Goal: Transaction & Acquisition: Purchase product/service

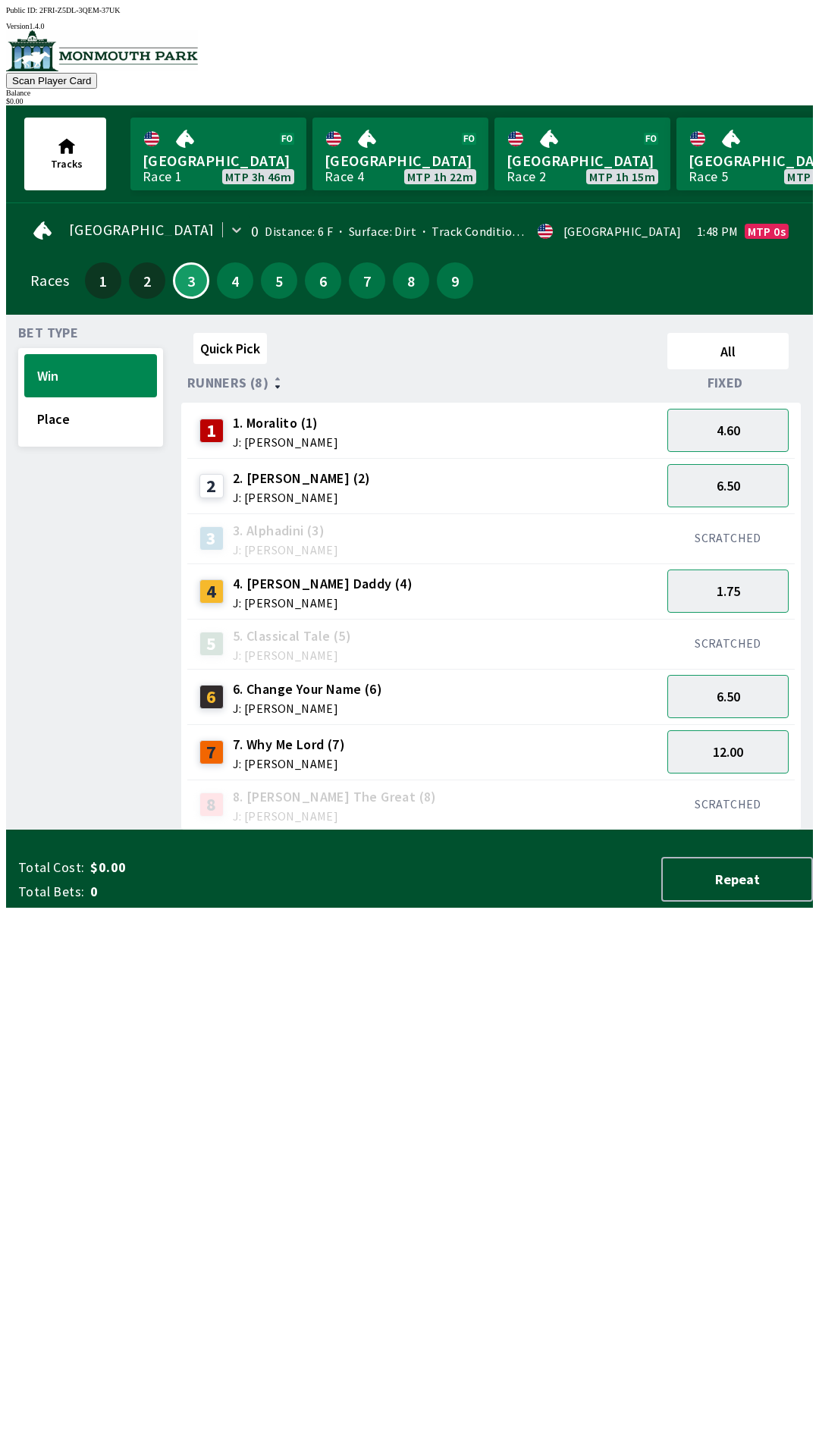
scroll to position [0, 787]
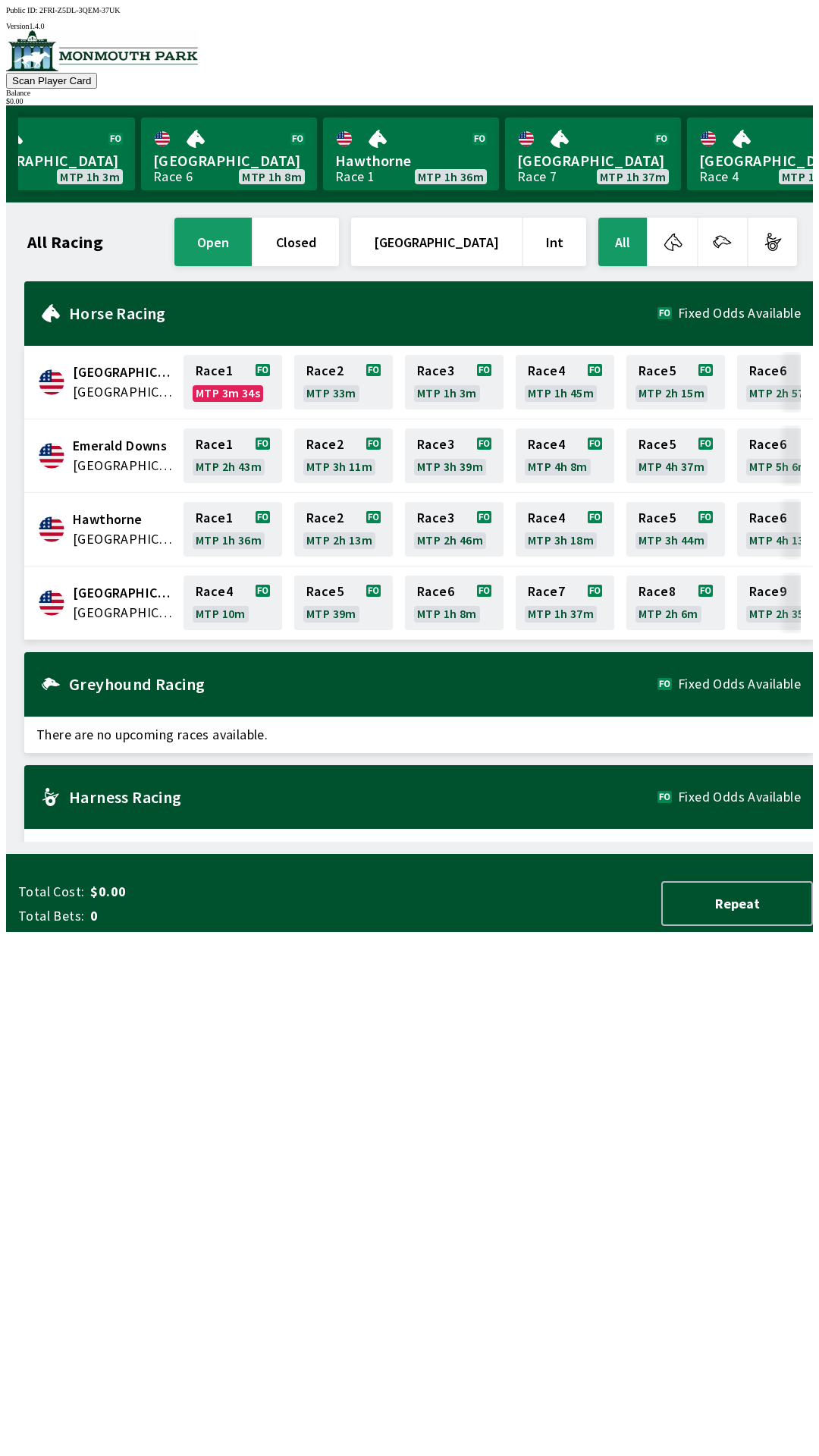
click at [141, 604] on span "[GEOGRAPHIC_DATA]" at bounding box center [124, 612] width 102 height 19
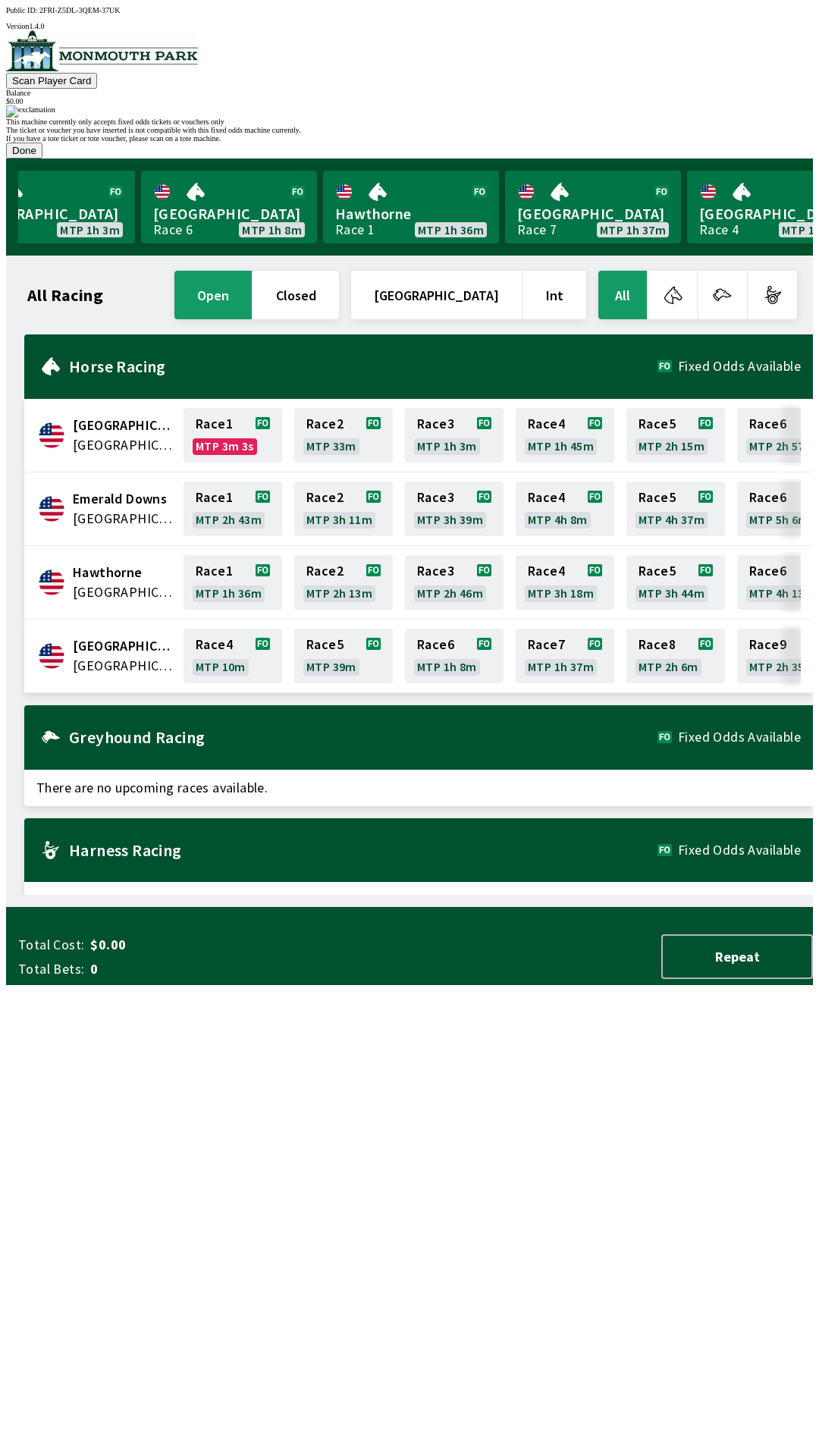
click at [43, 158] on button "Done" at bounding box center [24, 151] width 37 height 16
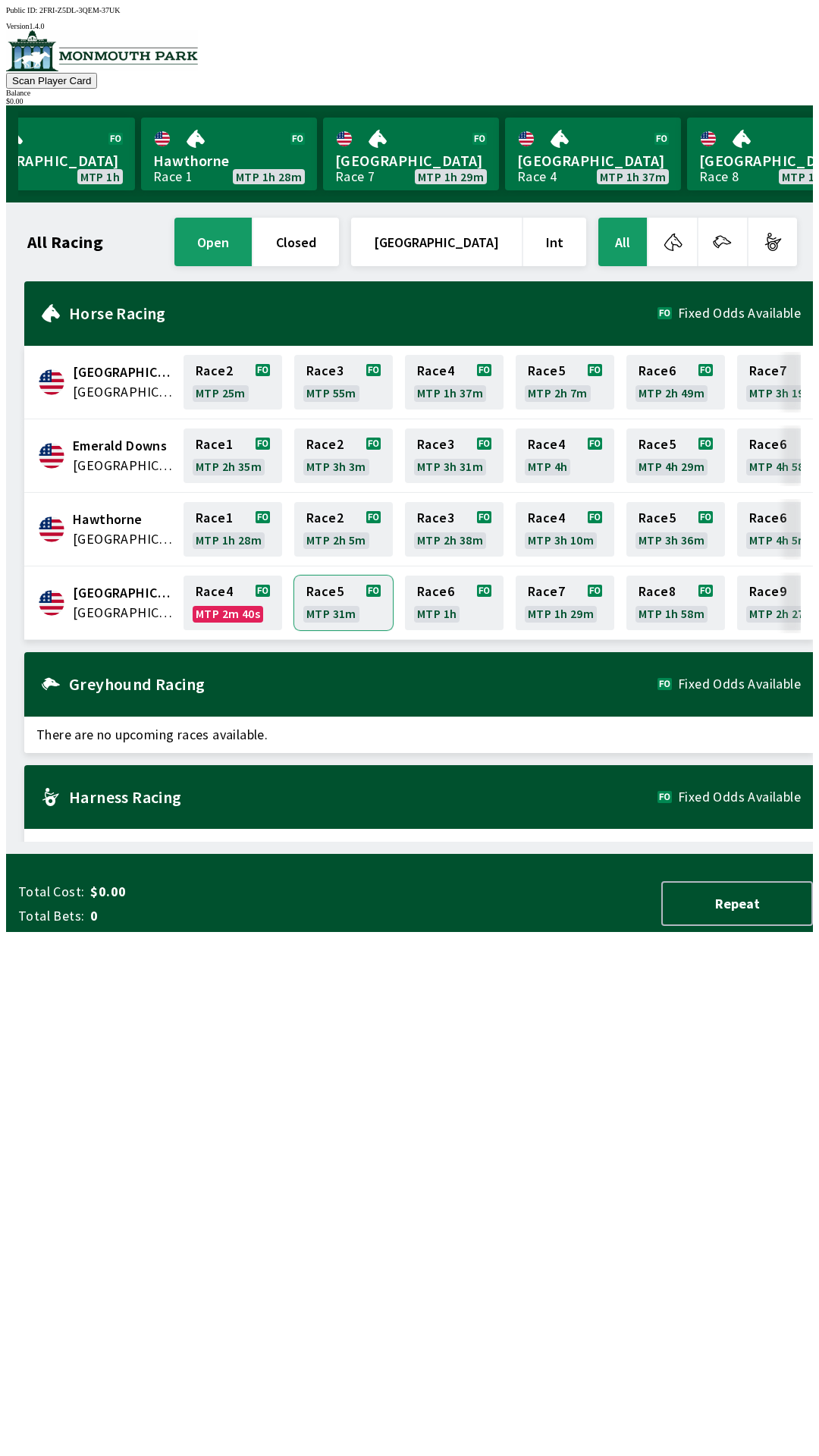
click at [328, 585] on link "Race 5 MTP 31m" at bounding box center [343, 603] width 99 height 54
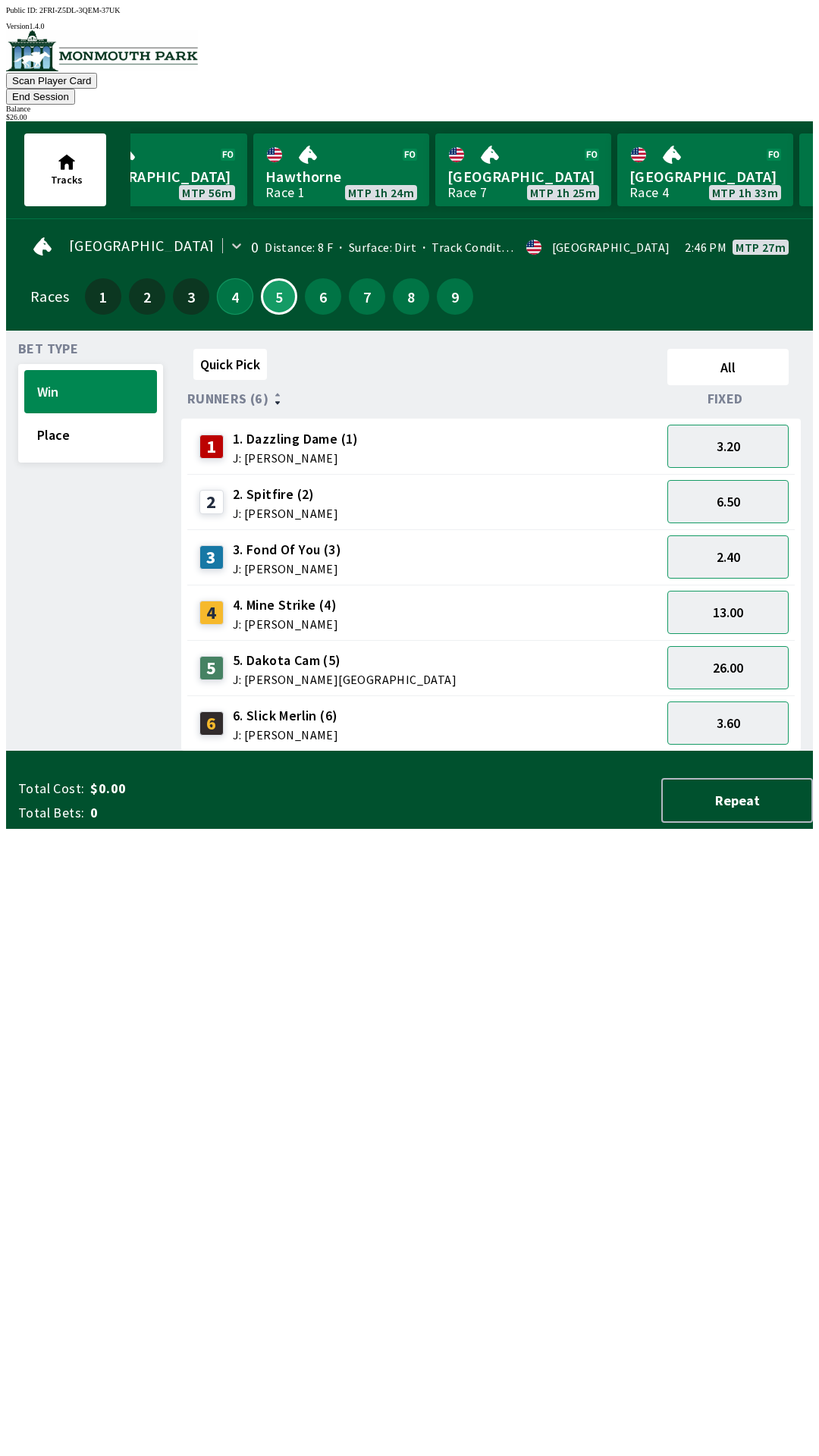
click at [225, 278] on button "4" at bounding box center [235, 296] width 37 height 37
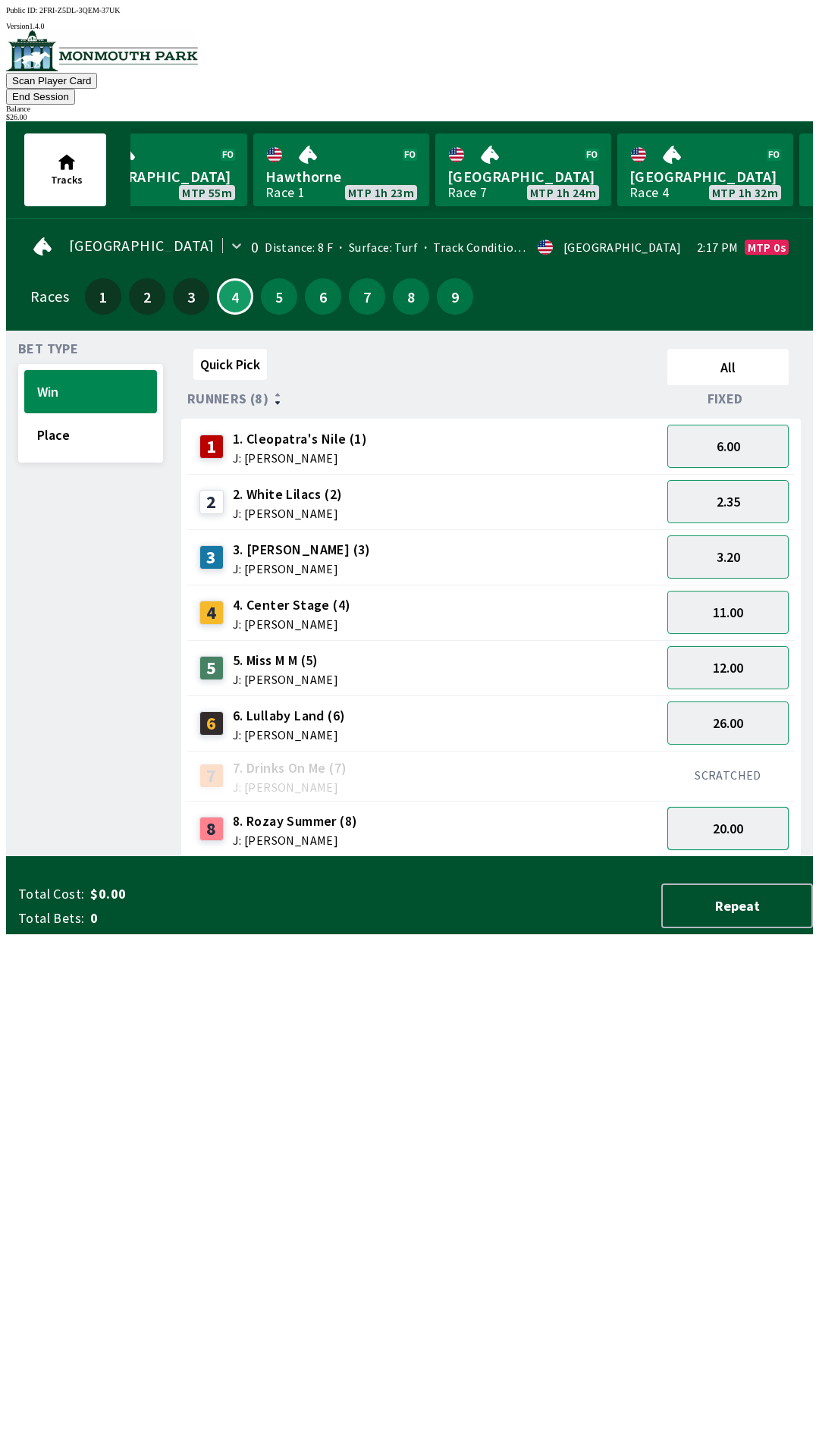
click at [696, 810] on button "20.00" at bounding box center [728, 829] width 121 height 44
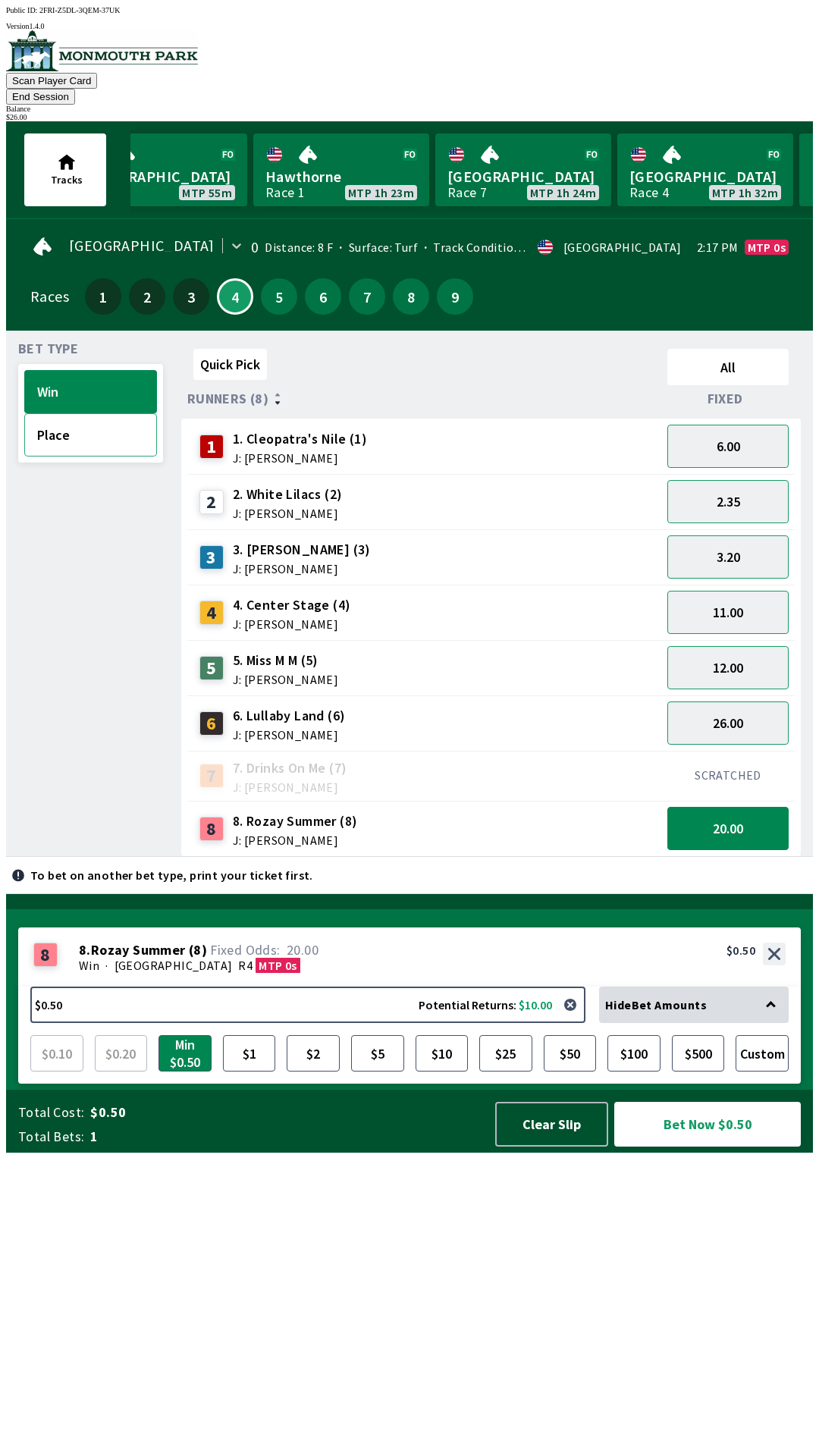
click at [103, 428] on button "Place" at bounding box center [90, 435] width 133 height 44
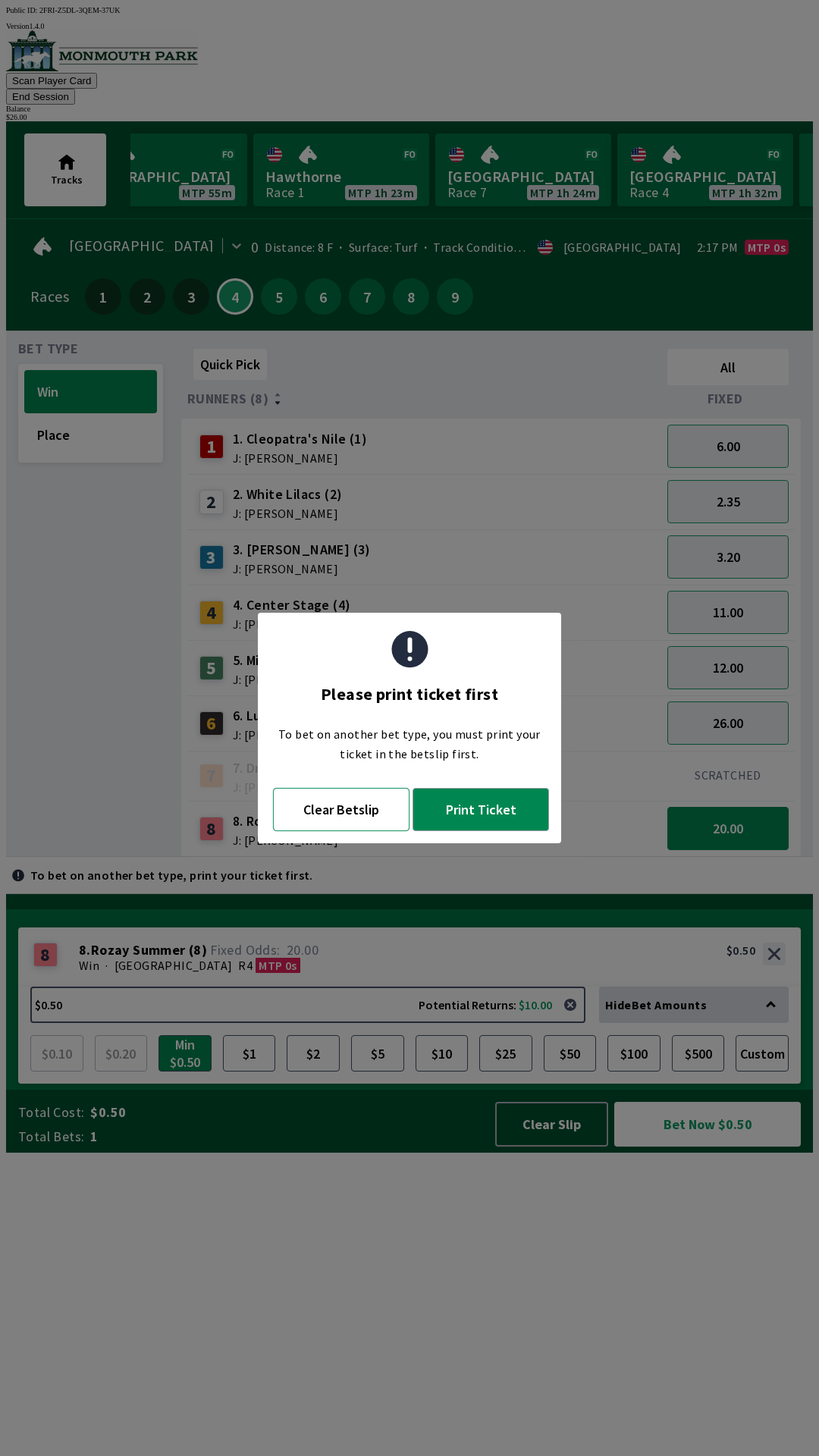
click at [336, 817] on button "Clear Betslip" at bounding box center [341, 810] width 137 height 44
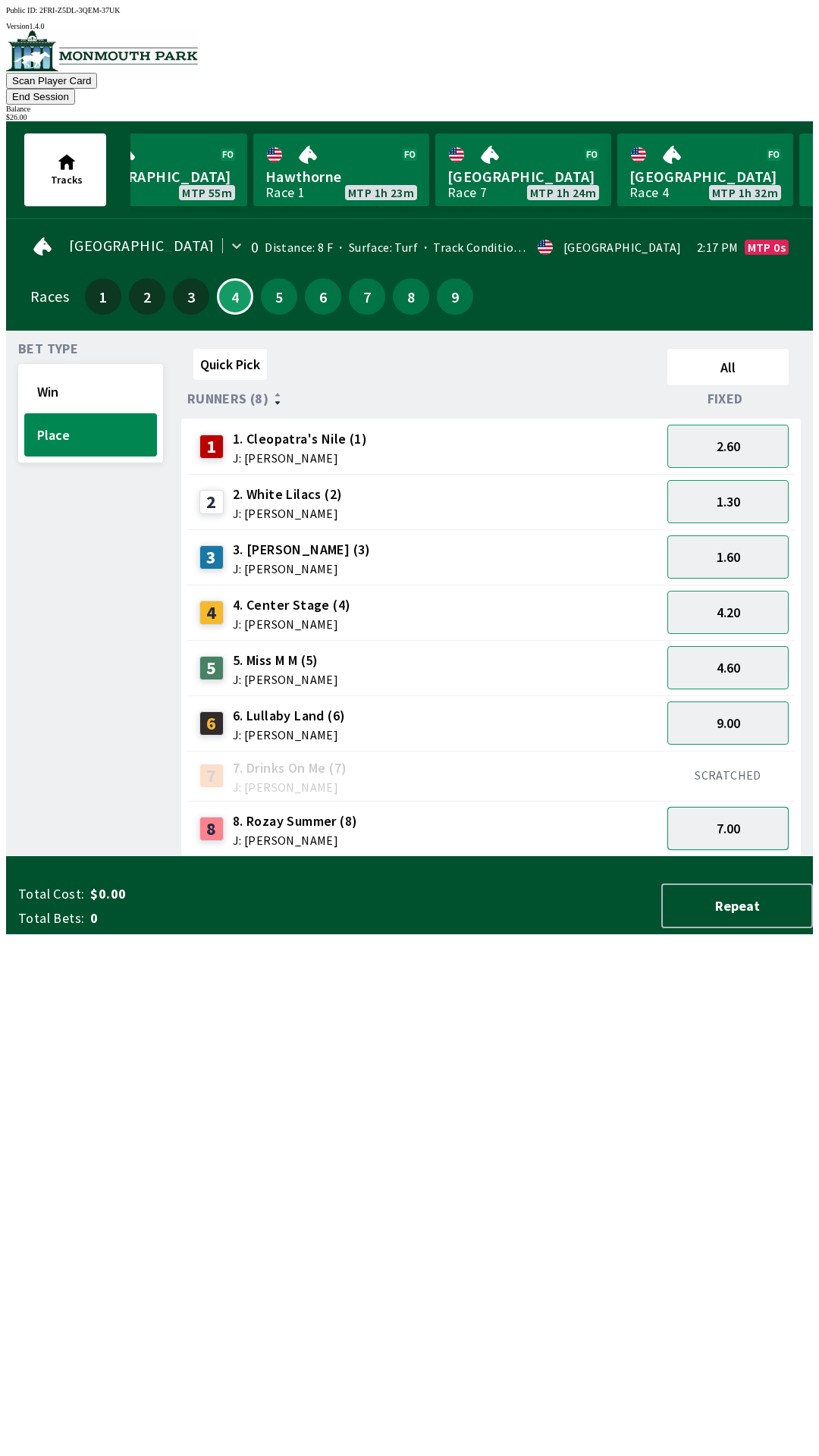
click at [728, 810] on button "7.00" at bounding box center [728, 829] width 121 height 44
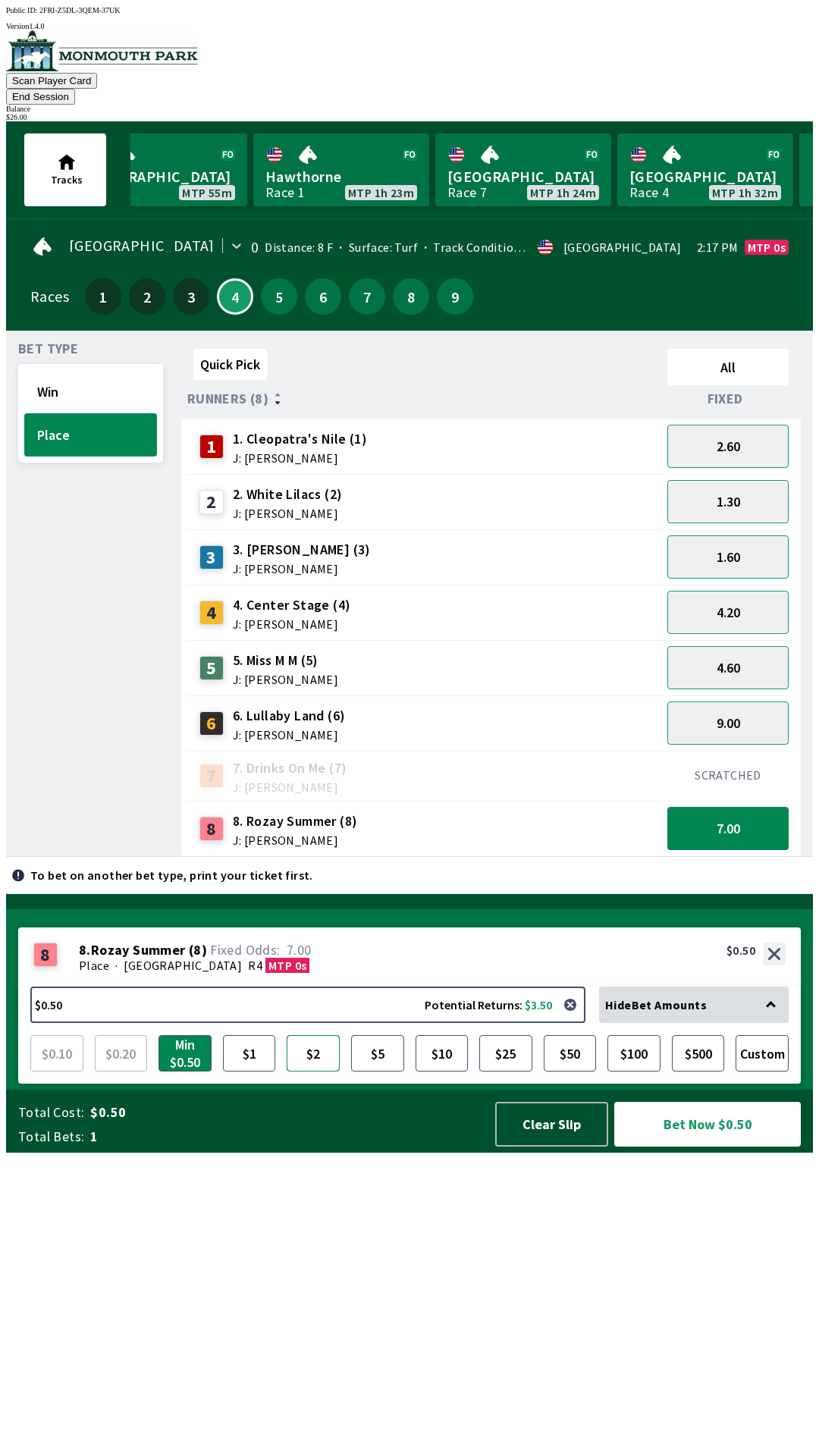
click at [311, 1071] on button "$2" at bounding box center [313, 1053] width 53 height 37
click at [440, 1071] on button "$10" at bounding box center [442, 1053] width 53 height 37
click at [708, 1147] on button "Bet Now $10.00" at bounding box center [708, 1124] width 186 height 45
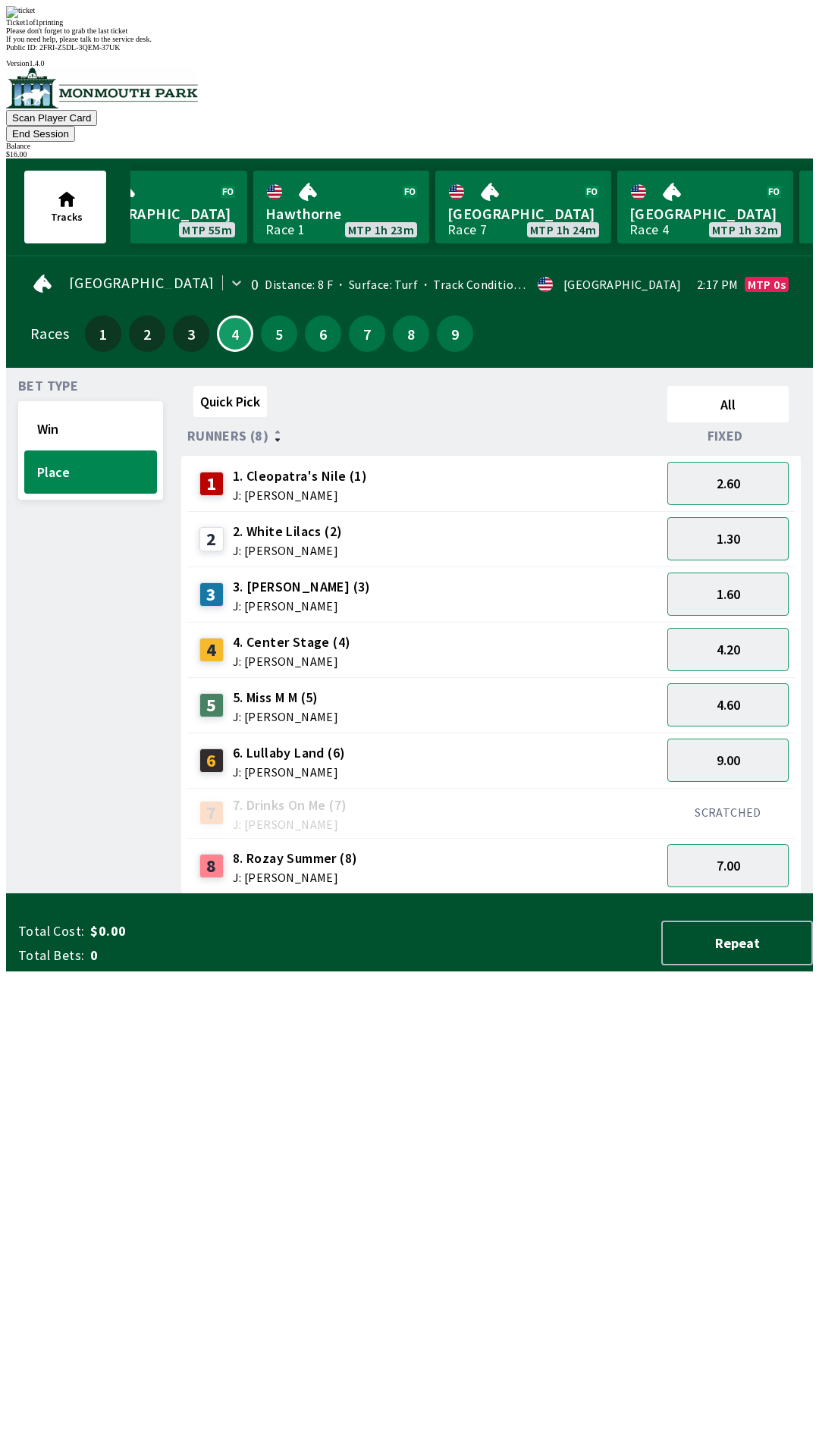
click at [479, 894] on div "Quick Pick All Runners (8) Fixed 1 1. [PERSON_NAME]'s Nile (1) J: [PERSON_NAME]…" at bounding box center [497, 637] width 632 height 514
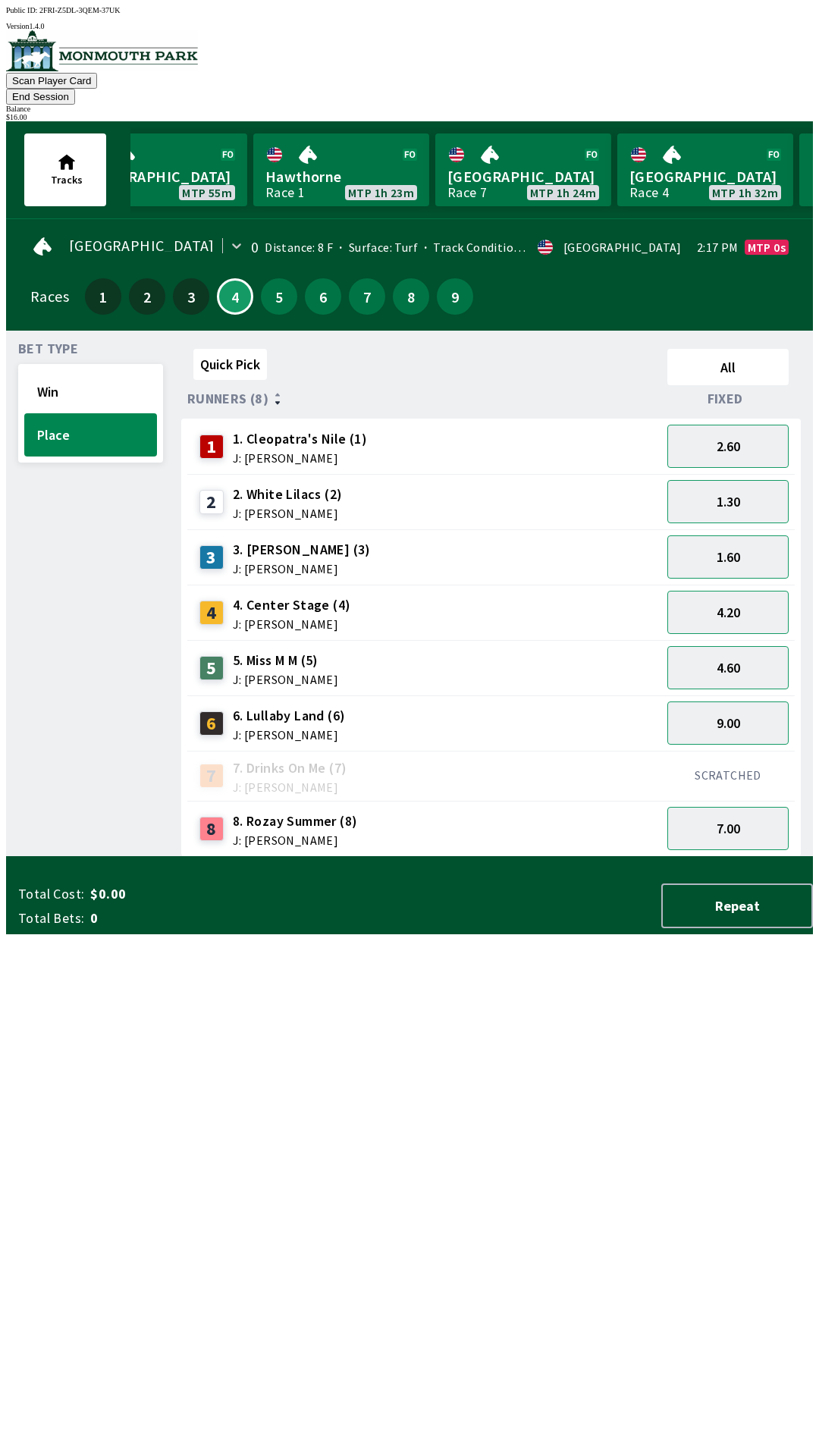
click at [75, 89] on button "End Session" at bounding box center [40, 96] width 69 height 16
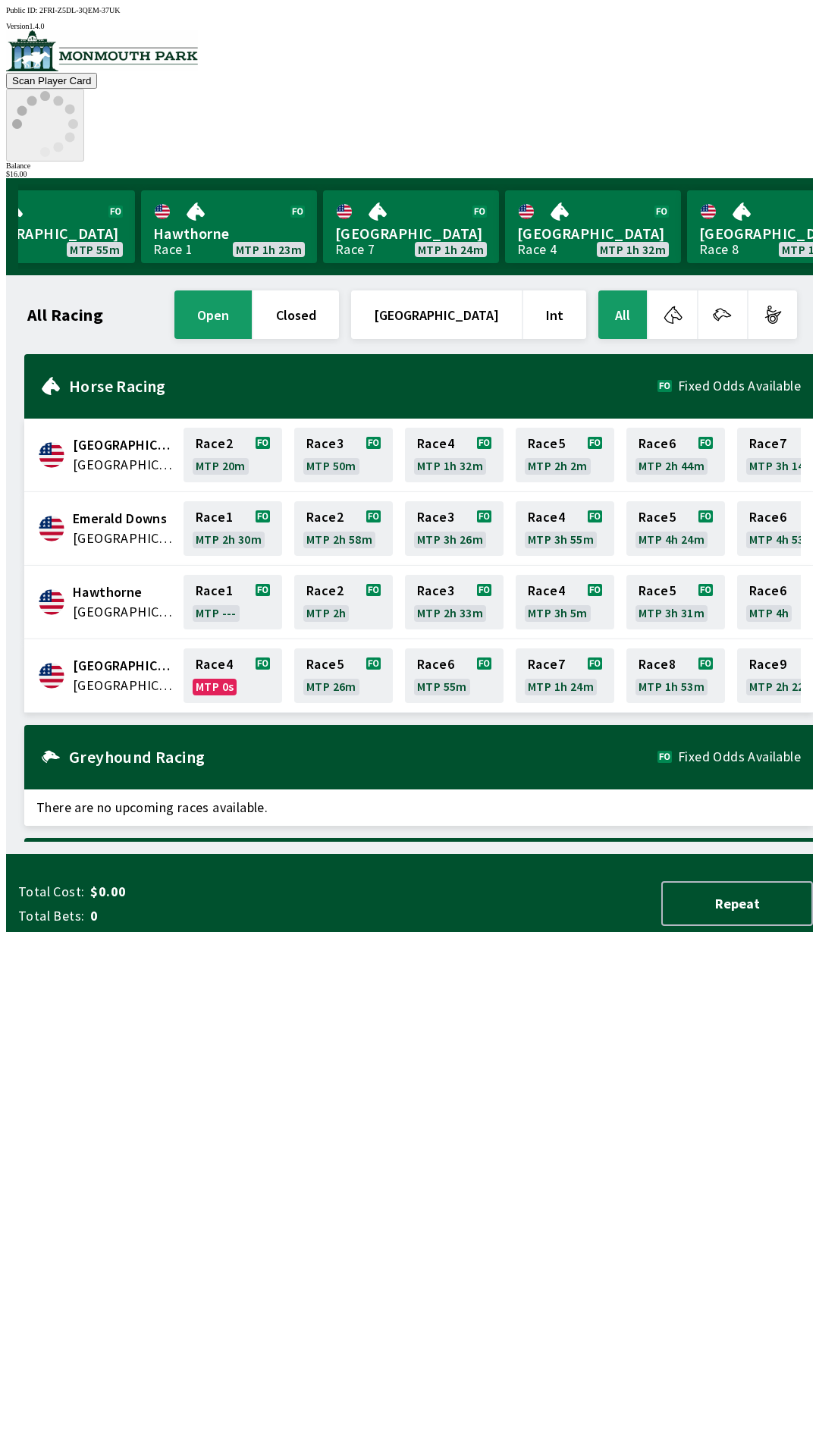
click at [78, 91] on icon at bounding box center [45, 124] width 66 height 66
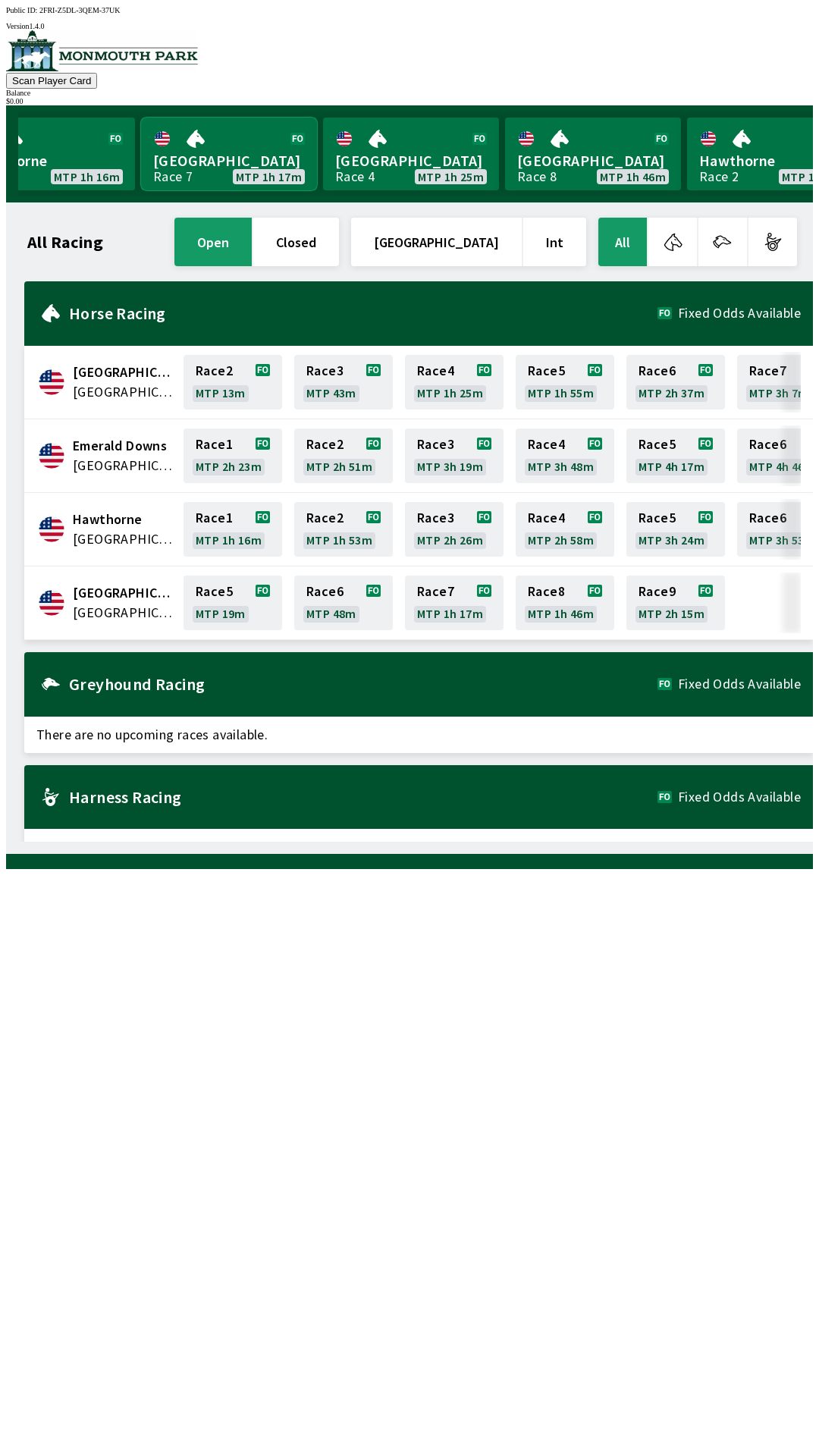
click at [247, 147] on link "[GEOGRAPHIC_DATA] Race 7 MTP 1h 17m" at bounding box center [229, 154] width 176 height 73
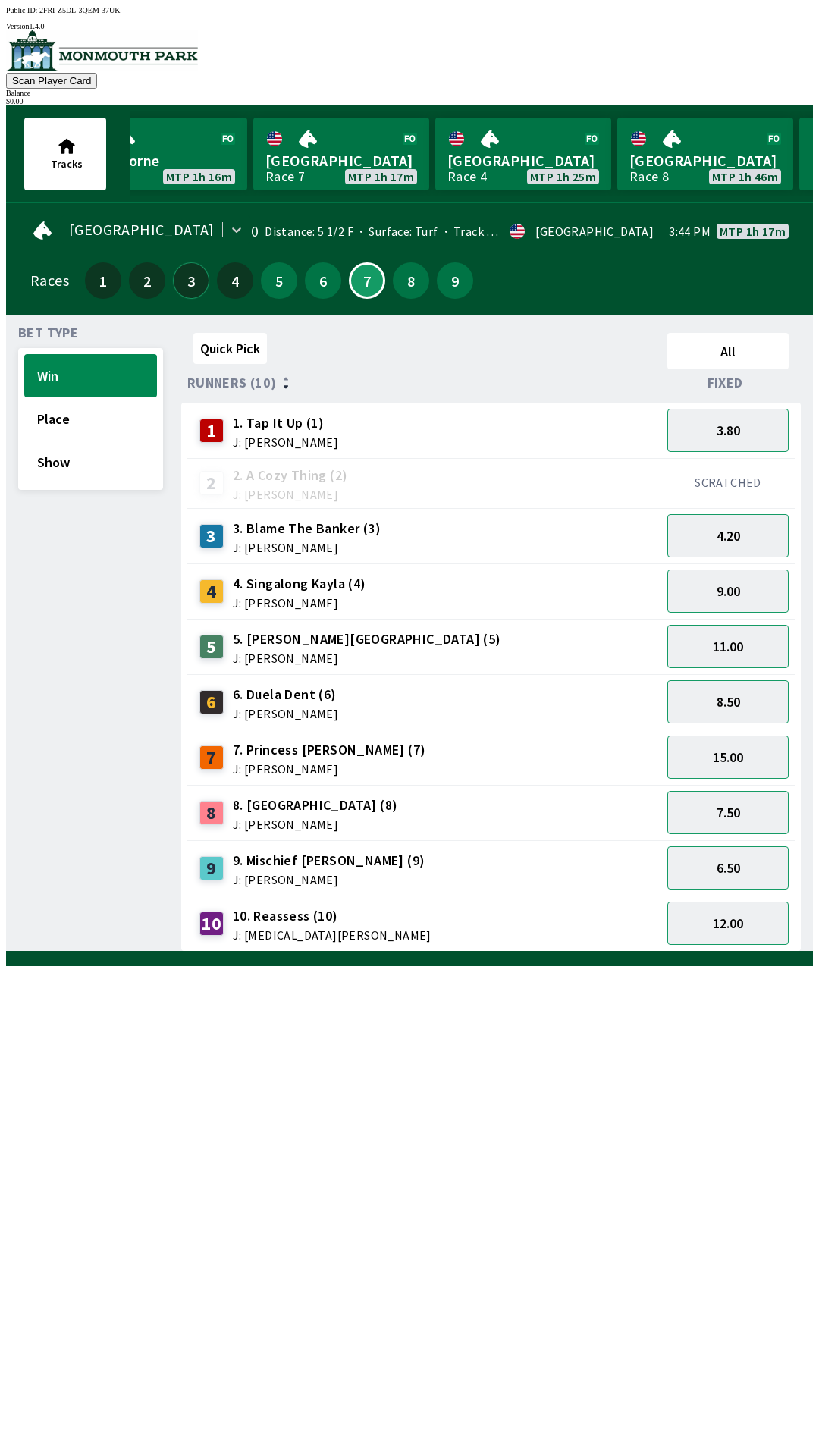
click at [200, 263] on button "3" at bounding box center [191, 280] width 37 height 37
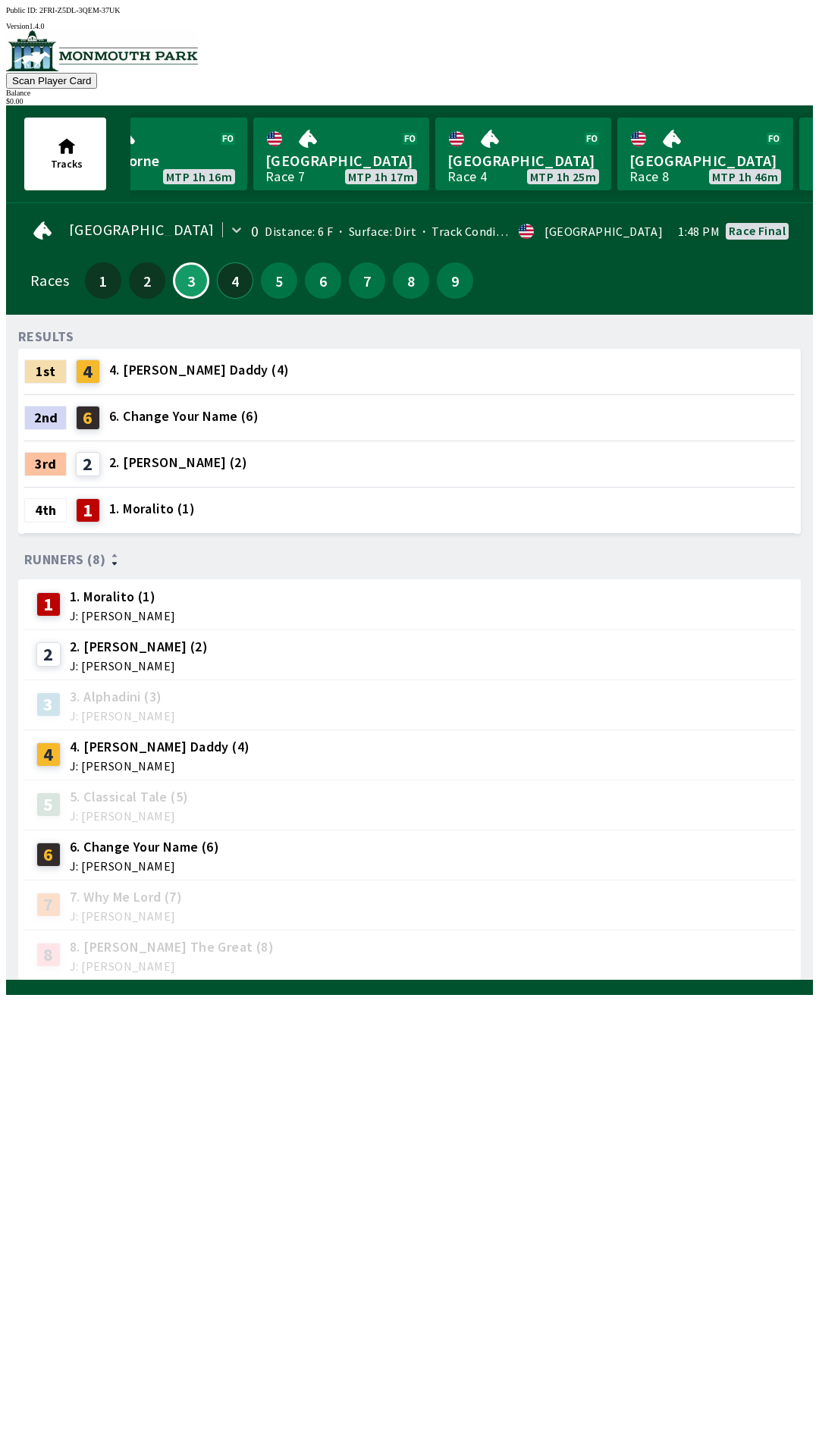
click at [217, 278] on button "4" at bounding box center [235, 280] width 37 height 37
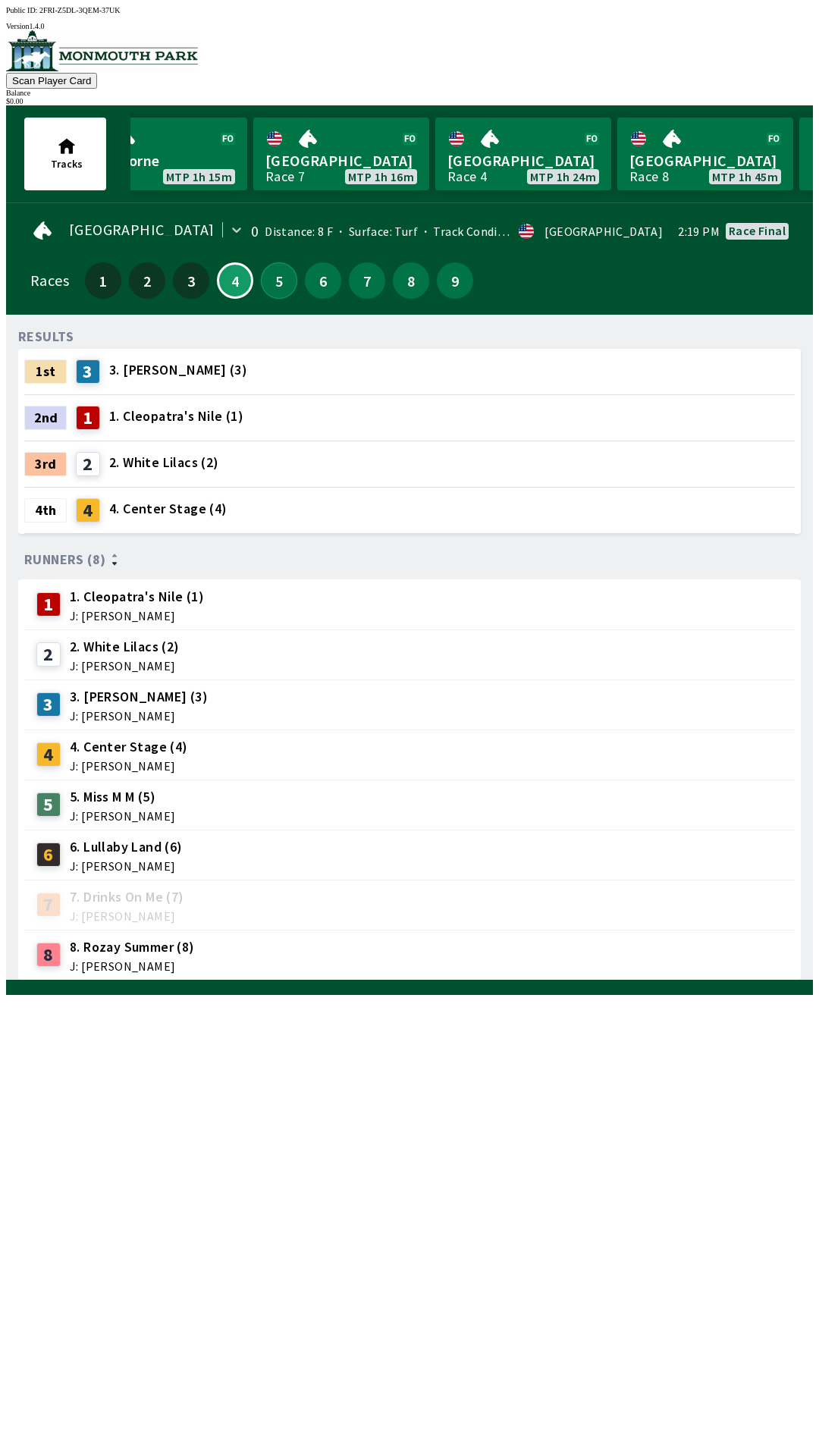
click at [261, 278] on button "5" at bounding box center [279, 280] width 37 height 37
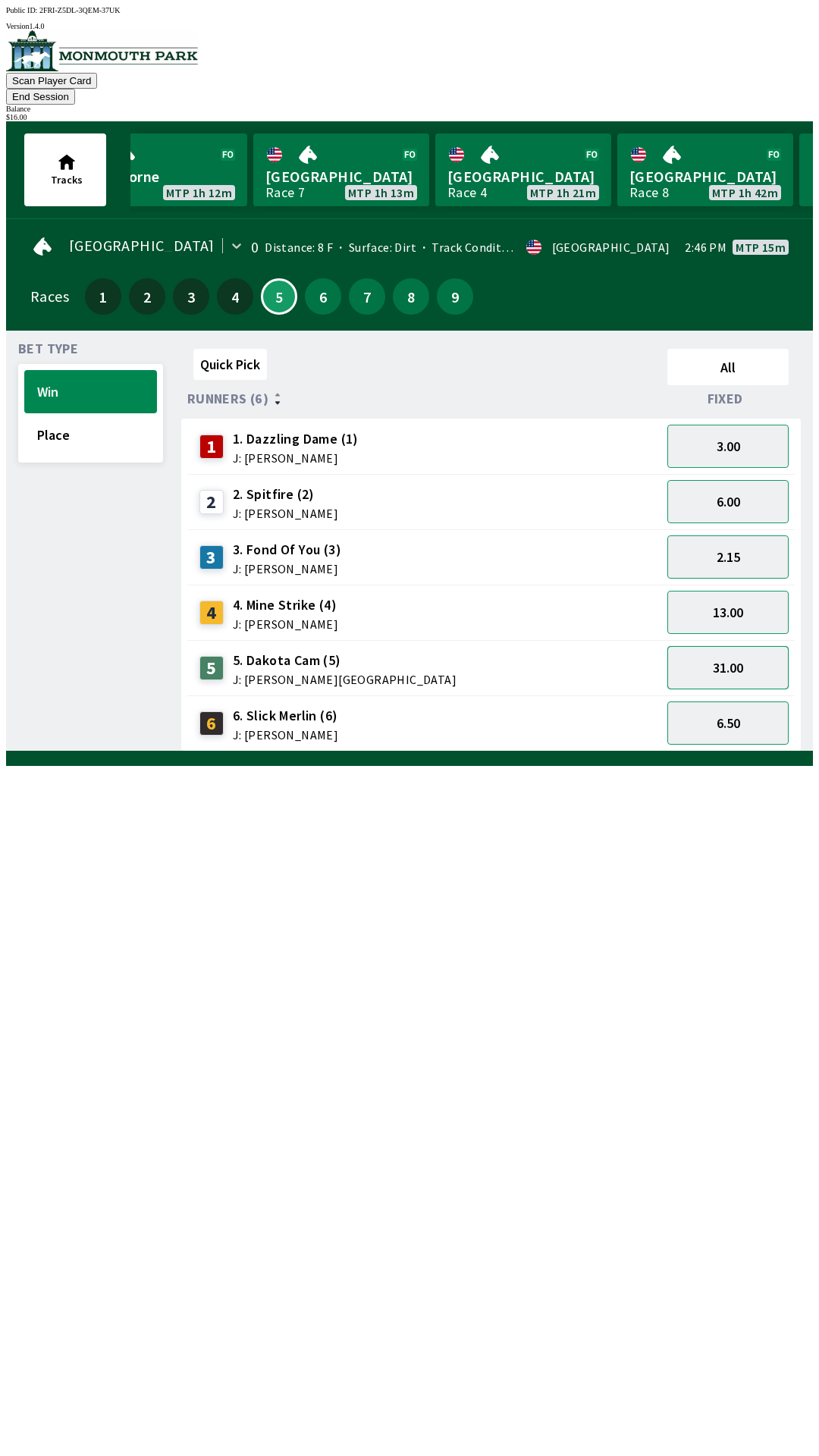
click at [712, 660] on button "31.00" at bounding box center [728, 668] width 121 height 44
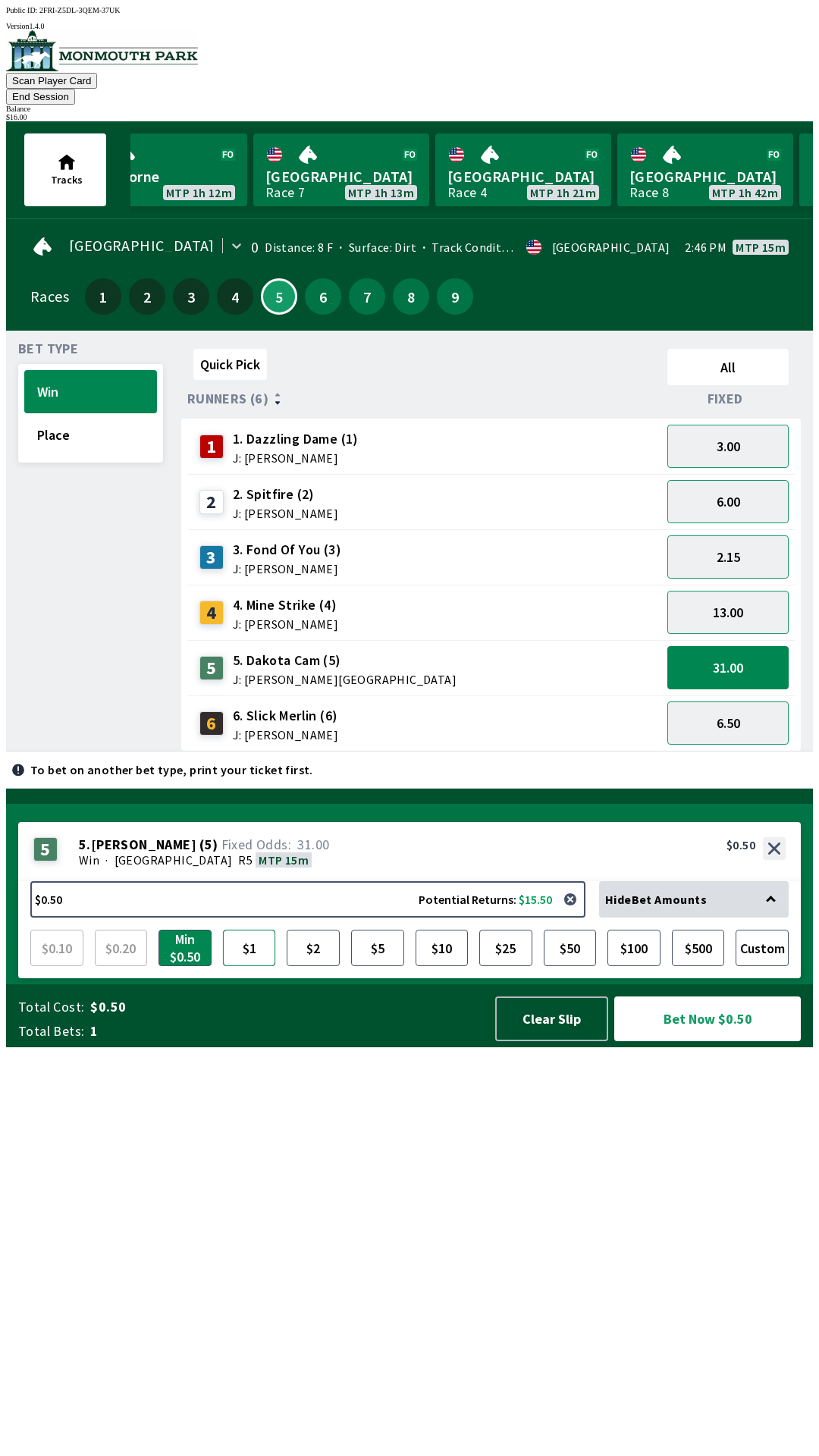
click at [260, 967] on button "$1" at bounding box center [249, 948] width 53 height 37
click at [62, 413] on button "Place" at bounding box center [90, 435] width 133 height 44
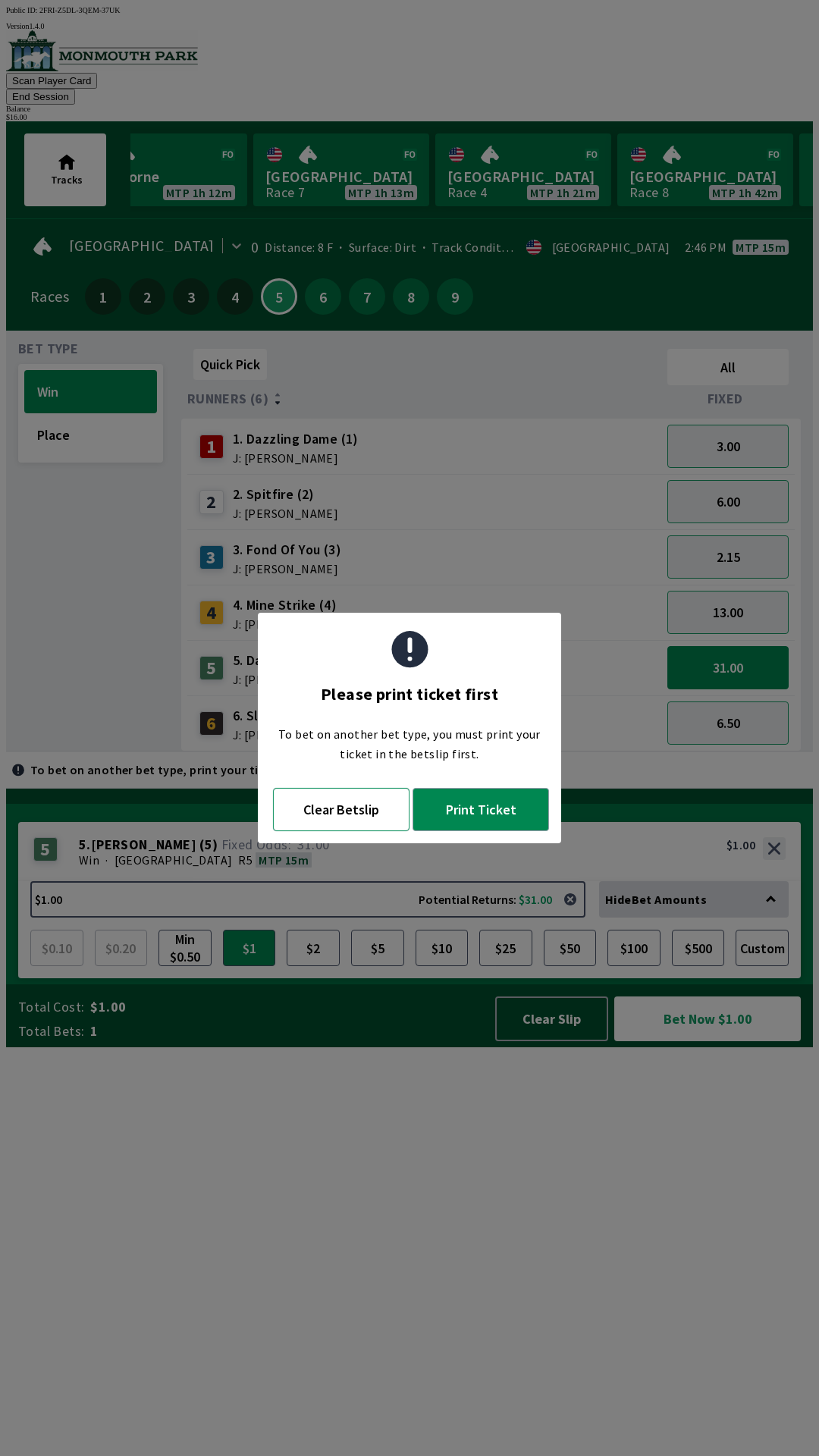
click at [309, 816] on button "Clear Betslip" at bounding box center [341, 810] width 137 height 44
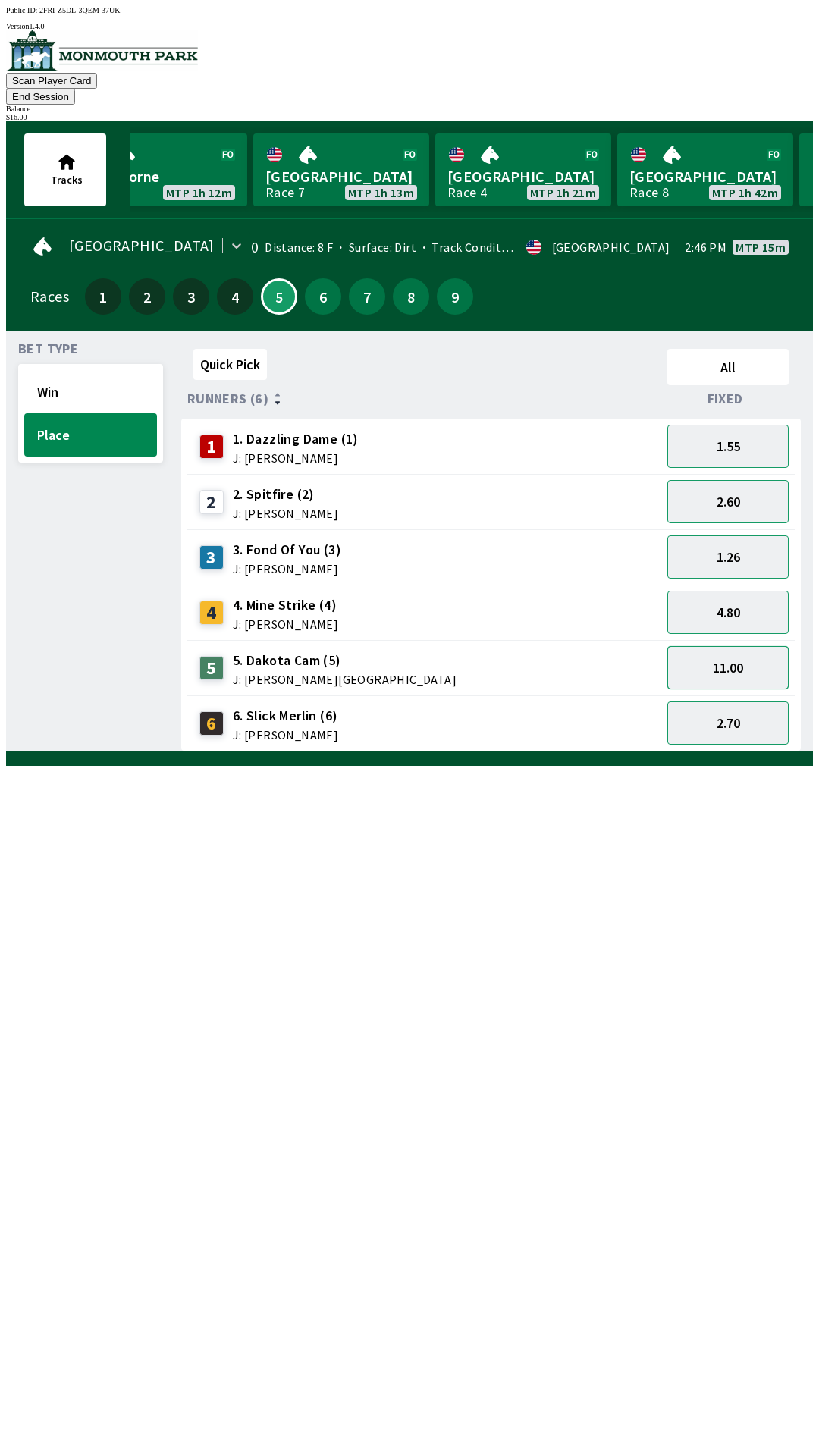
click at [720, 653] on button "11.00" at bounding box center [728, 668] width 121 height 44
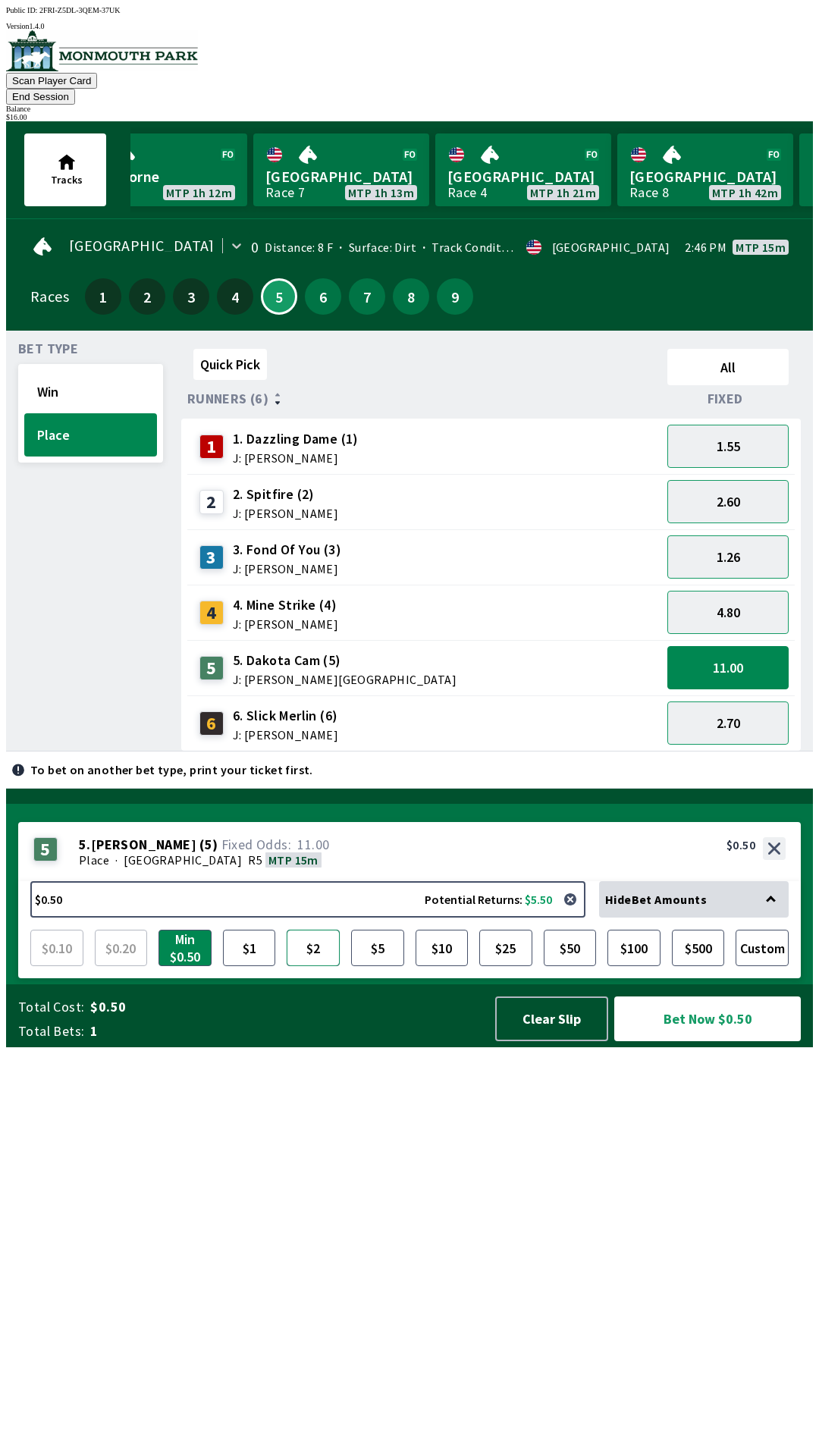
click at [312, 967] on button "$2" at bounding box center [313, 948] width 53 height 37
click at [693, 1041] on button "Bet Now $2.00" at bounding box center [708, 1019] width 186 height 45
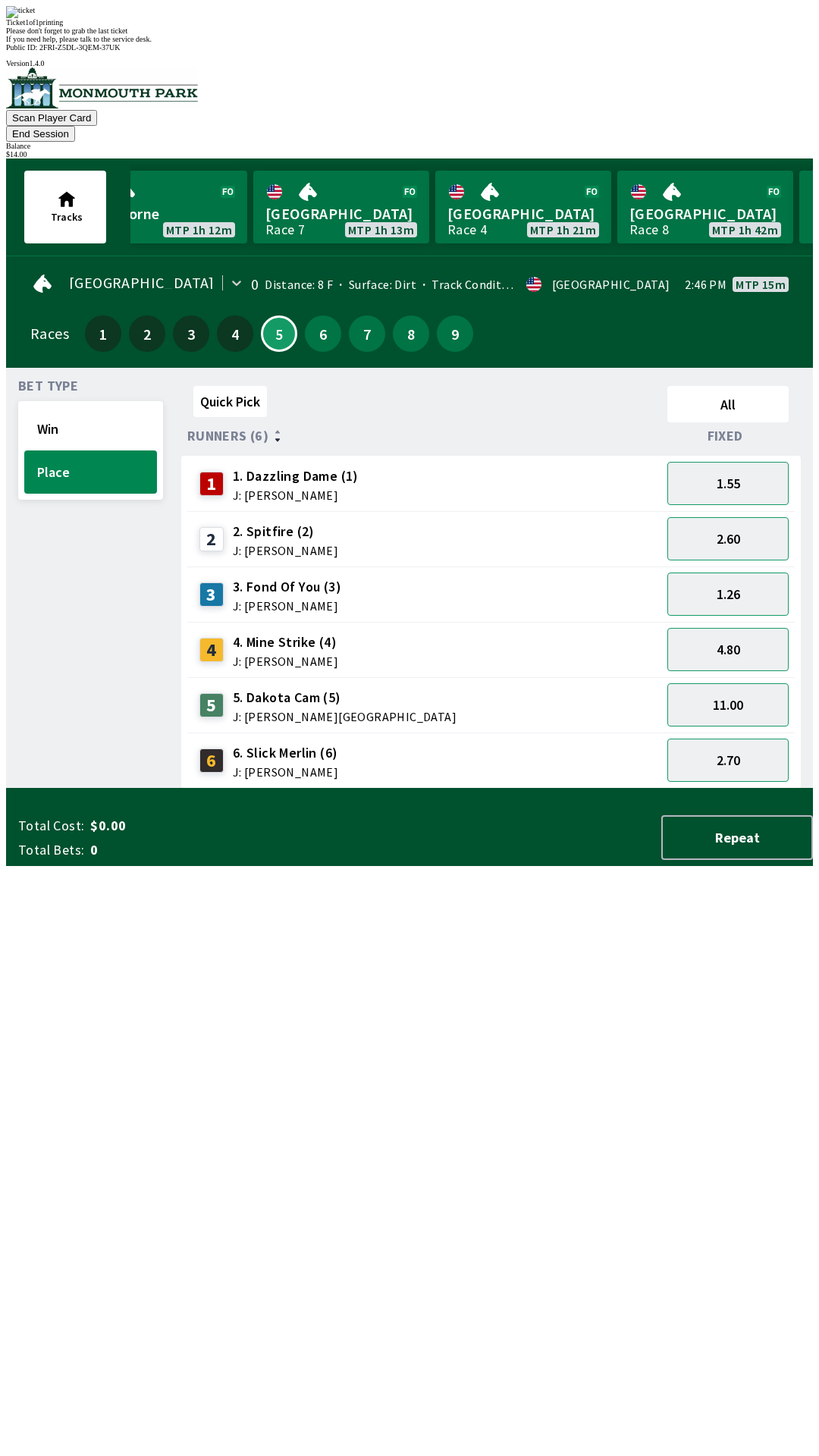
click at [284, 789] on div "Quick Pick All Runners (6) Fixed 1 1. Dazzling Dame (1) J: [PERSON_NAME] 1.55 2…" at bounding box center [497, 584] width 632 height 409
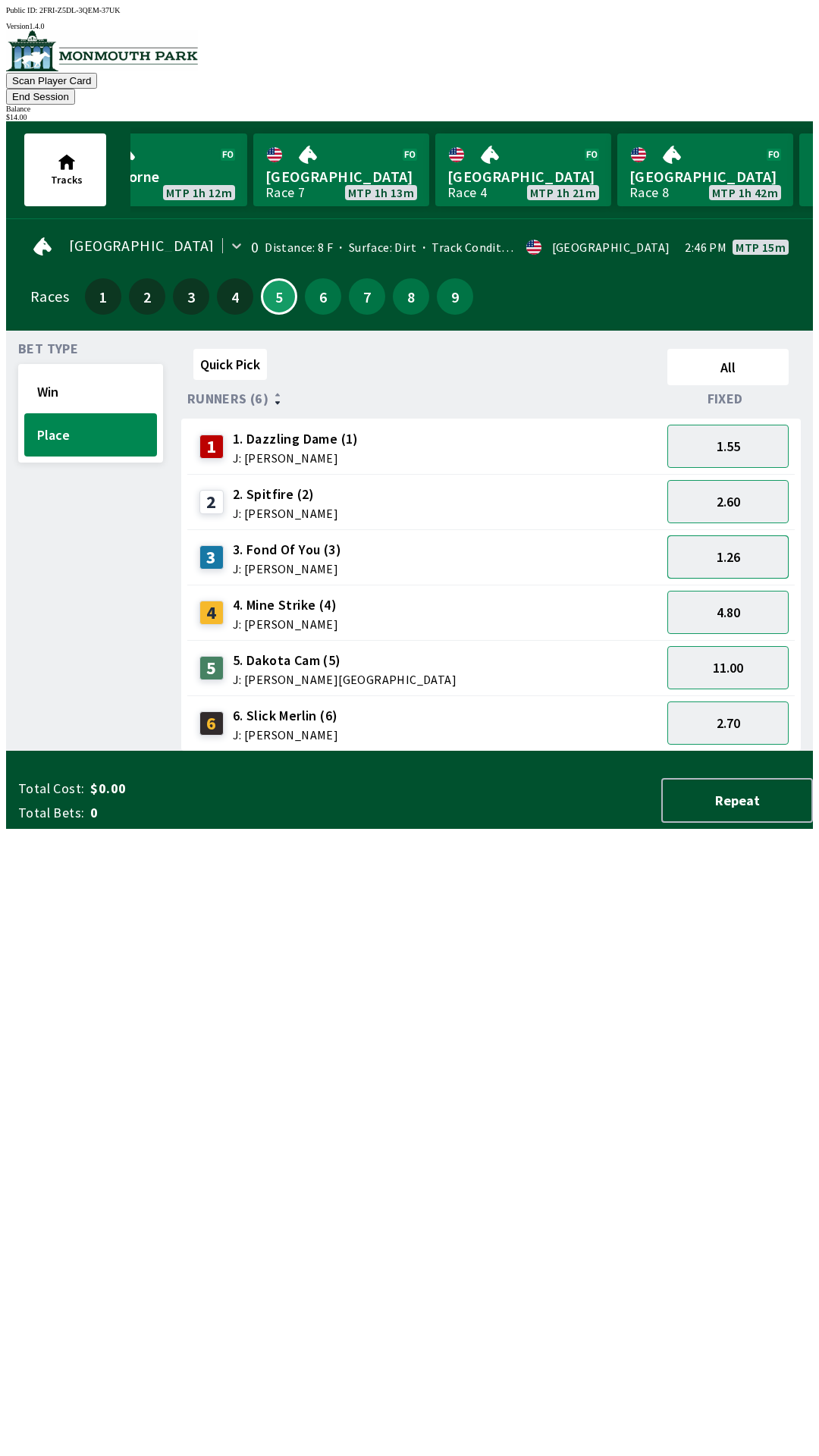
click at [758, 539] on button "1.26" at bounding box center [728, 557] width 121 height 44
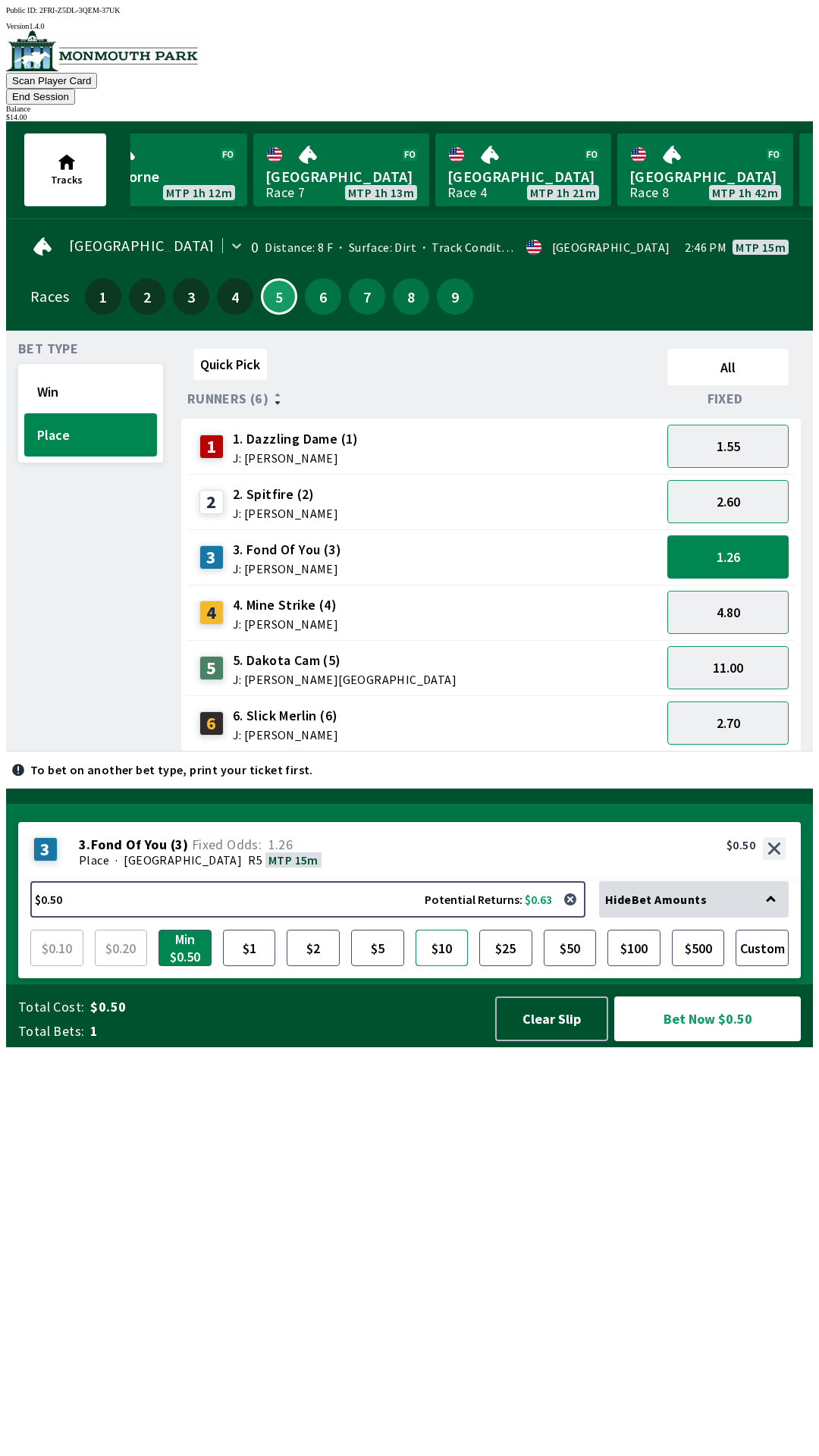
click at [444, 967] on button "$10" at bounding box center [442, 948] width 53 height 37
click at [104, 380] on button "Win" at bounding box center [90, 392] width 133 height 44
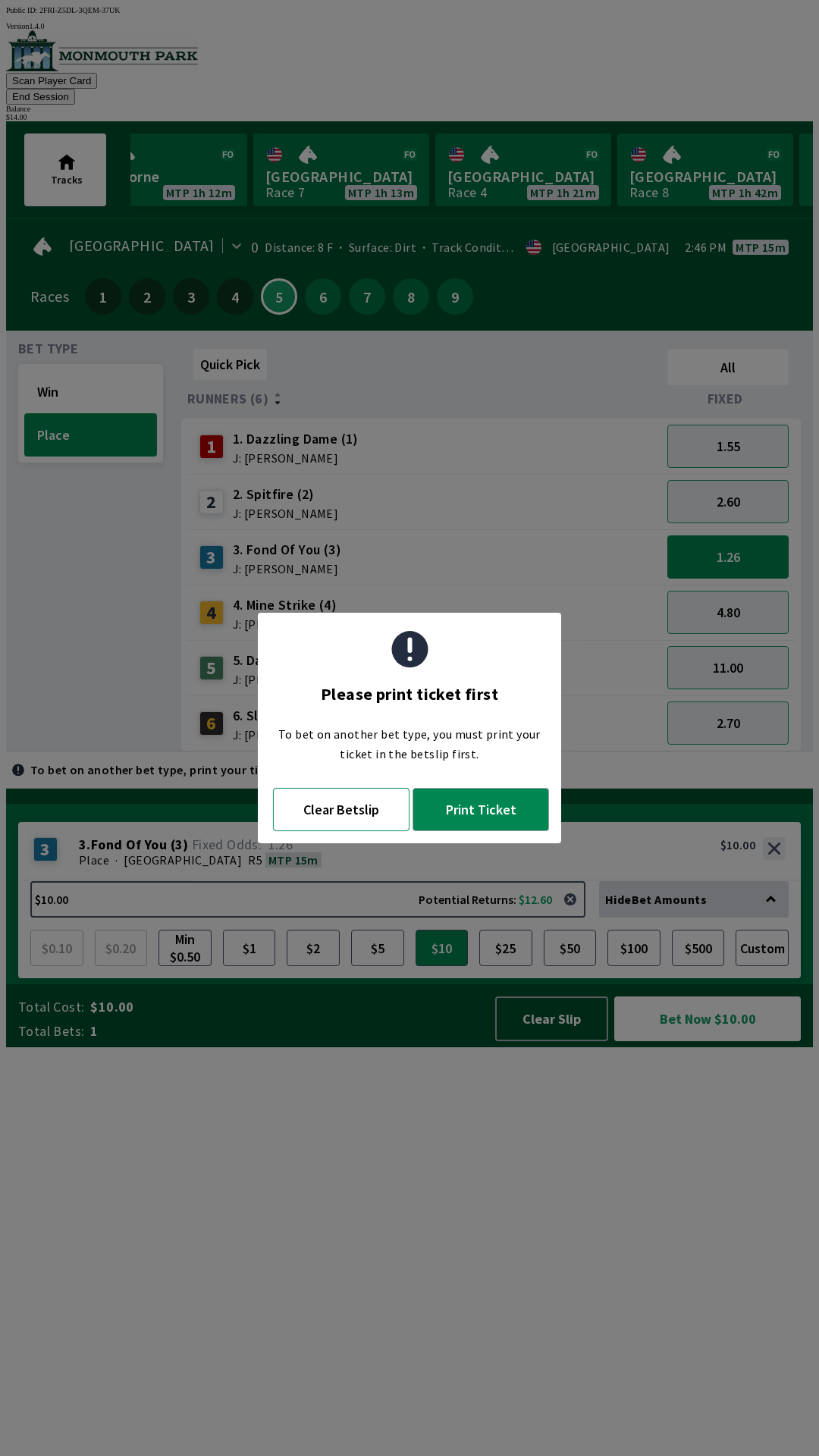
click at [347, 818] on button "Clear Betslip" at bounding box center [341, 810] width 137 height 44
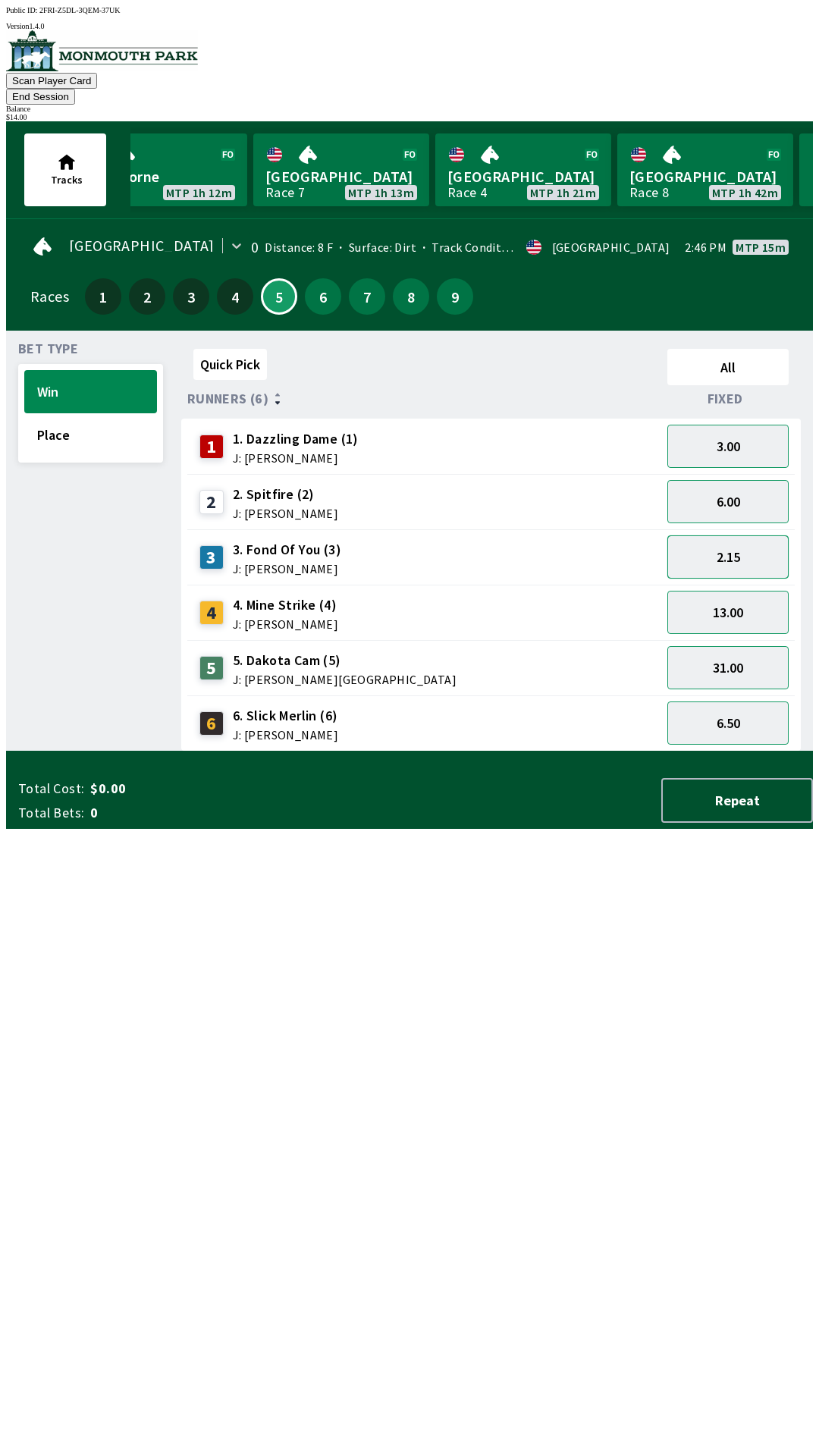
click at [737, 543] on button "2.15" at bounding box center [728, 557] width 121 height 44
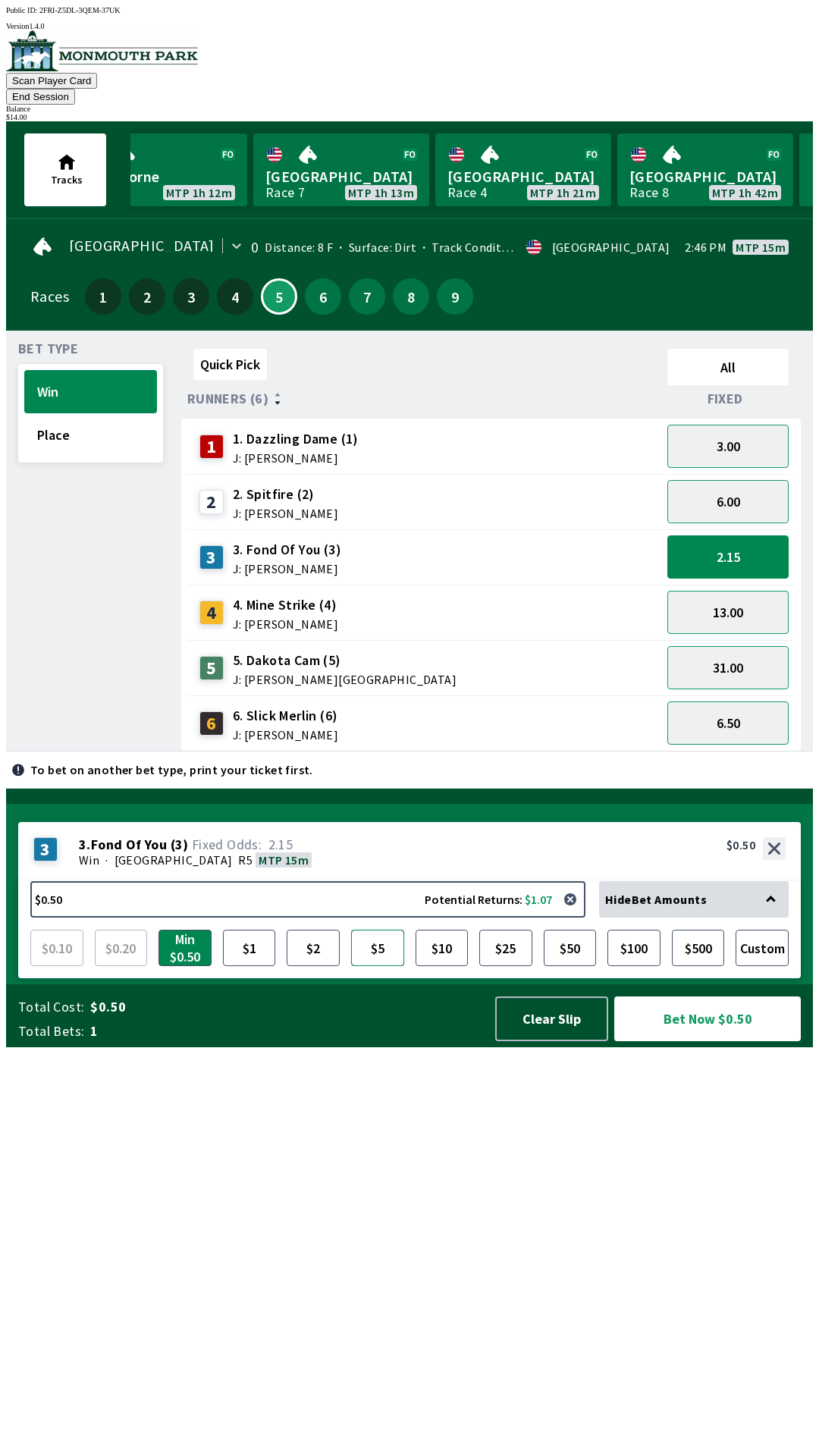
click at [378, 967] on button "$5" at bounding box center [378, 948] width 53 height 37
click at [698, 1041] on button "Bet Now $5.00" at bounding box center [708, 1019] width 186 height 45
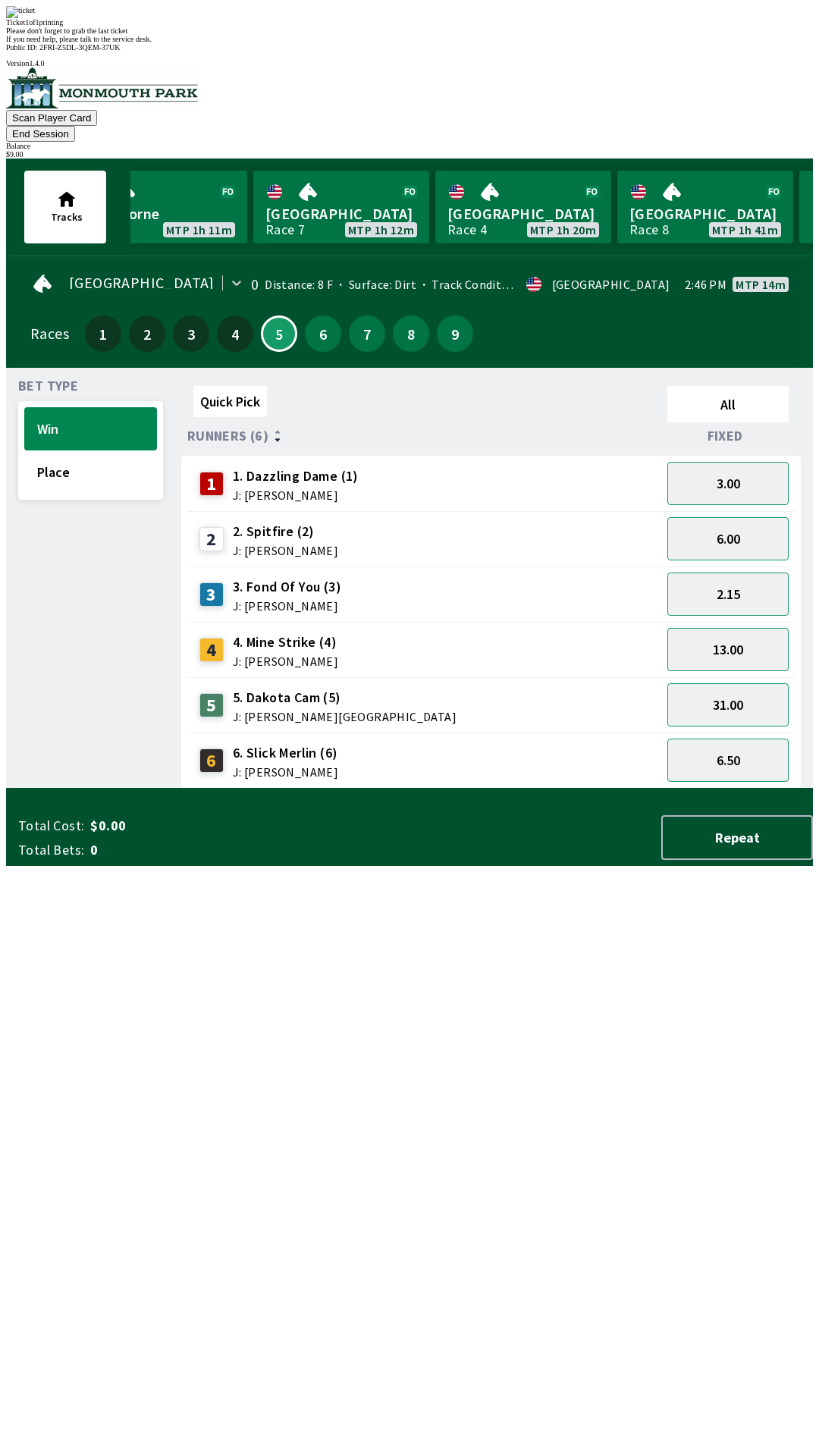
click at [594, 789] on div "Quick Pick All Runners (6) Fixed 1 1. Dazzling Dame (1) J: [PERSON_NAME] 3.00 2…" at bounding box center [497, 584] width 632 height 409
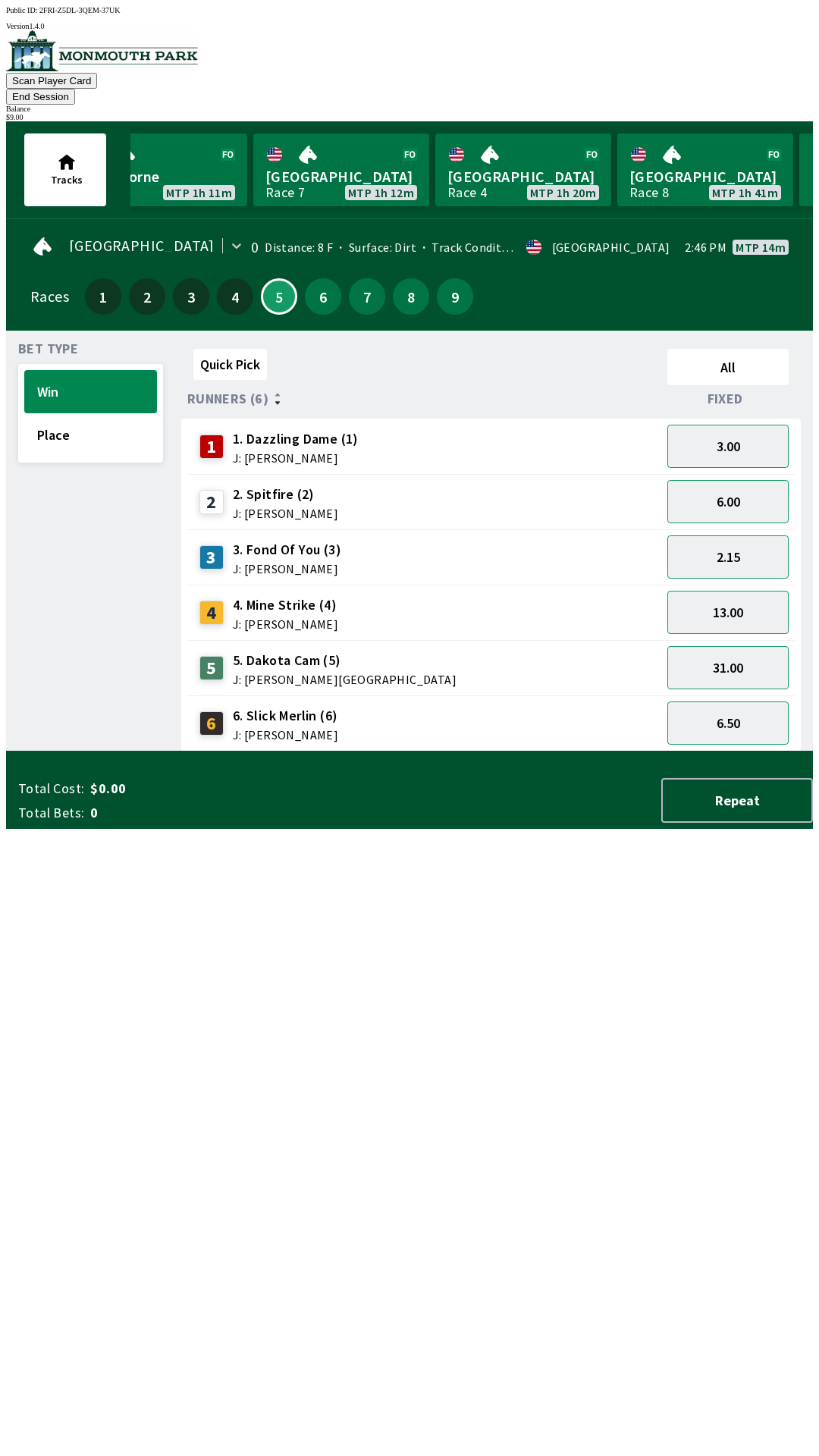
click at [75, 89] on button "End Session" at bounding box center [40, 96] width 69 height 16
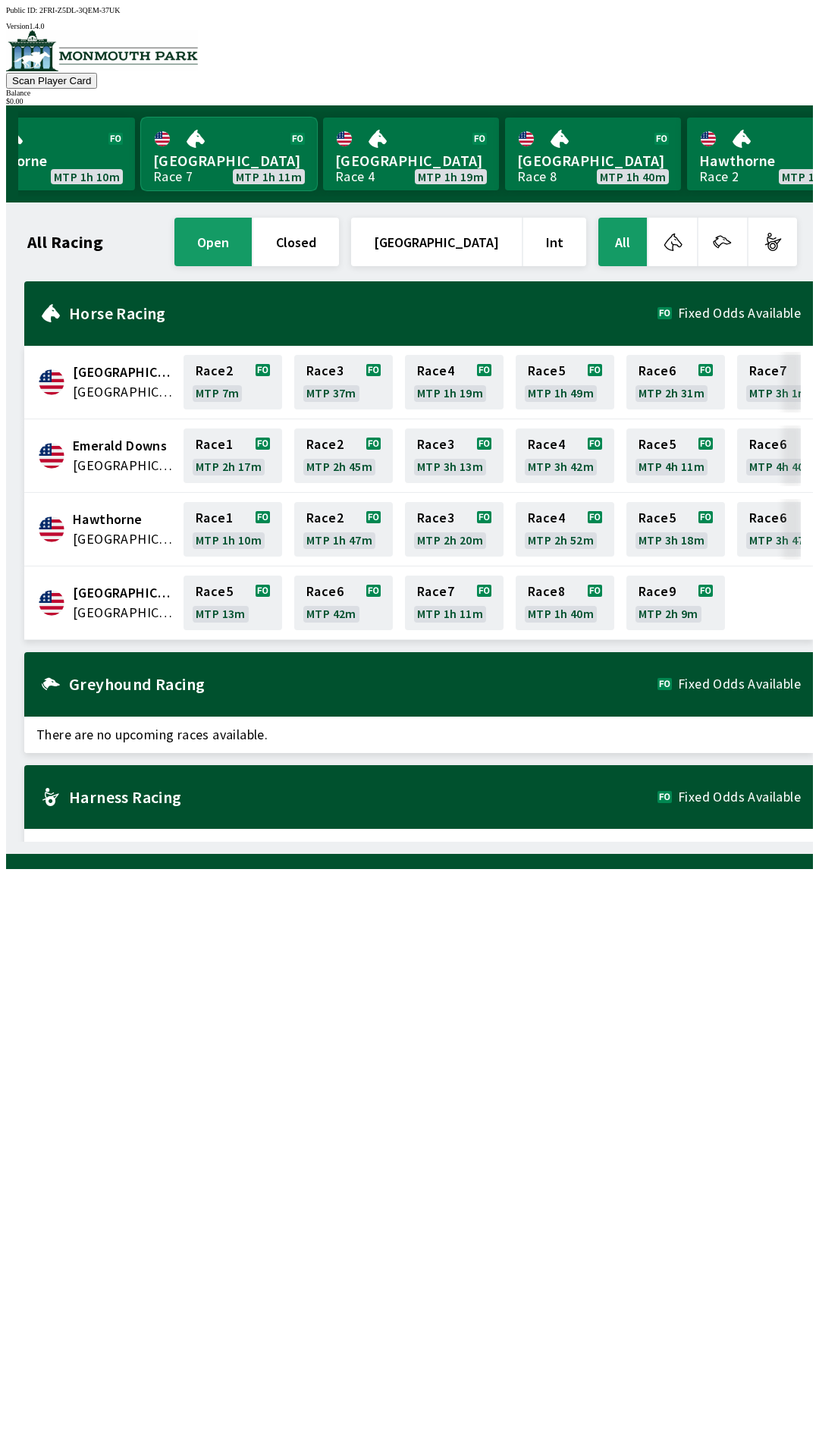
click at [198, 138] on link "Monmouth Park Race 7 MTP 1h 11m" at bounding box center [229, 154] width 176 height 73
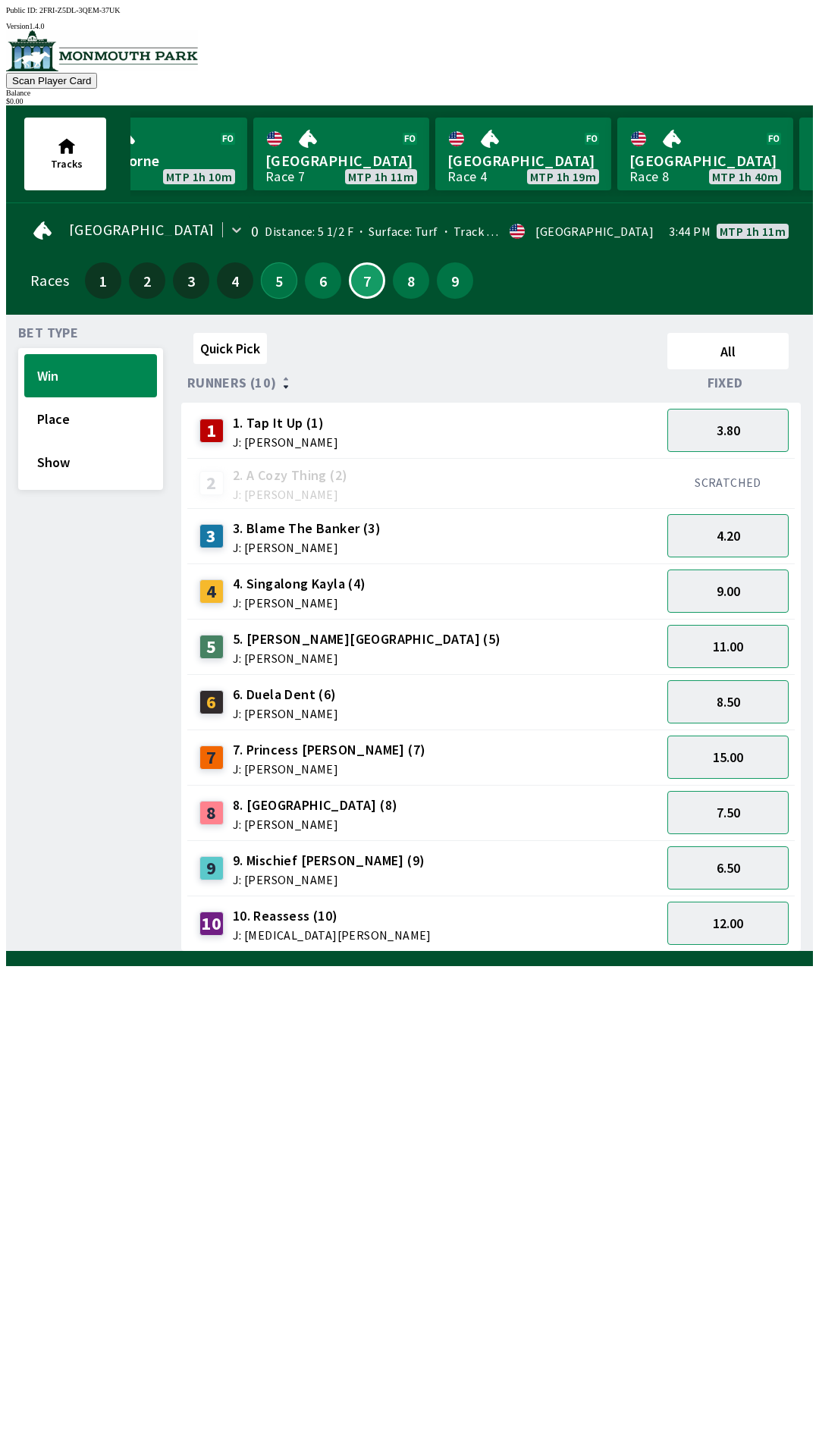
click at [271, 286] on button "5" at bounding box center [279, 280] width 37 height 37
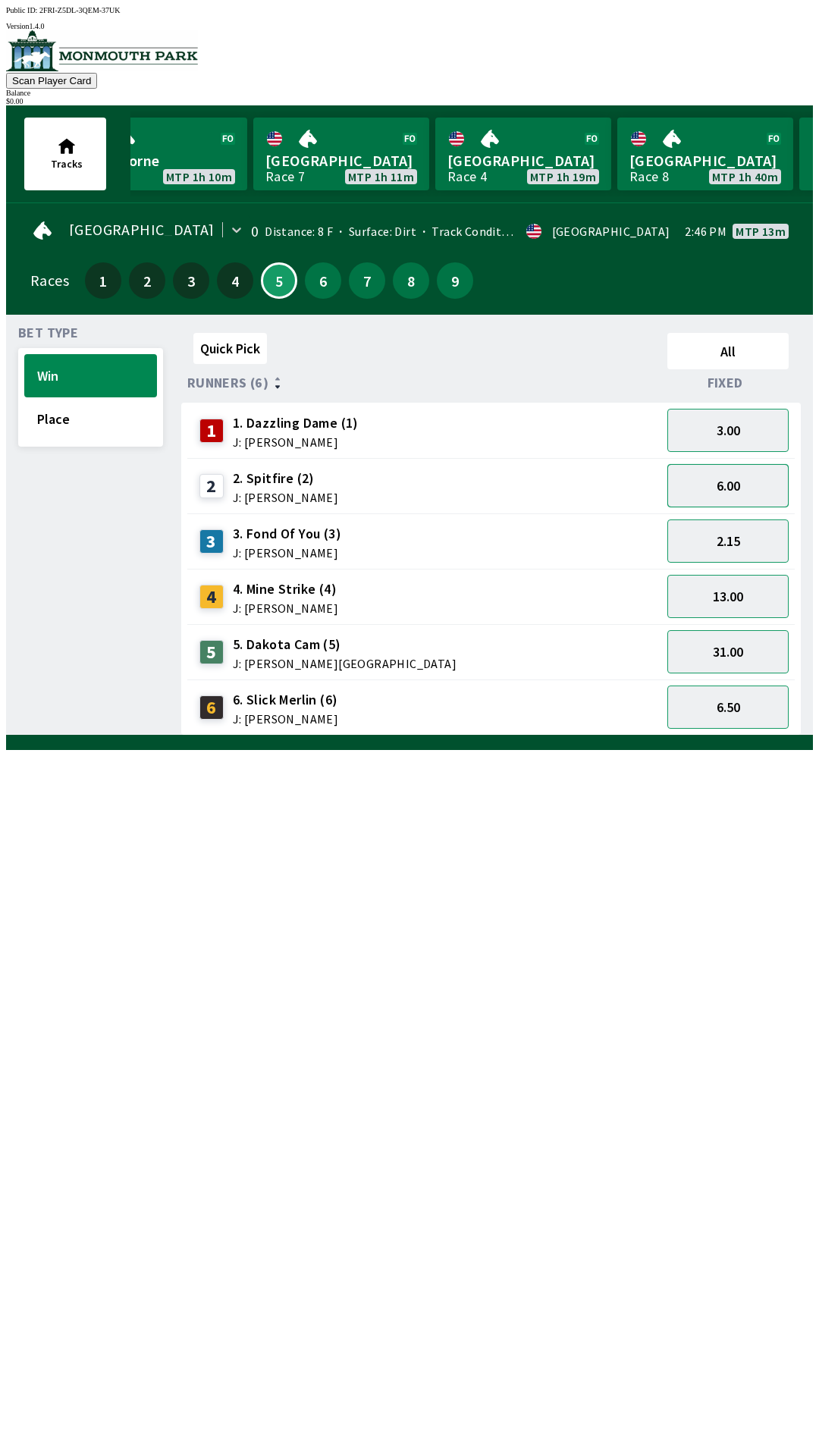
click at [713, 490] on button "6.00" at bounding box center [728, 486] width 121 height 44
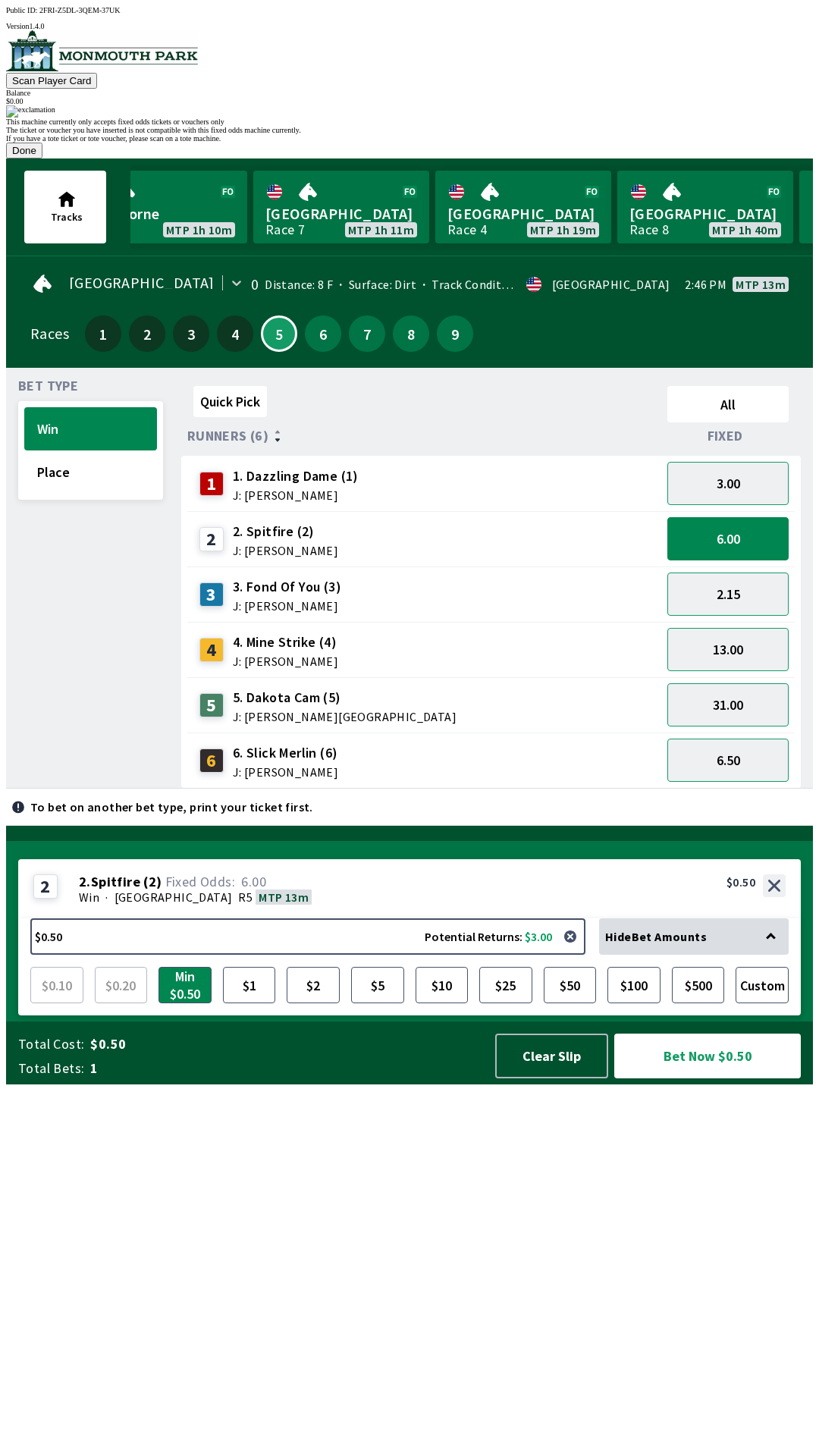
click at [43, 158] on button "Done" at bounding box center [24, 151] width 37 height 16
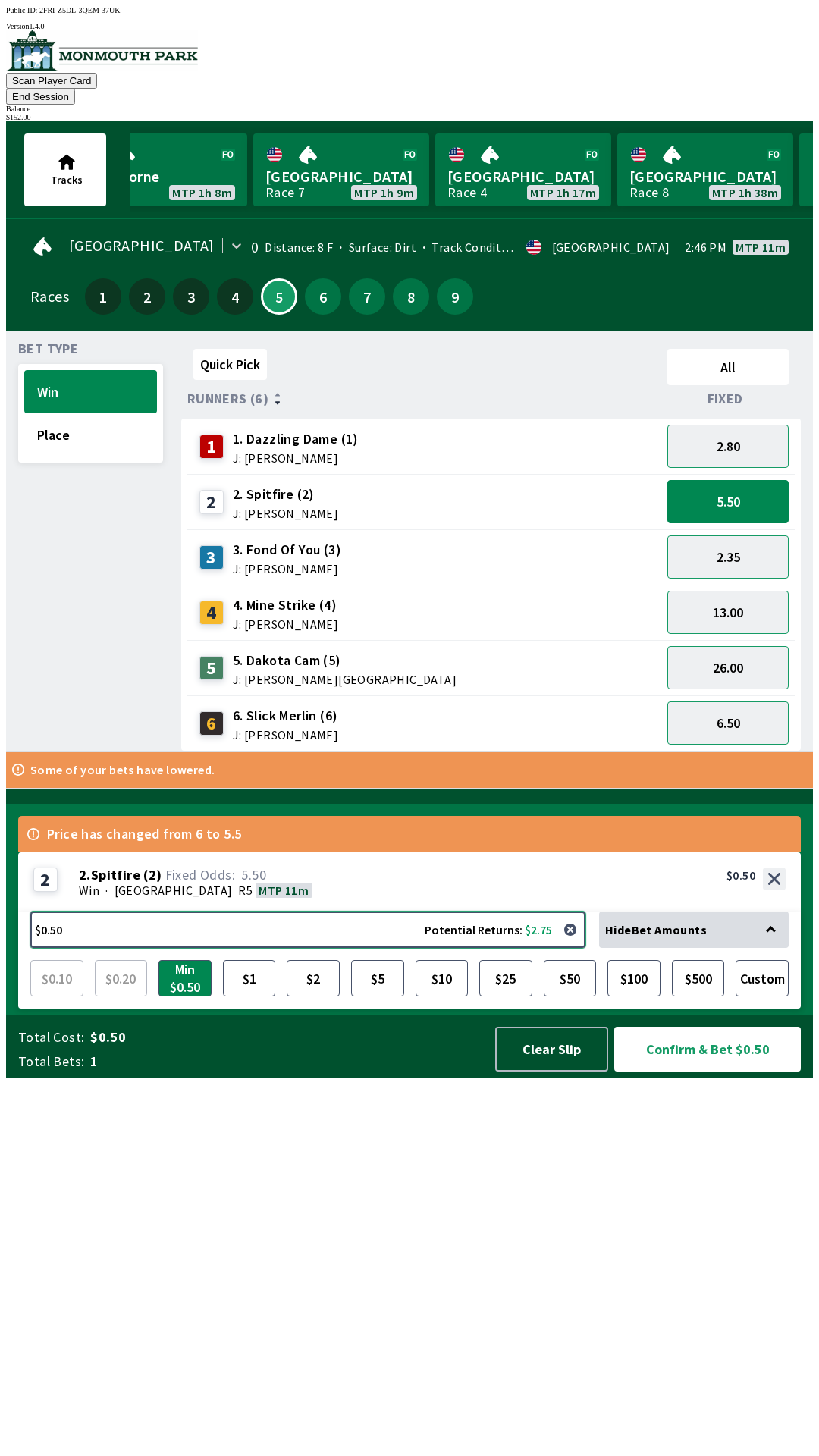
click at [444, 948] on button "$0.50 Potential Returns: $2.75" at bounding box center [308, 929] width 556 height 37
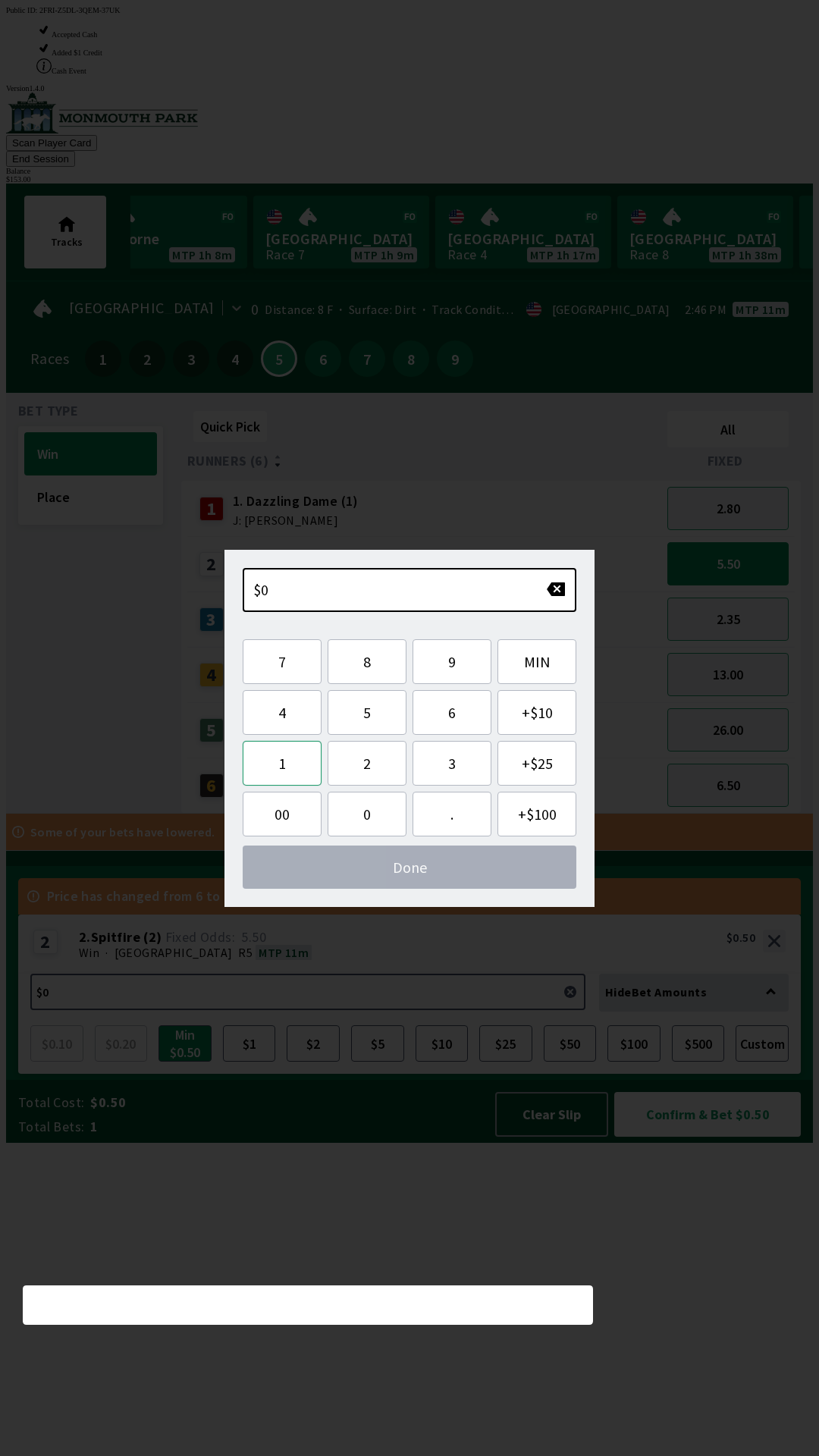
click at [287, 768] on button "1" at bounding box center [282, 764] width 79 height 45
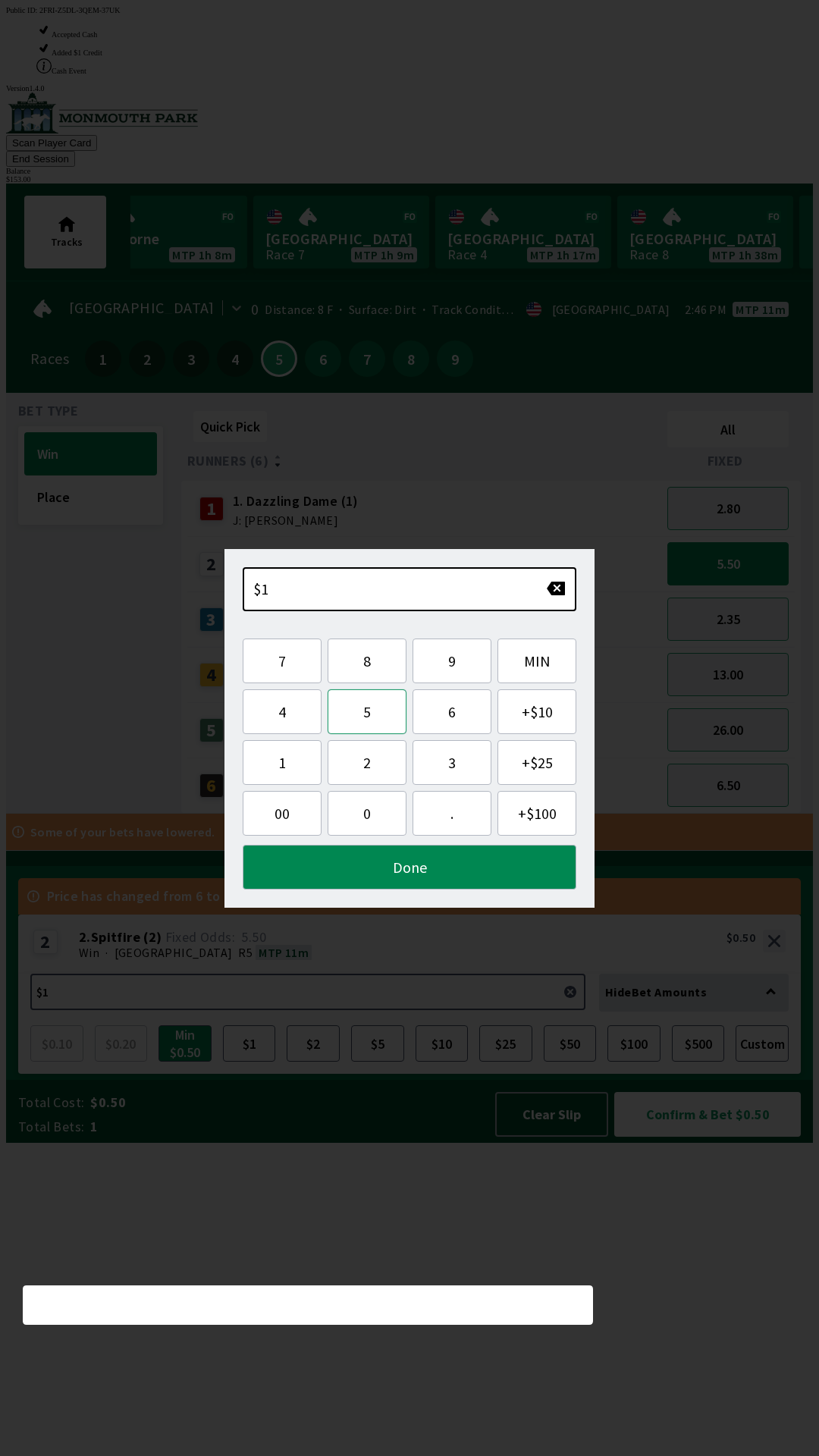
click at [369, 716] on button "5" at bounding box center [368, 712] width 79 height 45
click at [428, 764] on button "3" at bounding box center [452, 763] width 79 height 45
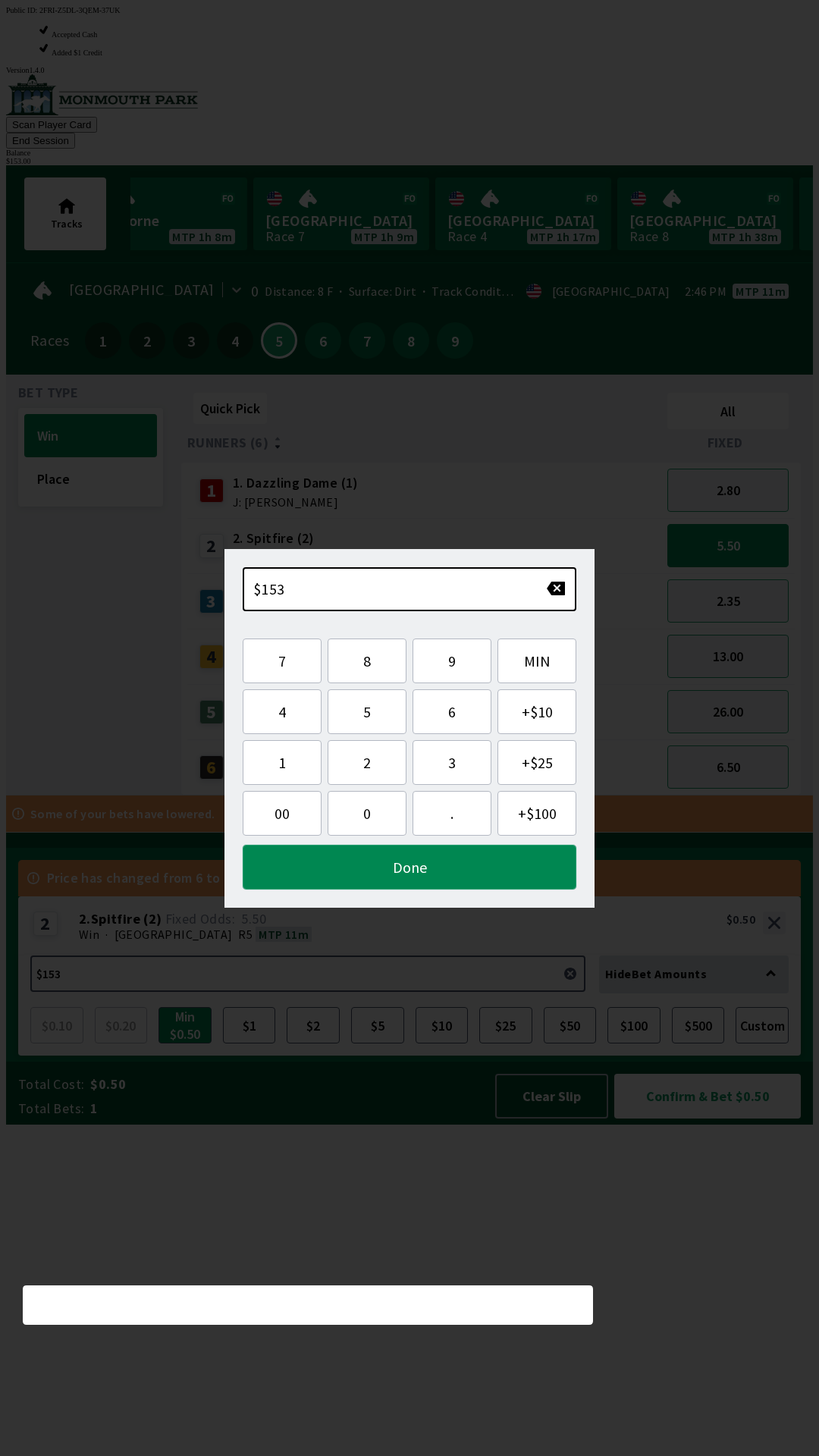
click at [360, 869] on button "Done" at bounding box center [410, 867] width 334 height 45
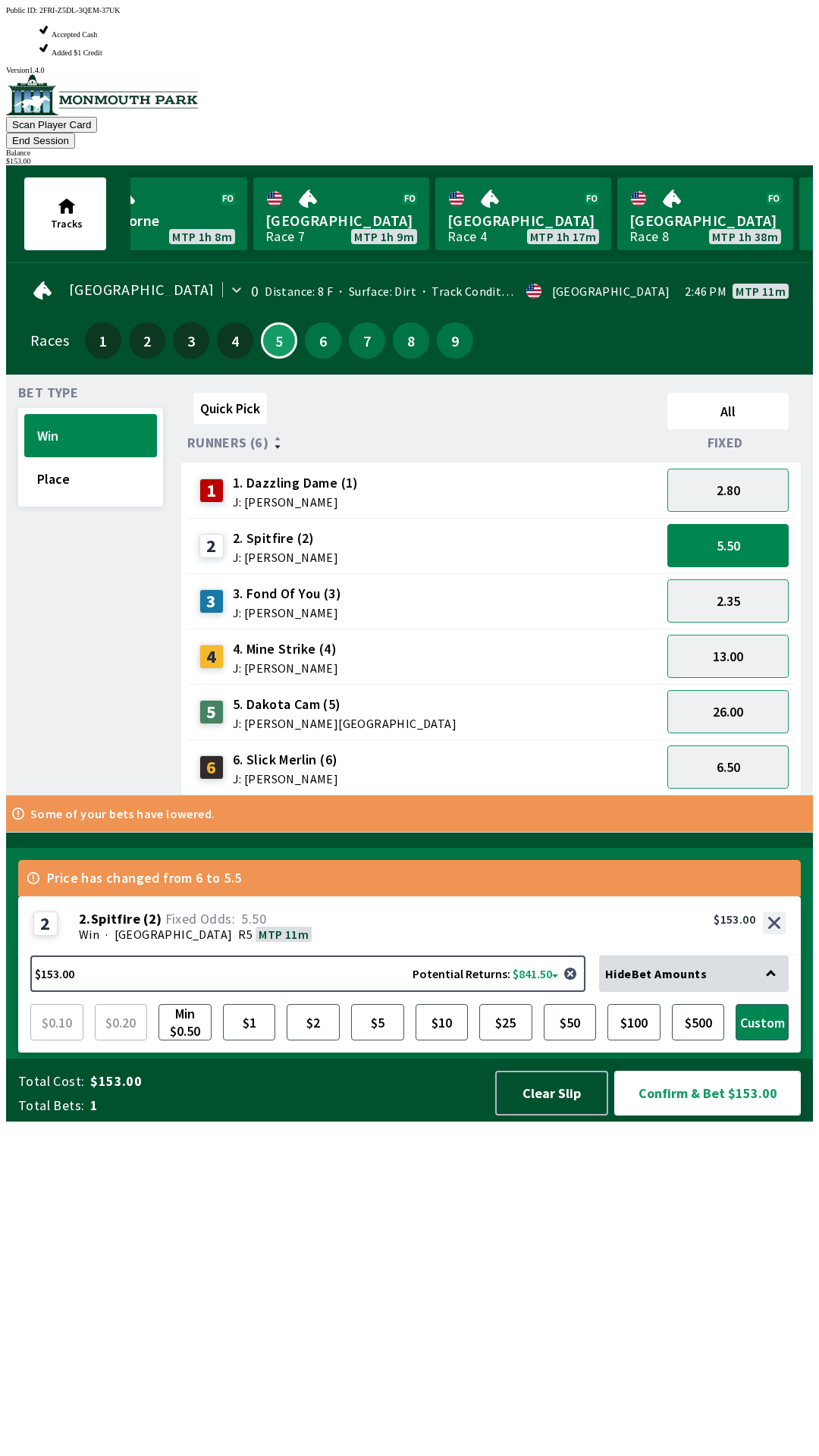
click at [681, 1116] on button "Confirm & Bet $153.00" at bounding box center [708, 1093] width 186 height 45
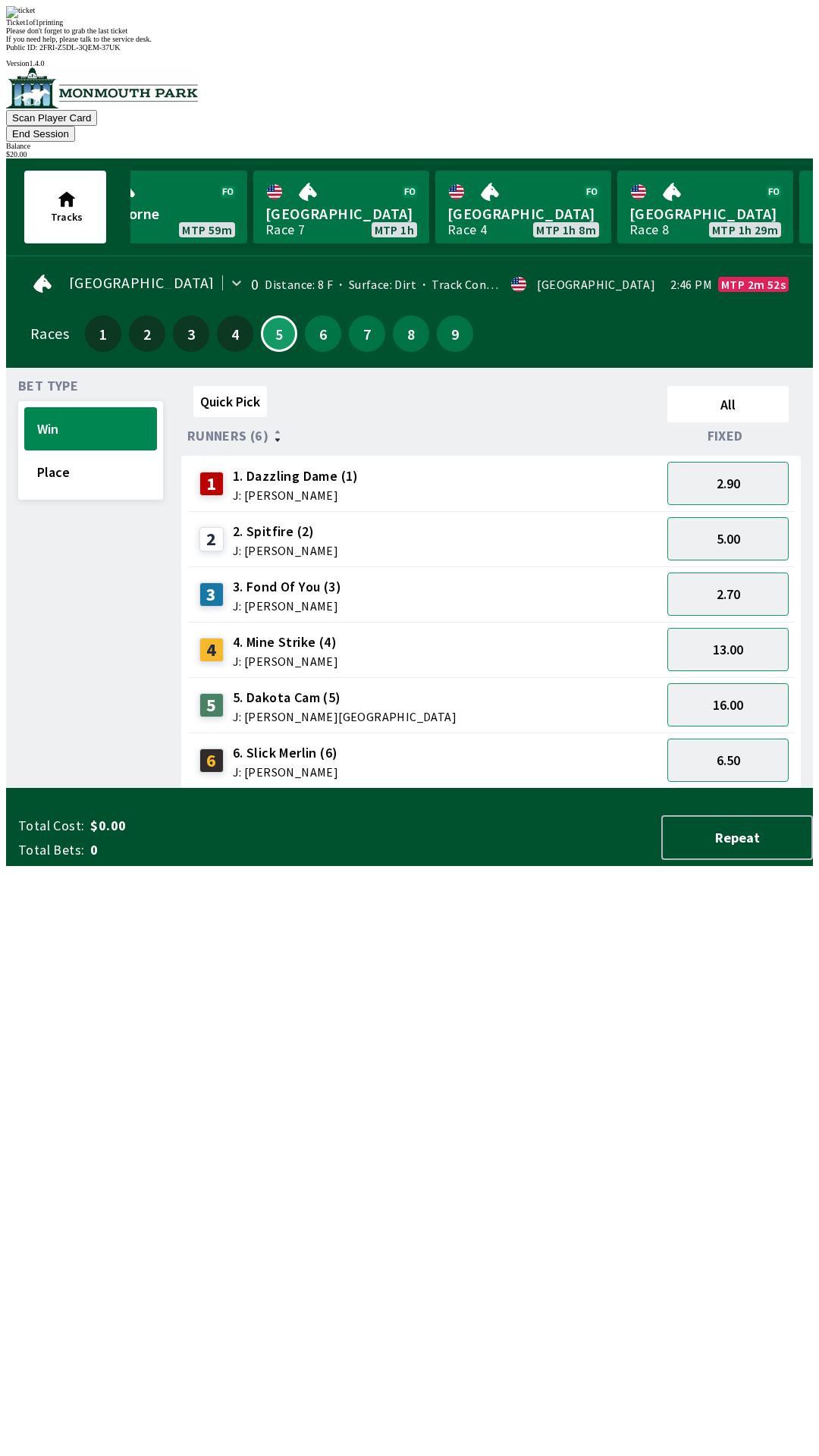
click at [692, 789] on div "Quick Pick All Runners (6) Fixed 1 1. Dazzling Dame (1) J: [PERSON_NAME] 2.90 2…" at bounding box center [497, 584] width 632 height 409
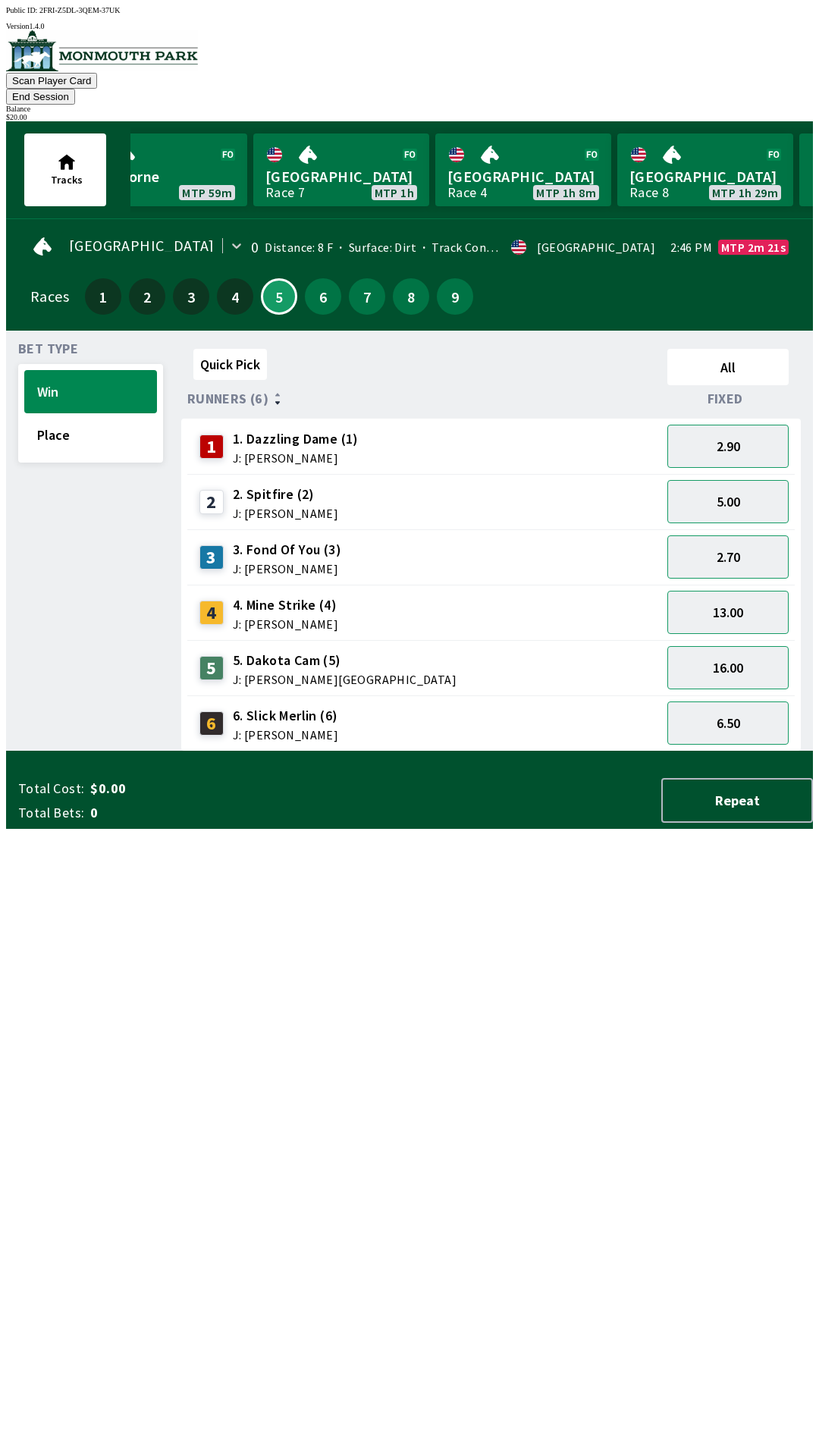
click at [75, 89] on button "End Session" at bounding box center [40, 96] width 69 height 16
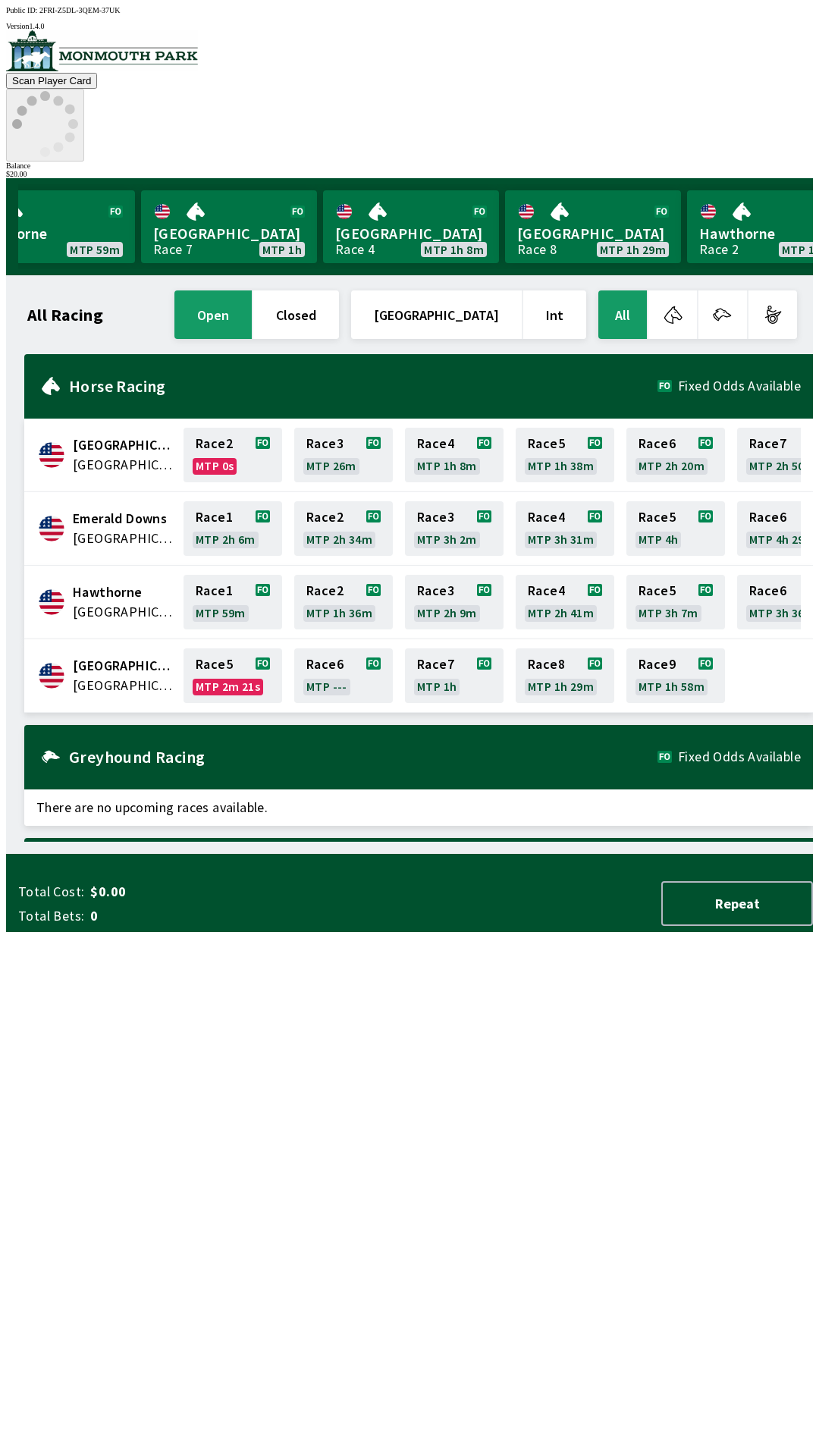
click at [78, 91] on icon at bounding box center [45, 124] width 66 height 66
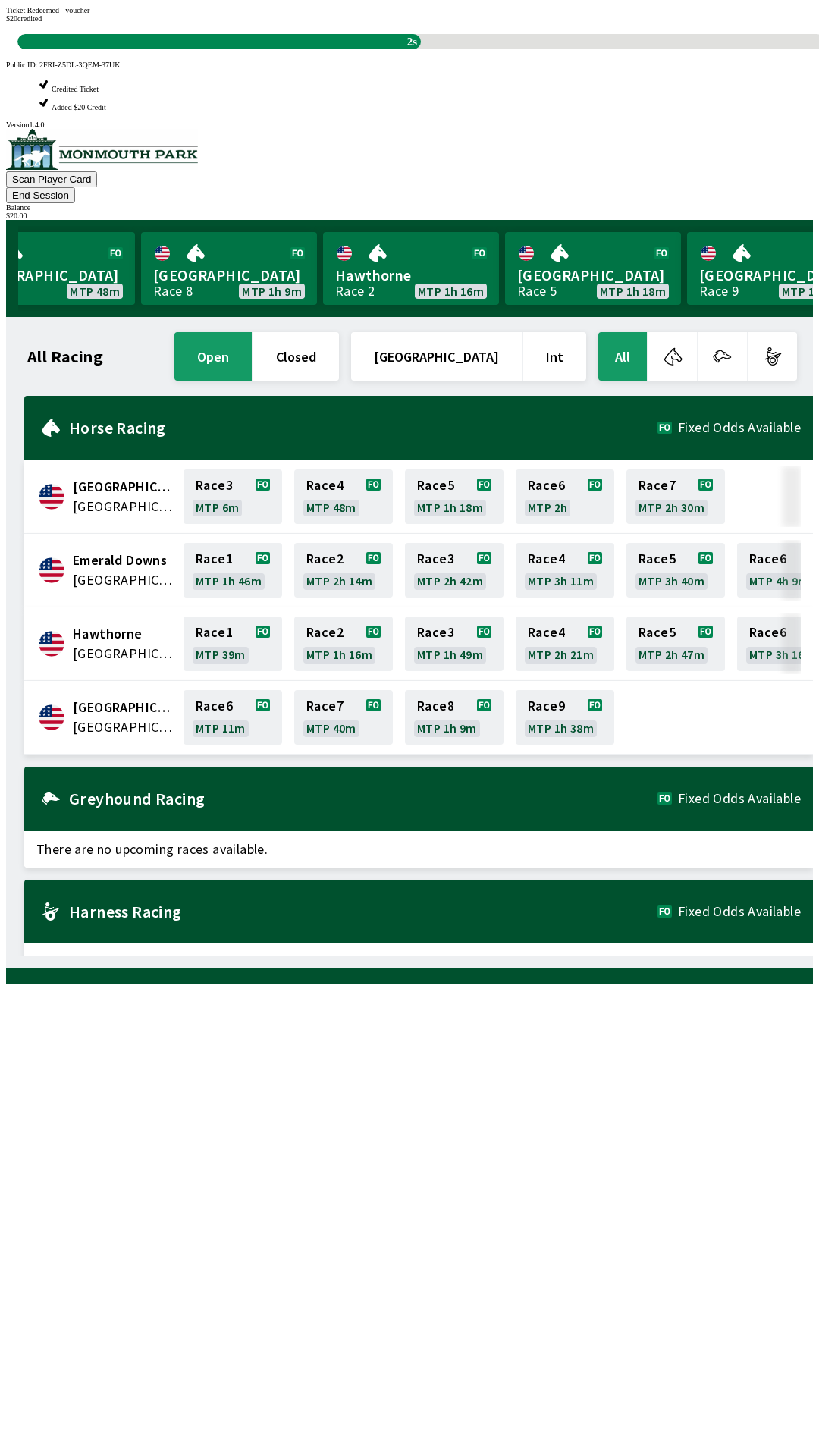
click at [655, 49] on div "Ticket Redeemed - voucher $ 20 credited 2s" at bounding box center [410, 28] width 807 height 44
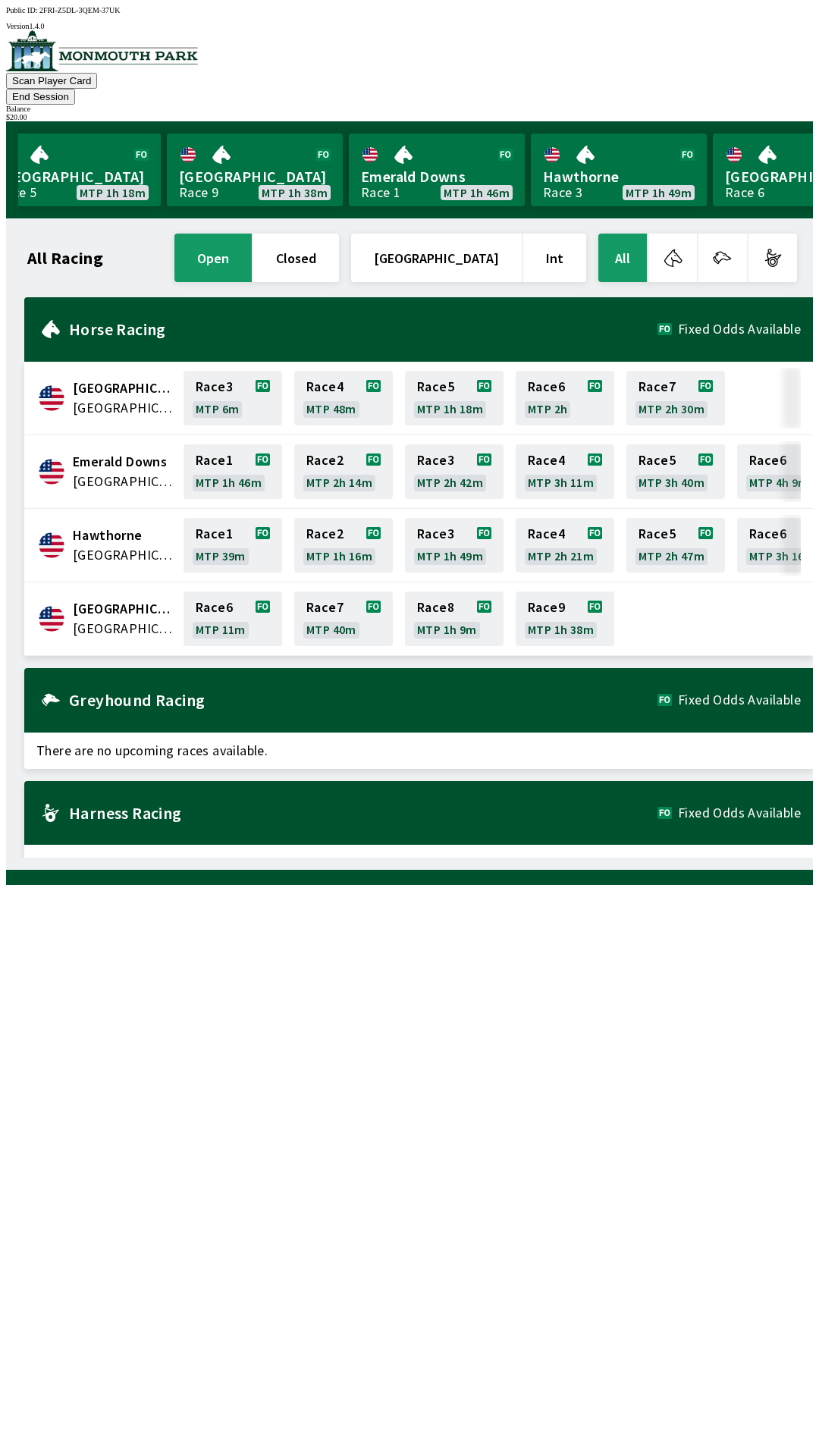
scroll to position [0, 1371]
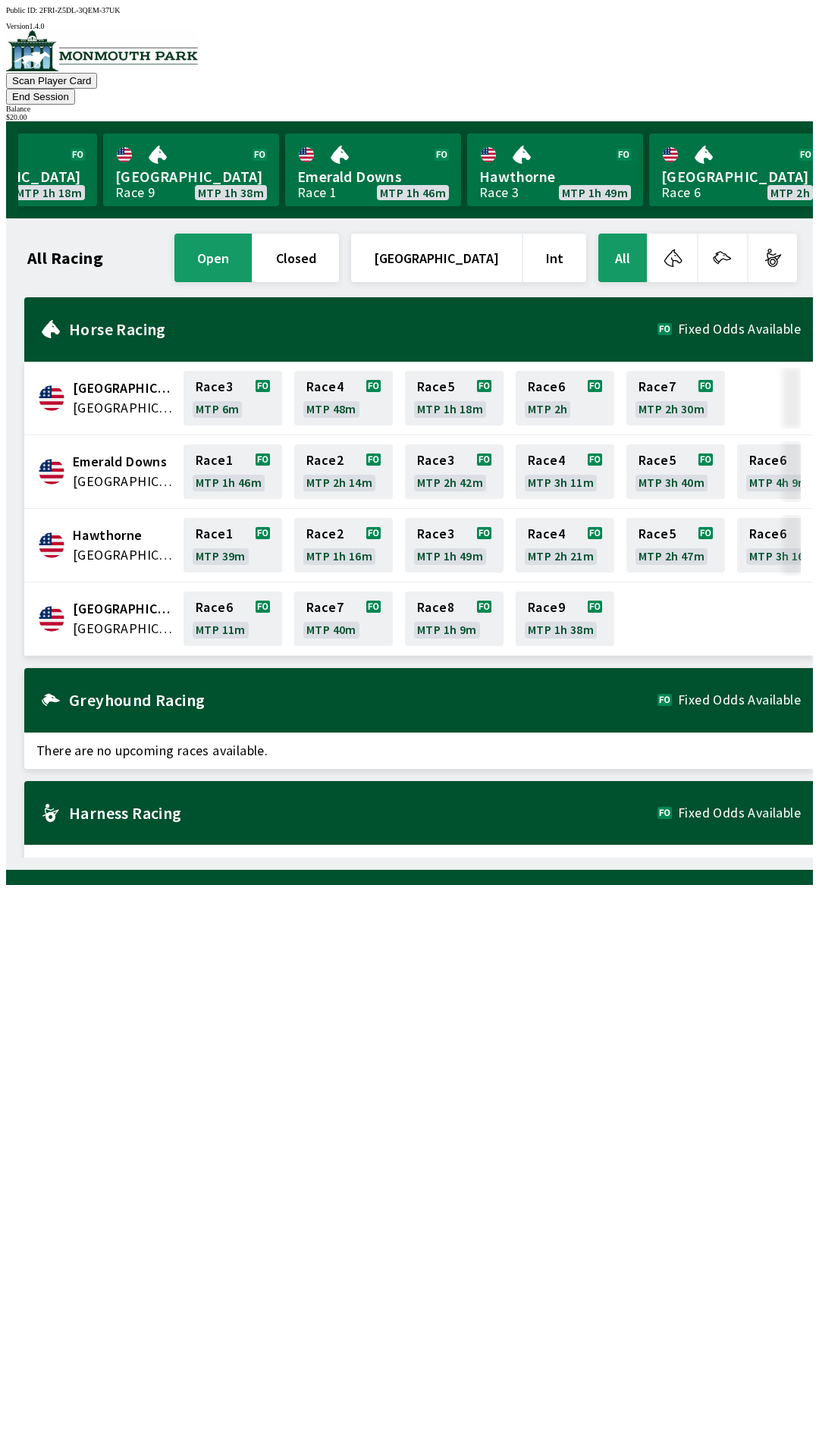
click at [480, 239] on button "[GEOGRAPHIC_DATA]" at bounding box center [437, 258] width 171 height 48
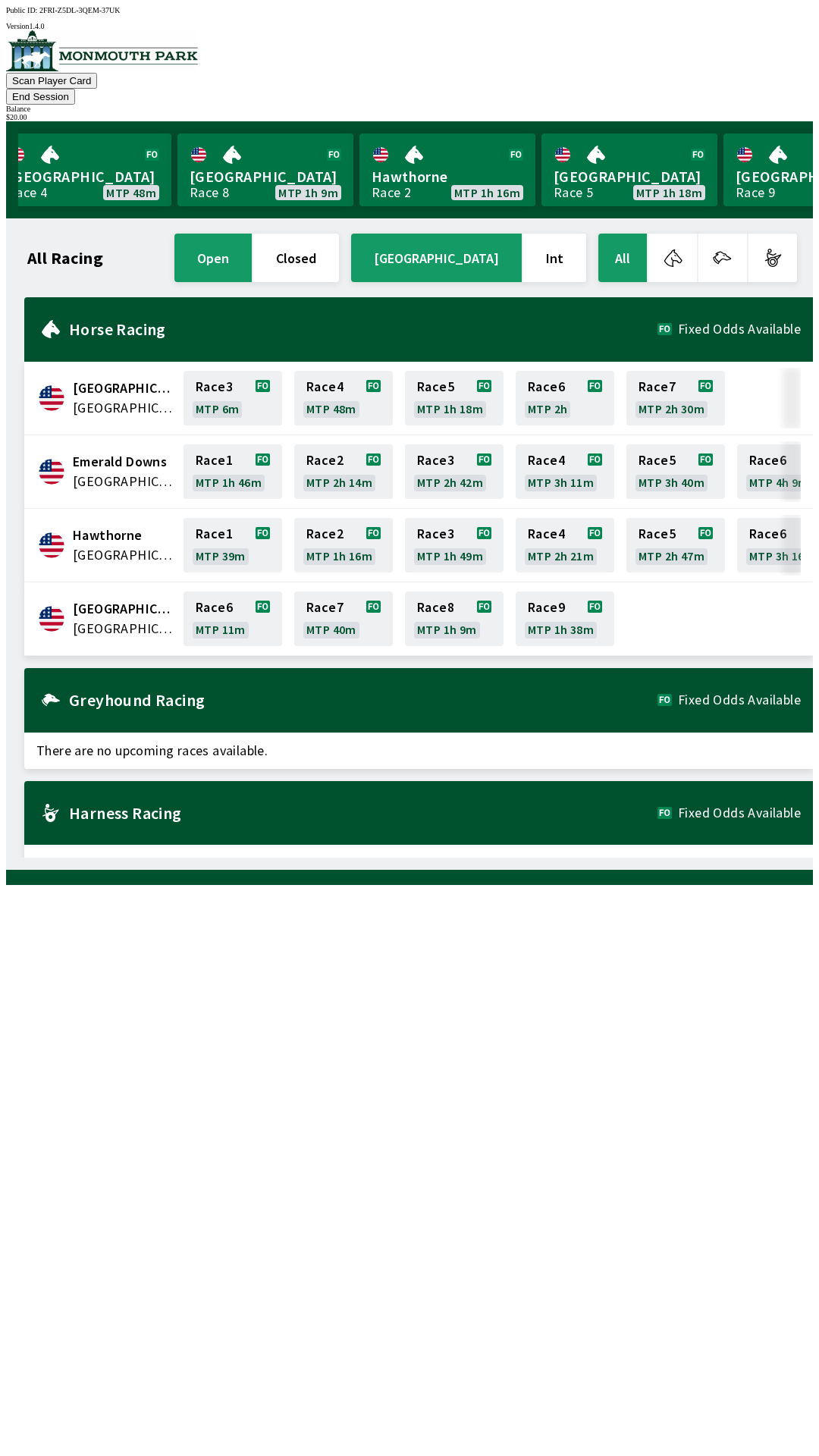
scroll to position [0, 750]
click at [75, 89] on button "End Session" at bounding box center [40, 96] width 69 height 16
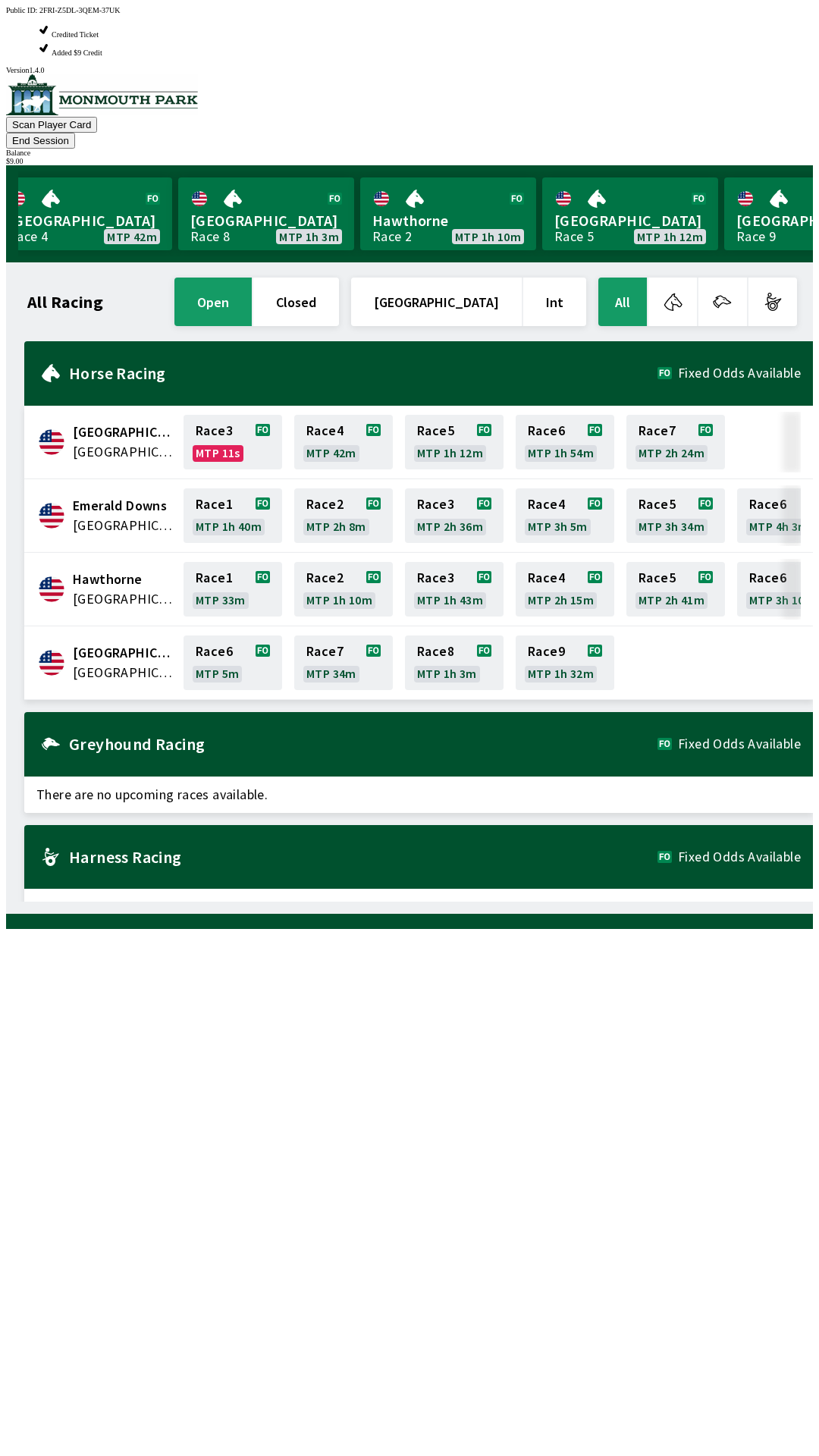
click at [429, 902] on div "All Racing open closed [GEOGRAPHIC_DATA] Int All [GEOGRAPHIC_DATA] [GEOGRAPHIC_…" at bounding box center [415, 587] width 795 height 627
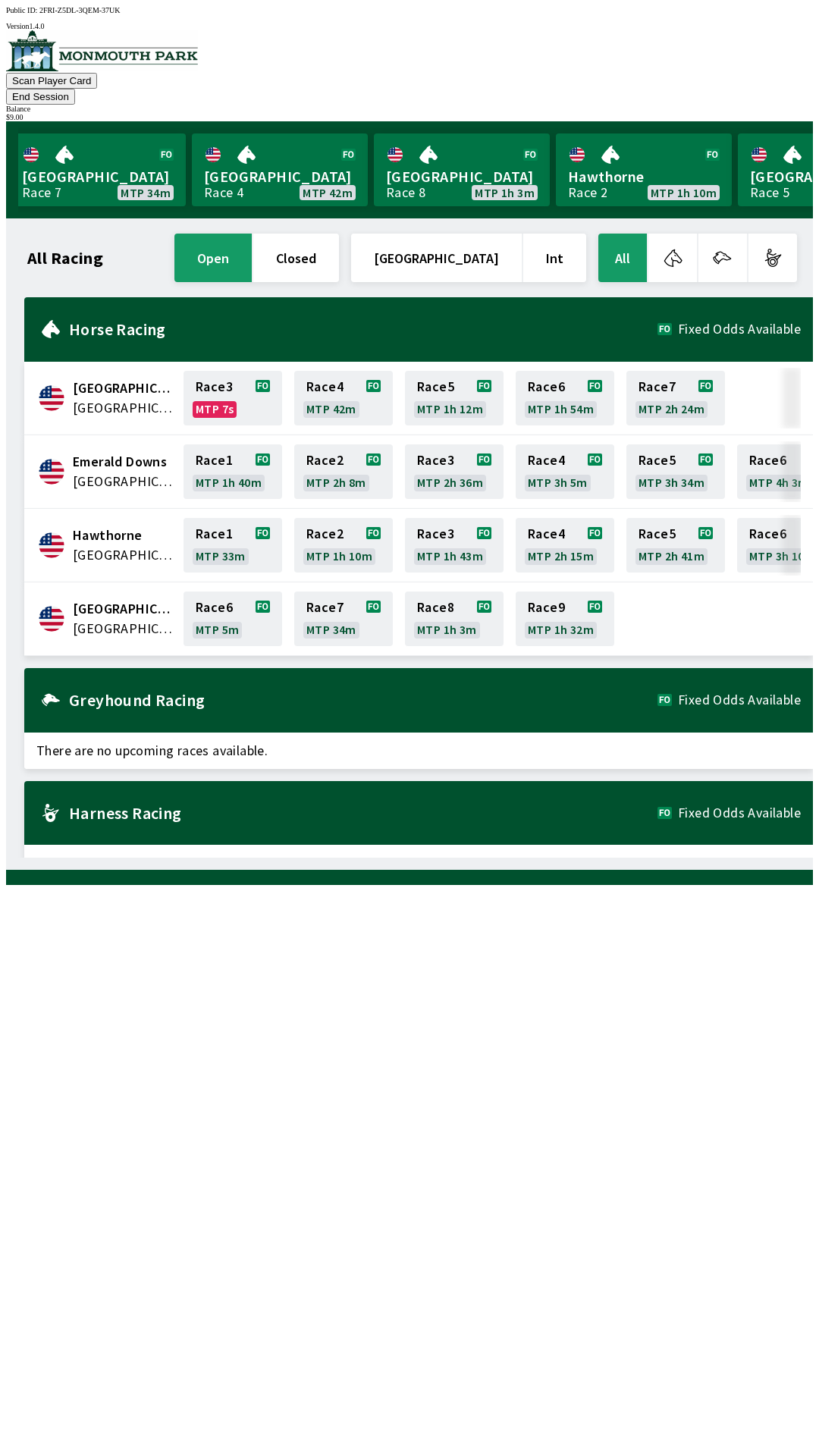
scroll to position [0, 525]
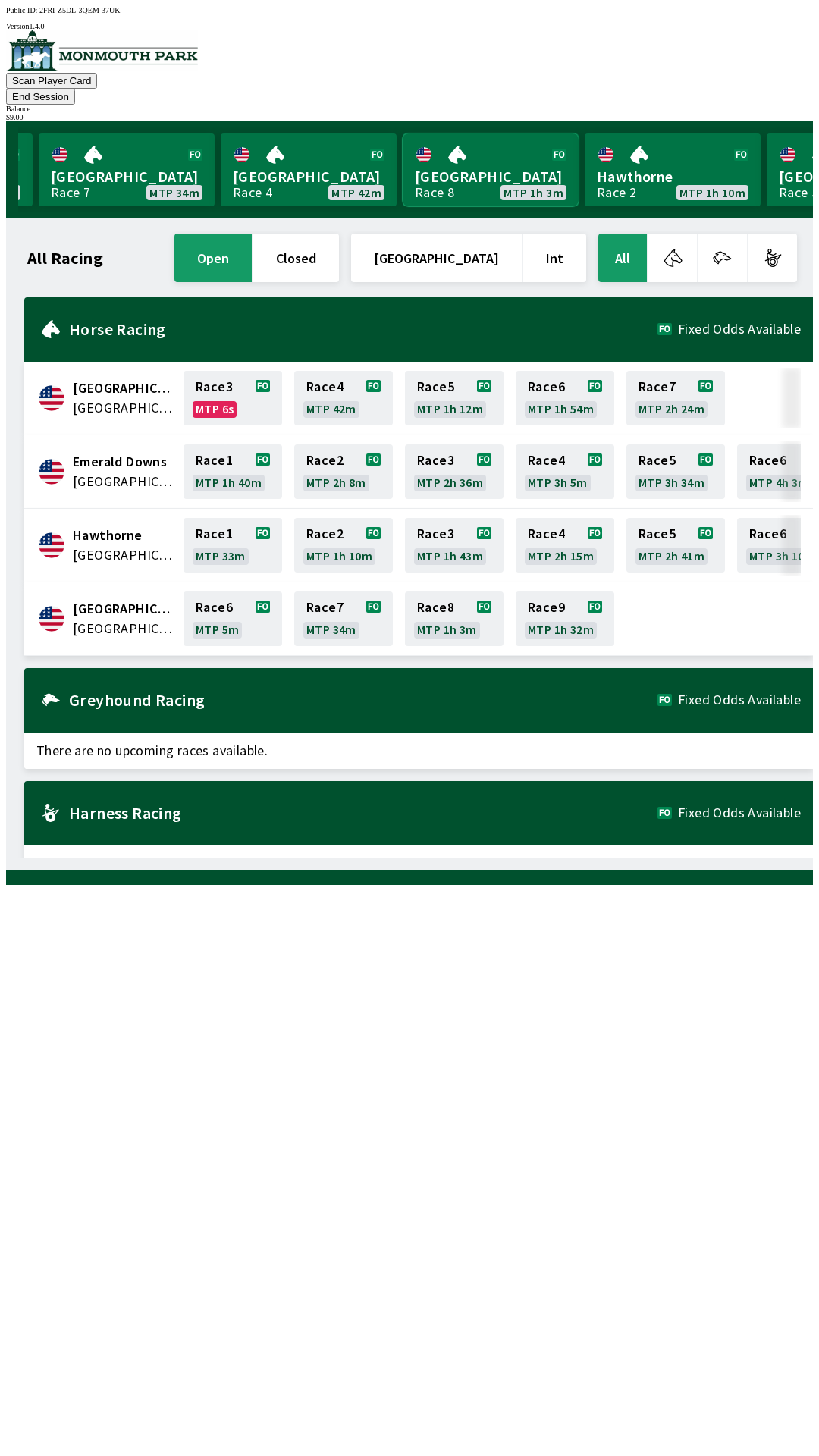
click at [479, 144] on link "[GEOGRAPHIC_DATA] Race 8 MTP 1h 3m" at bounding box center [490, 170] width 176 height 73
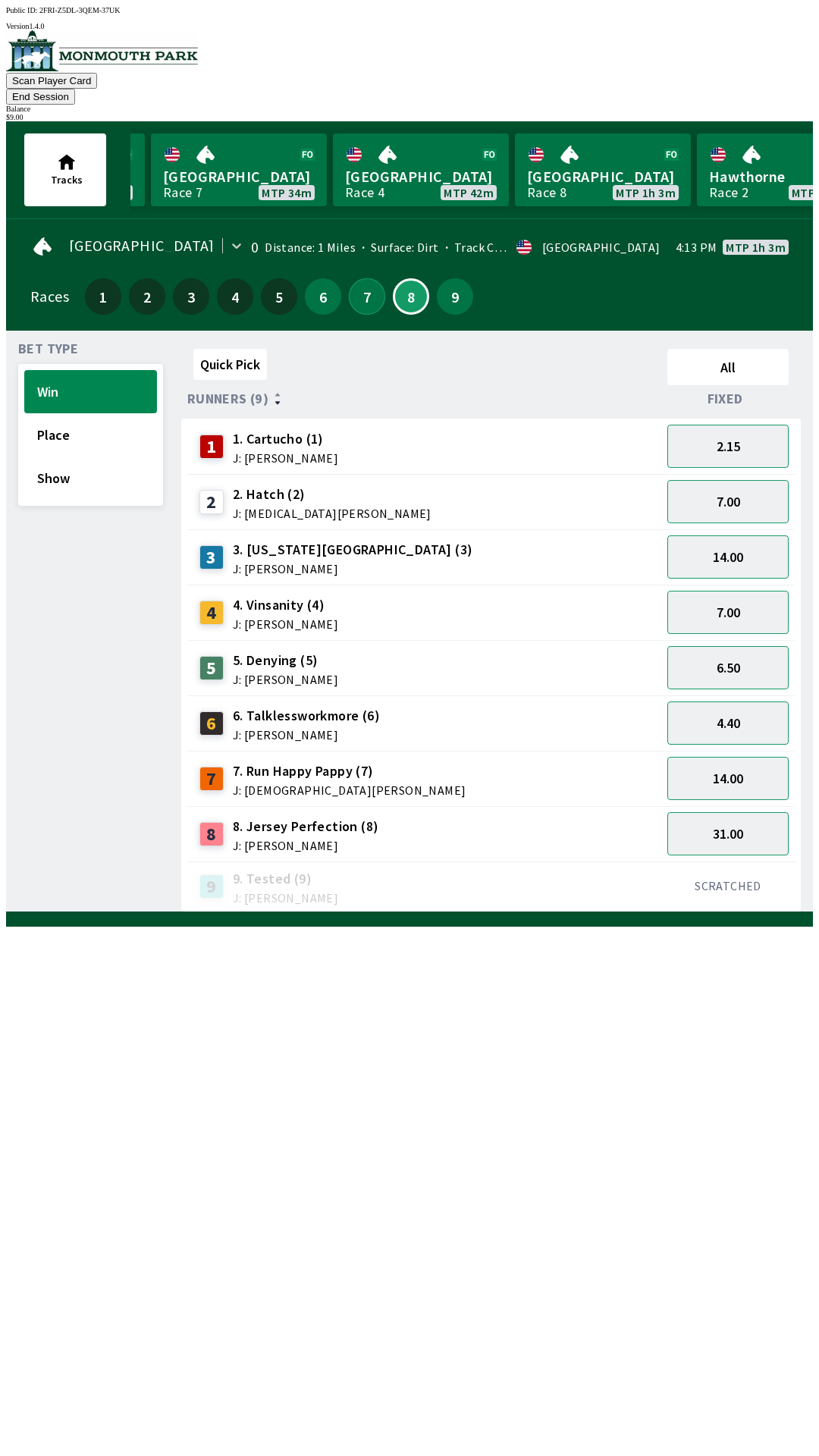
click at [361, 281] on button "7" at bounding box center [367, 296] width 37 height 37
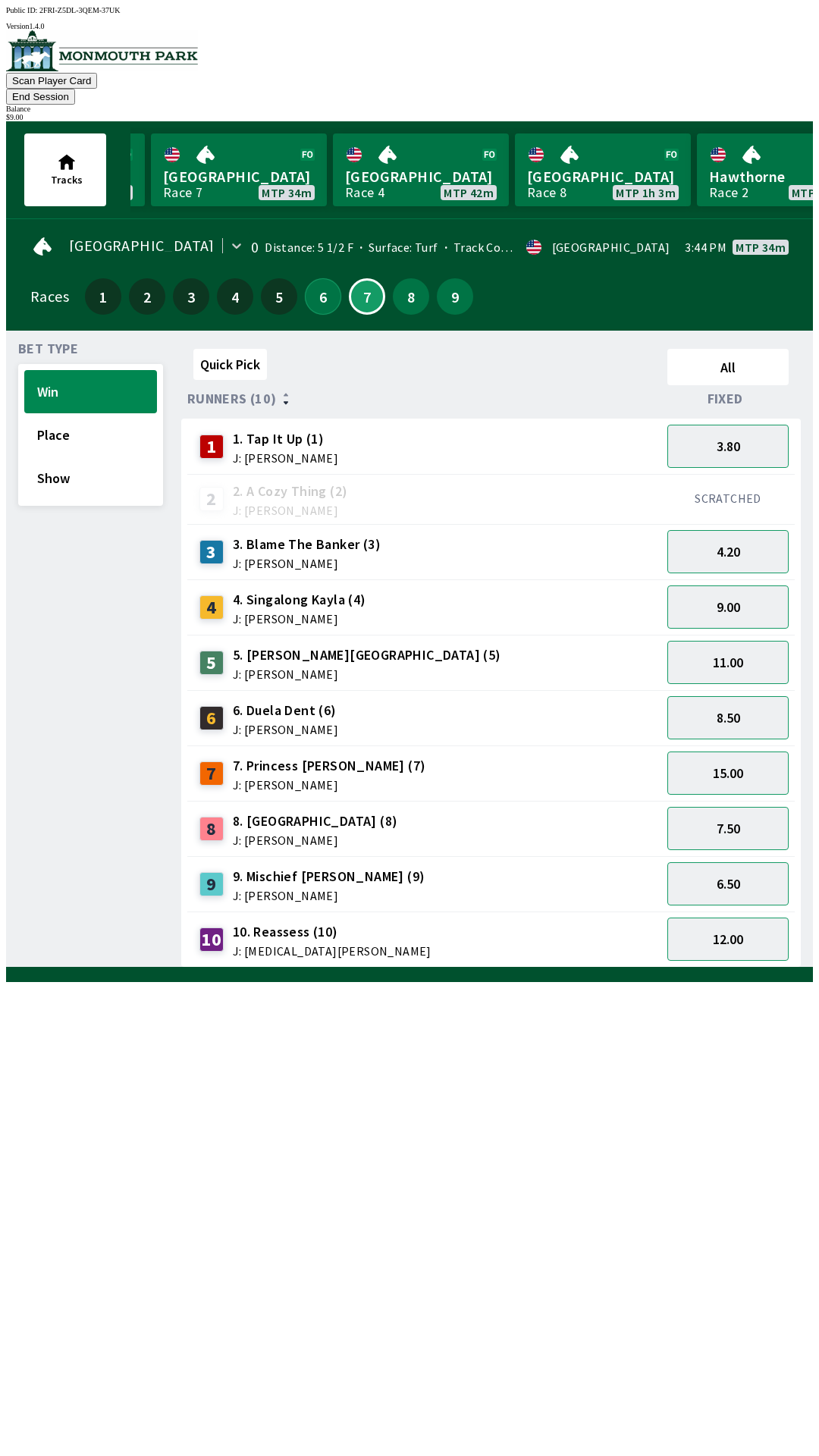
click at [316, 278] on button "6" at bounding box center [322, 296] width 37 height 37
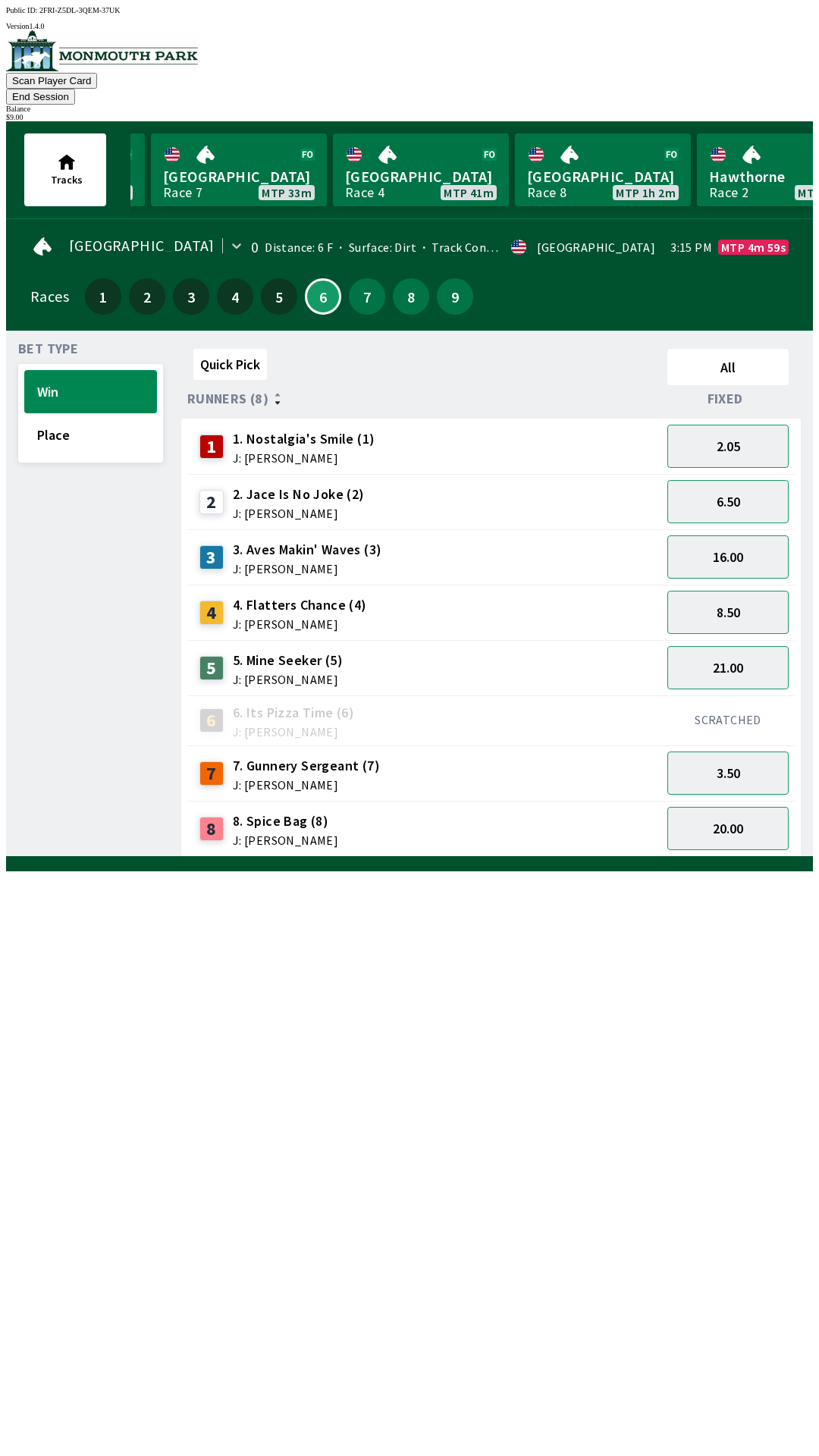
click at [331, 430] on span "1. Nostalgia's Smile (1)" at bounding box center [305, 439] width 143 height 19
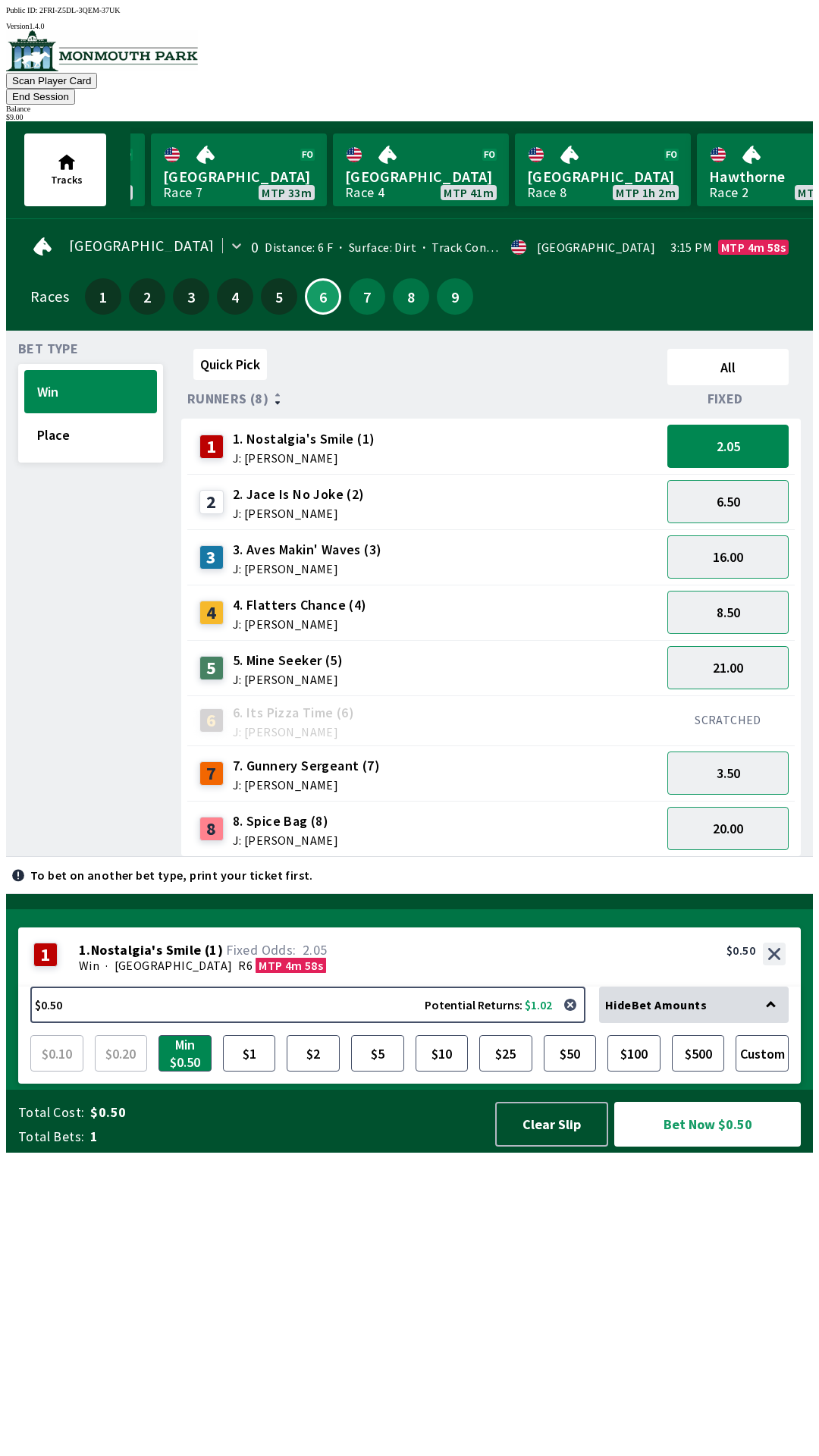
click at [378, 483] on div "2 2. Jace Is No Joke (2) J: [PERSON_NAME]" at bounding box center [424, 502] width 462 height 38
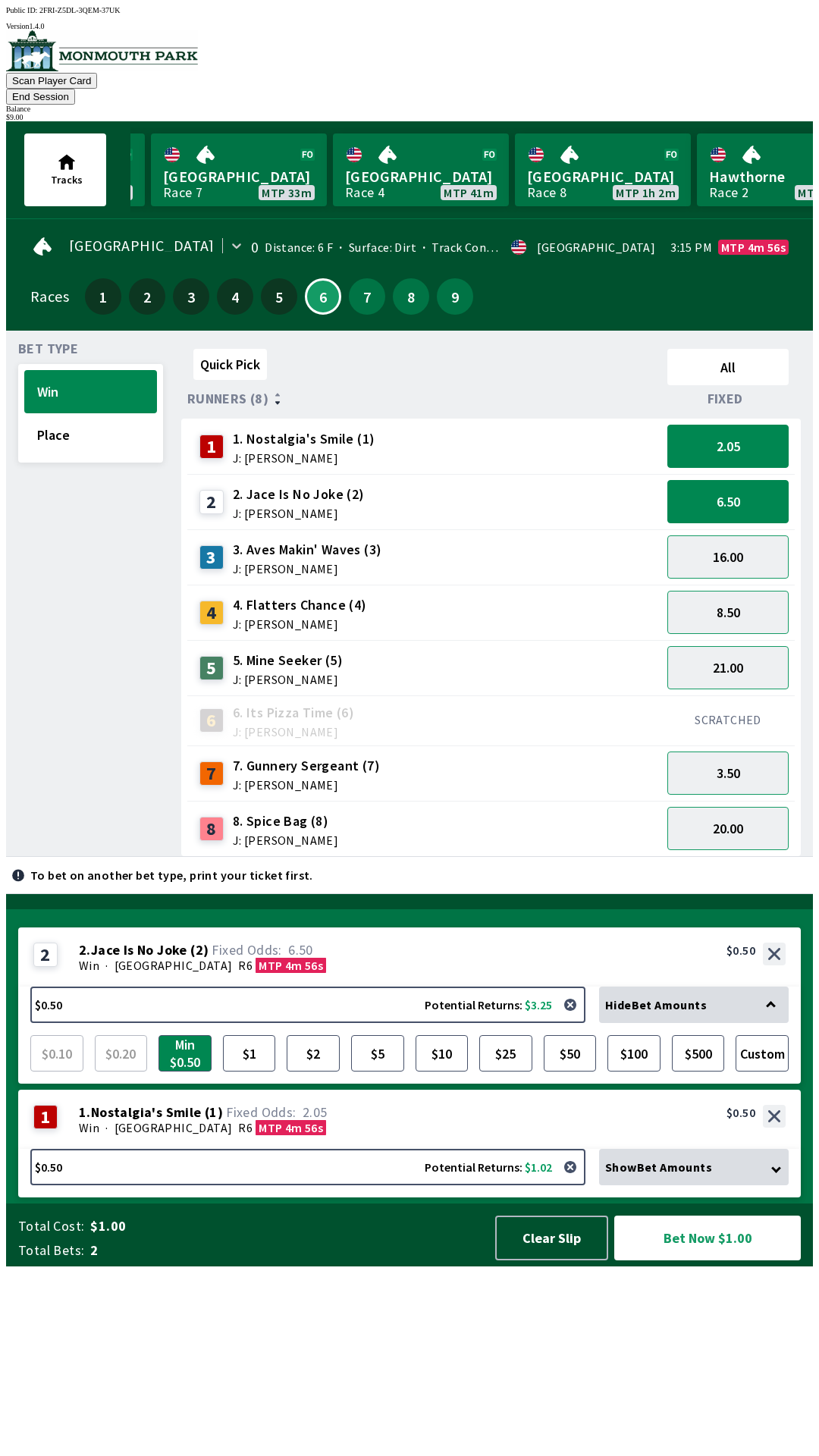
click at [310, 779] on span "J: [PERSON_NAME]" at bounding box center [306, 785] width 147 height 12
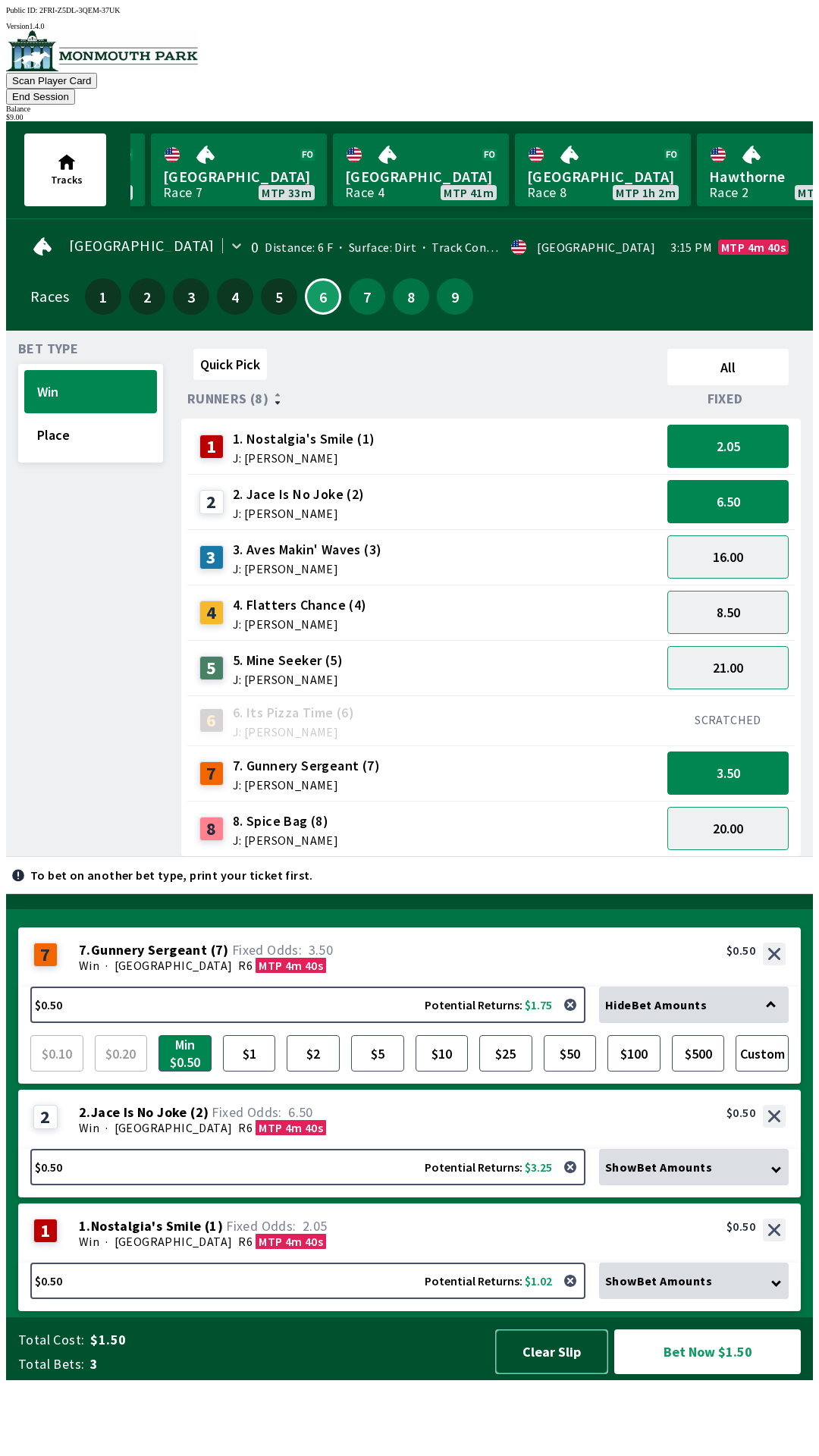
click at [553, 1374] on button "Clear Slip" at bounding box center [551, 1352] width 113 height 45
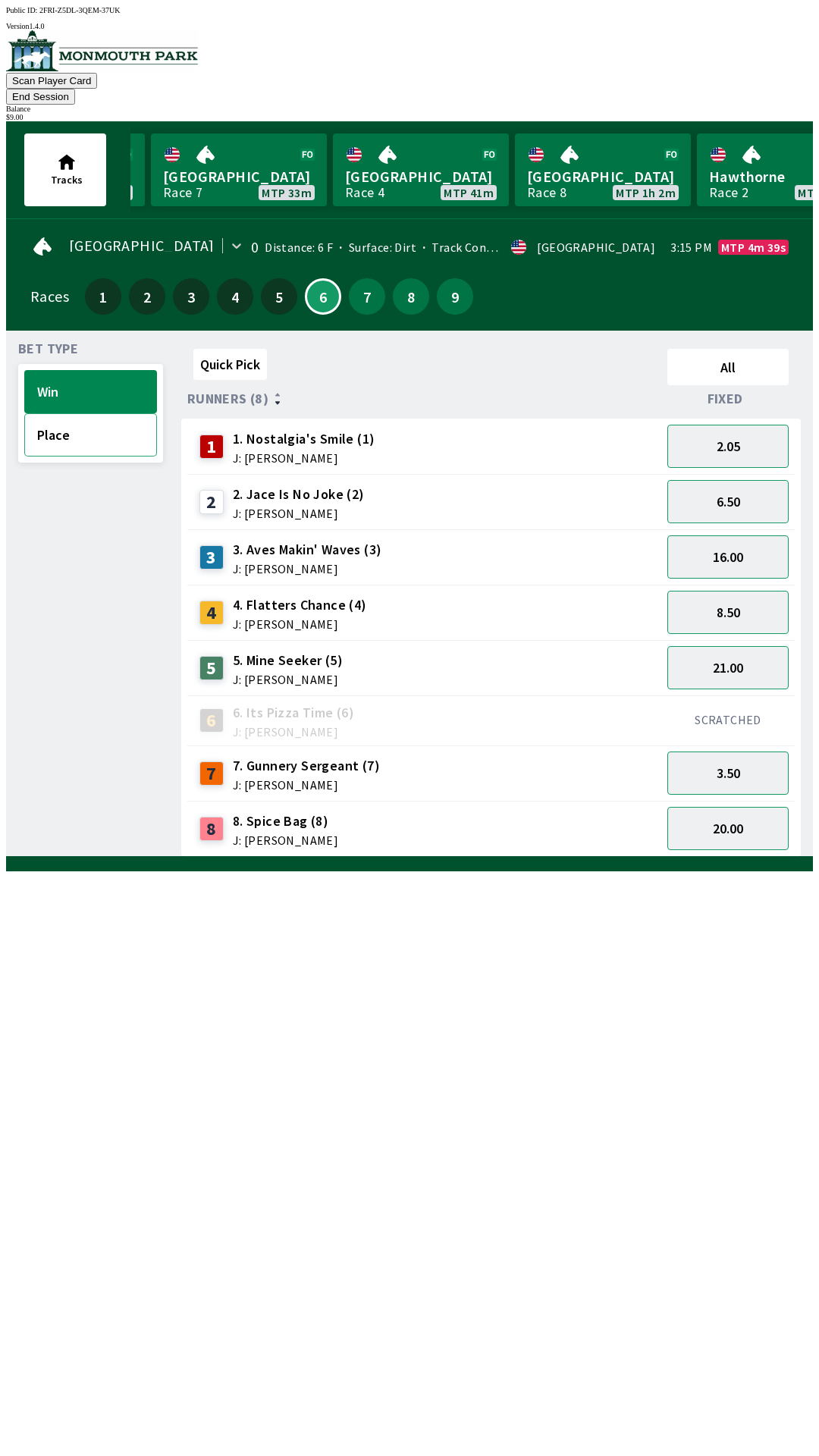
click at [61, 424] on button "Place" at bounding box center [90, 435] width 133 height 44
click at [701, 425] on button "1.22" at bounding box center [728, 447] width 121 height 44
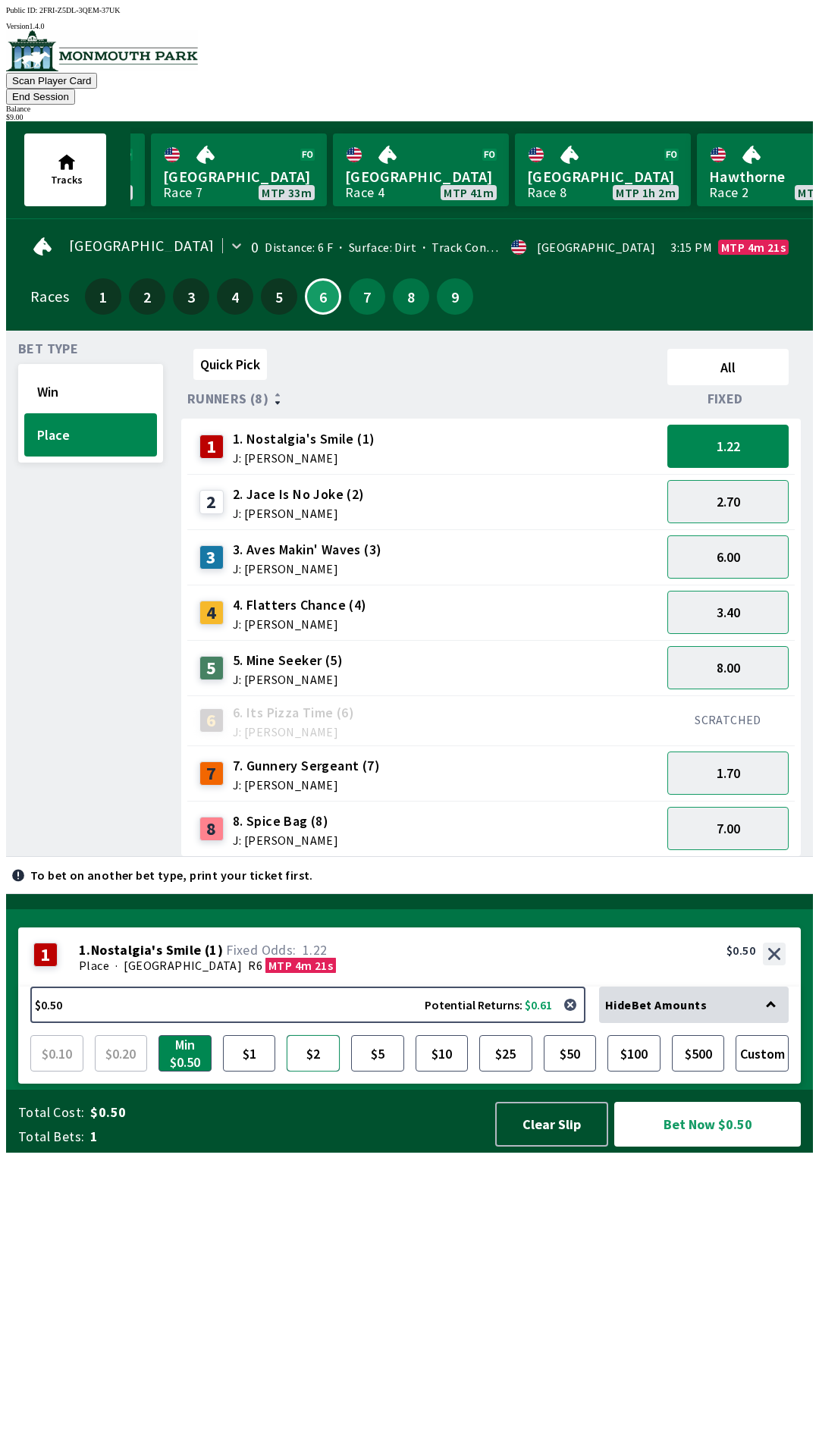
click at [309, 1071] on button "$2" at bounding box center [313, 1053] width 53 height 37
click at [734, 490] on button "2.70" at bounding box center [728, 502] width 121 height 44
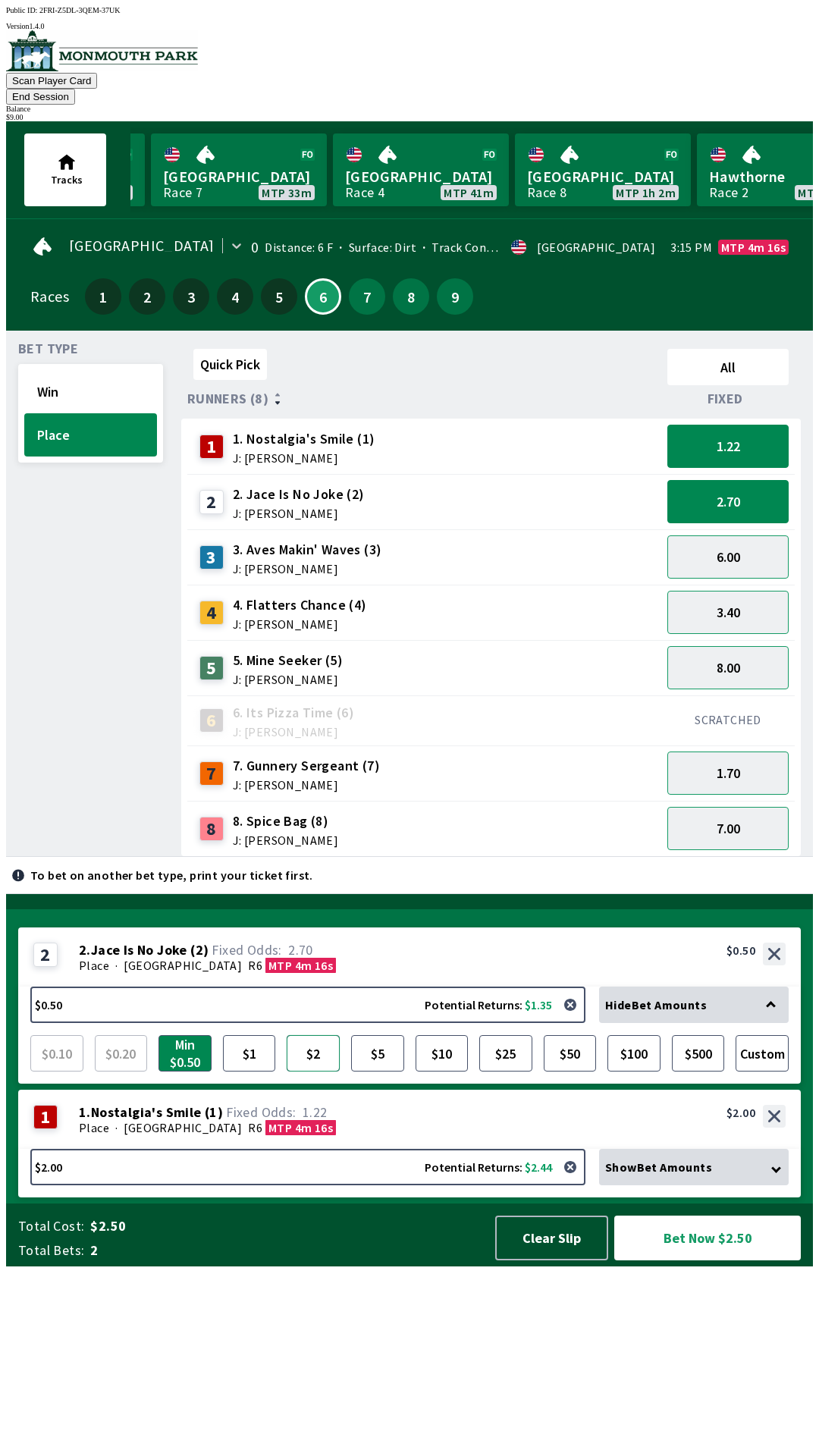
click at [302, 1071] on button "$2" at bounding box center [313, 1053] width 53 height 37
click at [745, 761] on button "1.70" at bounding box center [728, 773] width 121 height 44
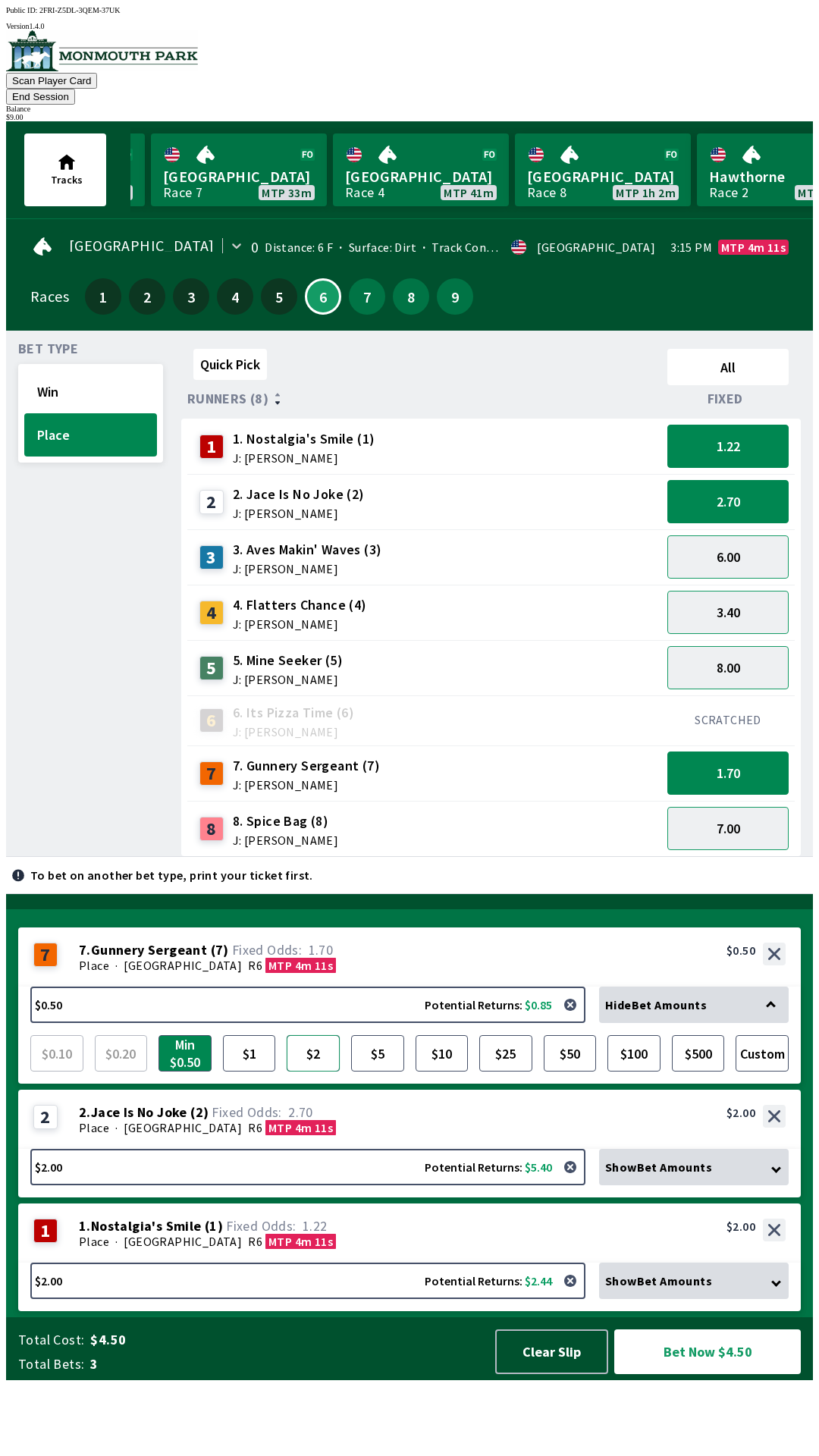
click at [319, 1071] on button "$2" at bounding box center [313, 1053] width 53 height 37
click at [673, 1374] on button "Bet Now $6.00" at bounding box center [708, 1352] width 186 height 45
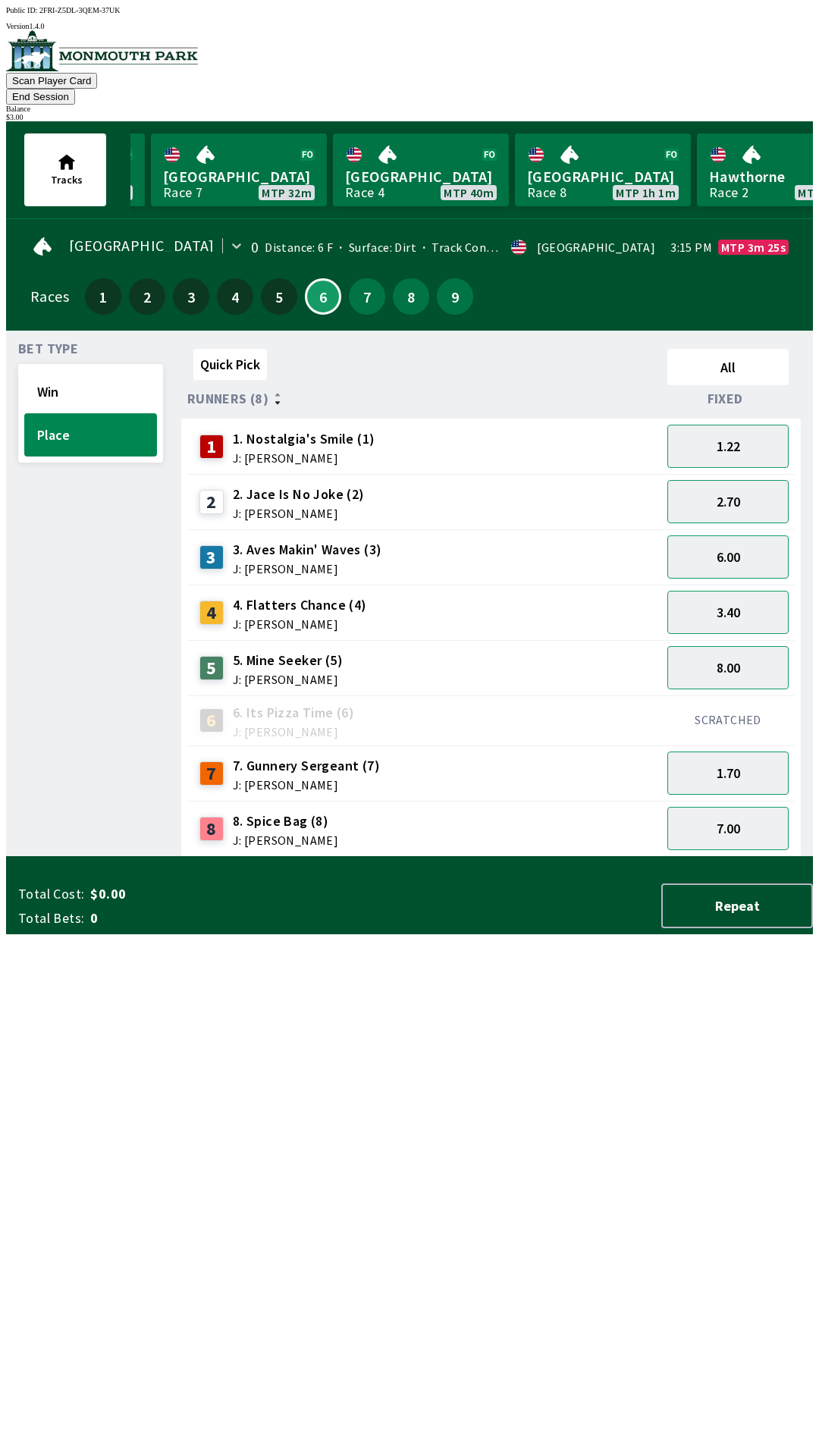
click at [75, 89] on button "End Session" at bounding box center [40, 96] width 69 height 16
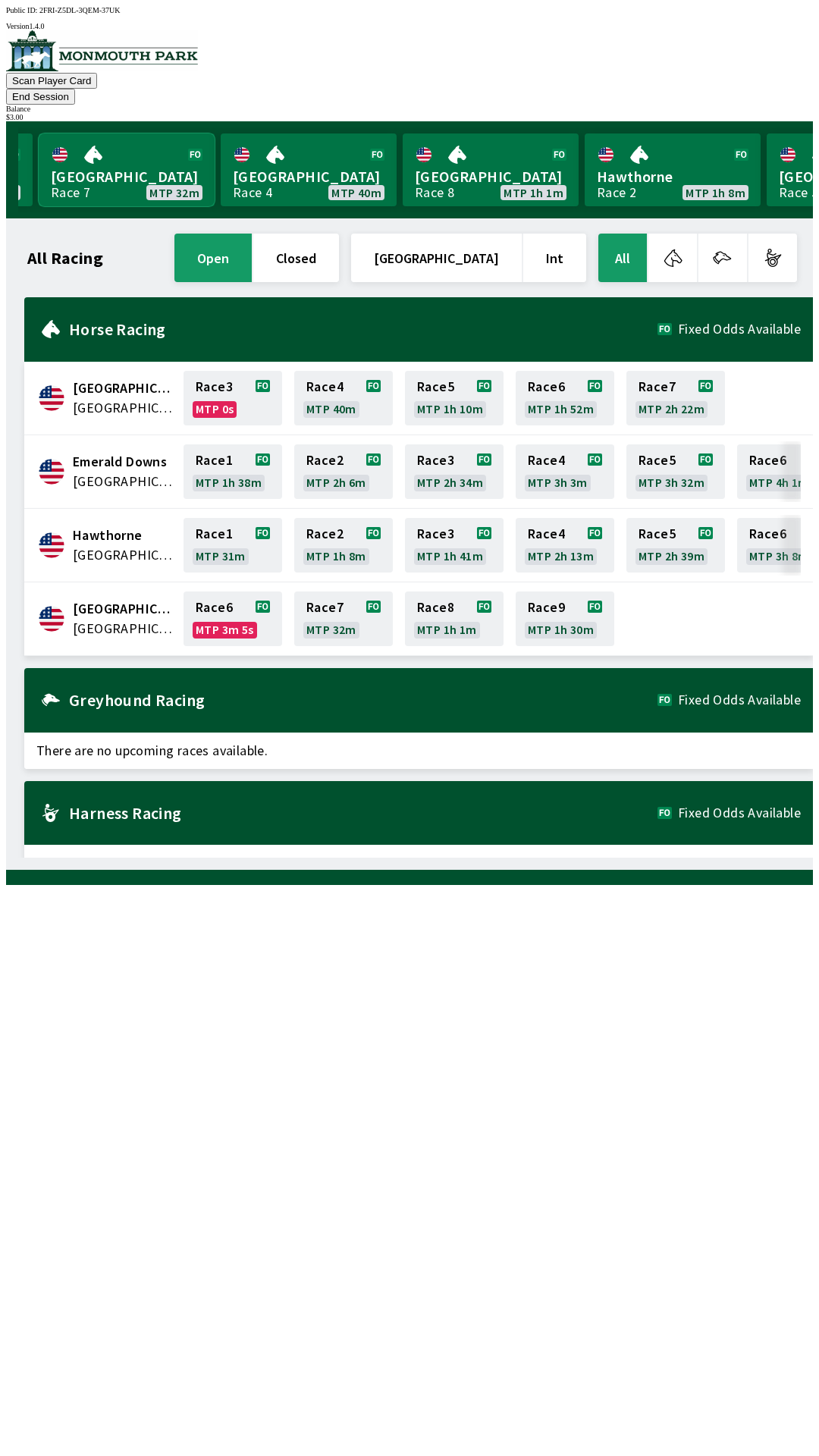
click at [111, 153] on link "[GEOGRAPHIC_DATA] Race 7 MTP 32m" at bounding box center [127, 170] width 176 height 73
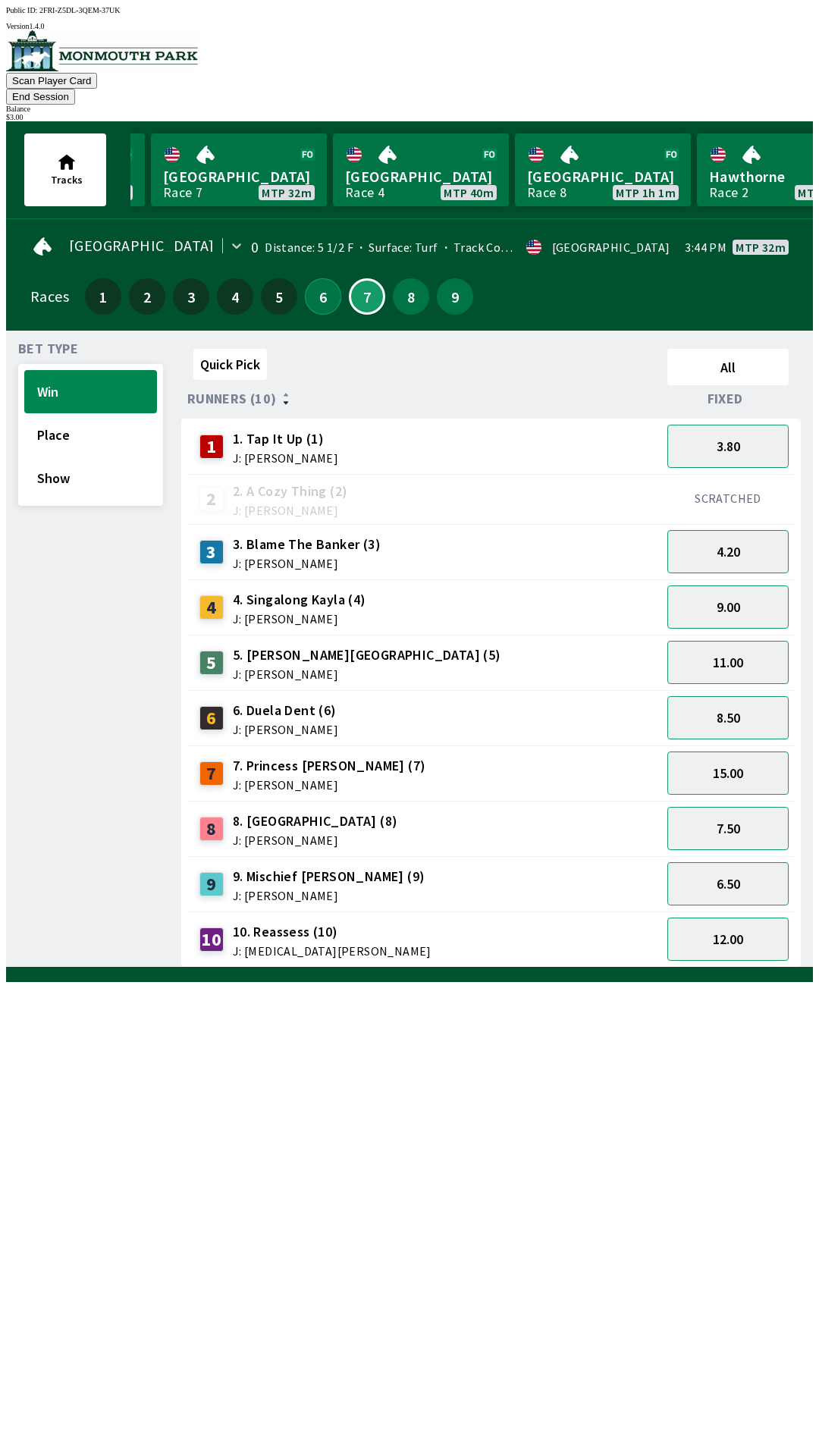
click at [319, 278] on button "6" at bounding box center [322, 296] width 37 height 37
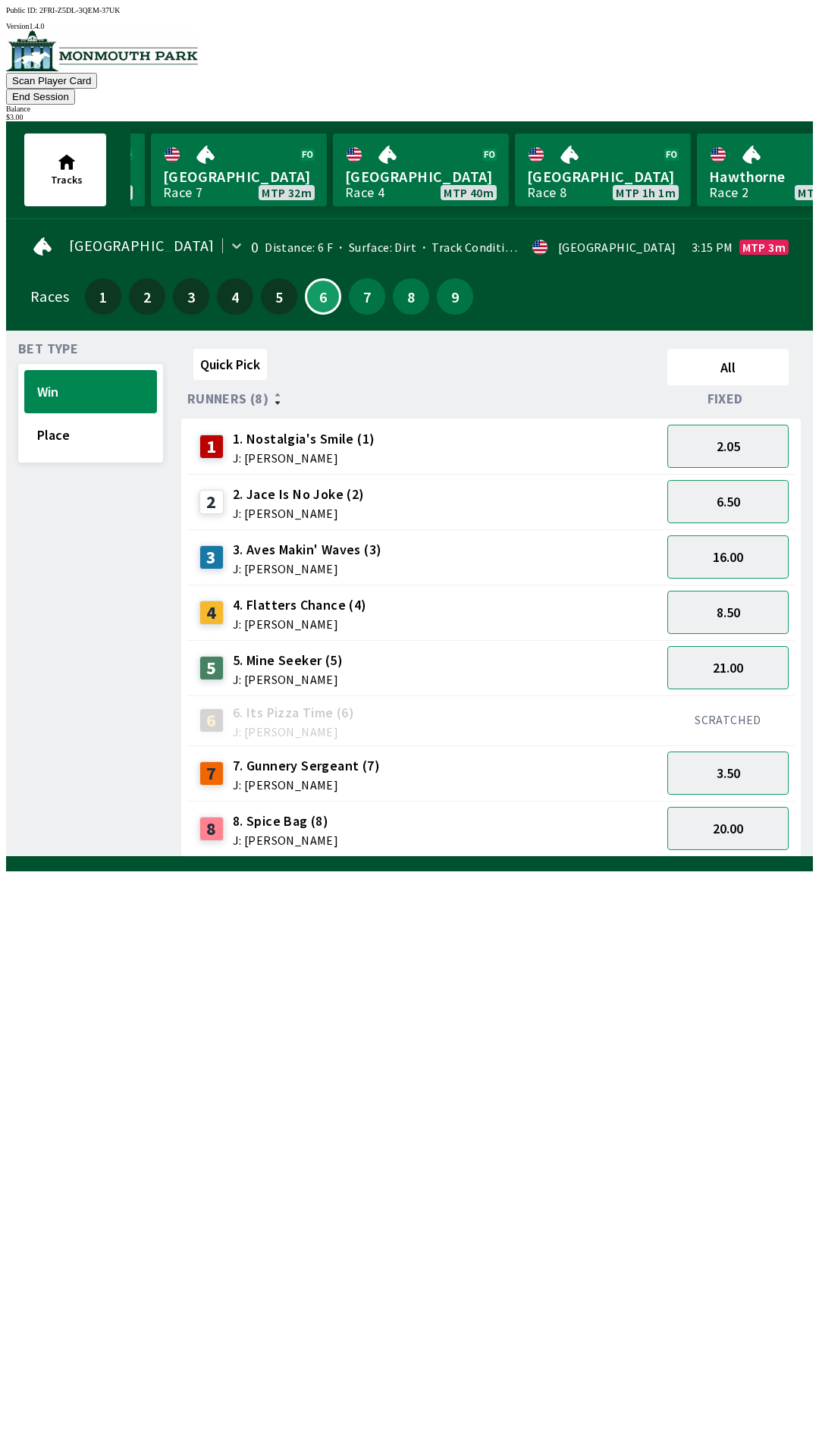
click at [269, 834] on span "J: [PERSON_NAME]" at bounding box center [286, 841] width 106 height 12
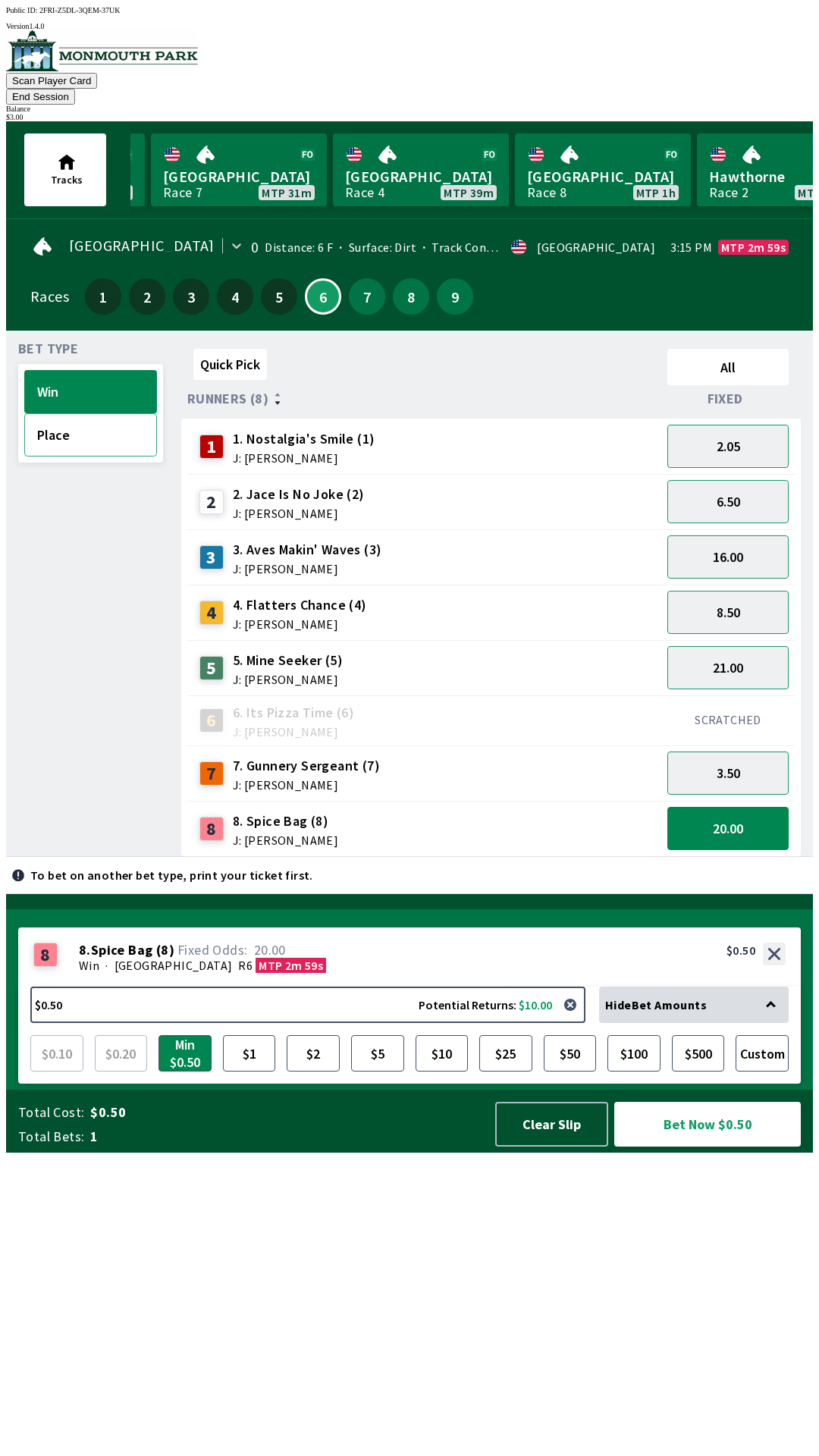
click at [54, 414] on button "Place" at bounding box center [90, 435] width 133 height 44
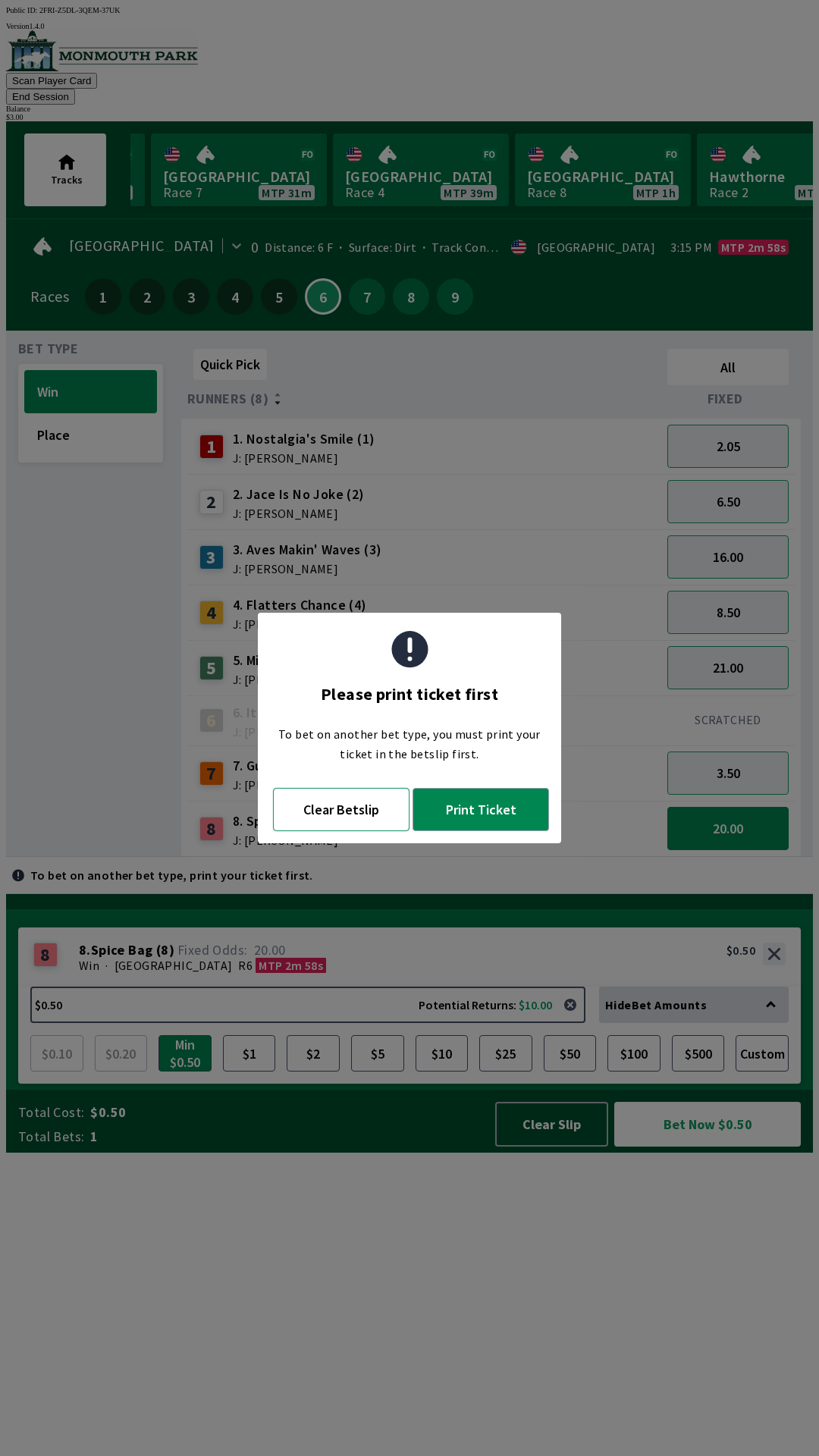
click at [322, 826] on button "Clear Betslip" at bounding box center [341, 810] width 137 height 44
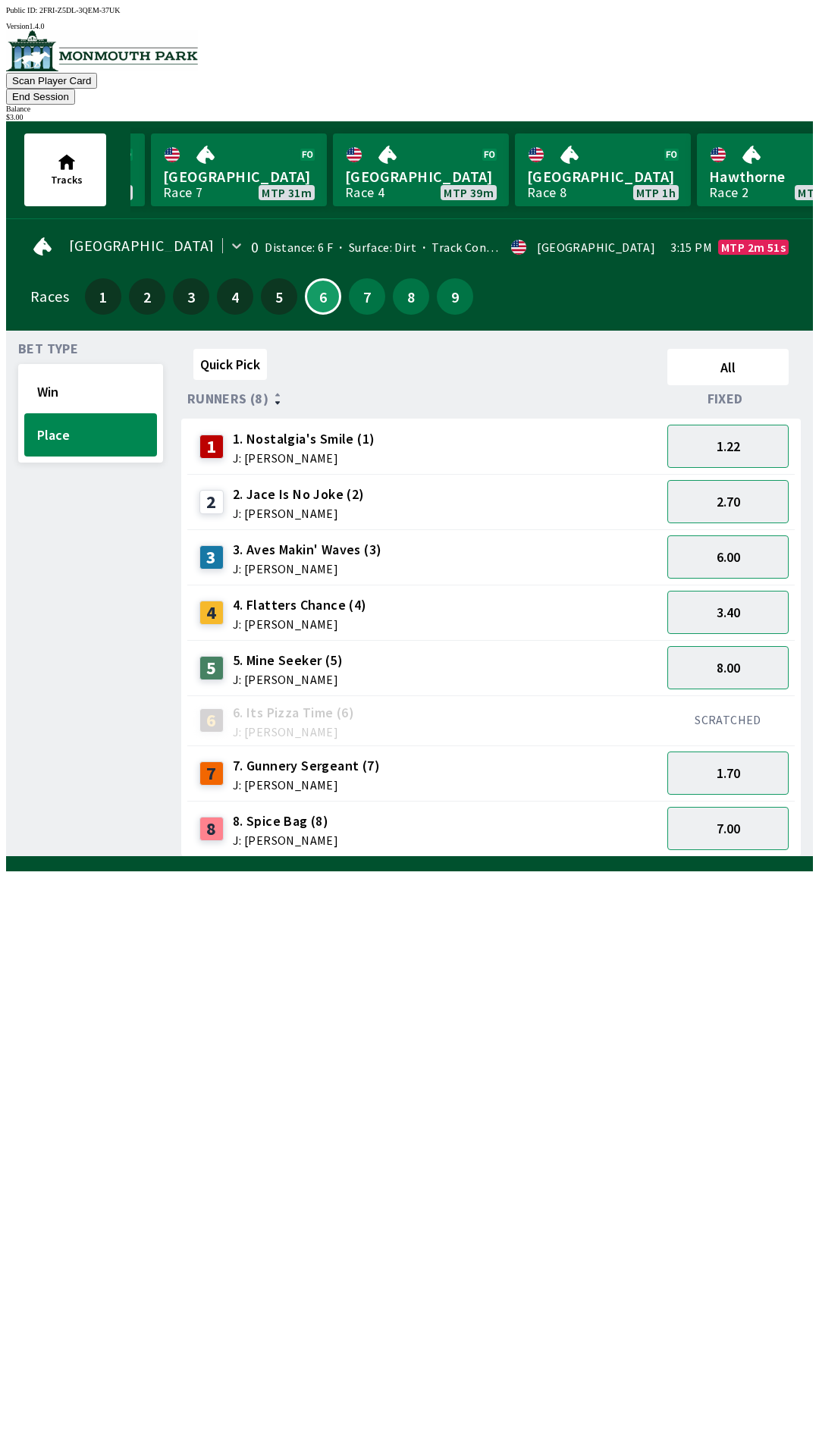
click at [274, 834] on span "J: [PERSON_NAME]" at bounding box center [286, 841] width 106 height 12
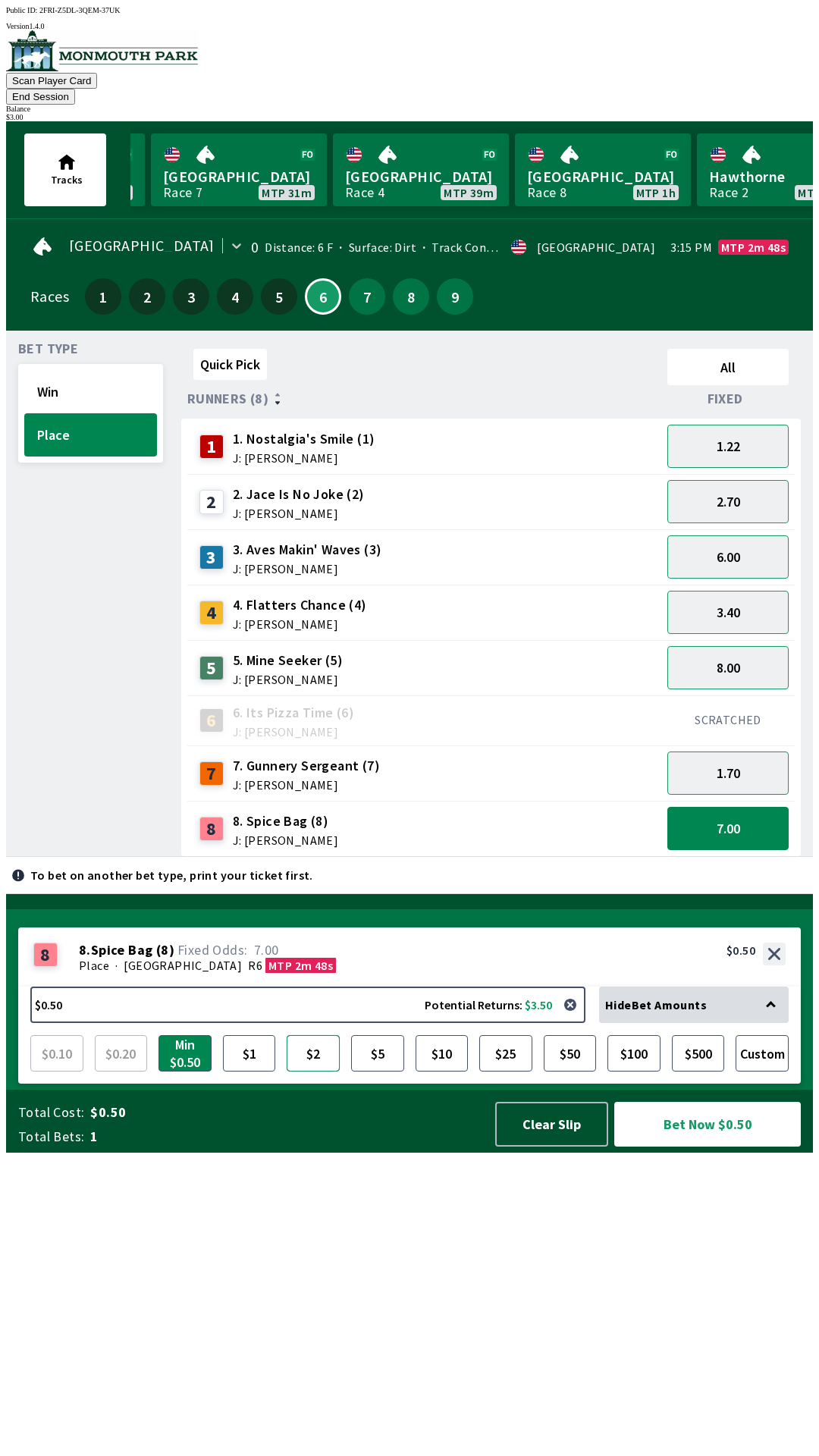
click at [309, 1071] on button "$2" at bounding box center [313, 1053] width 53 height 37
click at [691, 1147] on button "Bet Now $2.00" at bounding box center [708, 1124] width 186 height 45
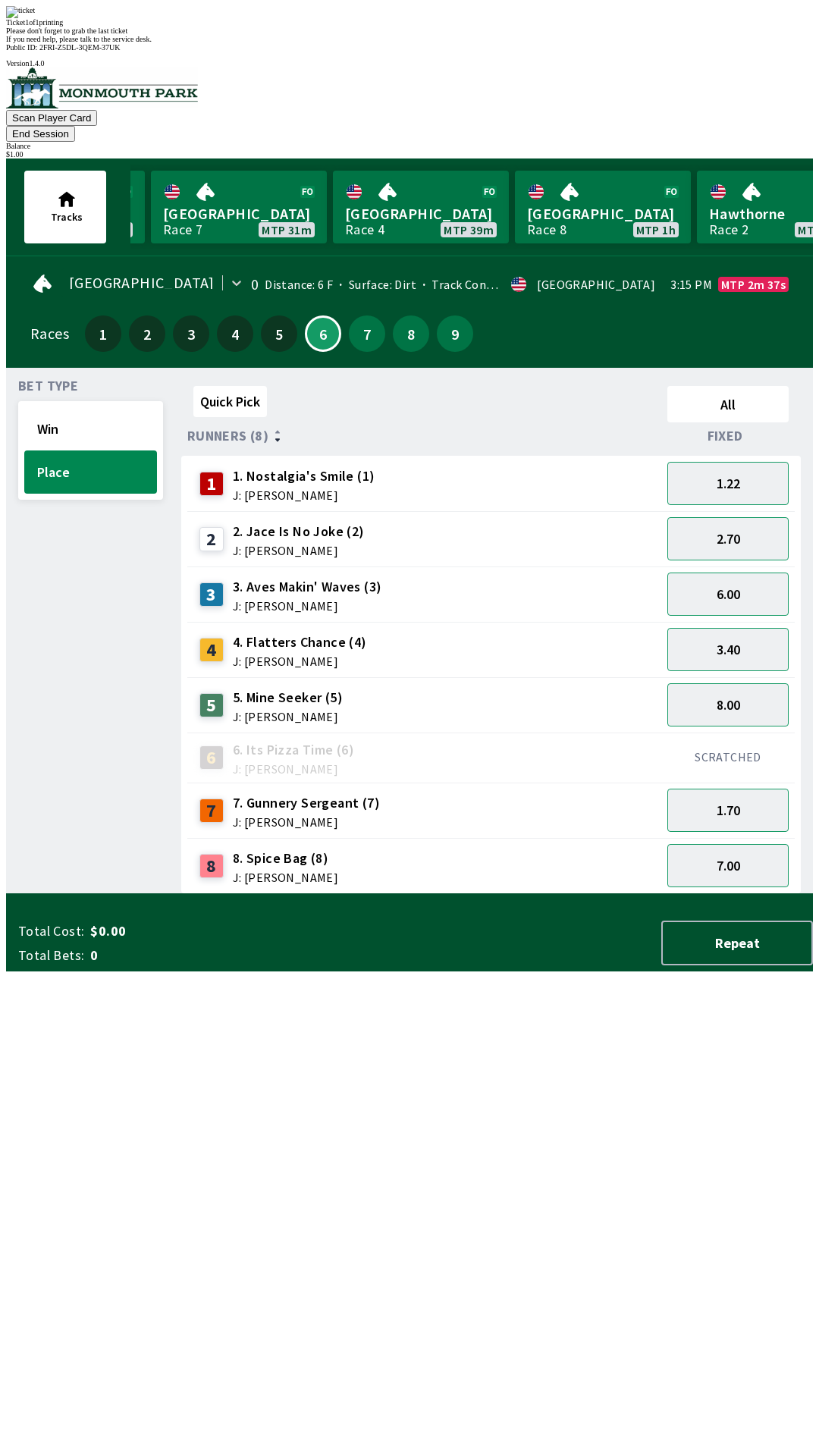
click at [322, 894] on div "Quick Pick All Runners (8) Fixed 1 1. Nostalgia's Smile (1) J: [PERSON_NAME] 1.…" at bounding box center [497, 637] width 632 height 514
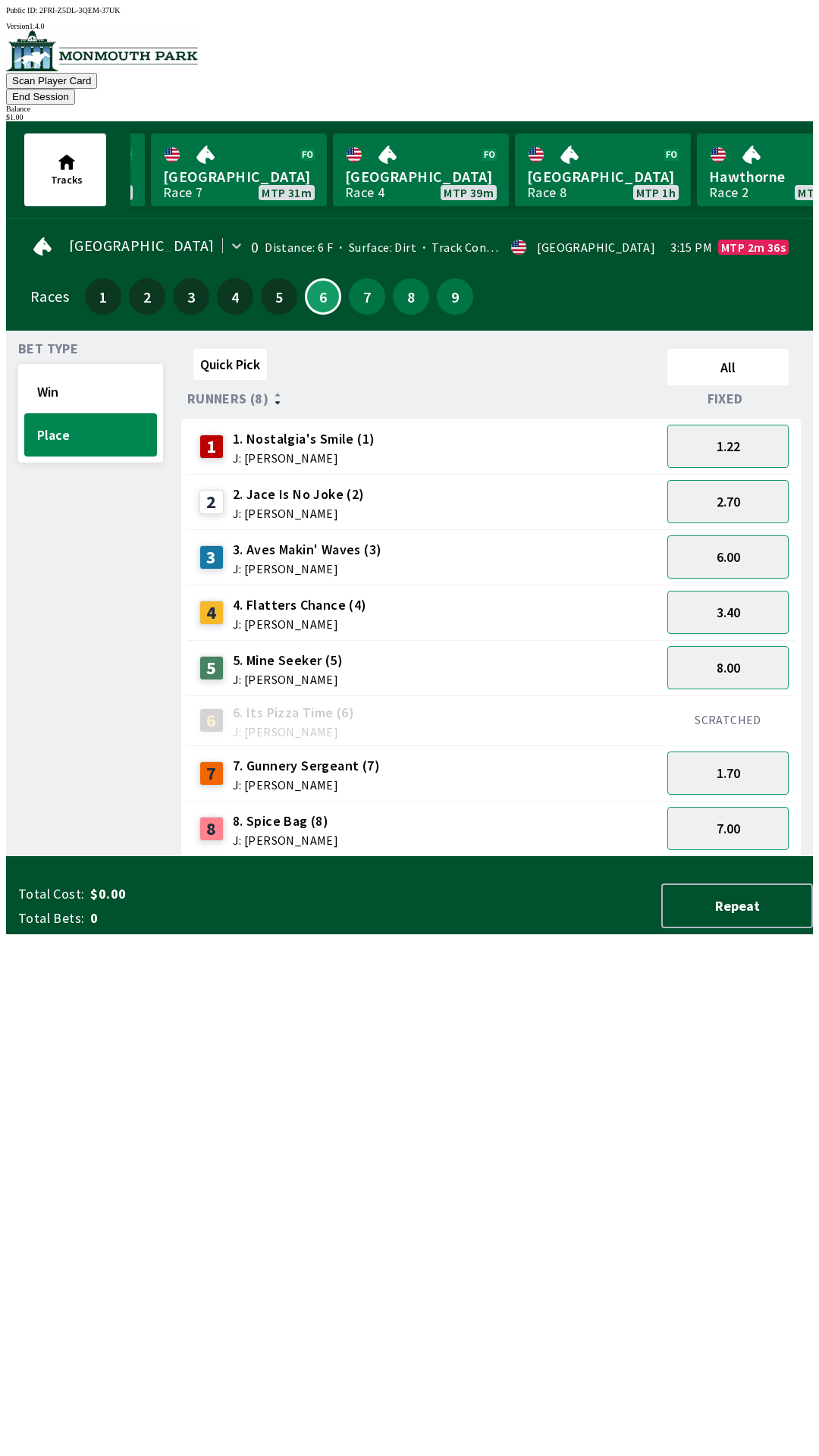
click at [75, 89] on button "End Session" at bounding box center [40, 96] width 69 height 16
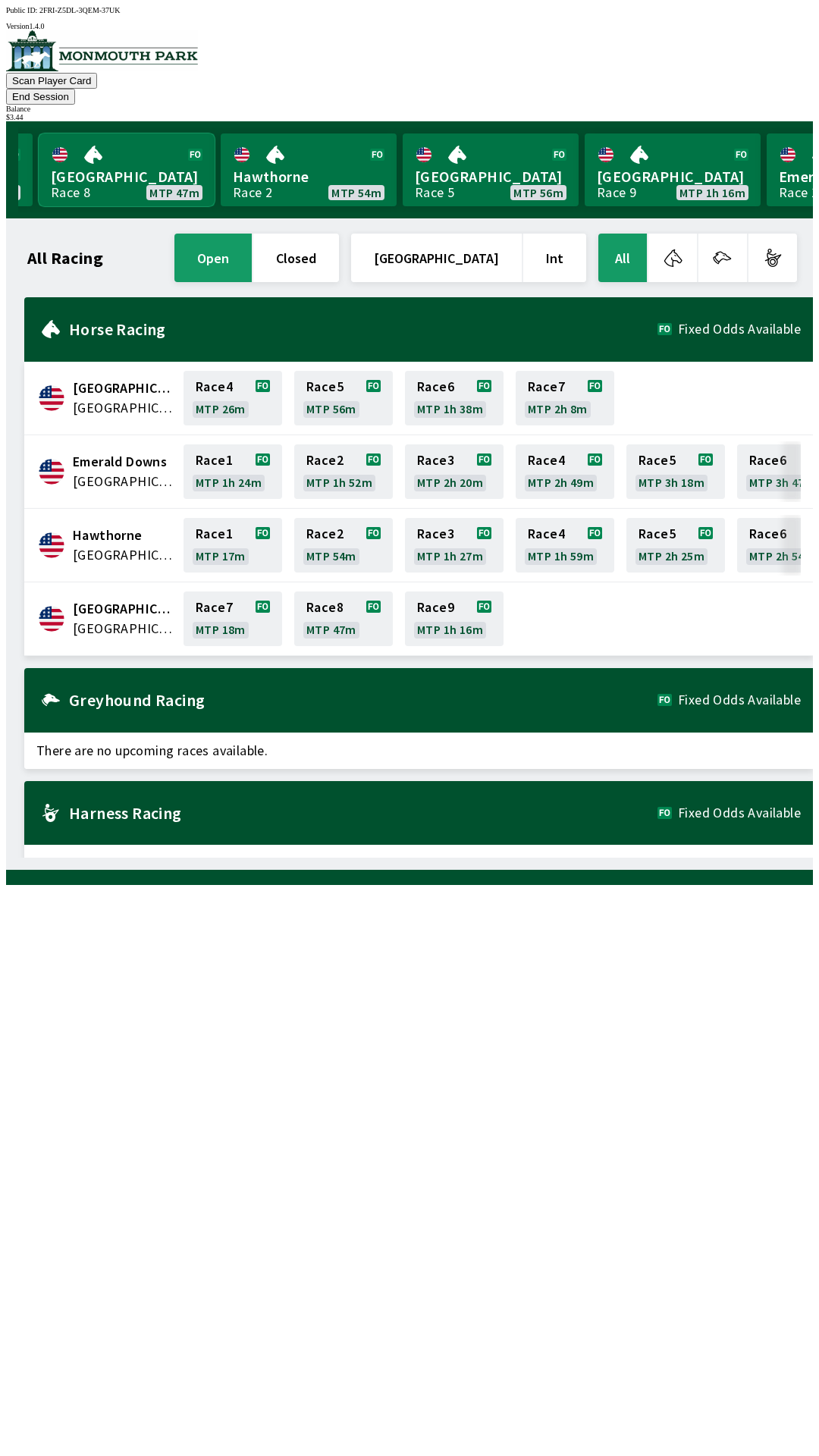
click at [120, 162] on link "[GEOGRAPHIC_DATA] Race 8 MTP 47m" at bounding box center [127, 170] width 176 height 73
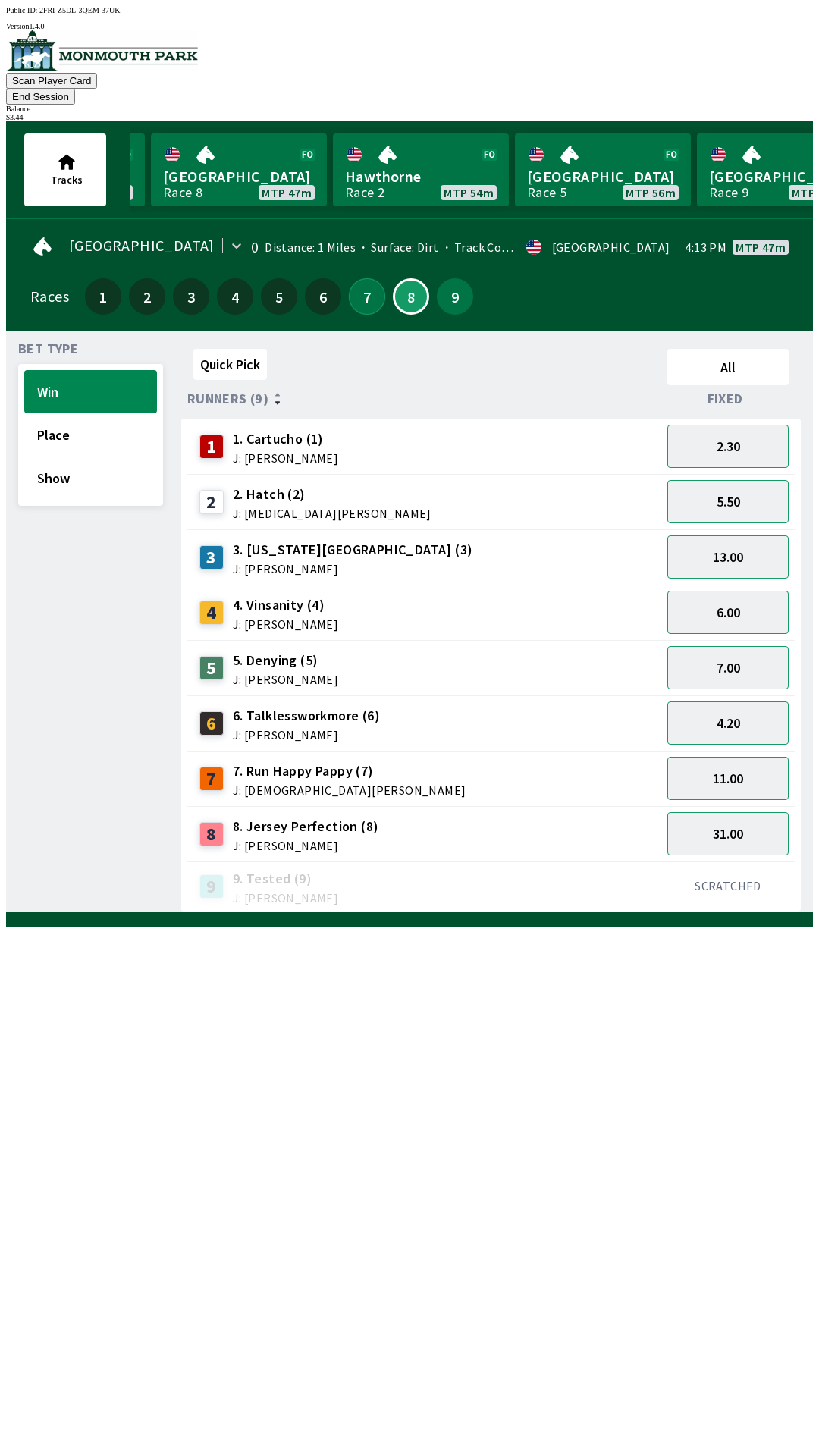
click at [358, 278] on button "7" at bounding box center [367, 296] width 37 height 37
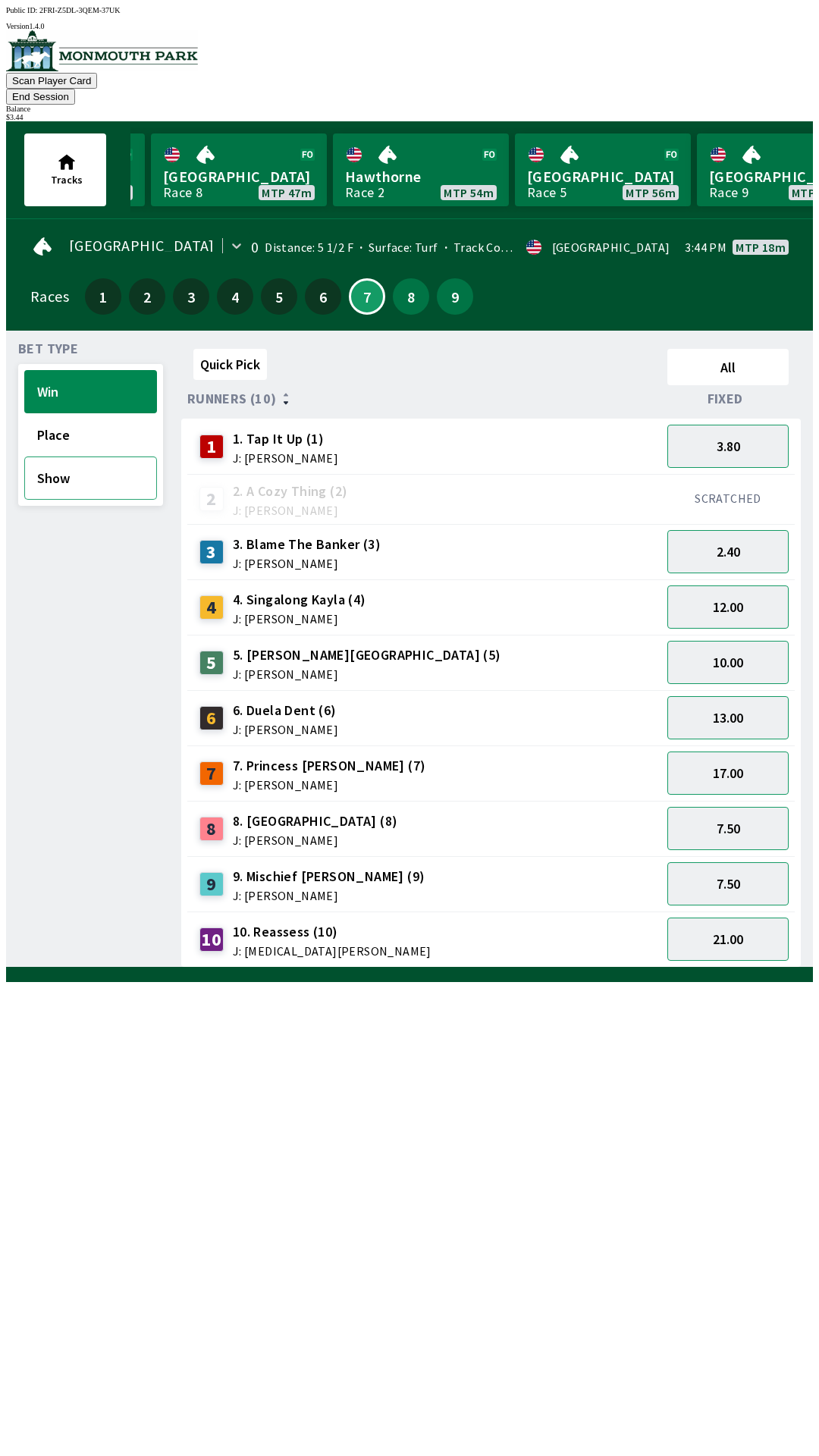
click at [57, 466] on button "Show" at bounding box center [90, 479] width 133 height 44
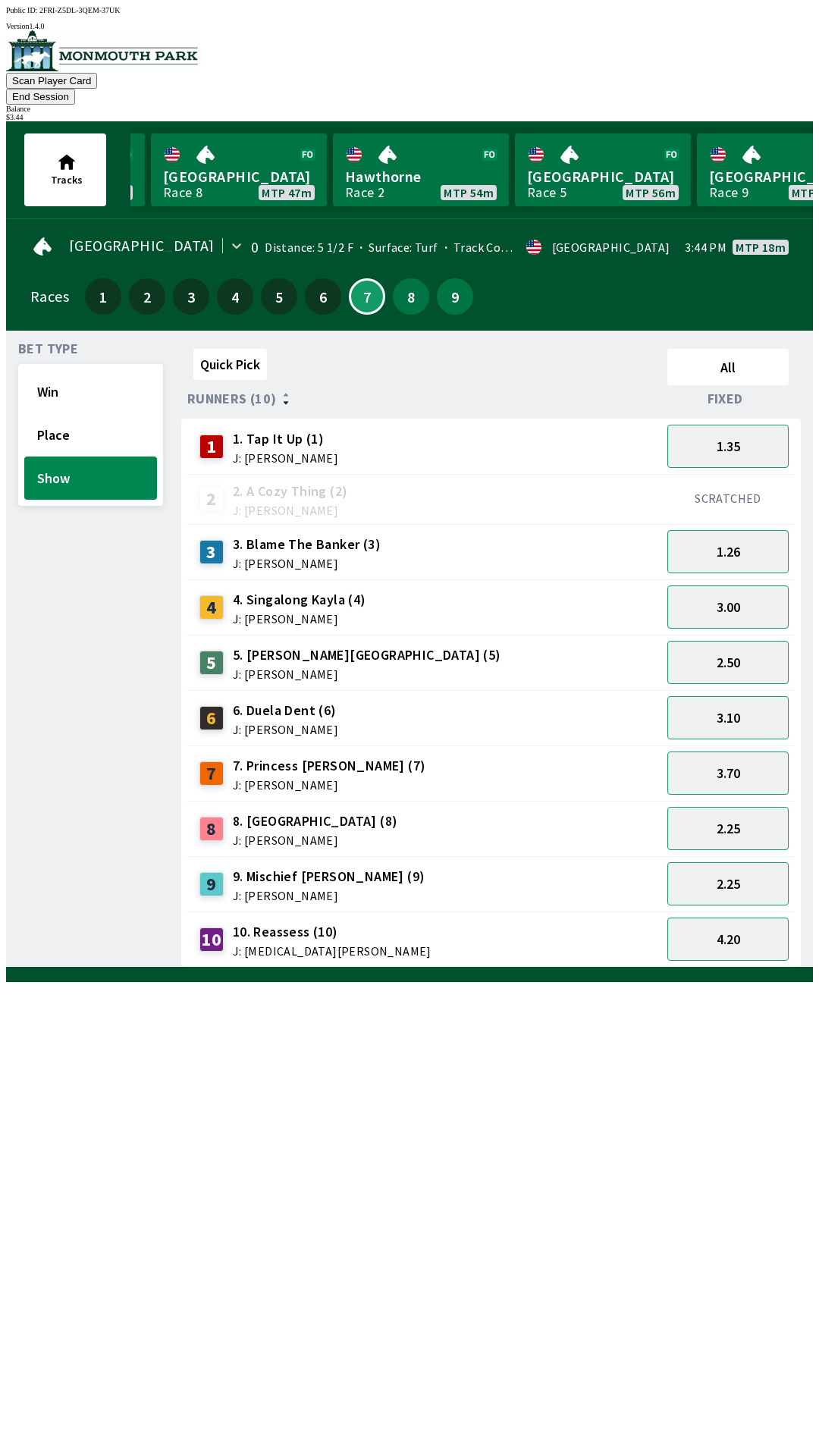
click at [717, 474] on div "SCRATCHED" at bounding box center [728, 499] width 134 height 50
click at [723, 434] on button "1.35" at bounding box center [728, 447] width 121 height 44
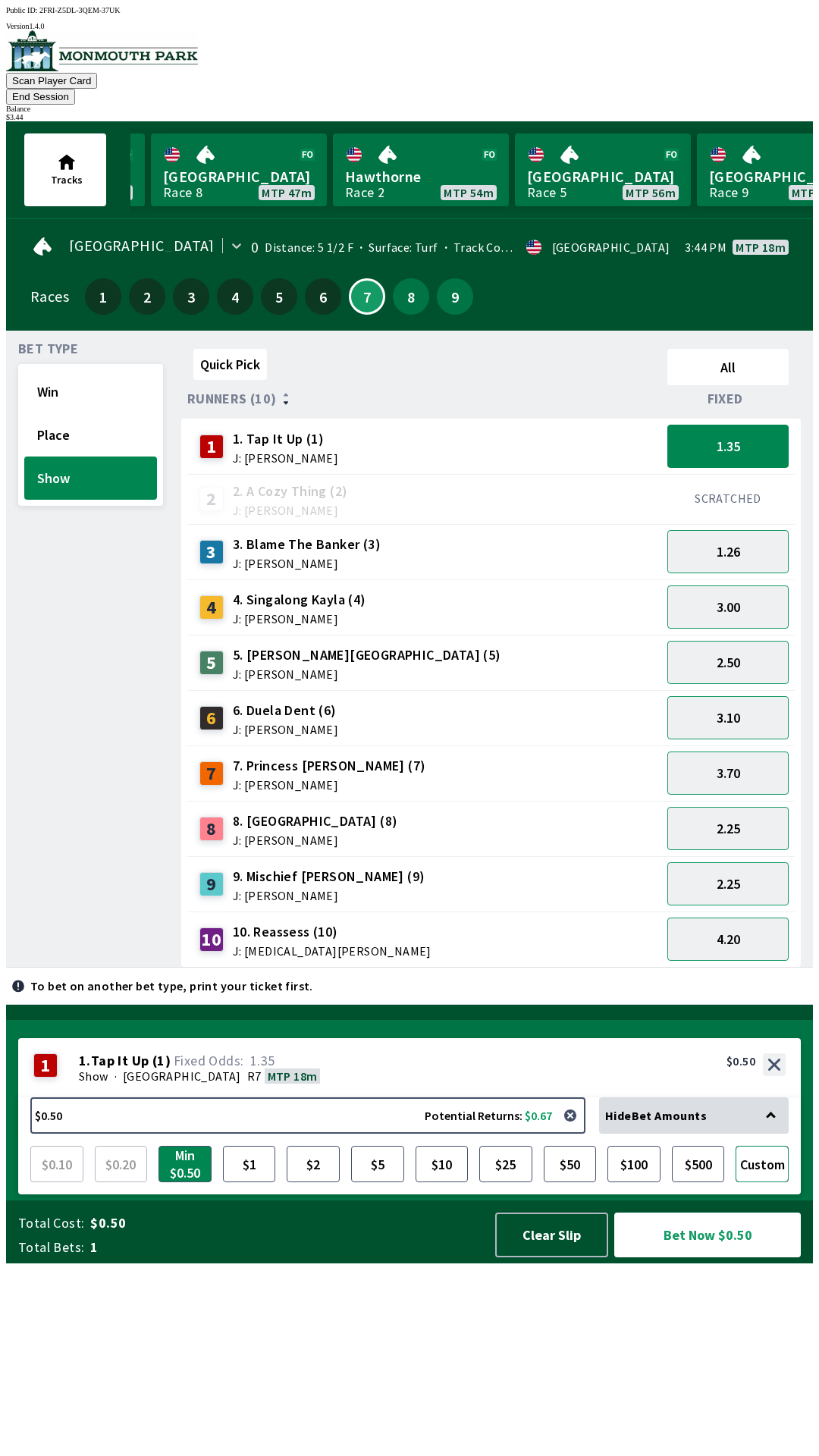
click at [760, 1183] on button "Custom" at bounding box center [762, 1164] width 53 height 37
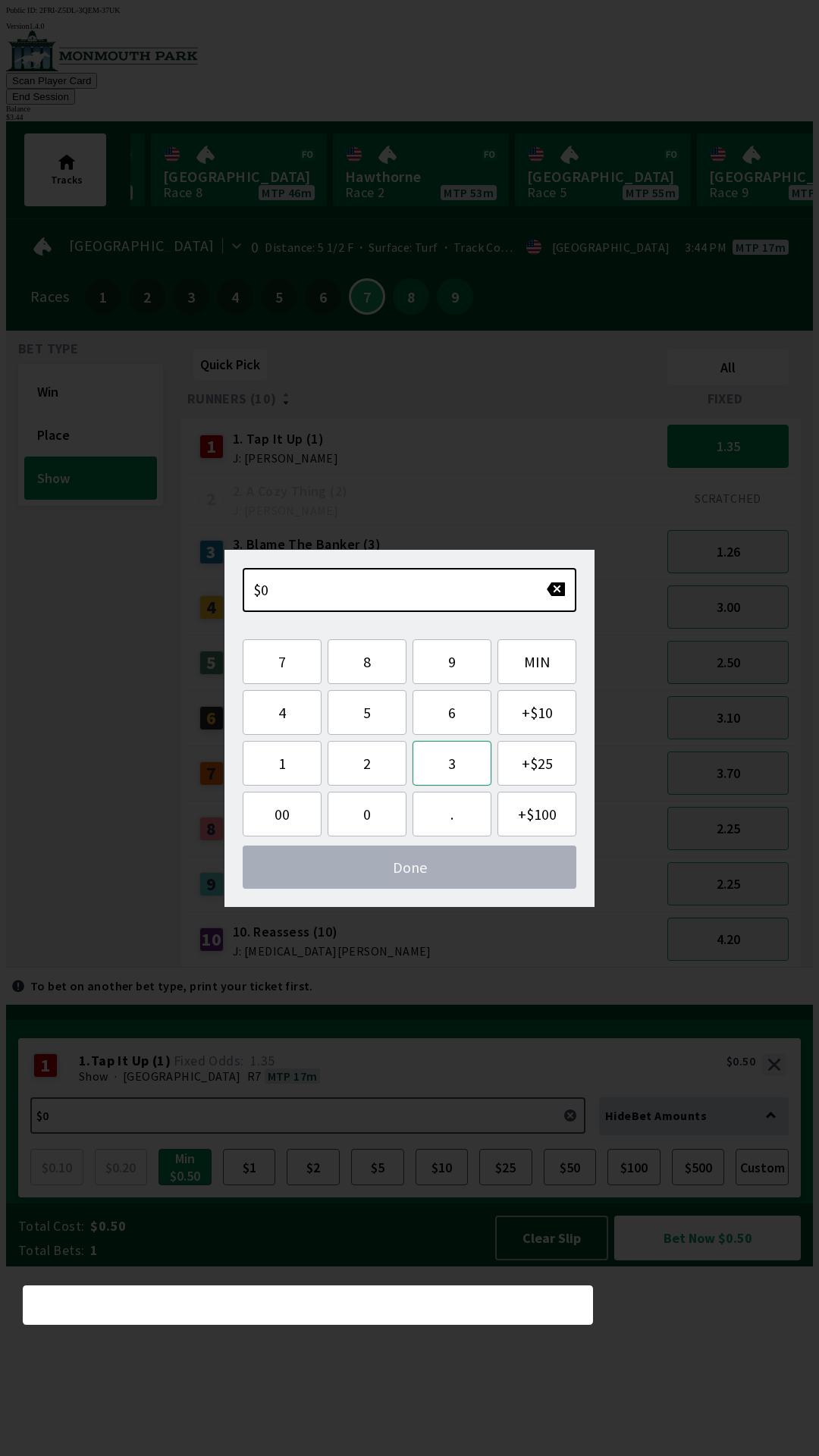
click at [450, 763] on button "3" at bounding box center [452, 764] width 79 height 45
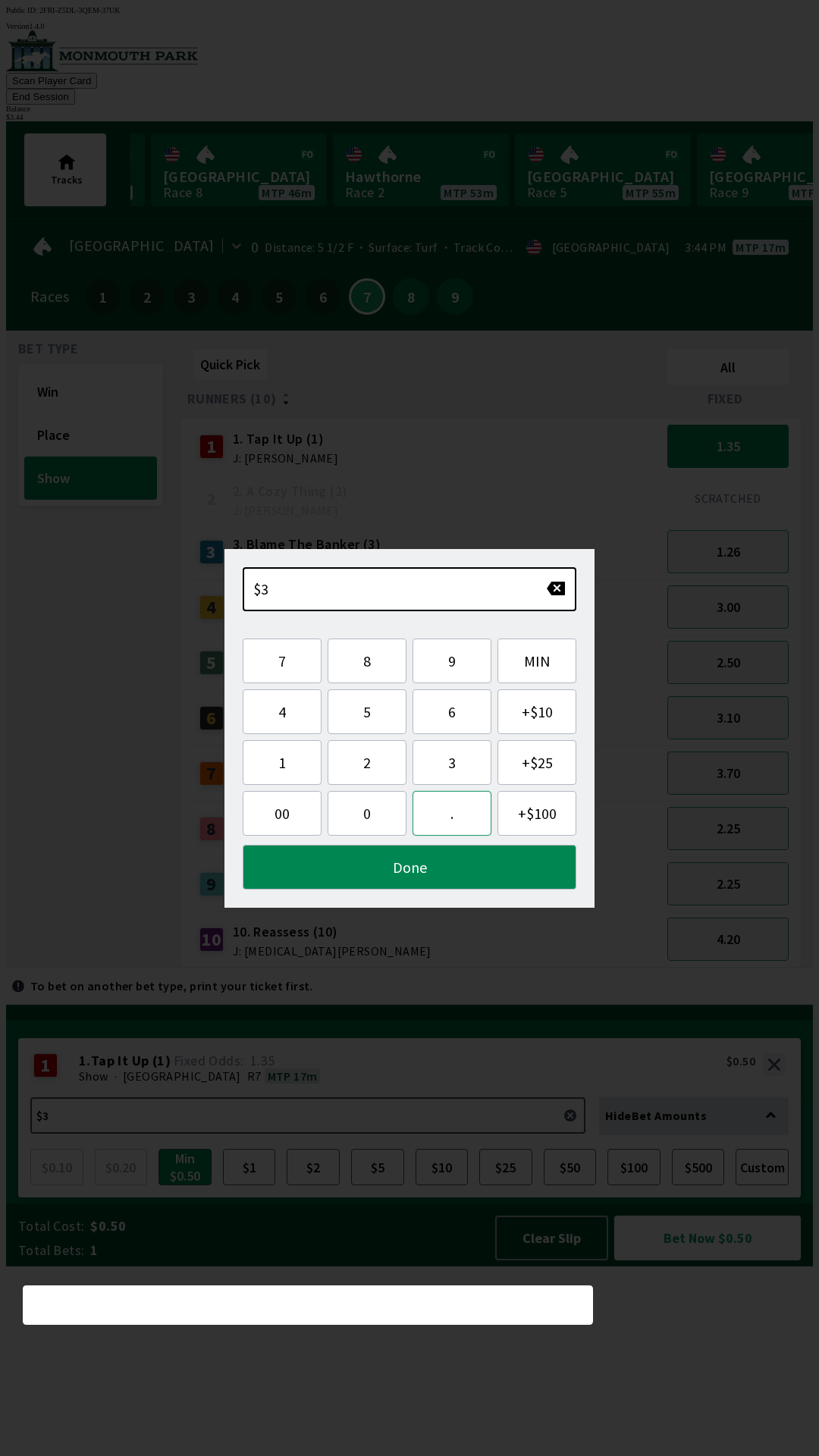
click at [452, 827] on button "." at bounding box center [452, 813] width 79 height 45
click at [284, 719] on button "4" at bounding box center [282, 712] width 79 height 45
click at [282, 717] on button "4" at bounding box center [282, 712] width 79 height 45
click at [386, 872] on button "Done" at bounding box center [410, 867] width 334 height 45
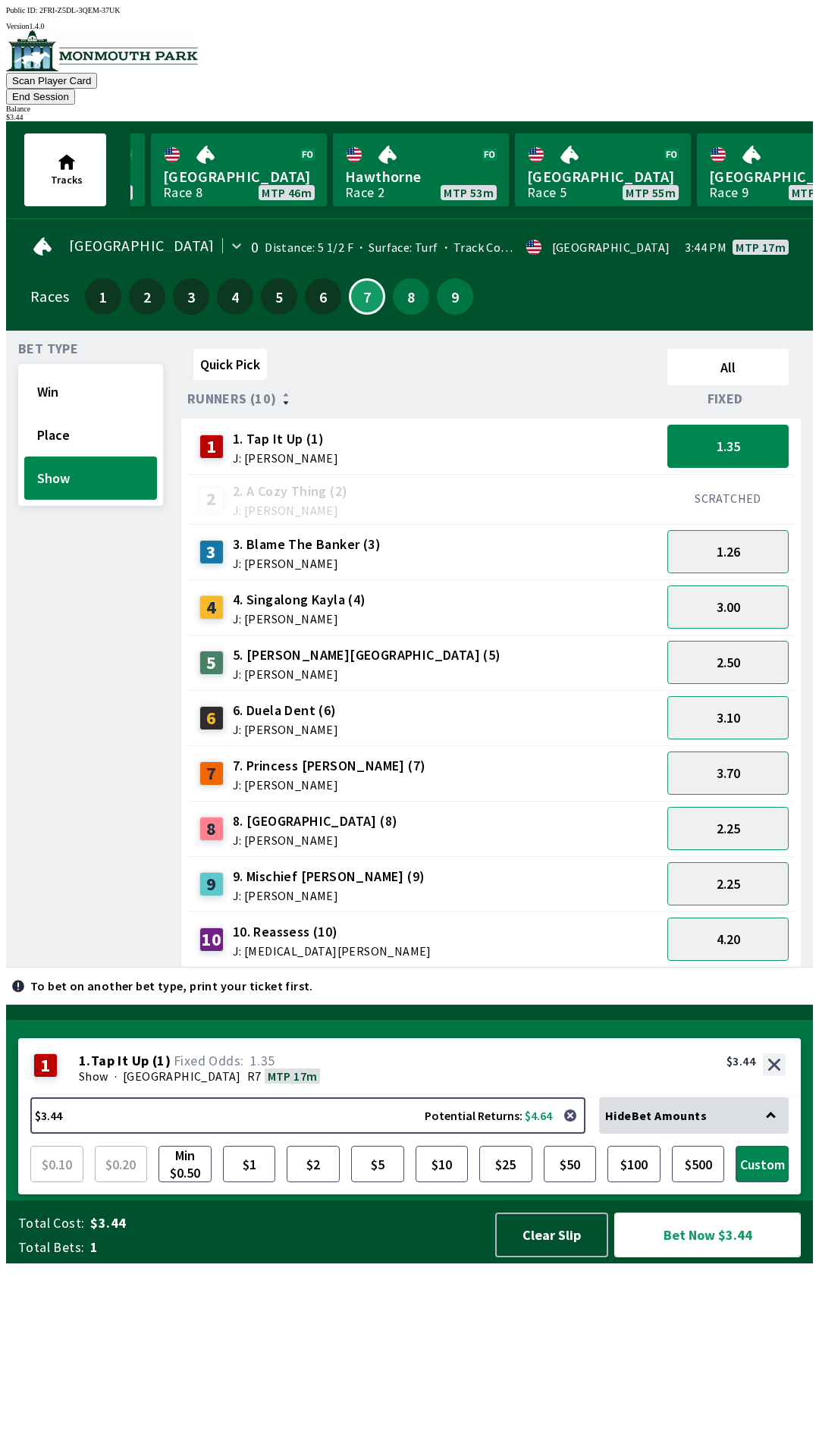
click at [711, 1258] on button "Bet Now $3.44" at bounding box center [708, 1235] width 186 height 45
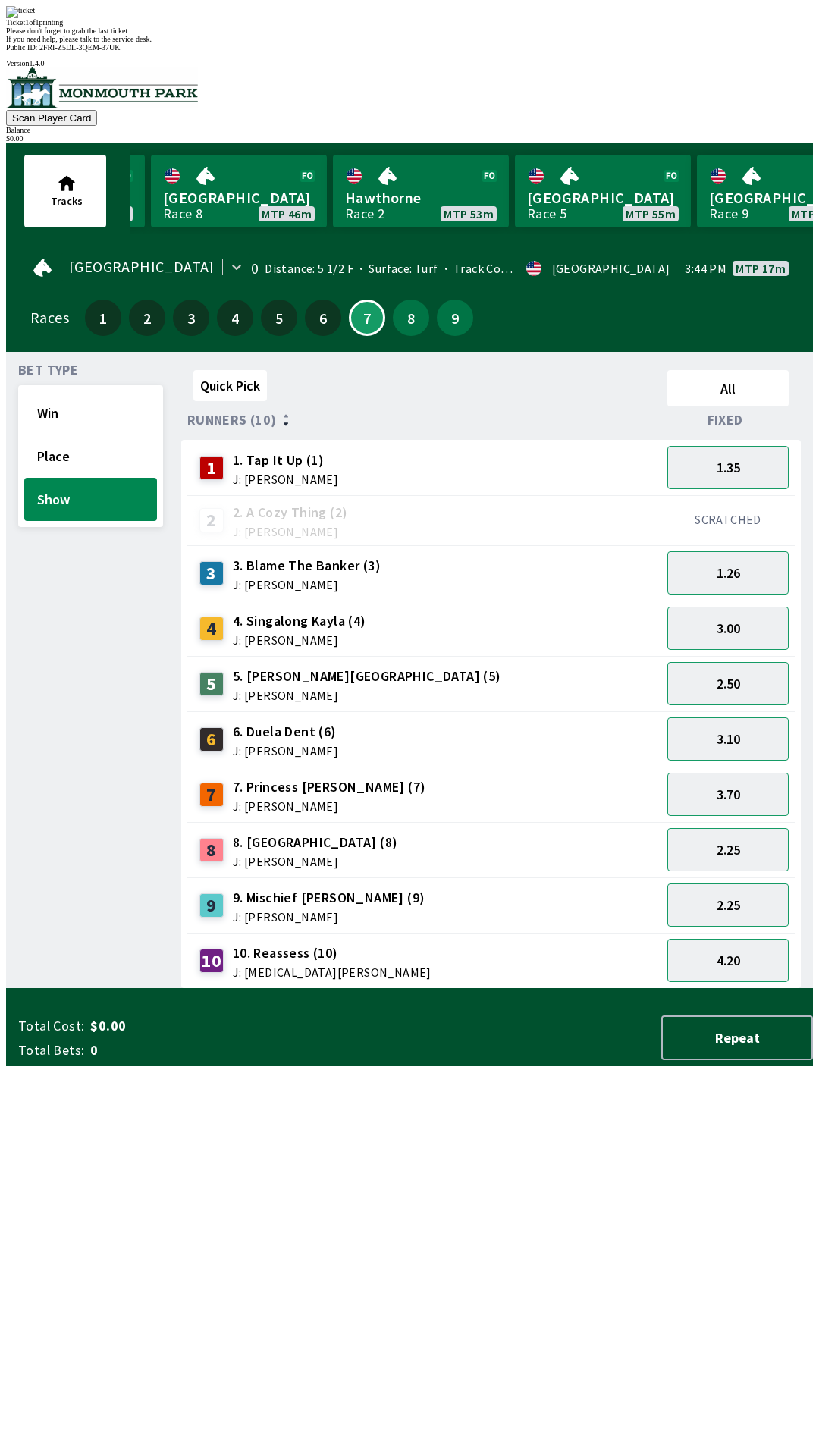
click at [318, 989] on div "Quick Pick All Runners (10) Fixed 1 1. Tap It Up (1) J: [PERSON_NAME] 1.35 2 2.…" at bounding box center [497, 677] width 632 height 625
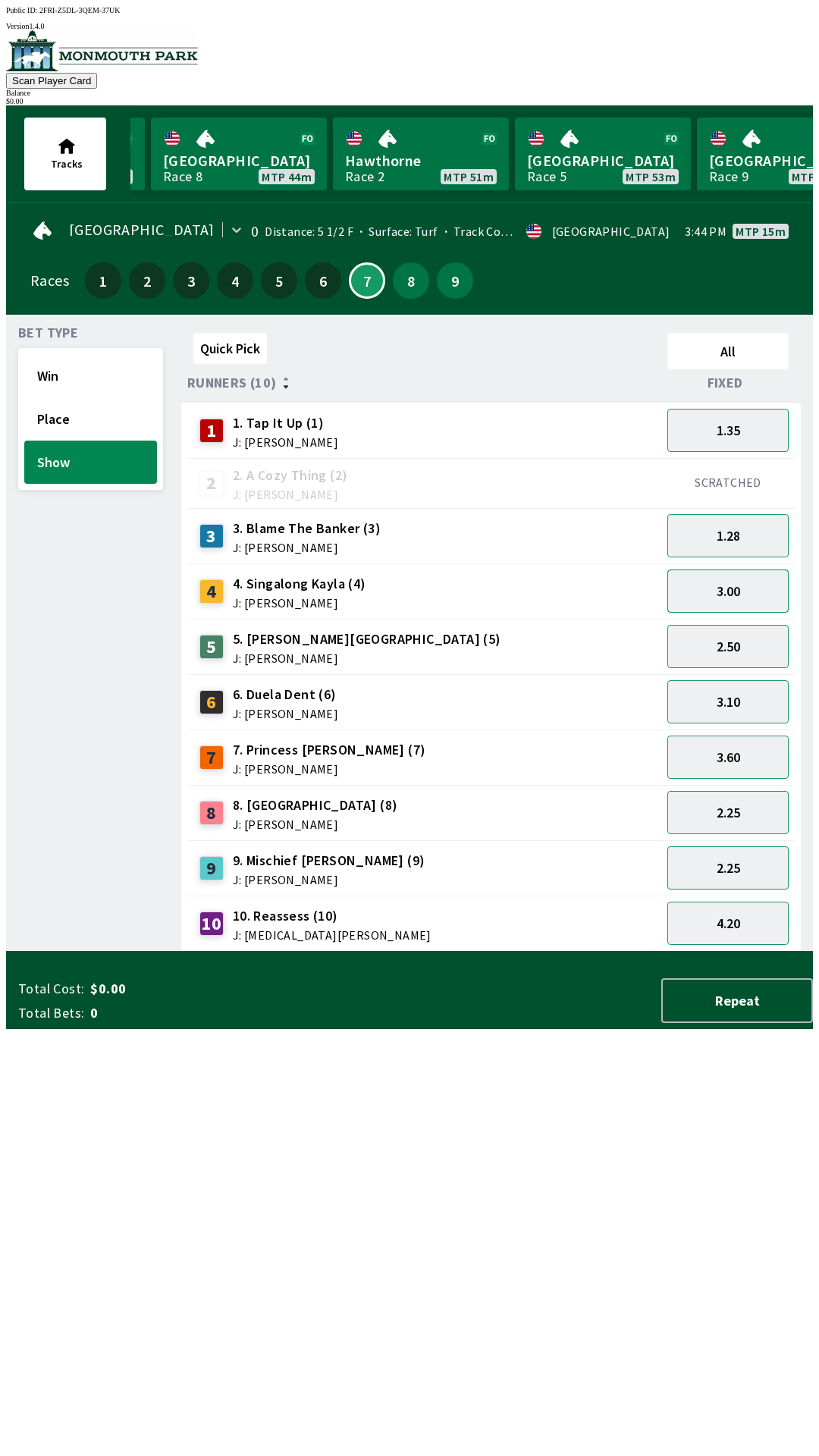
click at [741, 571] on button "3.00" at bounding box center [728, 591] width 121 height 44
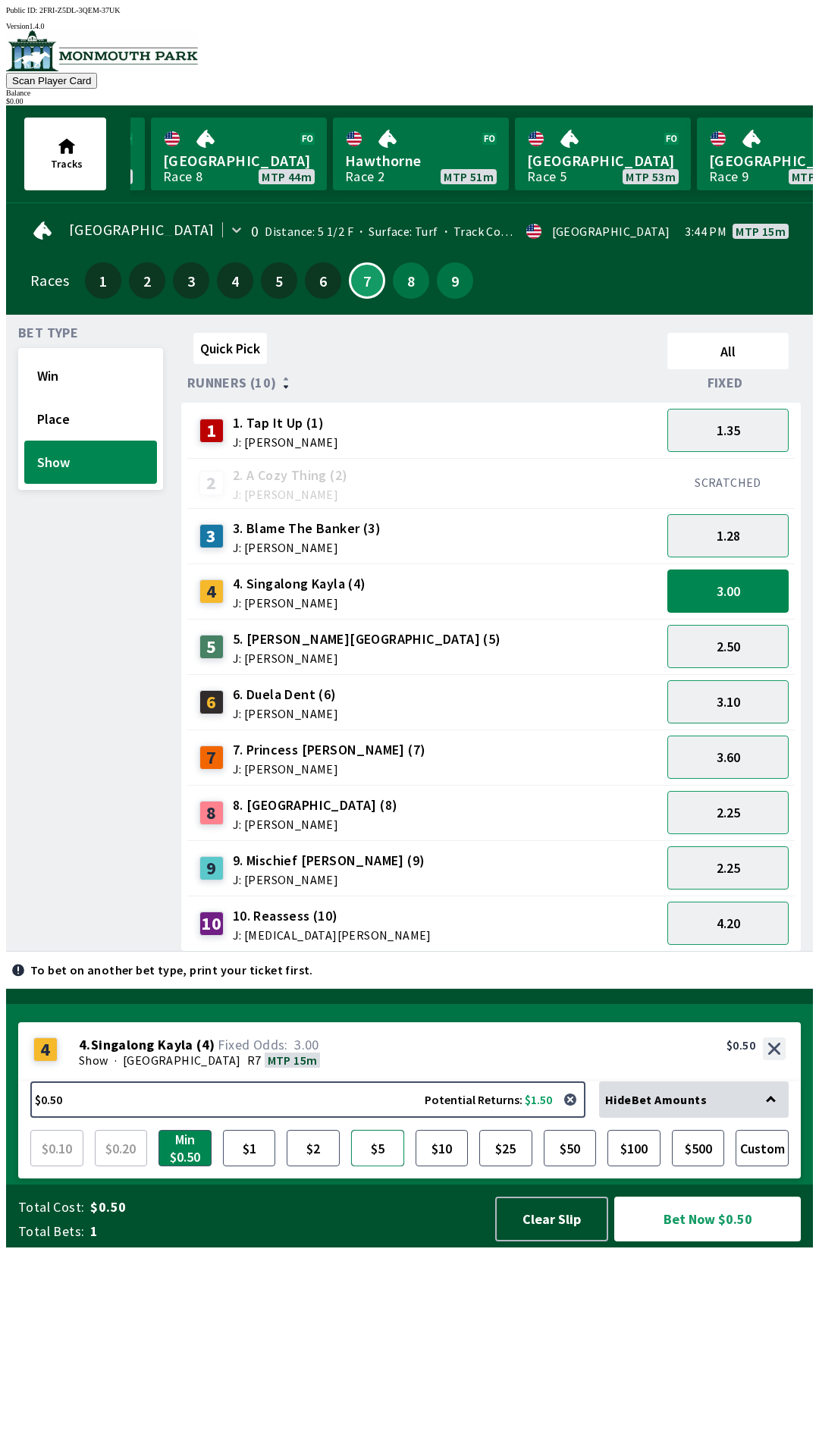
click at [380, 1166] on button "$5" at bounding box center [378, 1148] width 53 height 37
click at [709, 1242] on button "Bet Now $5.00" at bounding box center [708, 1219] width 186 height 45
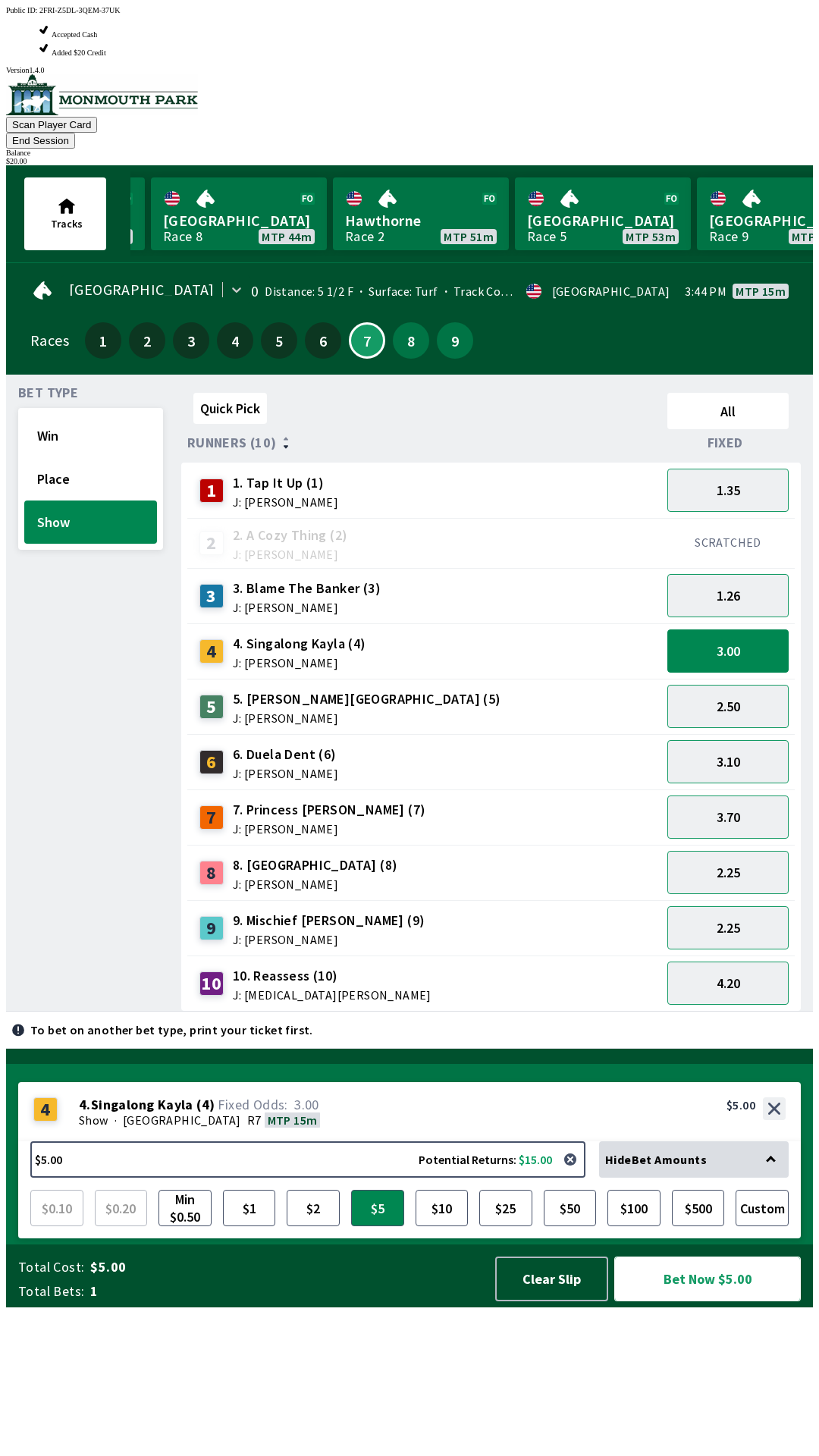
click at [740, 1301] on button "Bet Now $5.00" at bounding box center [708, 1280] width 186 height 45
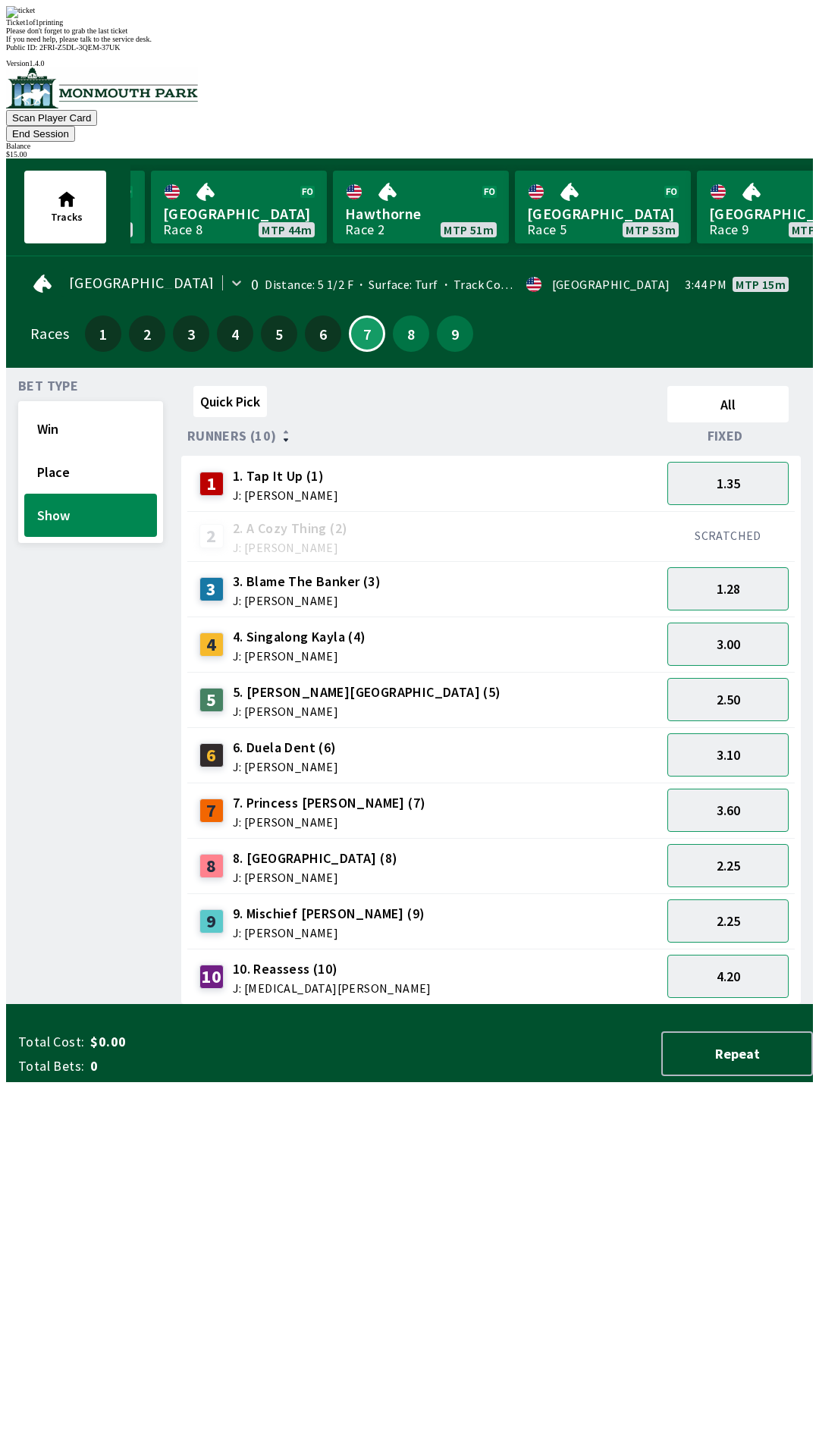
click at [591, 570] on div "3 3. Blame The Banker (3) J: [PERSON_NAME]" at bounding box center [424, 589] width 462 height 38
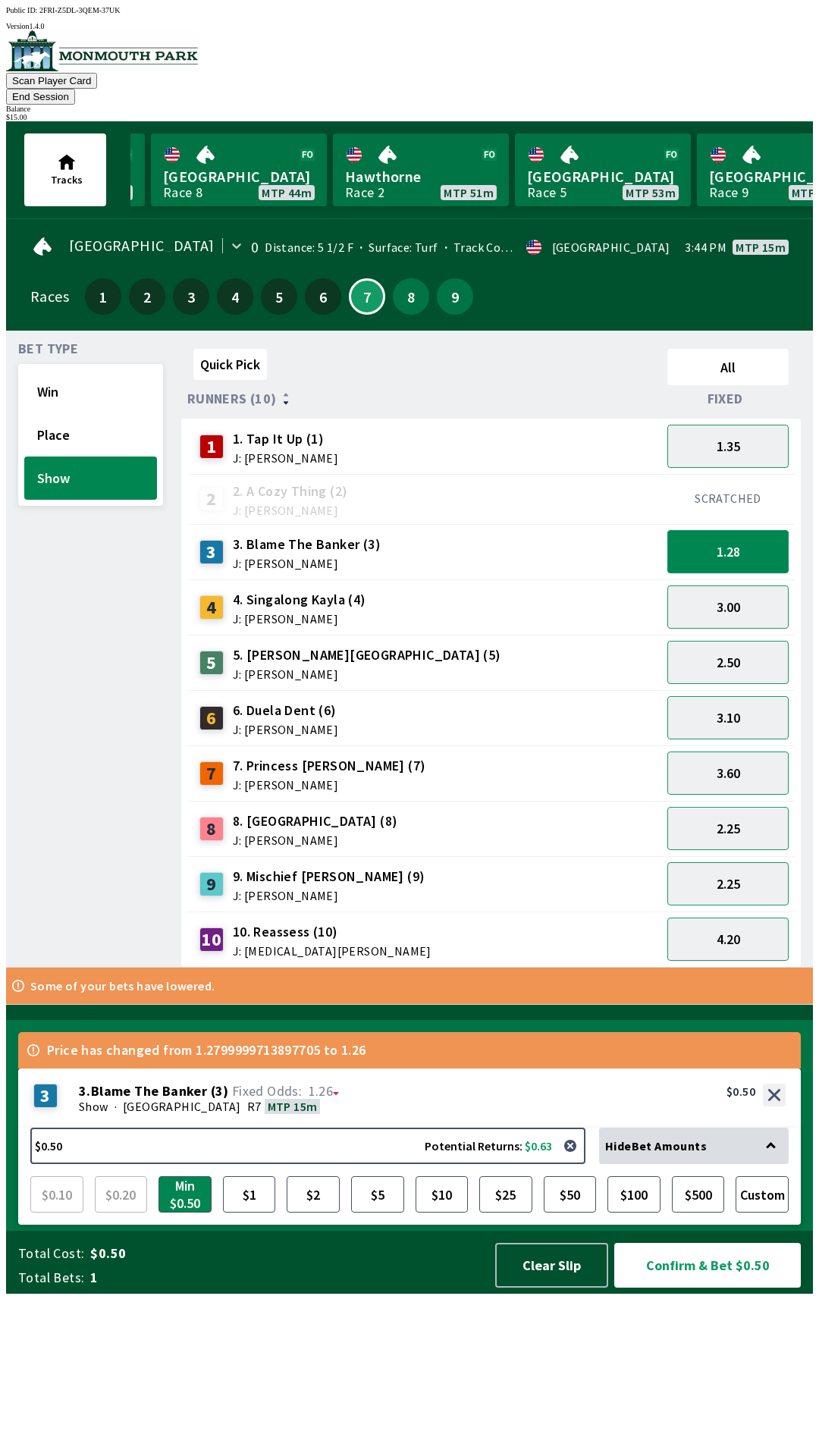
click at [747, 530] on button "1.28" at bounding box center [728, 552] width 121 height 44
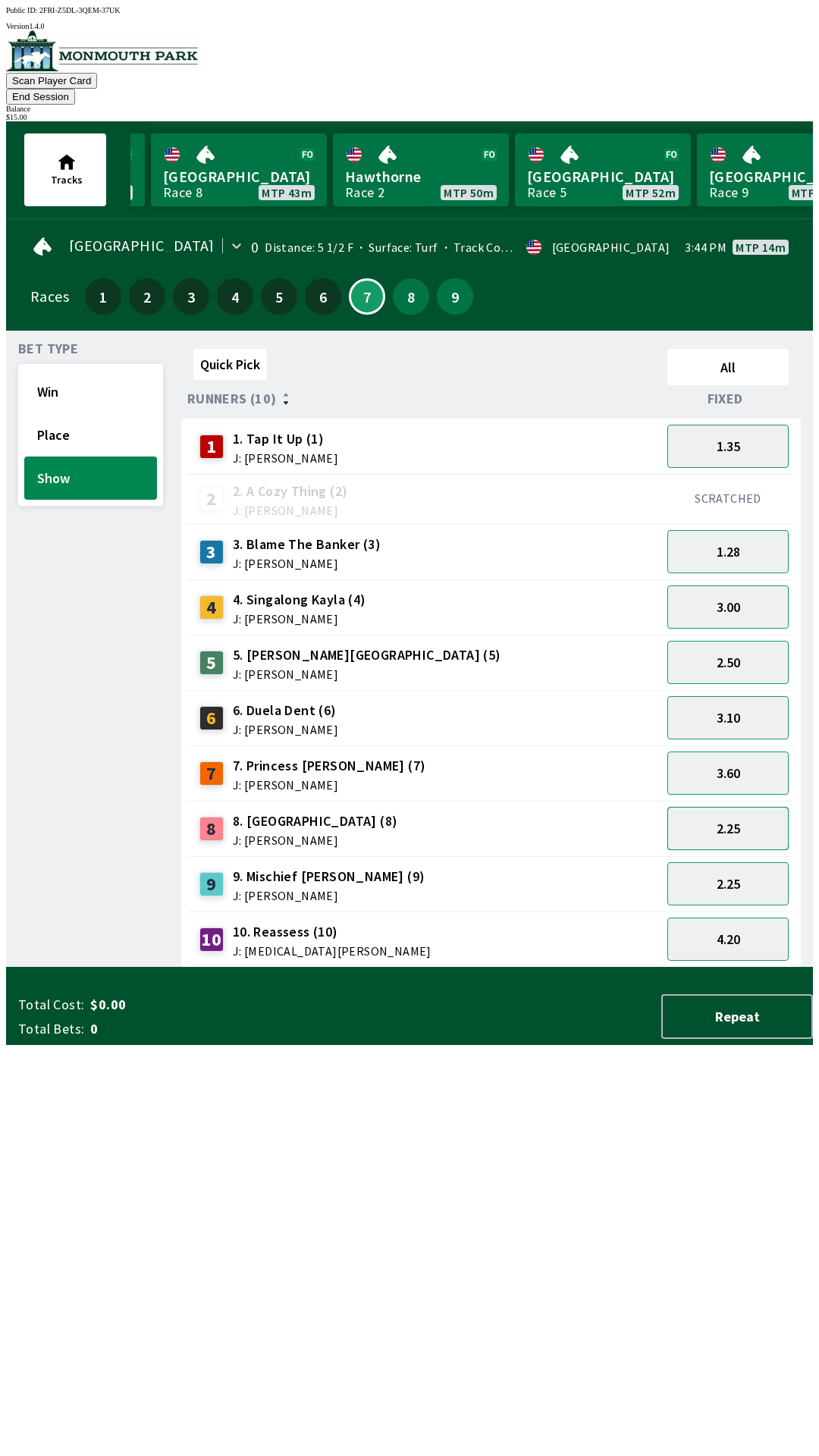
click at [718, 813] on button "2.25" at bounding box center [728, 829] width 121 height 44
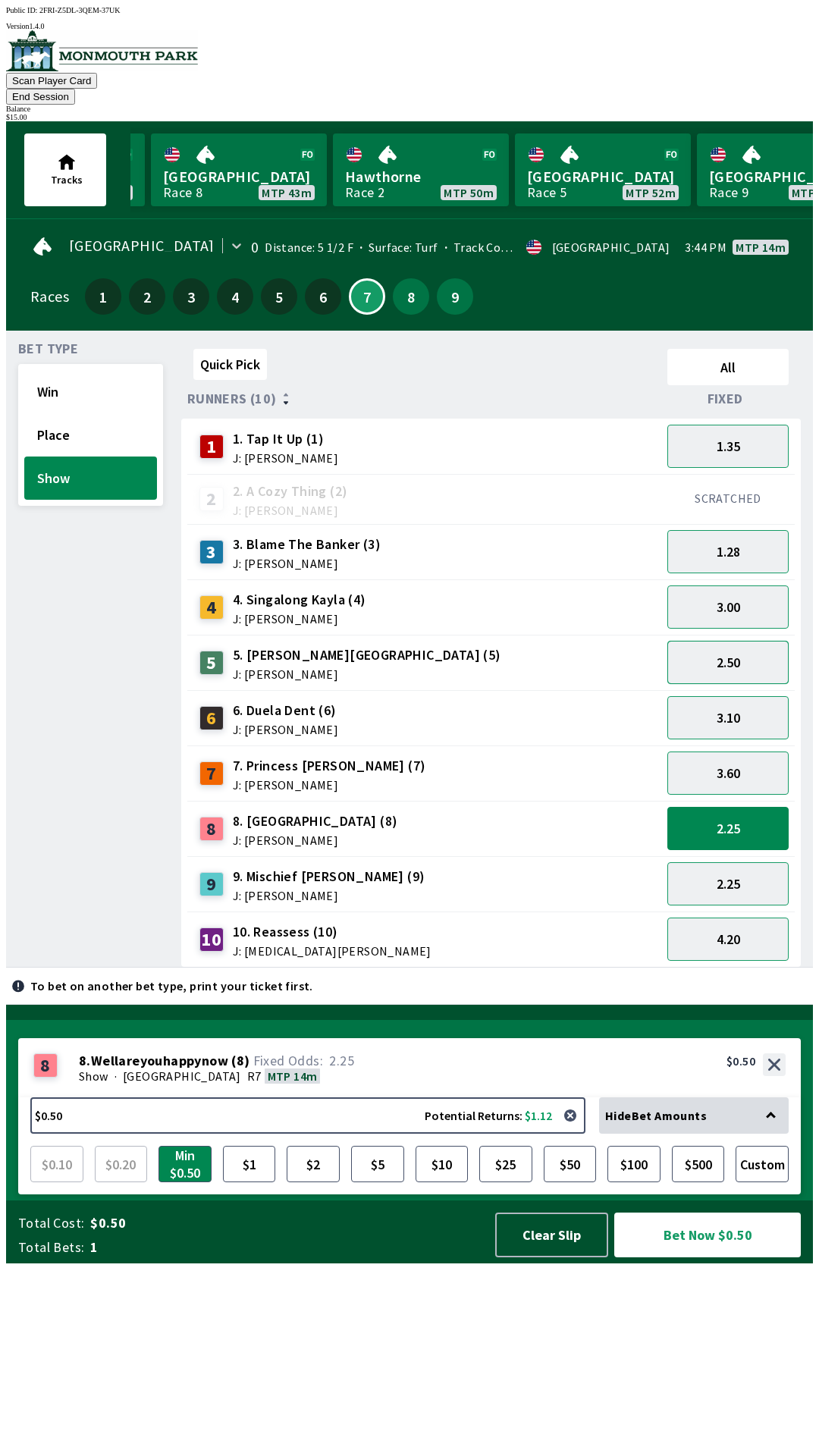
click at [744, 641] on button "2.50" at bounding box center [728, 663] width 121 height 44
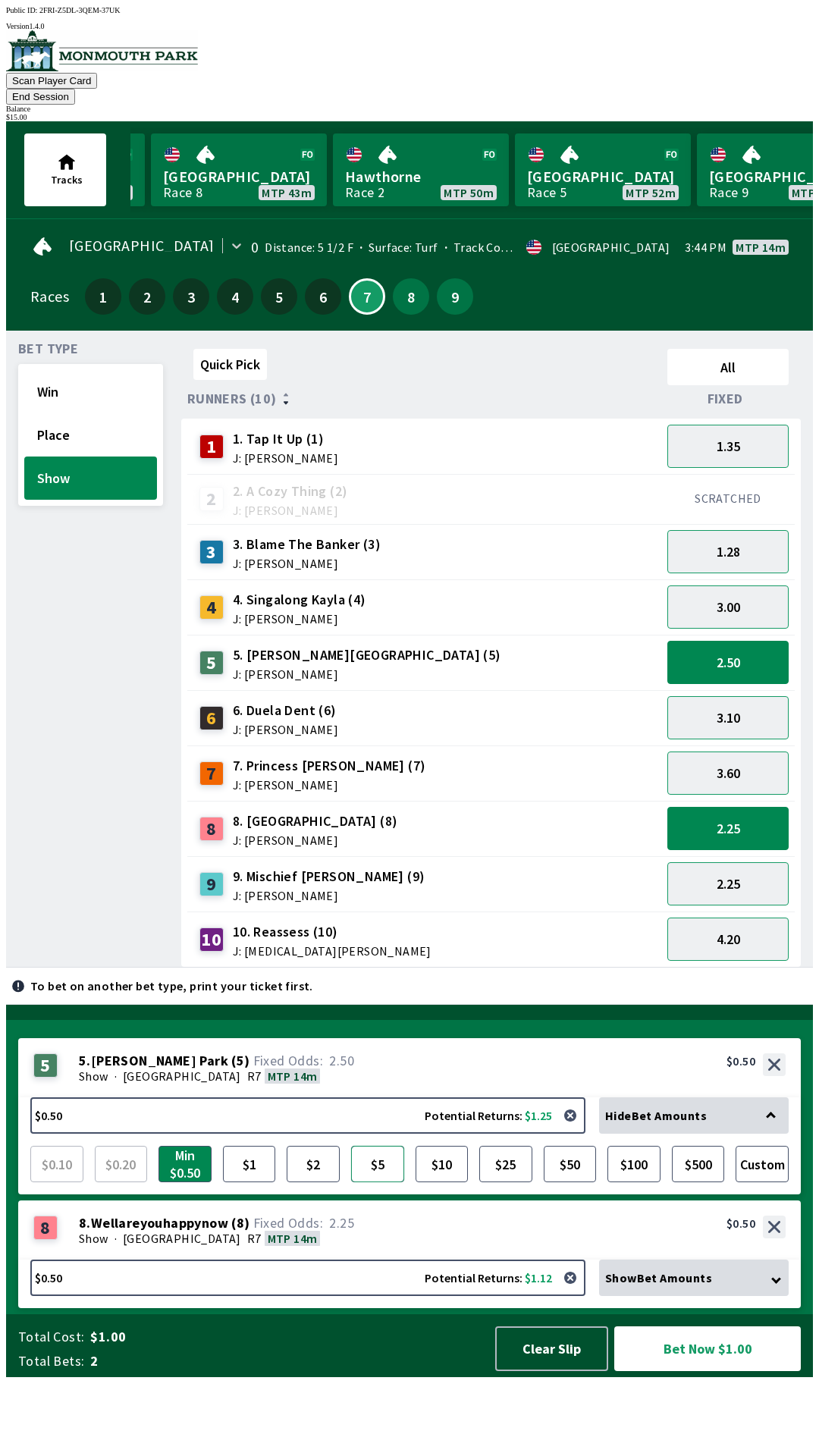
click at [380, 1183] on button "$5" at bounding box center [378, 1164] width 53 height 37
click at [452, 1183] on button "$10" at bounding box center [442, 1164] width 53 height 37
click at [370, 1183] on button "$5" at bounding box center [378, 1164] width 53 height 37
click at [702, 1371] on button "Bet Now $5.50" at bounding box center [708, 1349] width 186 height 45
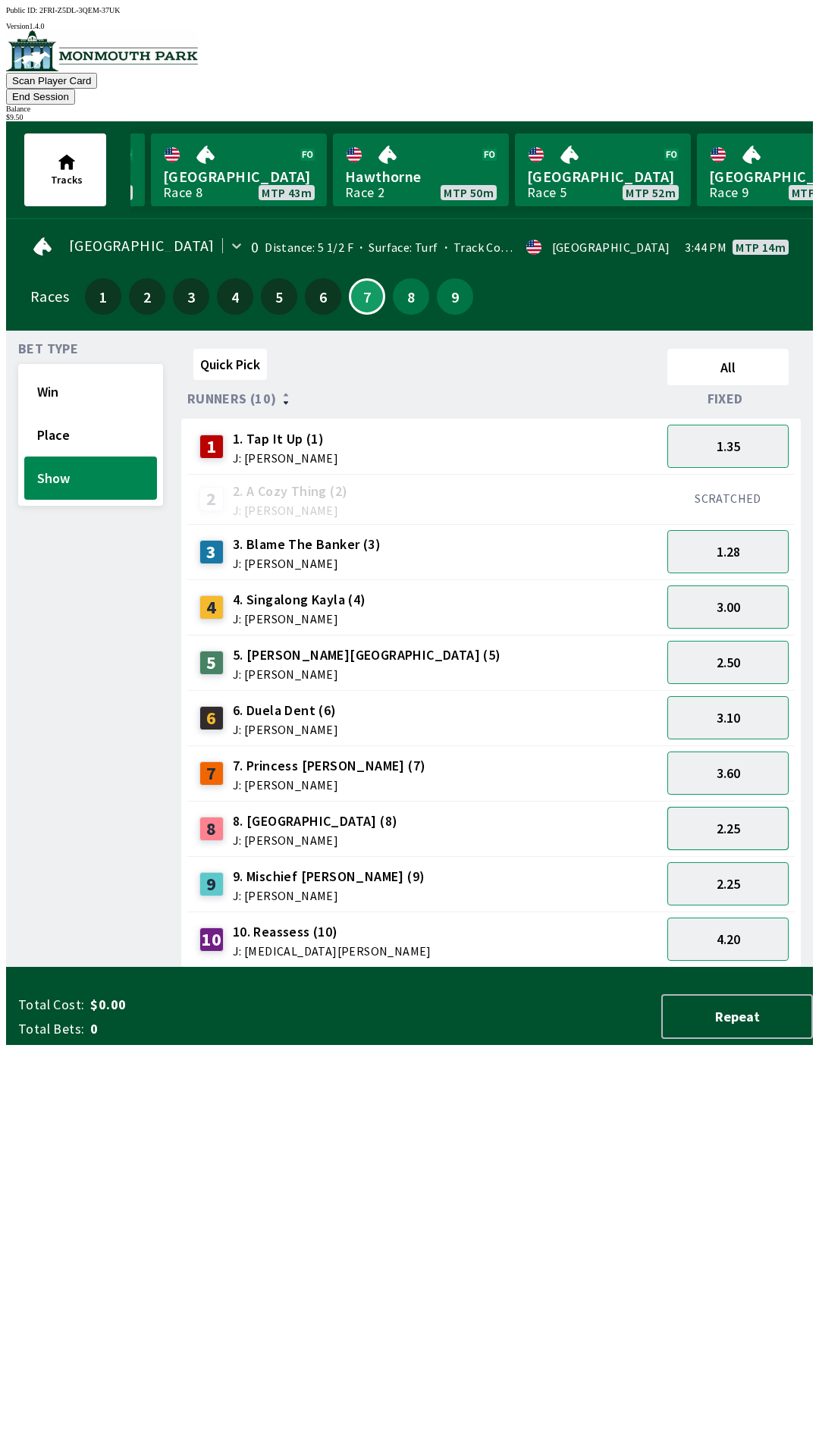
click at [737, 807] on button "2.25" at bounding box center [728, 829] width 121 height 44
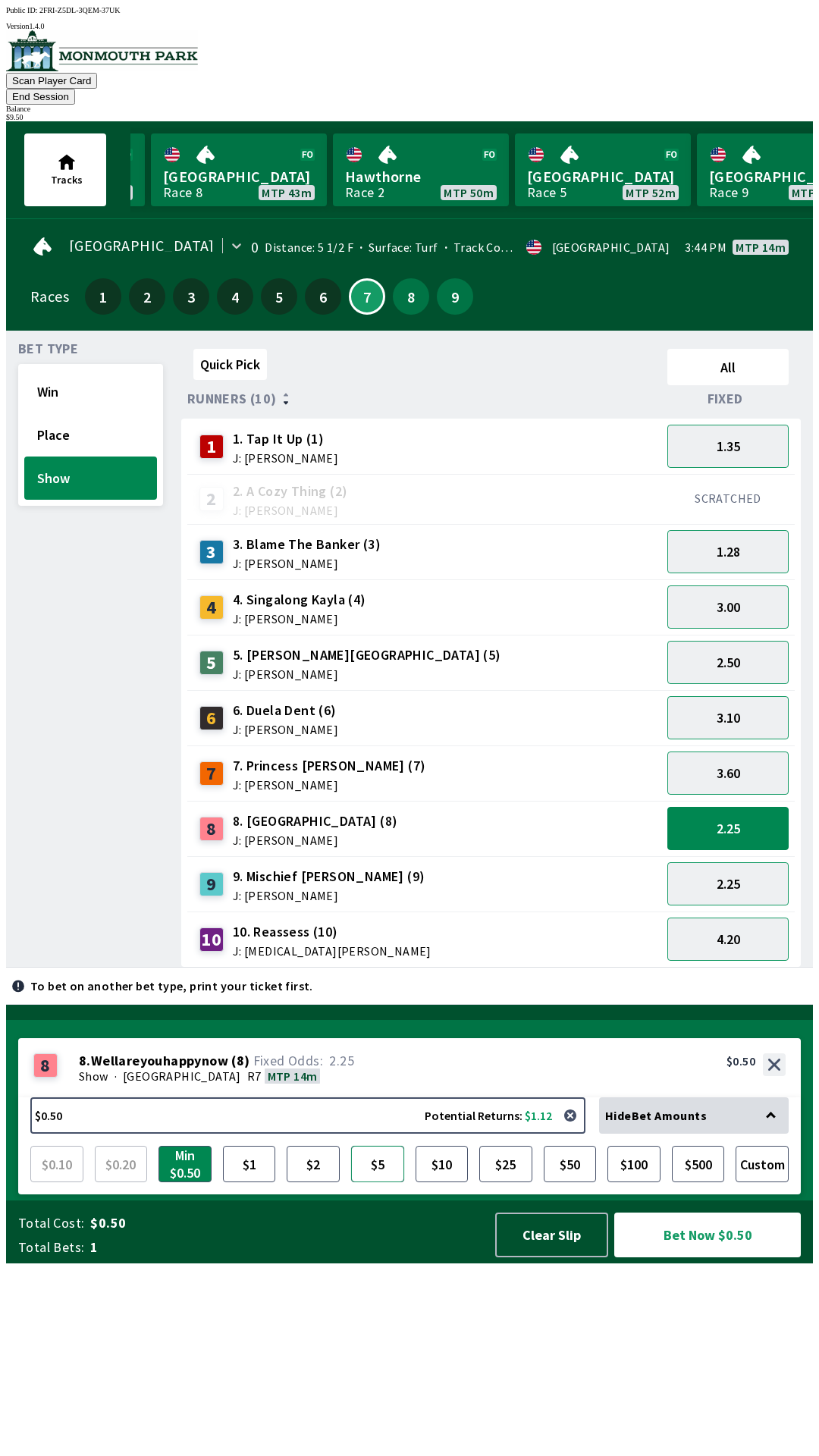
click at [366, 1183] on button "$5" at bounding box center [378, 1164] width 53 height 37
click at [442, 1183] on button "$10" at bounding box center [442, 1164] width 53 height 37
click at [382, 1183] on button "$5" at bounding box center [378, 1164] width 53 height 37
click at [762, 755] on button "3.60" at bounding box center [728, 773] width 121 height 44
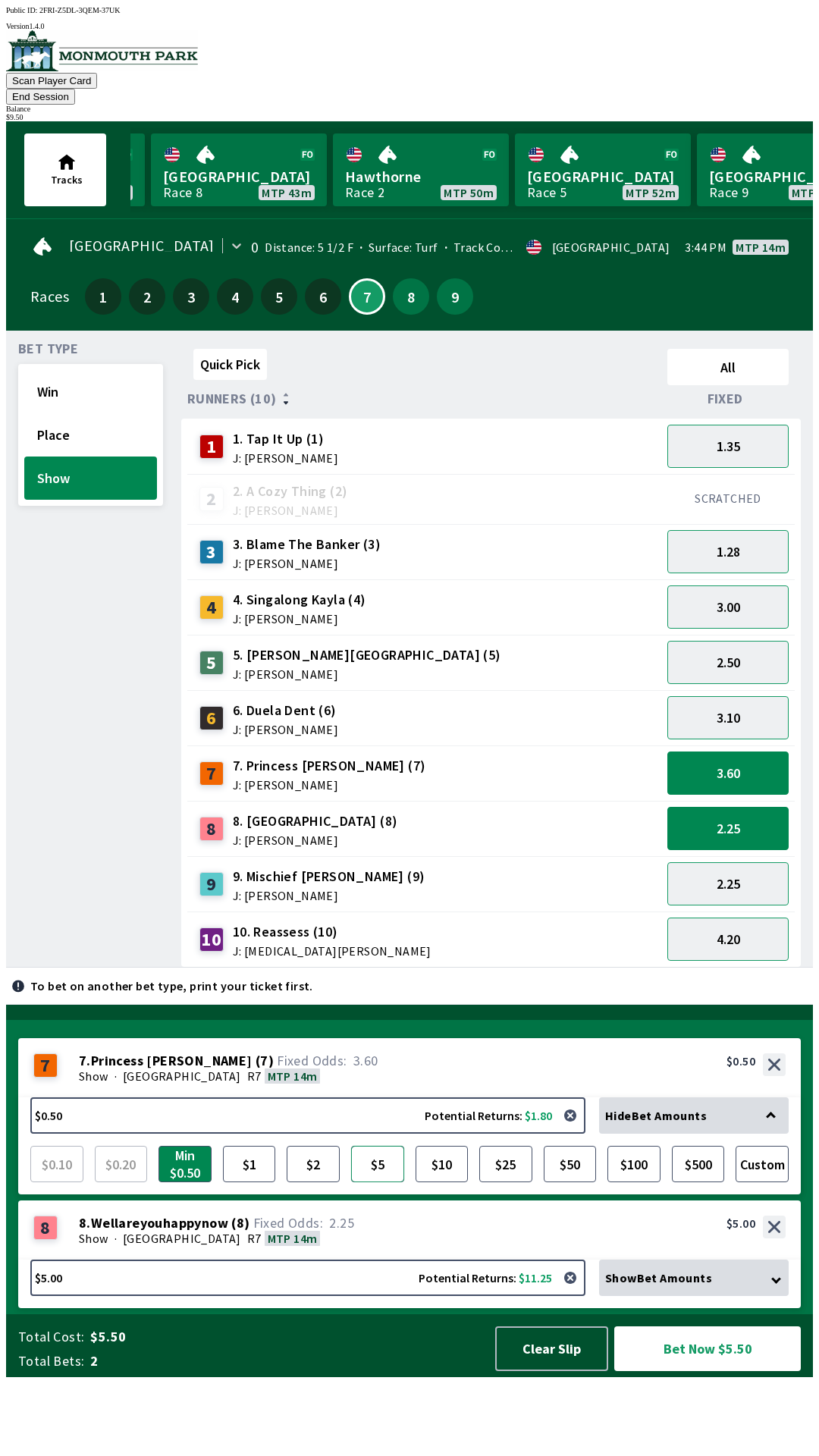
click at [371, 1183] on button "$5" at bounding box center [378, 1164] width 53 height 37
click at [325, 1183] on button "$2" at bounding box center [313, 1164] width 53 height 37
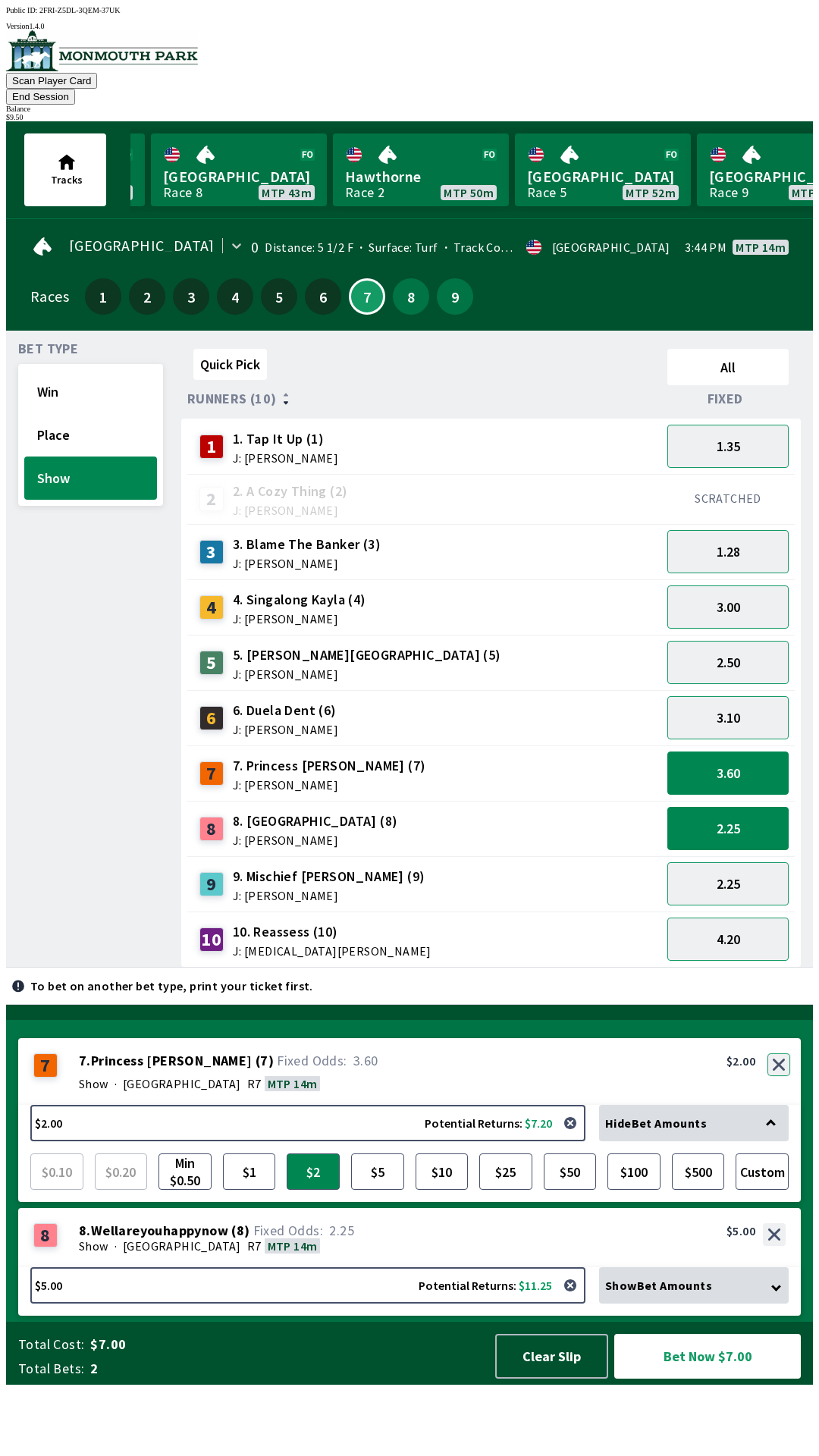
click at [778, 1076] on button "button" at bounding box center [779, 1064] width 23 height 23
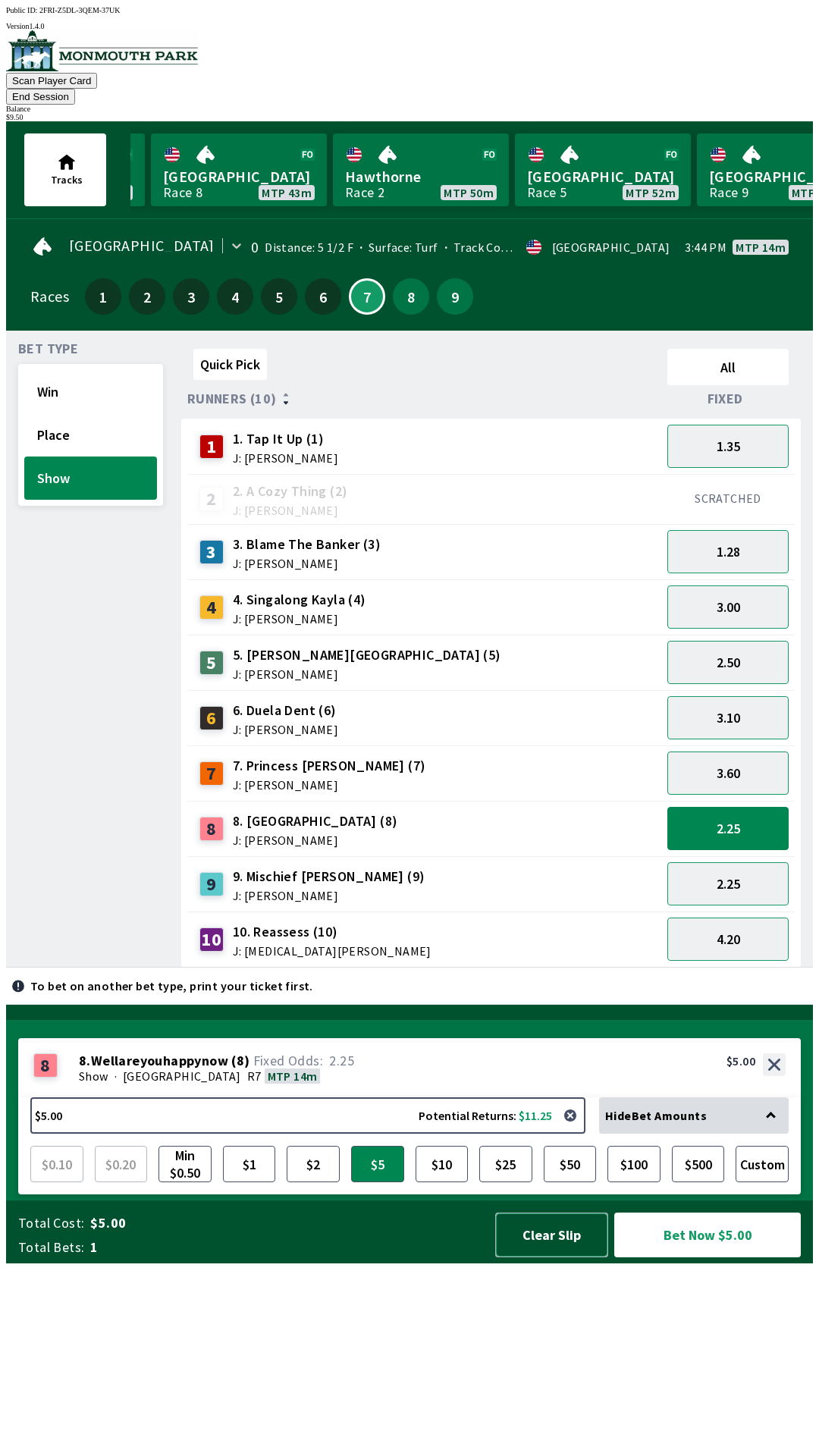
click at [556, 1258] on button "Clear Slip" at bounding box center [551, 1235] width 113 height 45
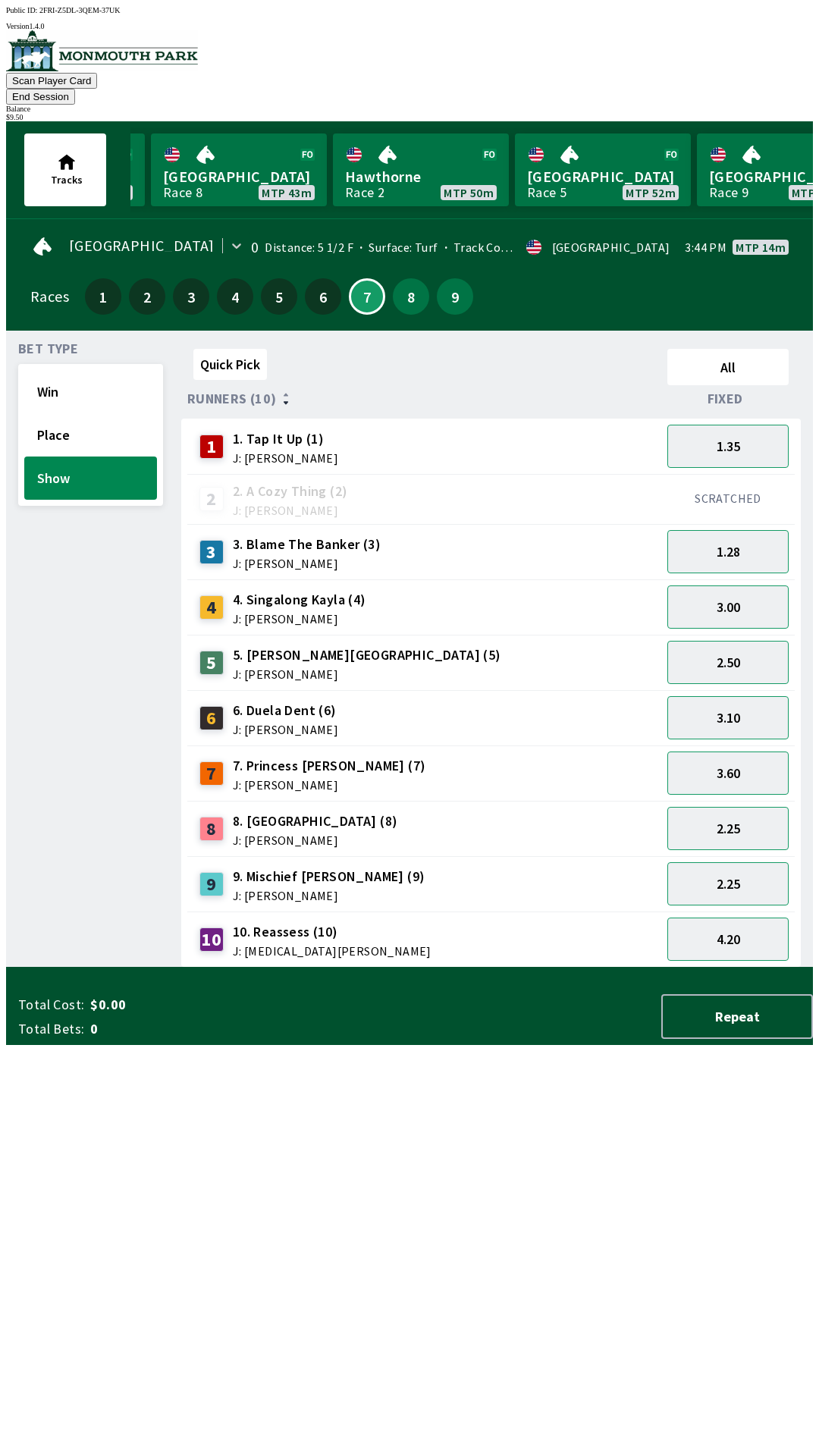
click at [75, 89] on button "End Session" at bounding box center [40, 96] width 69 height 16
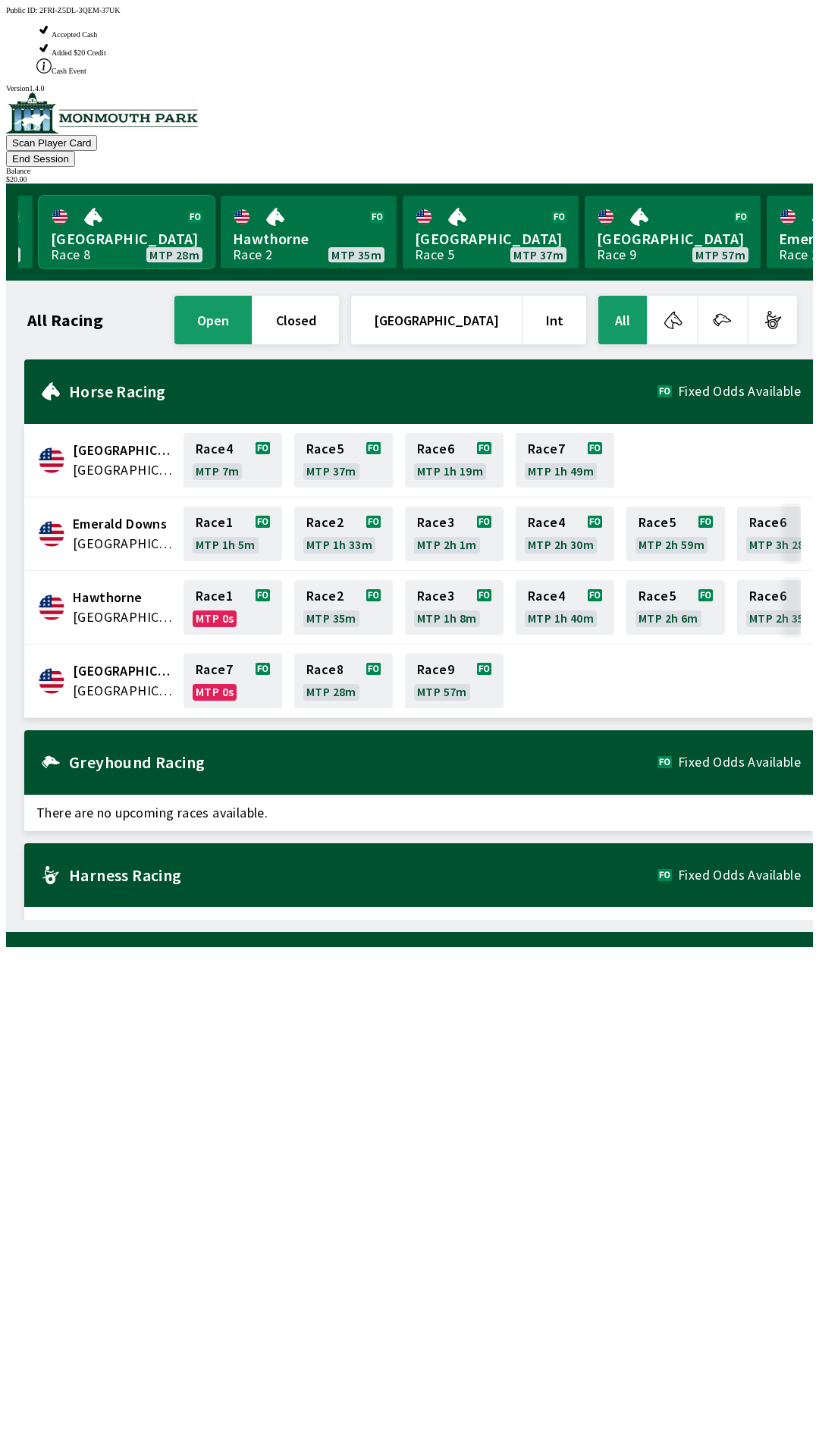
click at [151, 196] on link "[GEOGRAPHIC_DATA] Race 8 MTP 28m" at bounding box center [127, 232] width 176 height 73
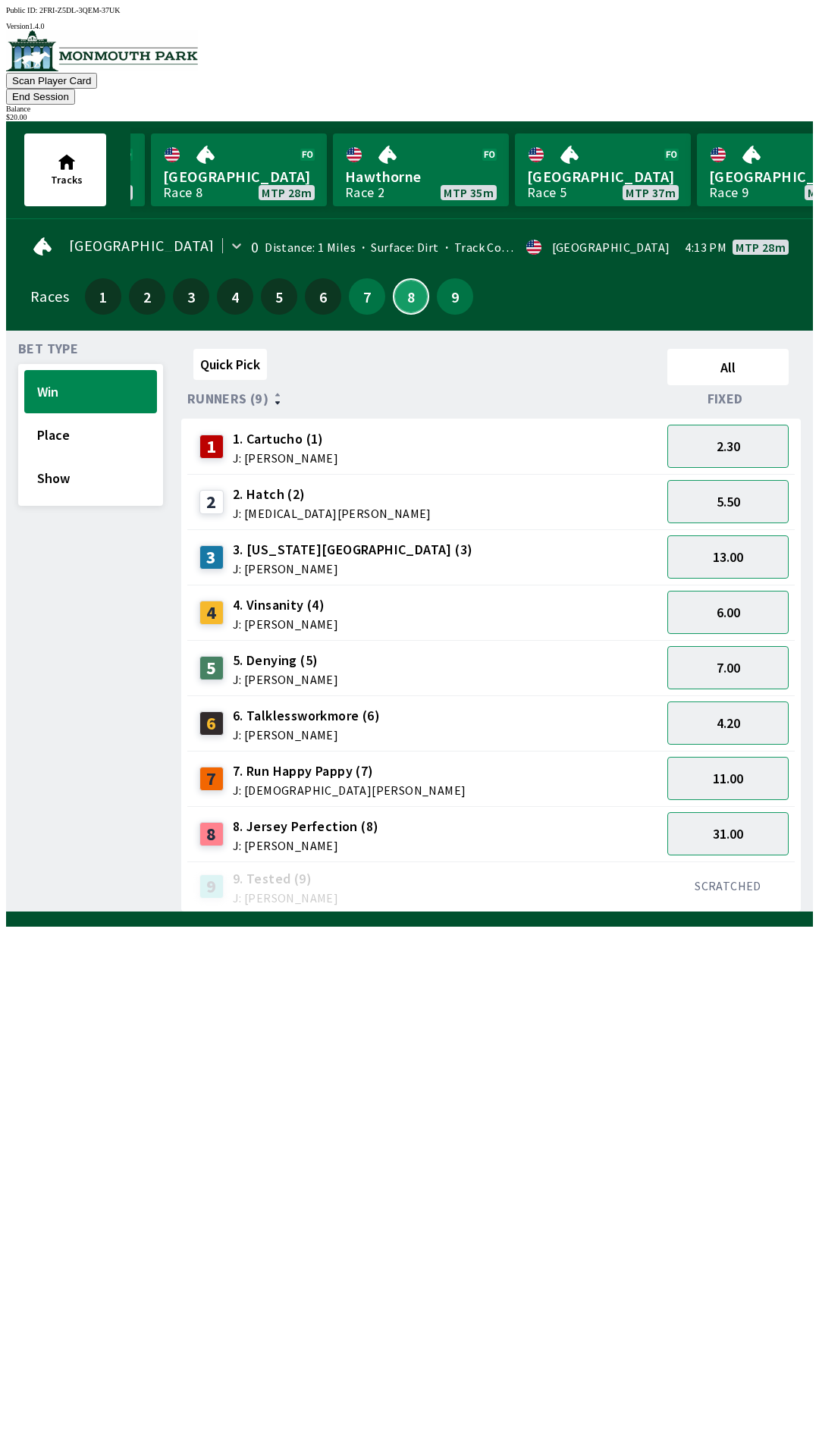
click at [393, 278] on button "8" at bounding box center [411, 296] width 37 height 37
click at [350, 278] on button "7" at bounding box center [367, 296] width 37 height 37
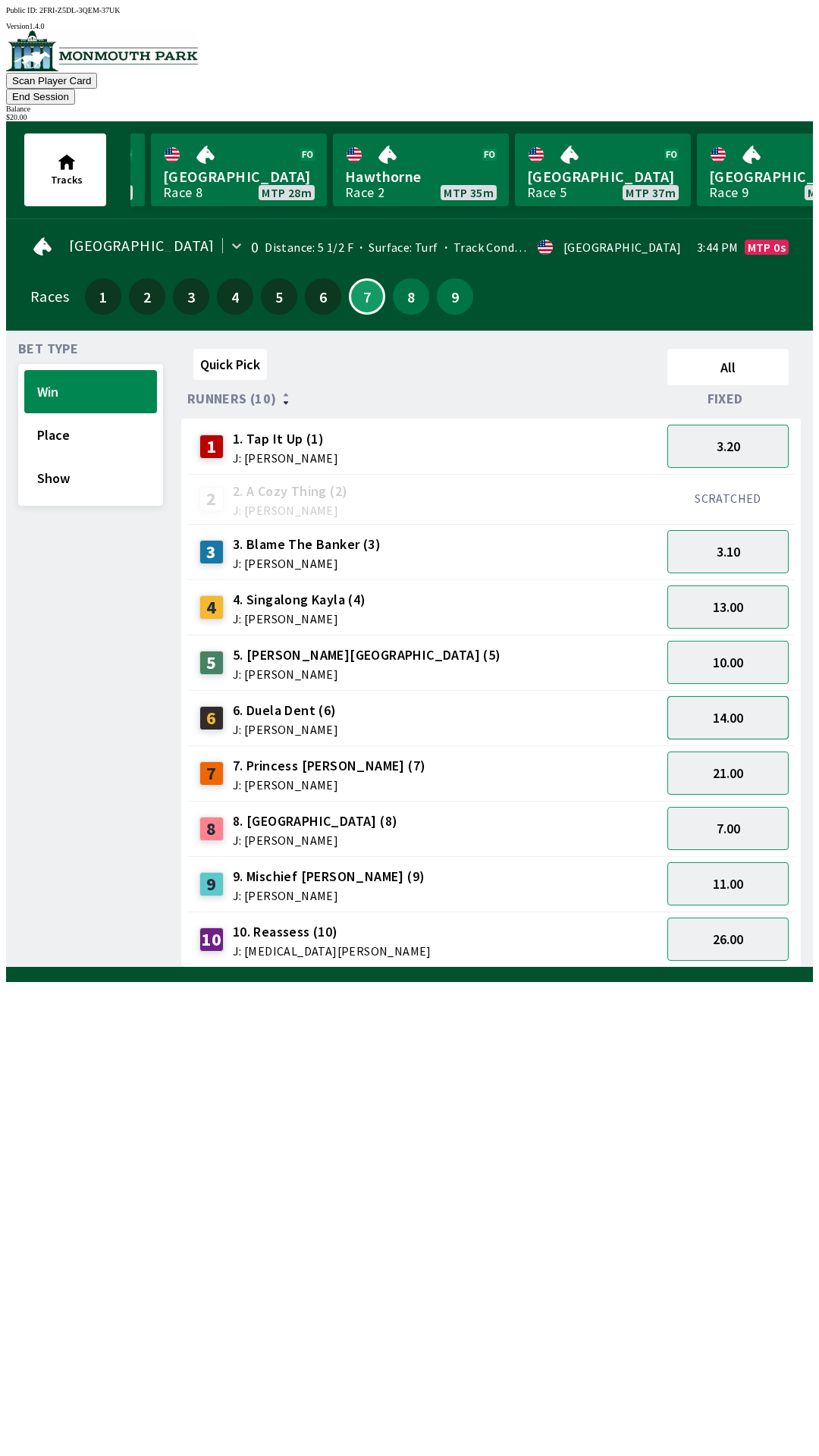
click at [768, 696] on button "14.00" at bounding box center [728, 718] width 121 height 44
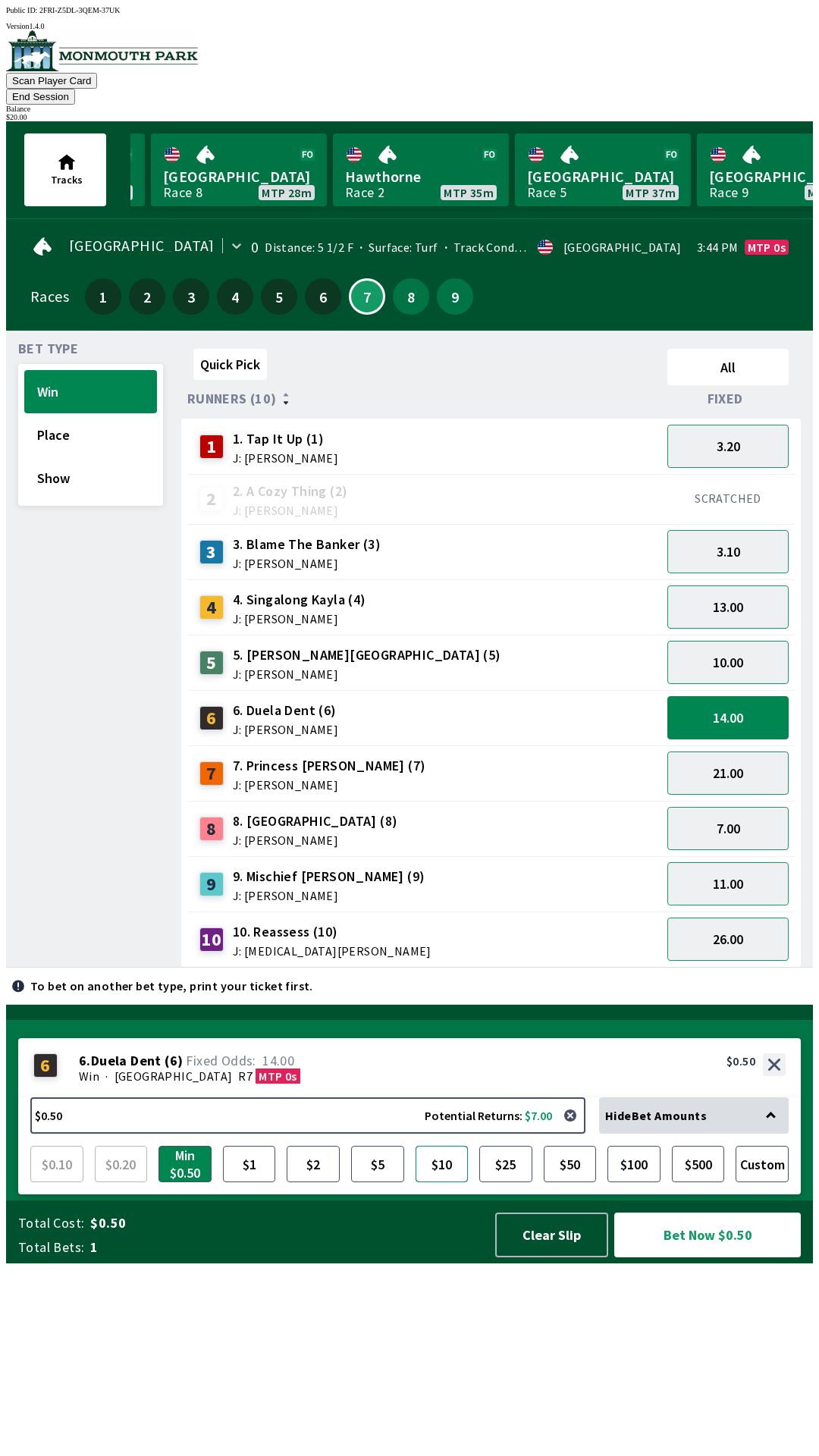
click at [442, 1183] on button "$10" at bounding box center [442, 1164] width 53 height 37
click at [406, 278] on button "8" at bounding box center [411, 296] width 37 height 37
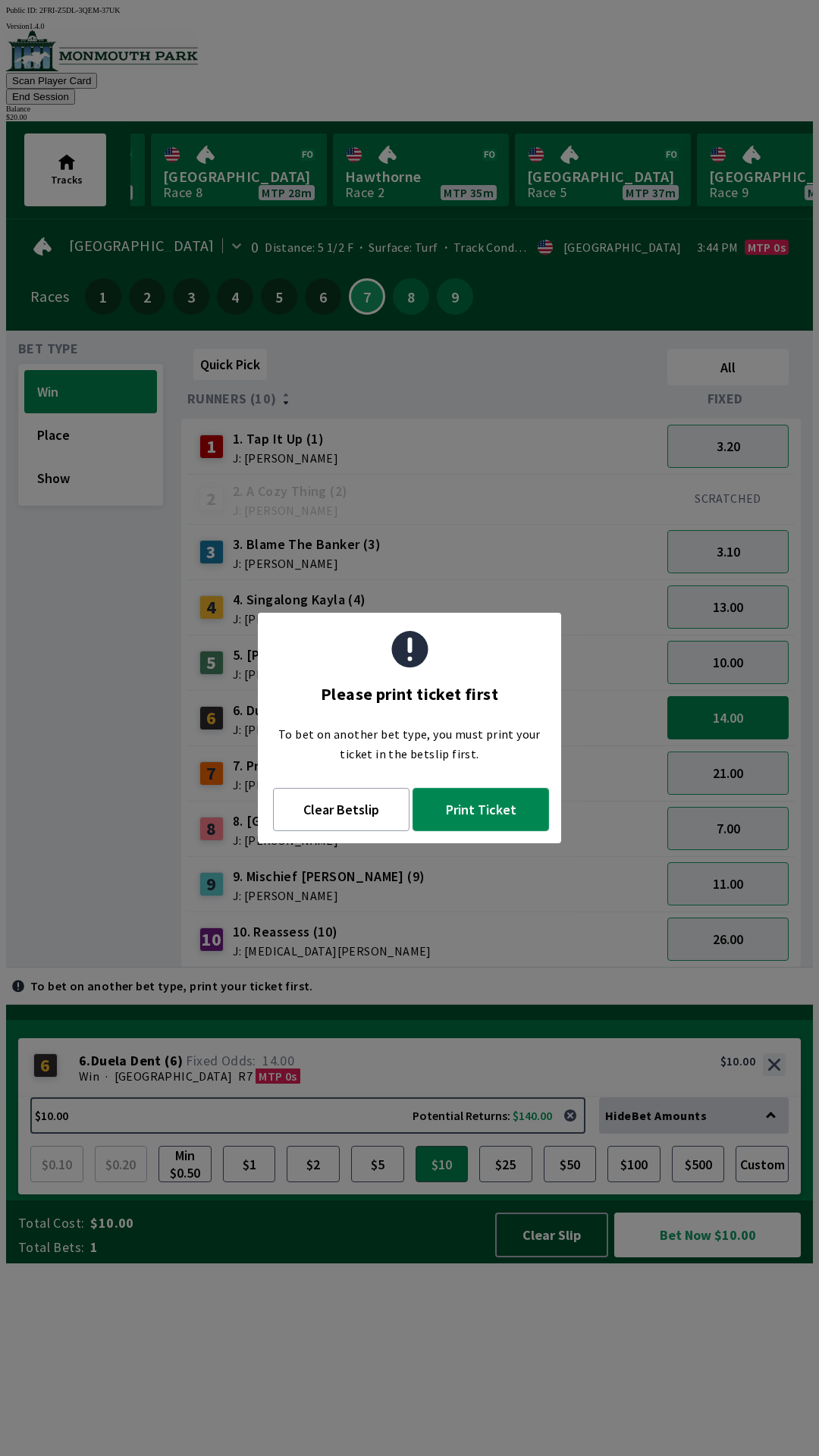
click at [483, 805] on button "Print Ticket" at bounding box center [481, 810] width 137 height 44
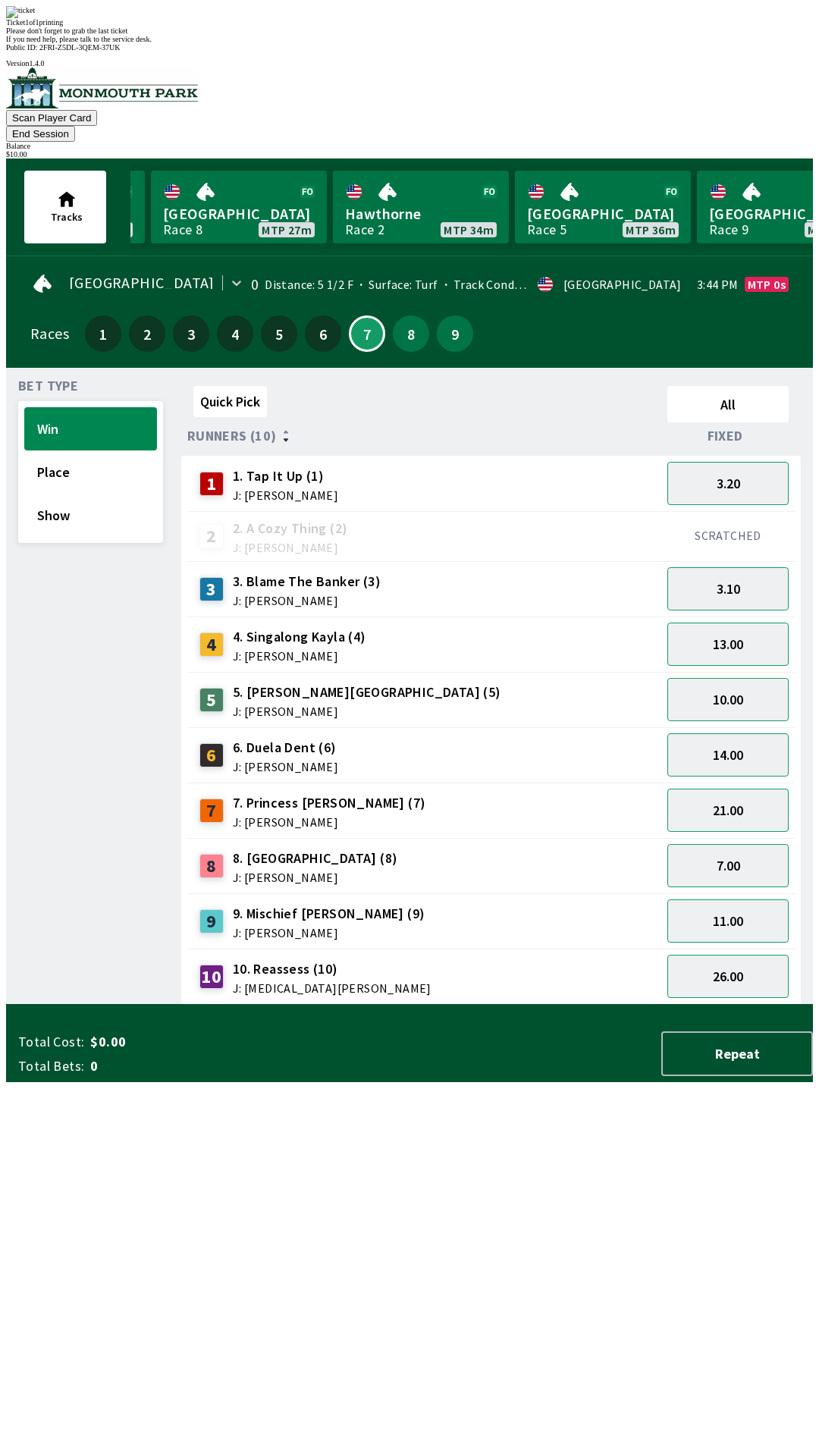
click at [646, 1005] on div "Quick Pick All Runners (10) Fixed 1 1. Tap It Up (1) J: [PERSON_NAME] 3.20 2 2.…" at bounding box center [497, 692] width 632 height 625
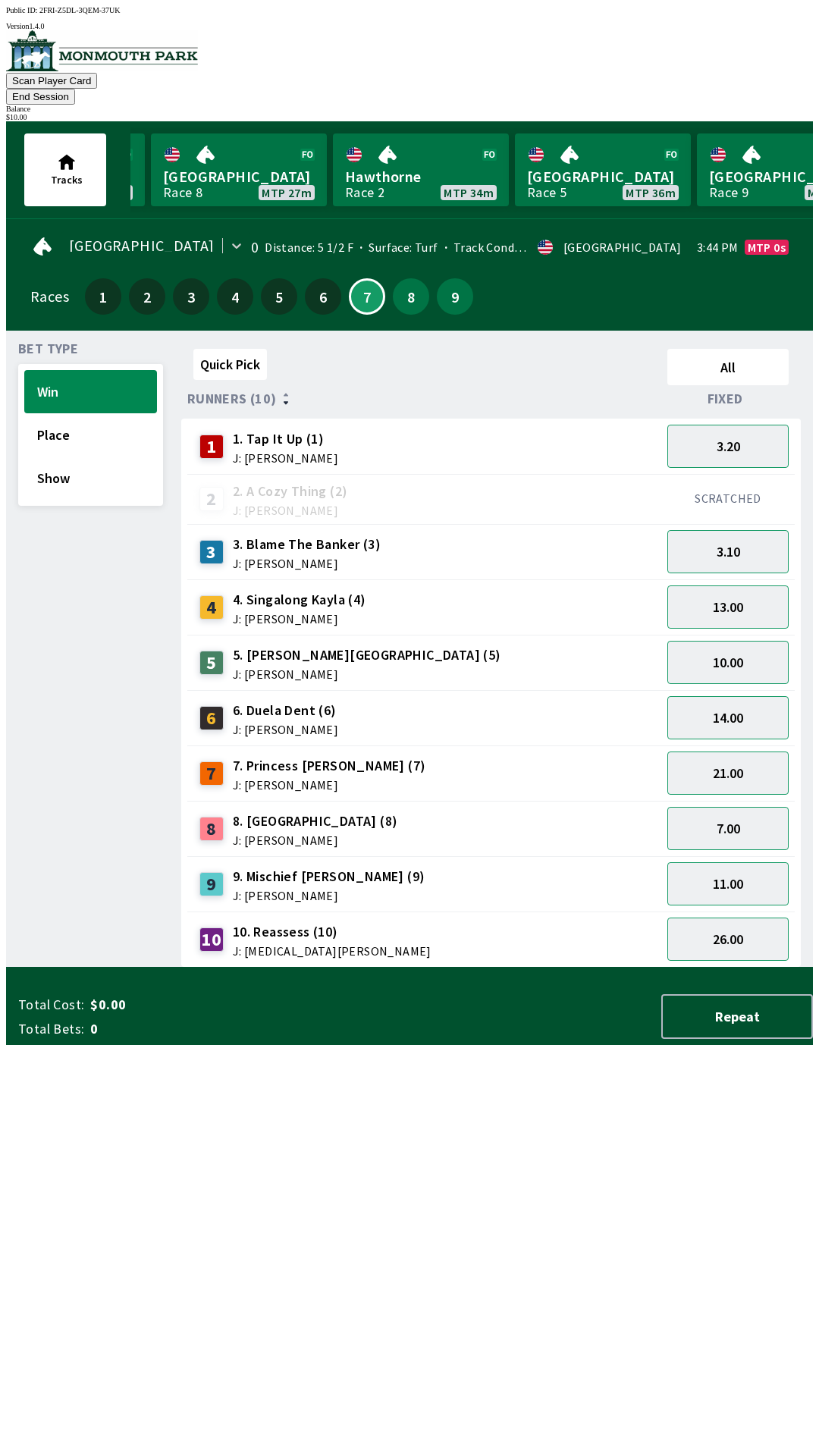
click at [75, 89] on button "End Session" at bounding box center [40, 96] width 69 height 16
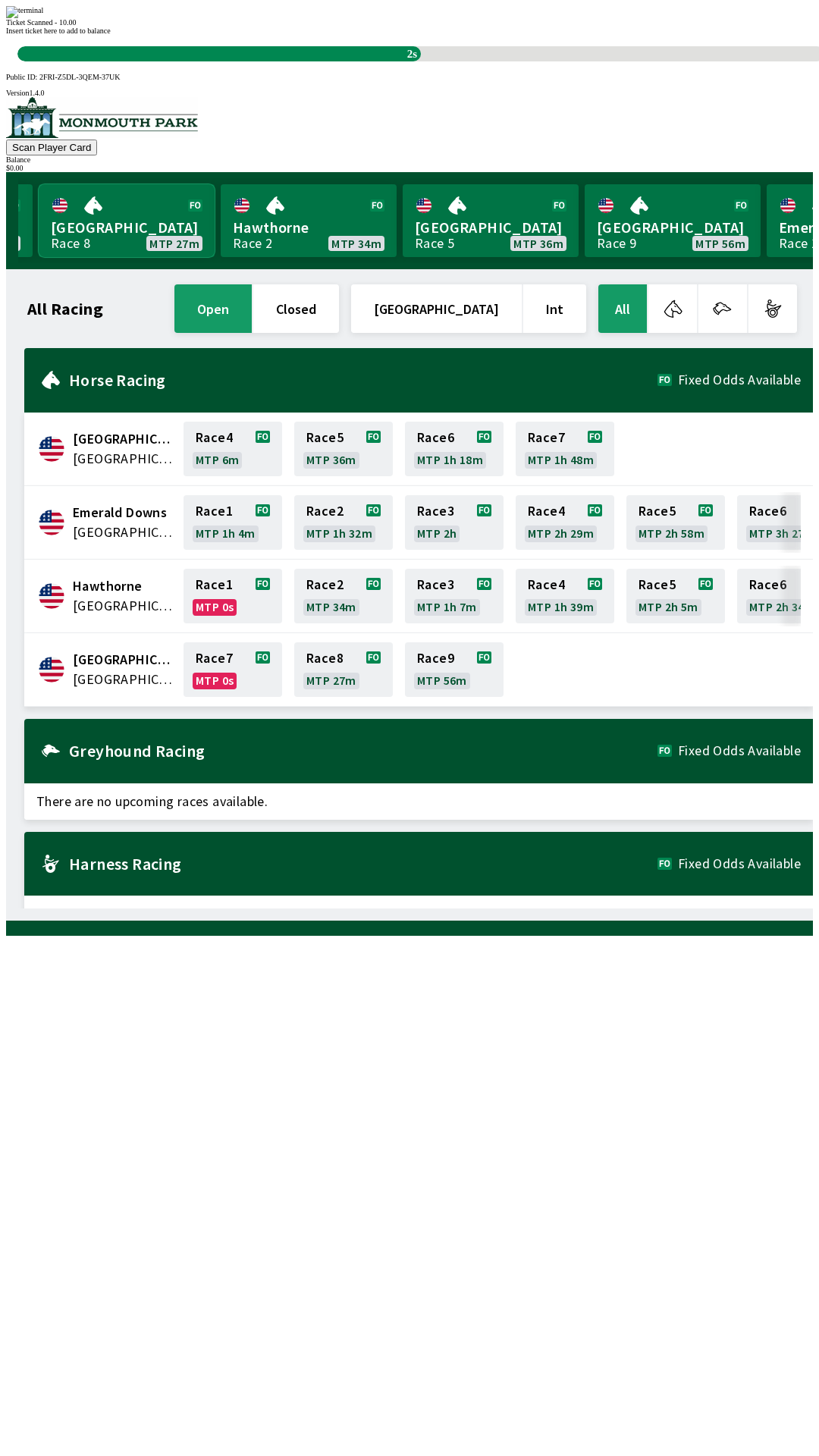
click at [142, 184] on link "[GEOGRAPHIC_DATA] Race 8 MTP 27m" at bounding box center [127, 221] width 176 height 73
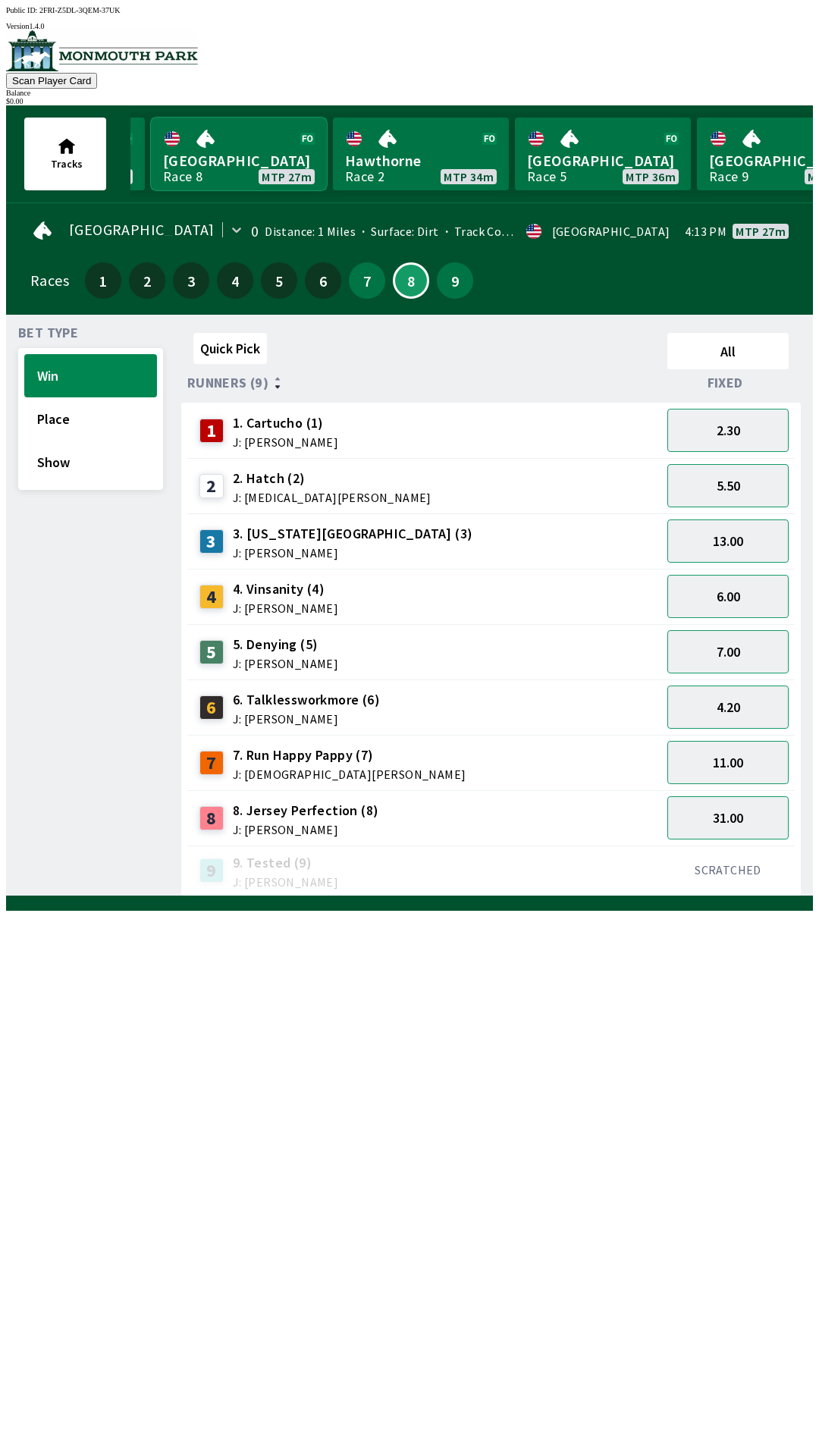
click at [151, 117] on link "[GEOGRAPHIC_DATA] Race 8 MTP 27m" at bounding box center [239, 154] width 176 height 73
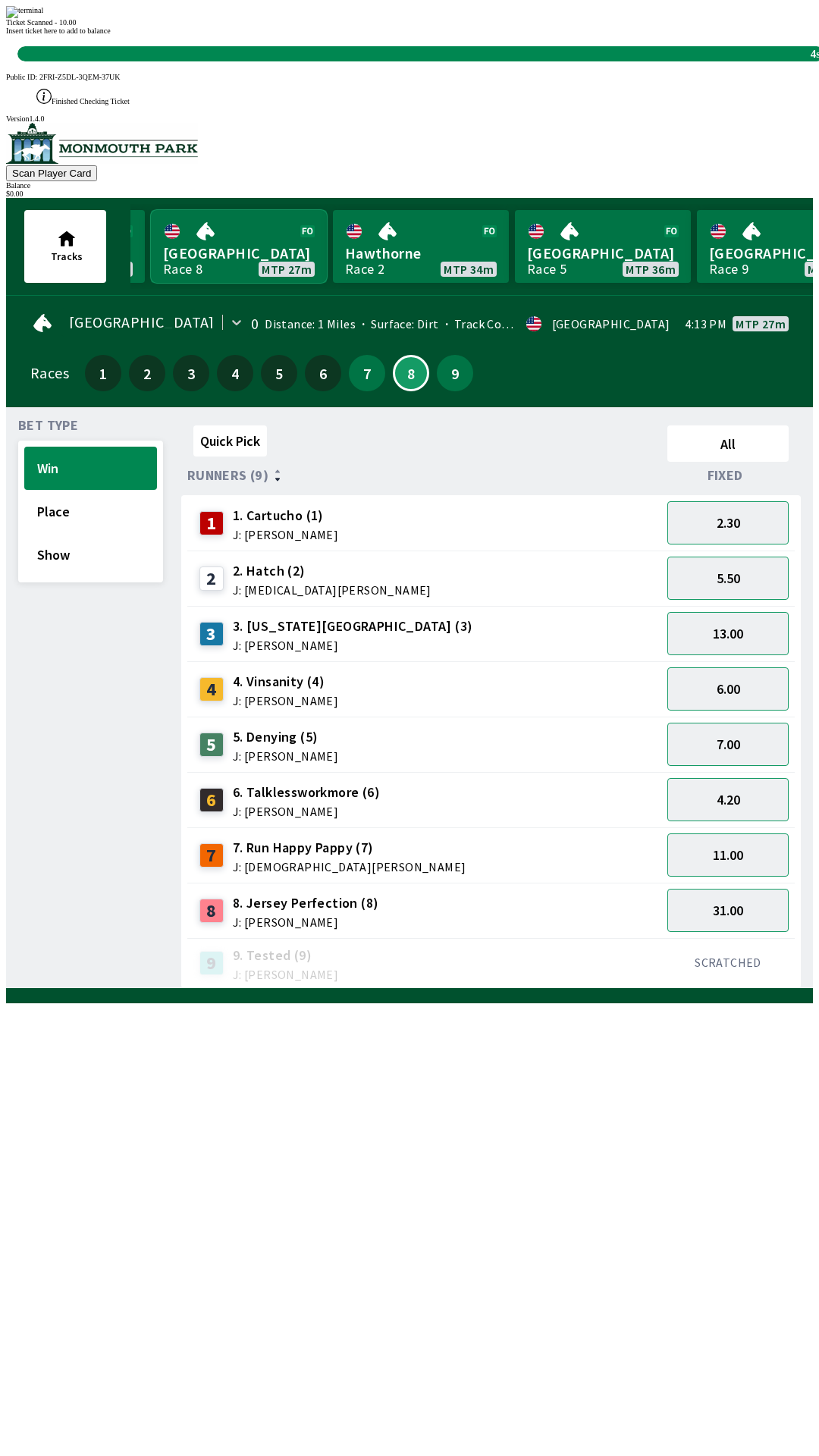
click at [151, 210] on link "[GEOGRAPHIC_DATA] Race 8 MTP 27m" at bounding box center [239, 246] width 176 height 73
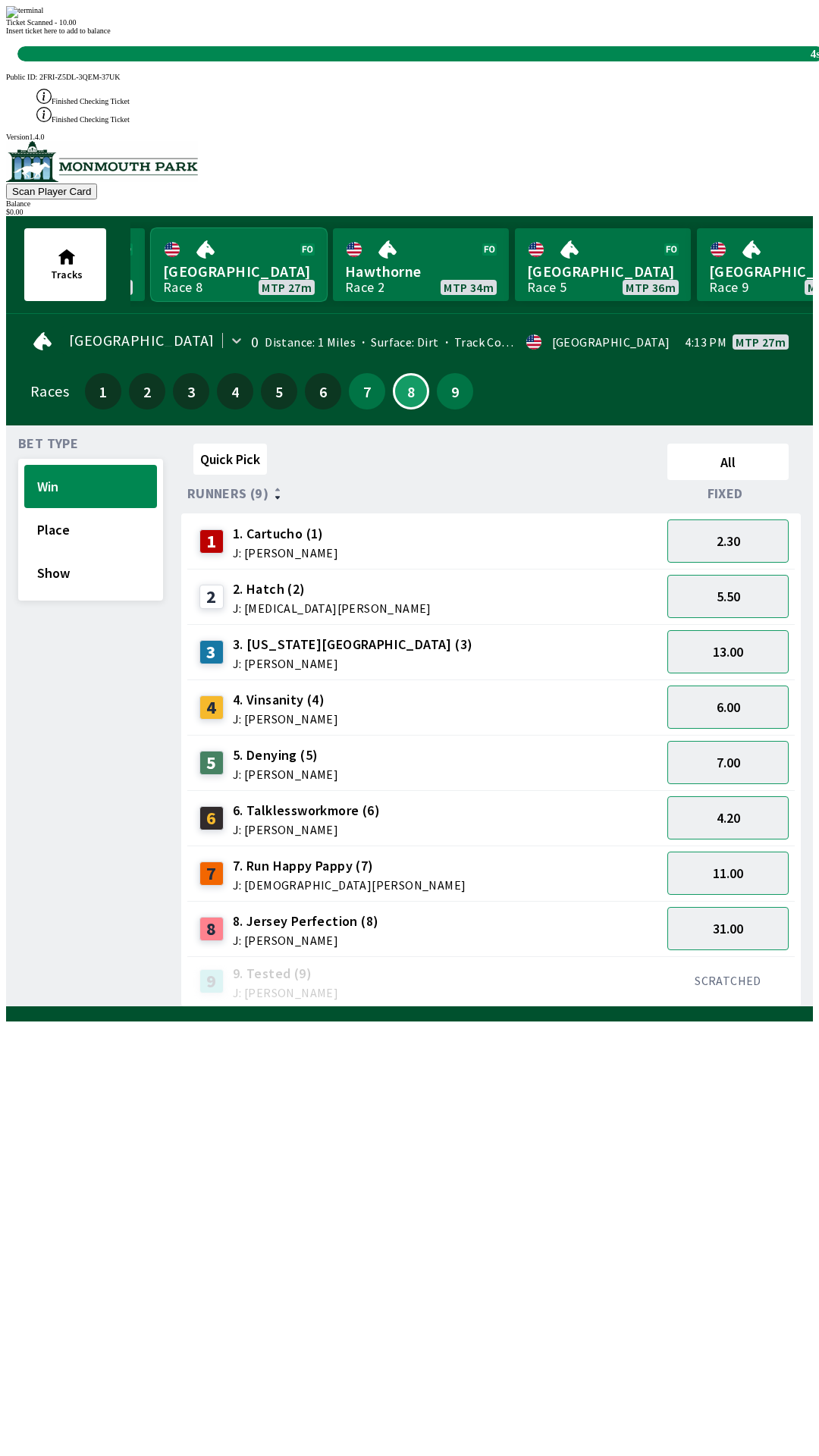
click at [151, 228] on link "[GEOGRAPHIC_DATA] Race 8 MTP 27m" at bounding box center [239, 265] width 176 height 73
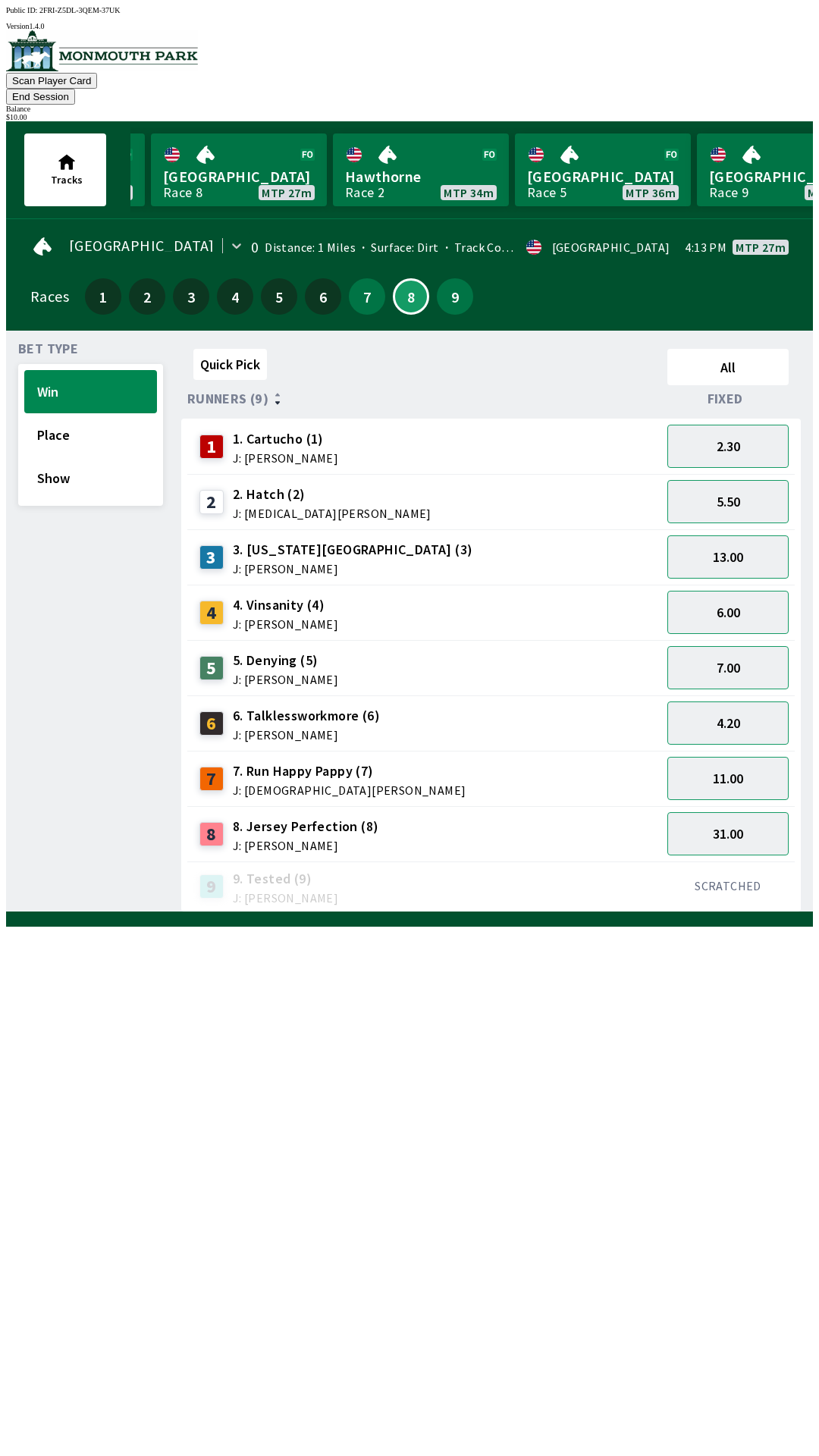
click at [84, 706] on div "Bet Type Win Place Show" at bounding box center [90, 627] width 145 height 570
click at [349, 282] on button "7" at bounding box center [367, 296] width 37 height 37
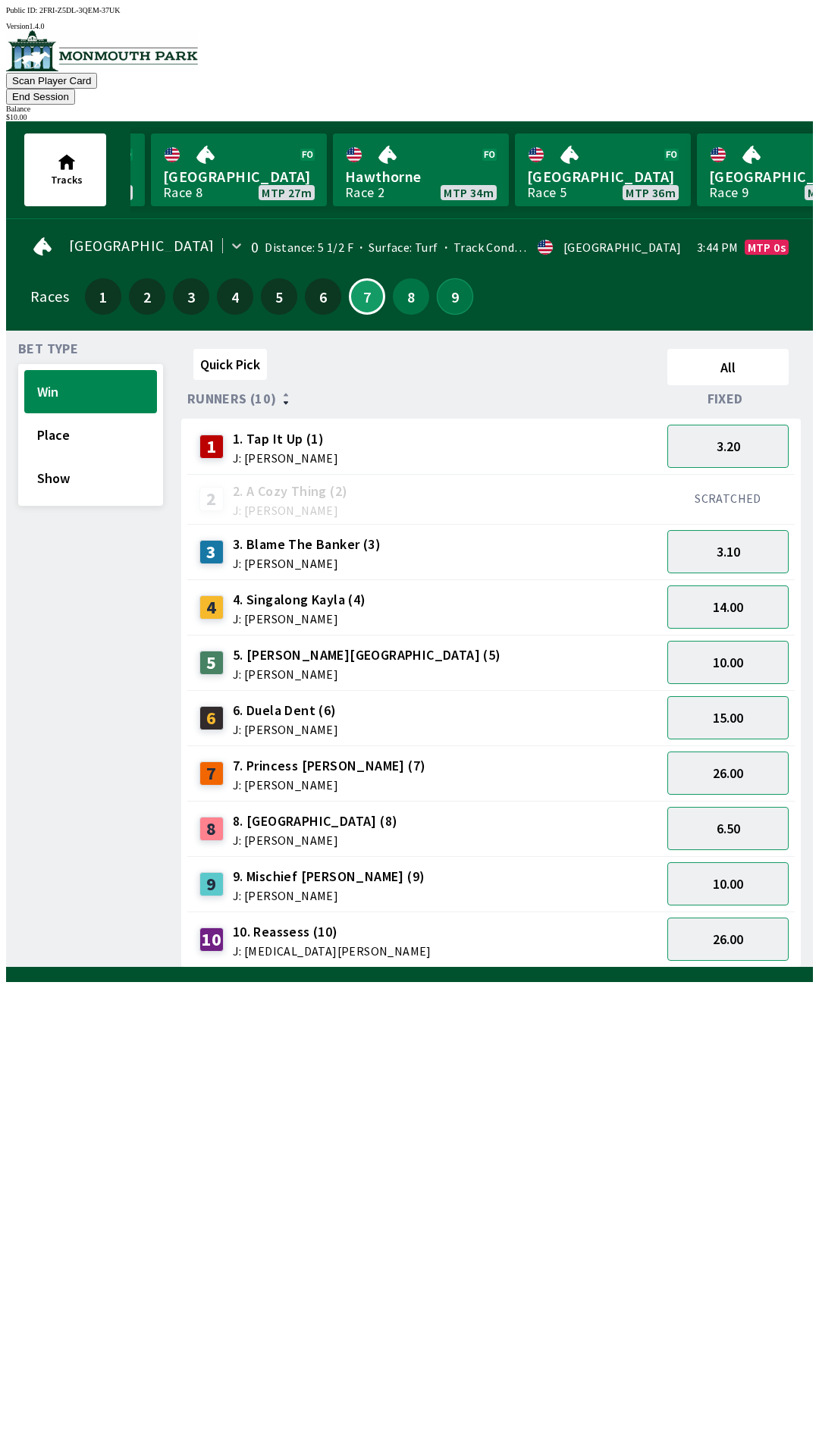
click at [462, 278] on button "9" at bounding box center [455, 296] width 37 height 37
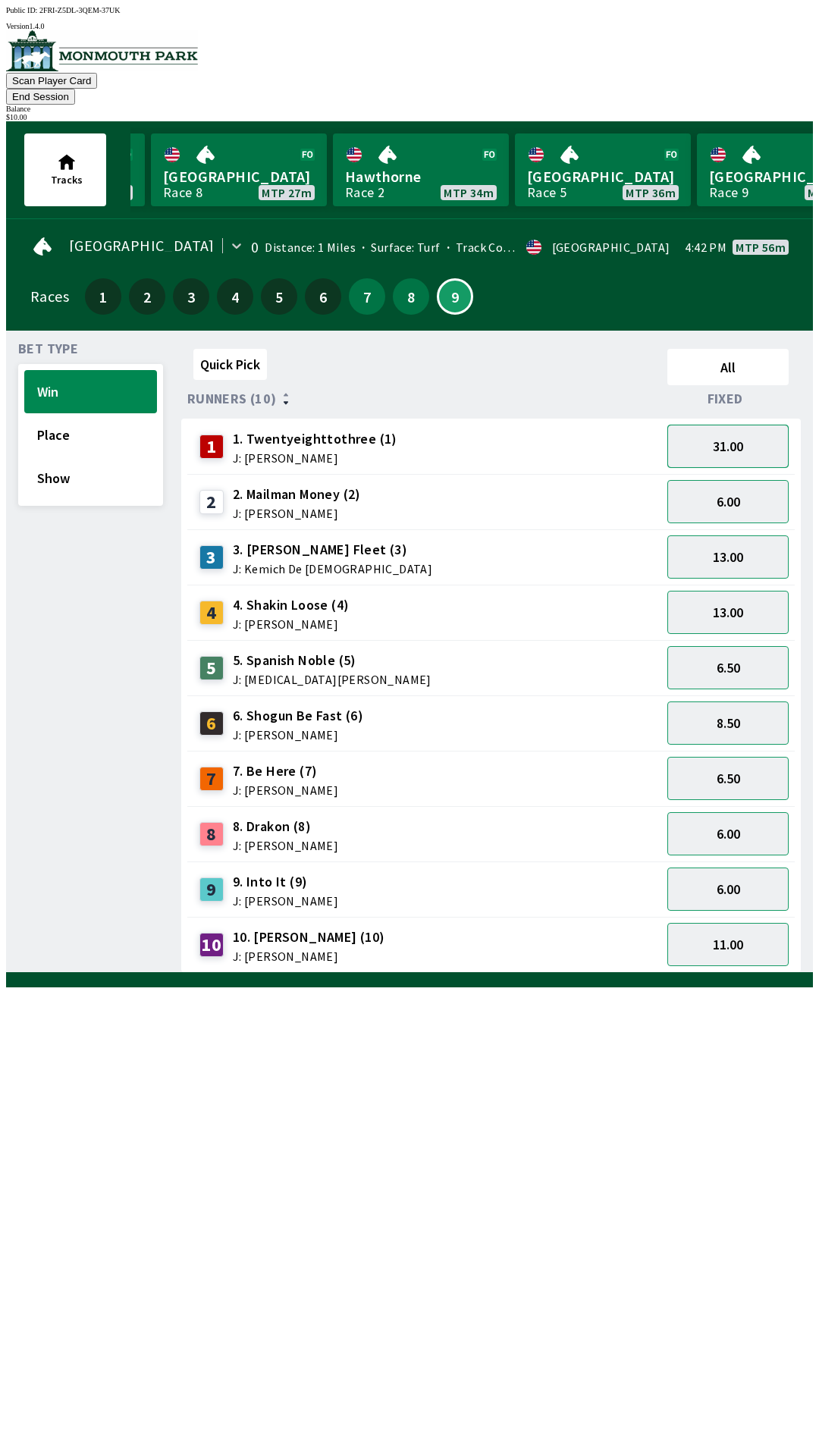
click at [746, 425] on button "31.00" at bounding box center [728, 447] width 121 height 44
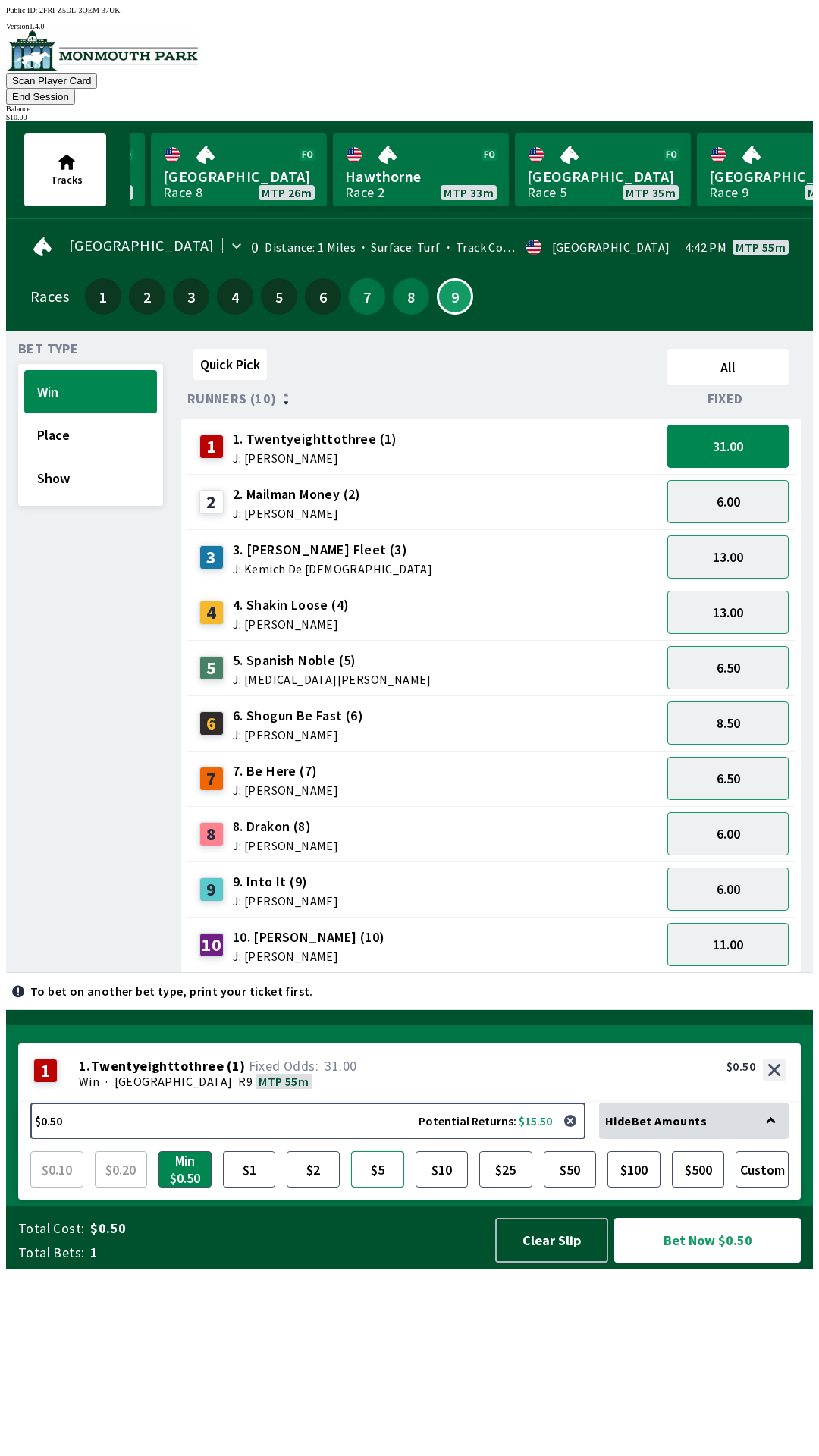
click at [375, 1188] on button "$5" at bounding box center [378, 1169] width 53 height 37
click at [738, 1263] on button "Bet Now $5.00" at bounding box center [708, 1241] width 186 height 45
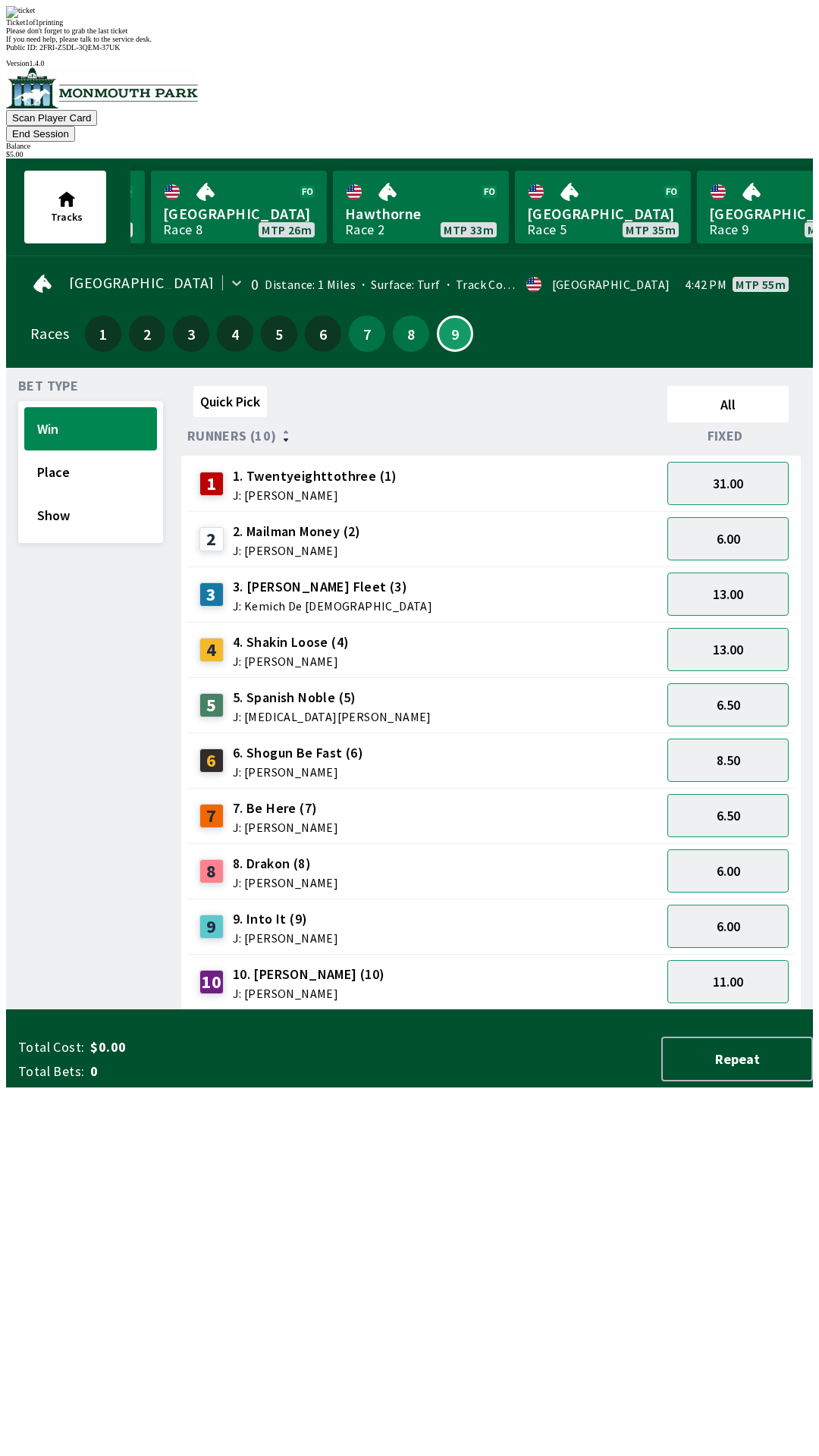
click at [462, 576] on div "3 3. [PERSON_NAME] Fleet (3) J: Kemich De [PERSON_NAME]" at bounding box center [424, 594] width 462 height 38
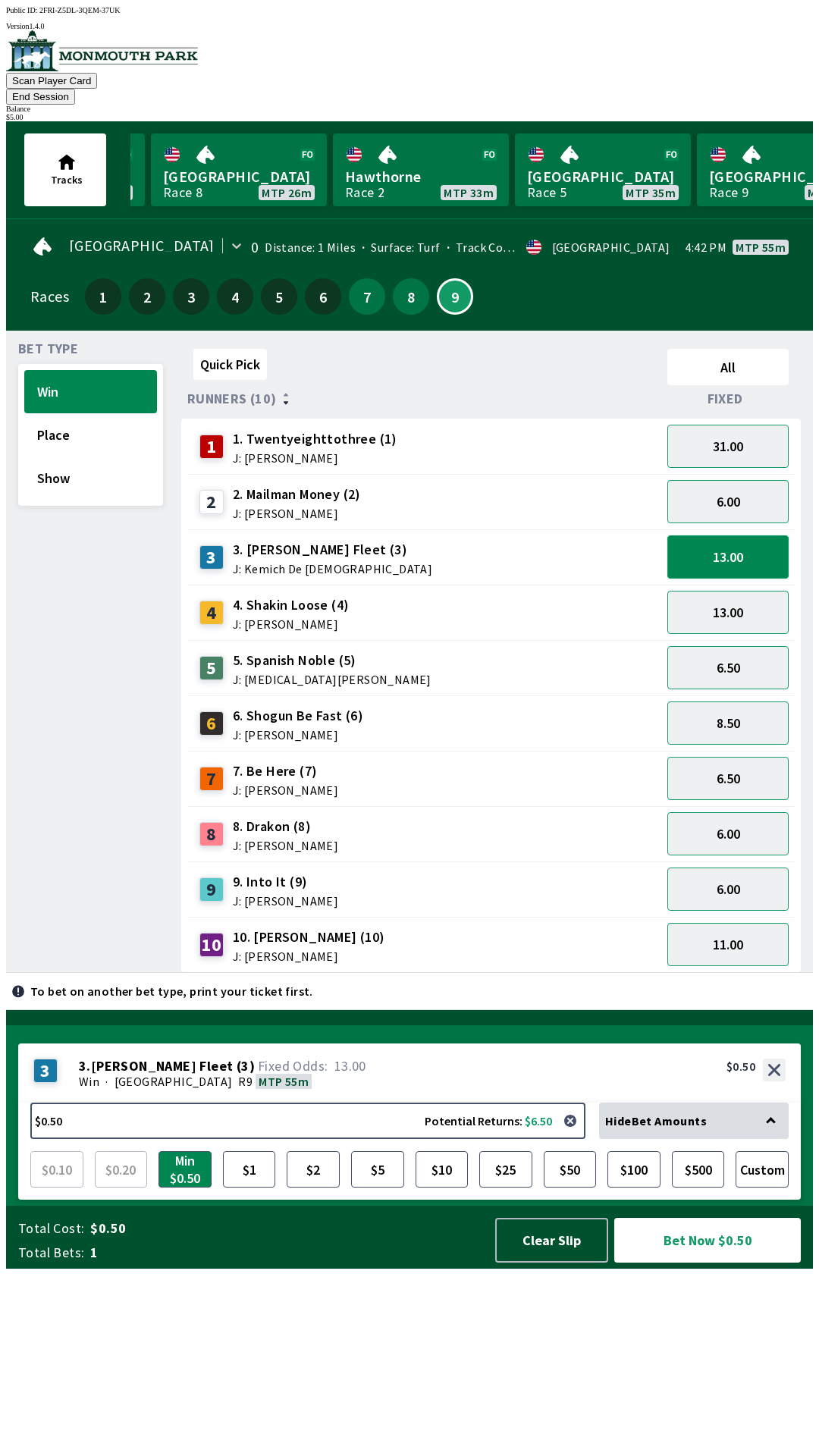
click at [735, 541] on button "13.00" at bounding box center [728, 557] width 121 height 44
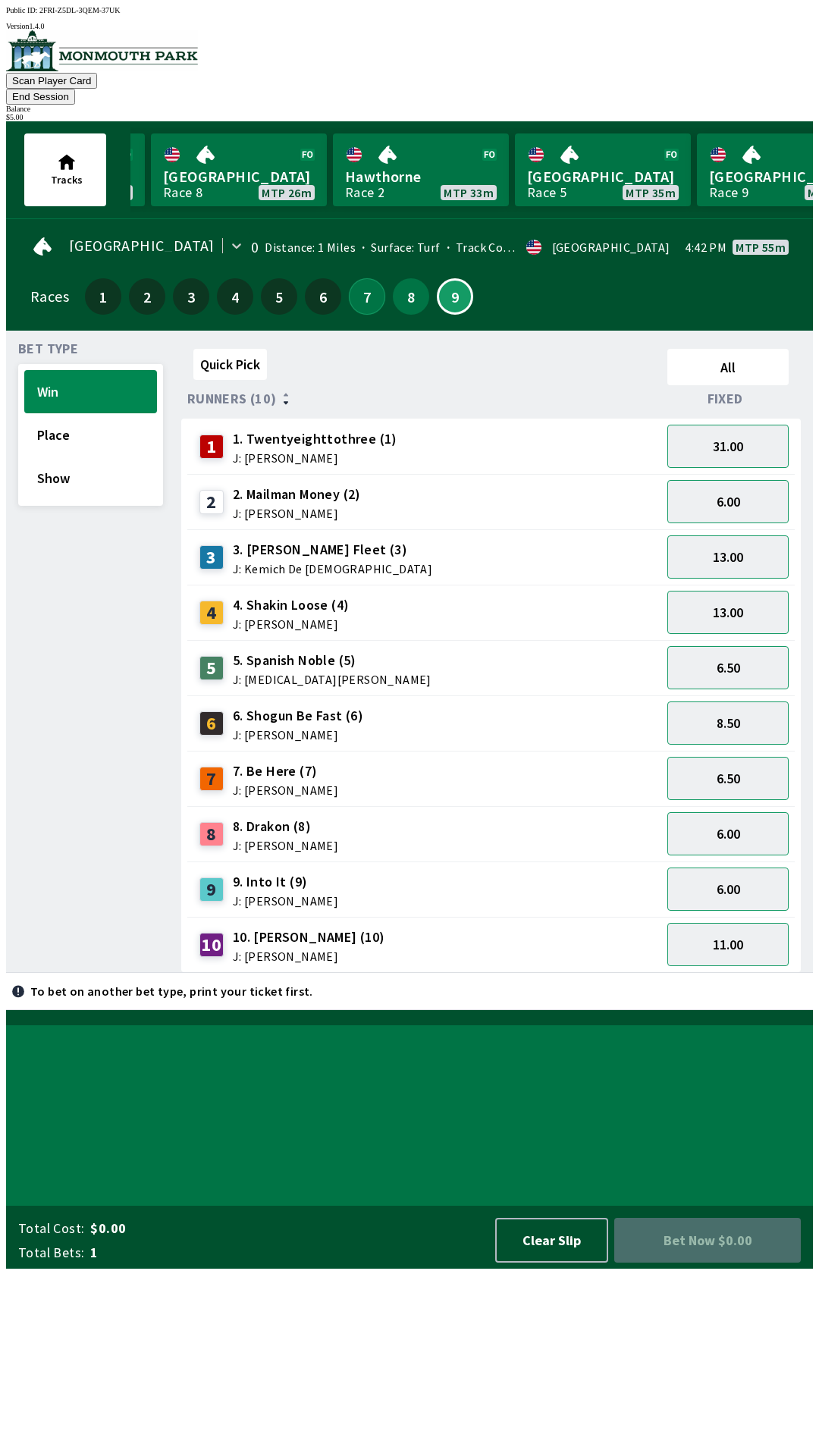
click at [356, 278] on button "7" at bounding box center [367, 296] width 37 height 37
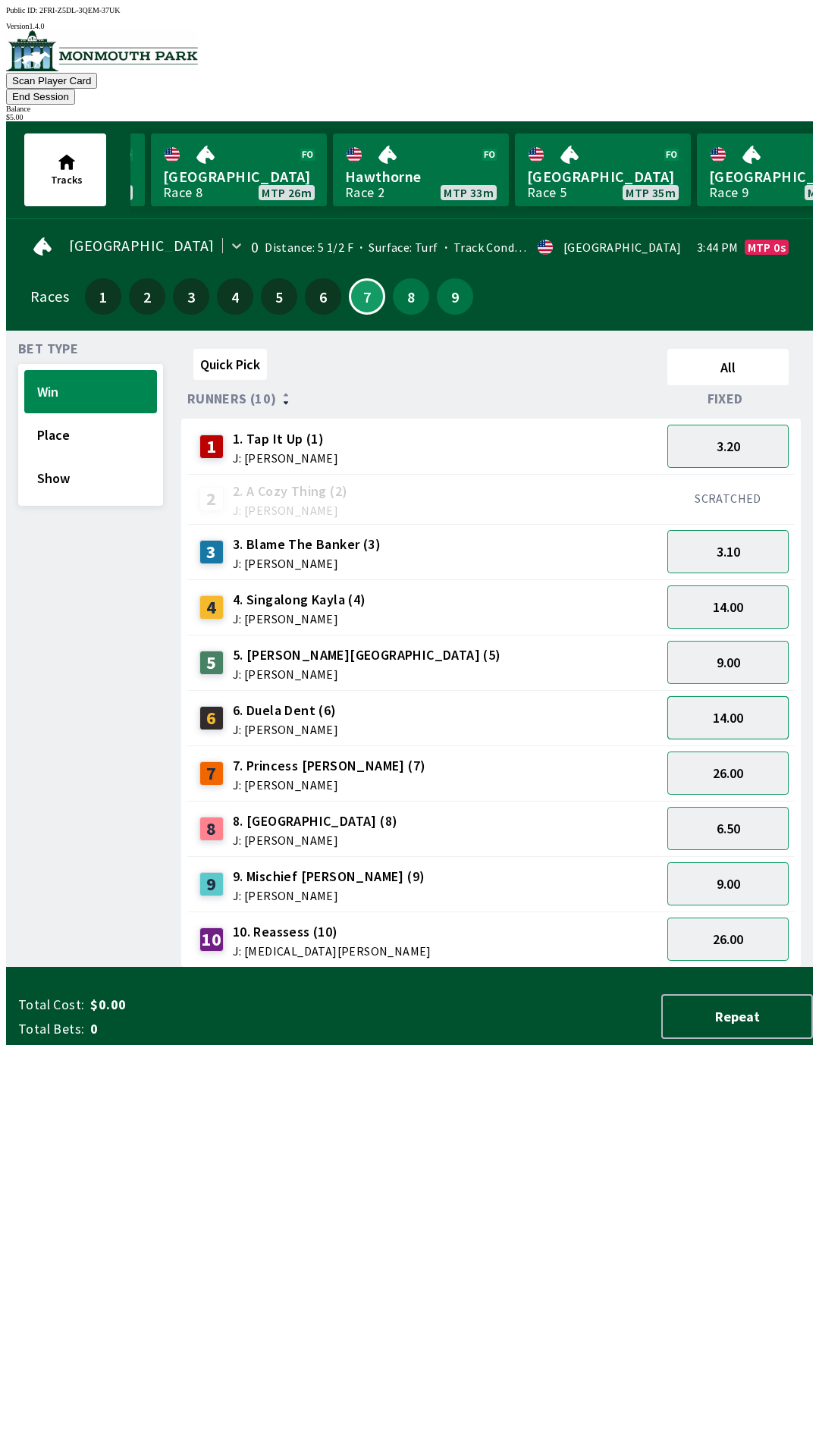
click at [760, 696] on button "14.00" at bounding box center [728, 718] width 121 height 44
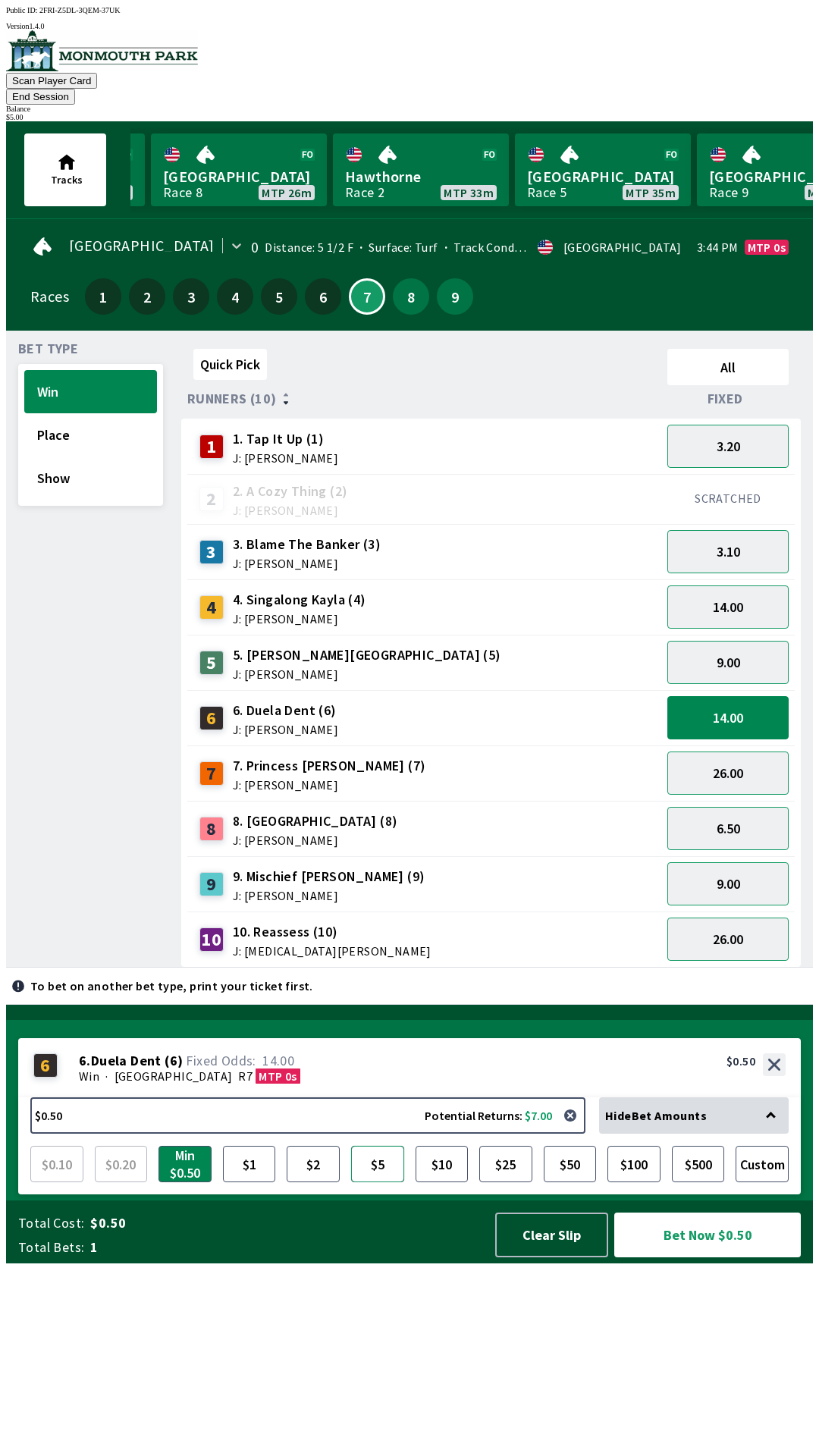
click at [378, 1183] on button "$5" at bounding box center [378, 1164] width 53 height 37
click at [713, 1258] on button "Bet Now $5.00" at bounding box center [708, 1235] width 186 height 45
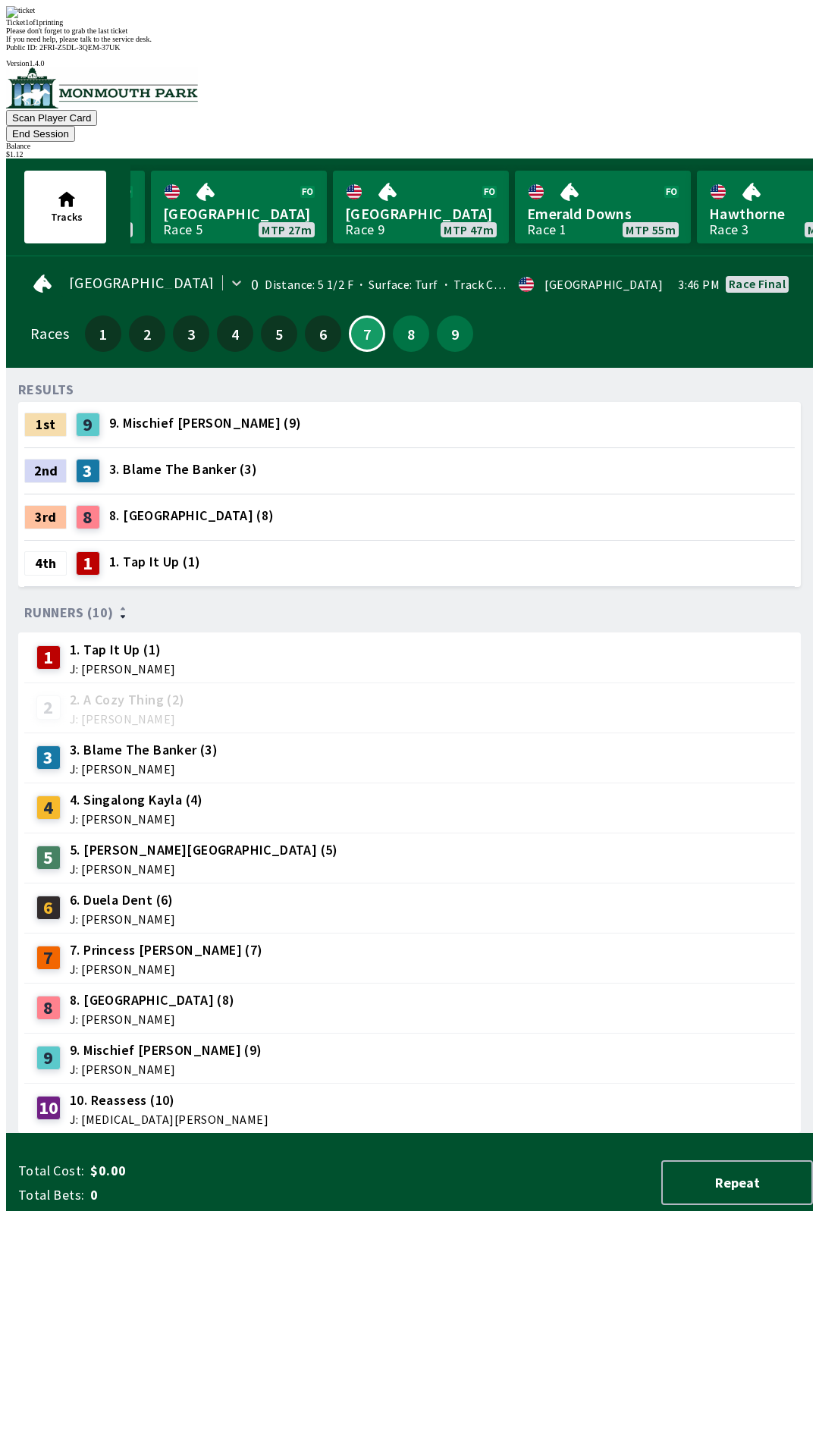
click at [657, 983] on div "8 8. Wellareyouhappynow (8) J: [PERSON_NAME]" at bounding box center [410, 1008] width 771 height 50
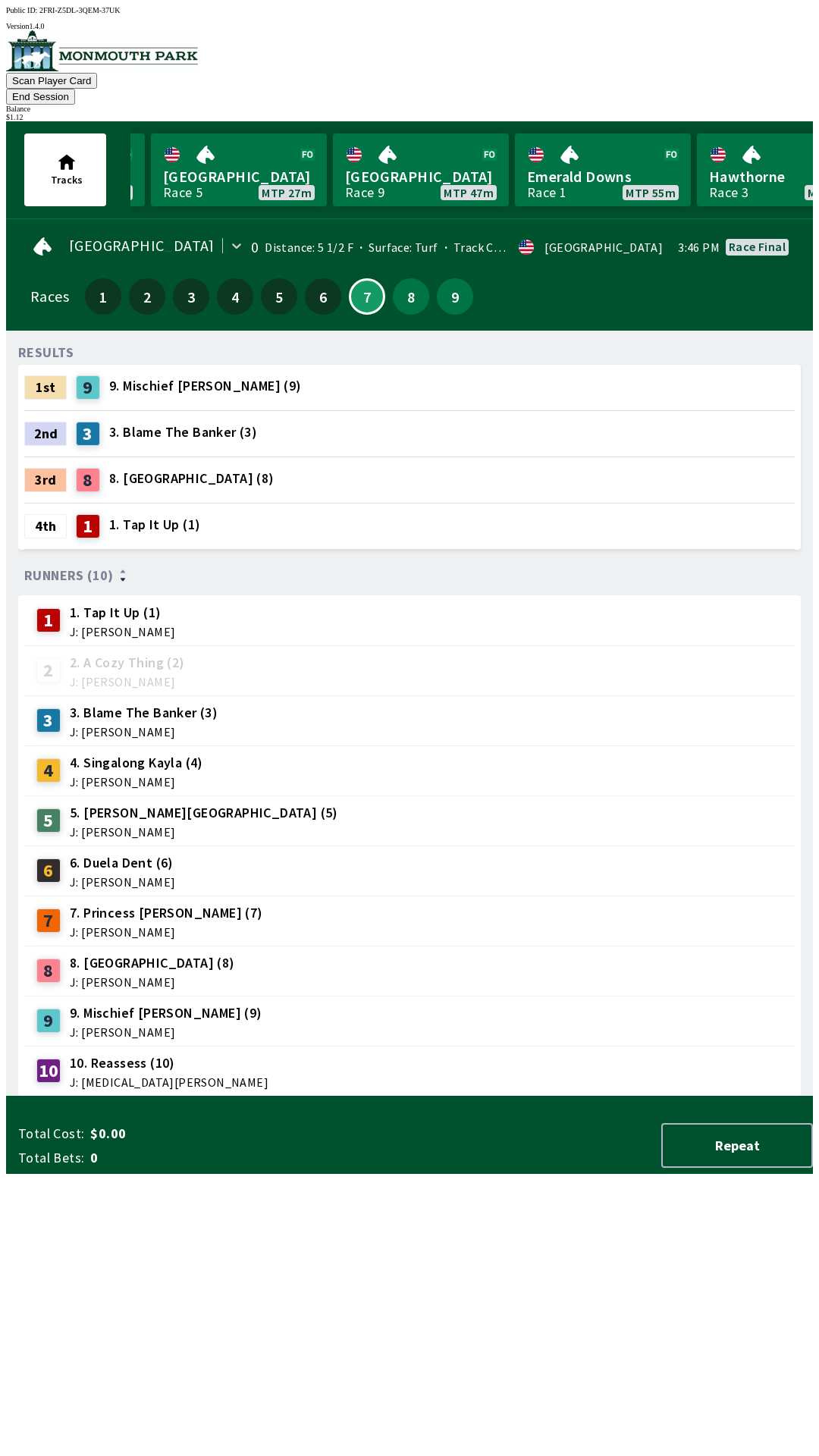
click at [75, 89] on button "End Session" at bounding box center [40, 96] width 69 height 16
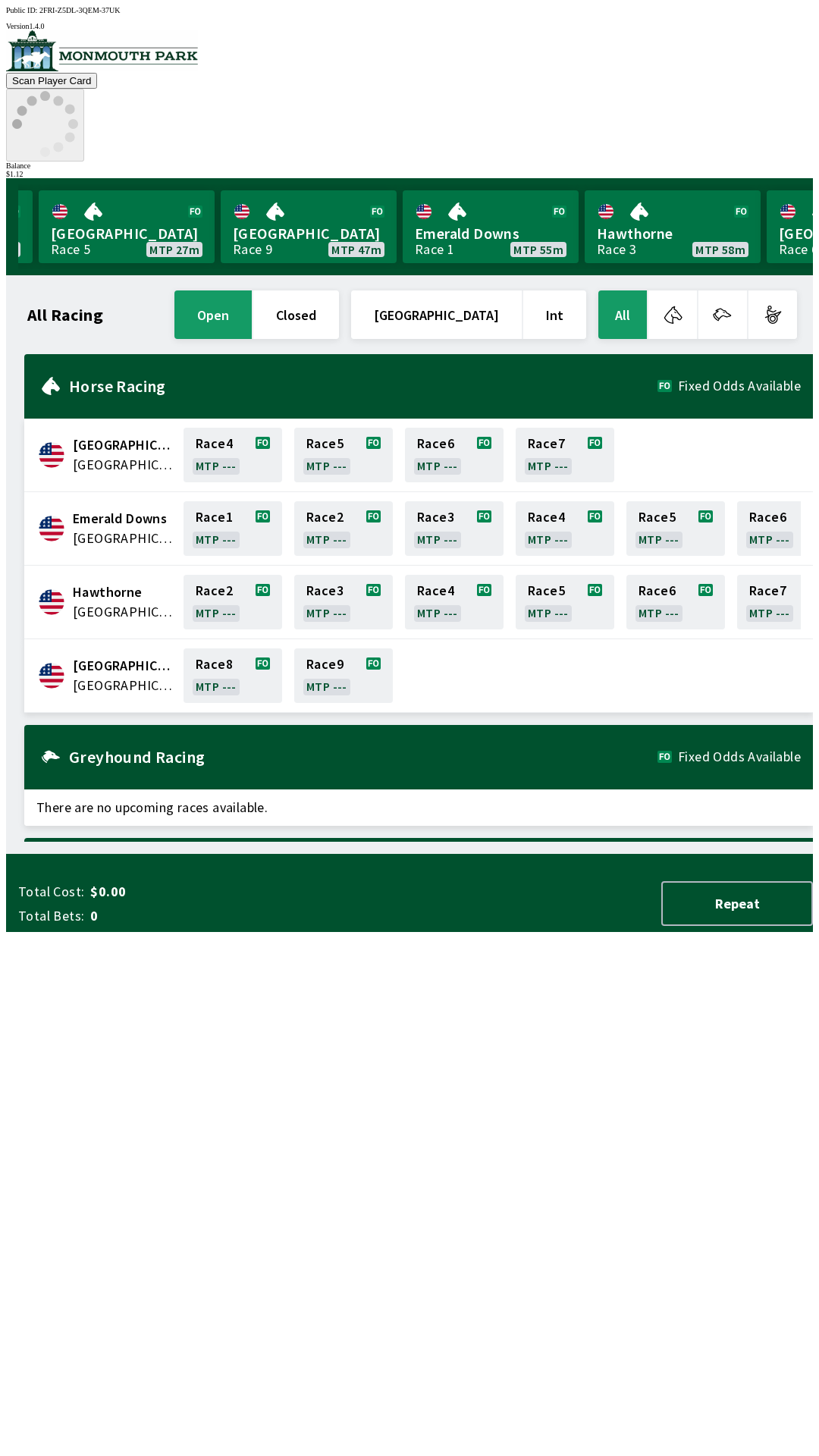
click at [78, 91] on icon at bounding box center [45, 124] width 66 height 66
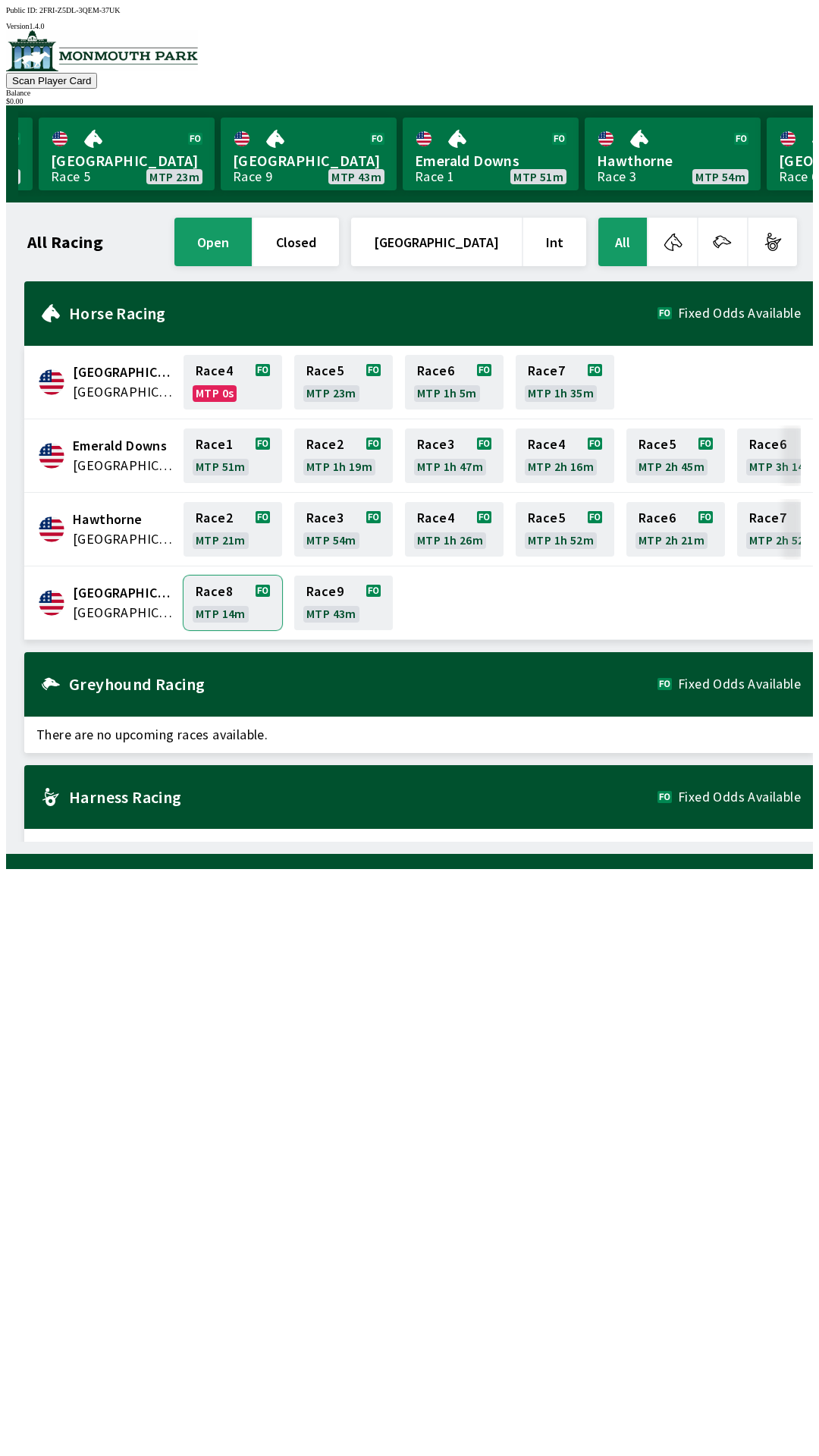
click at [220, 590] on link "Race 8 MTP 14m" at bounding box center [232, 603] width 99 height 54
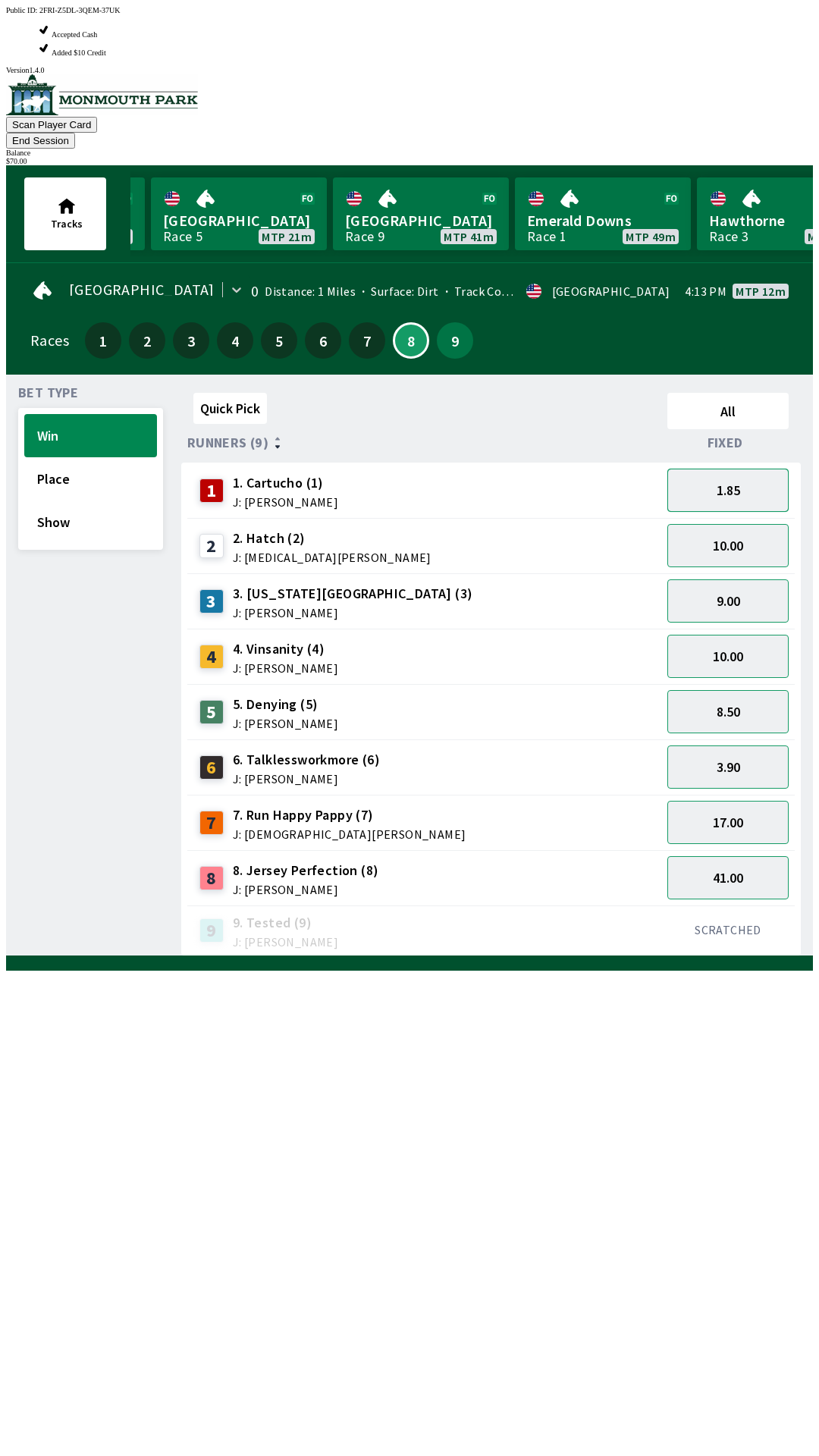
click at [713, 468] on button "1.85" at bounding box center [728, 490] width 121 height 44
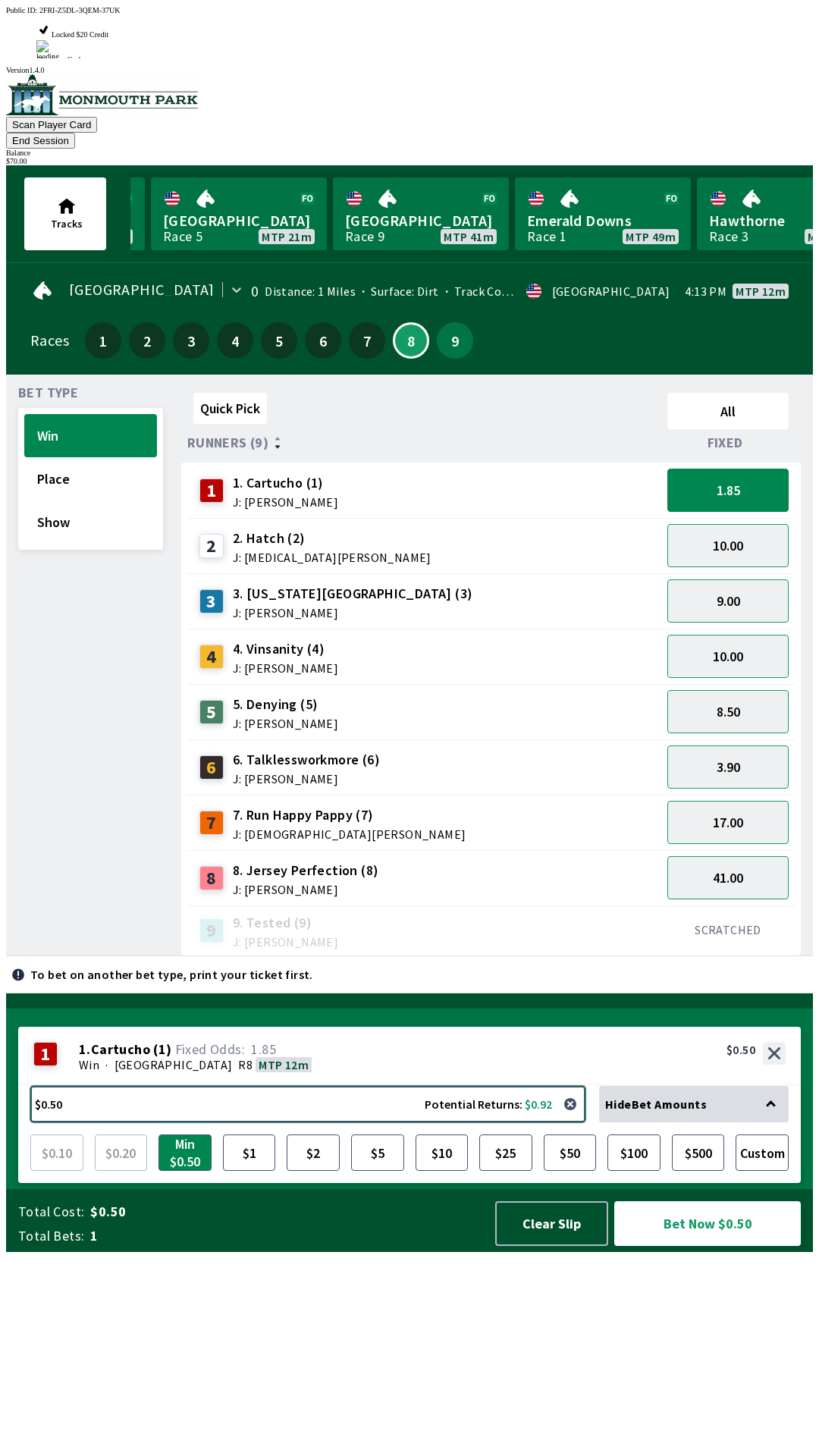
click at [379, 1123] on button "$0.50 Potential Returns: $0.92" at bounding box center [308, 1104] width 556 height 37
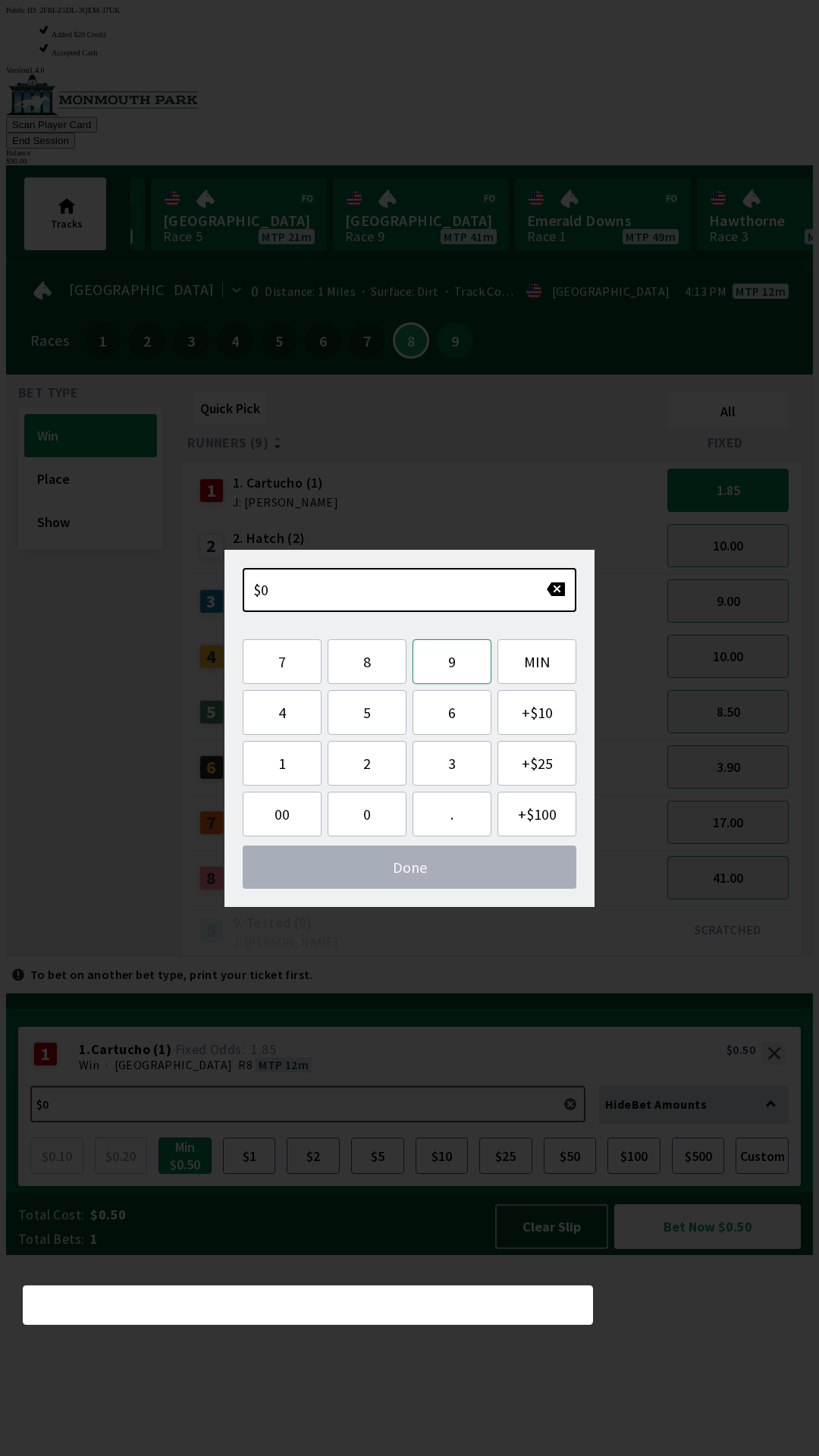
click at [443, 667] on button "9" at bounding box center [452, 662] width 79 height 45
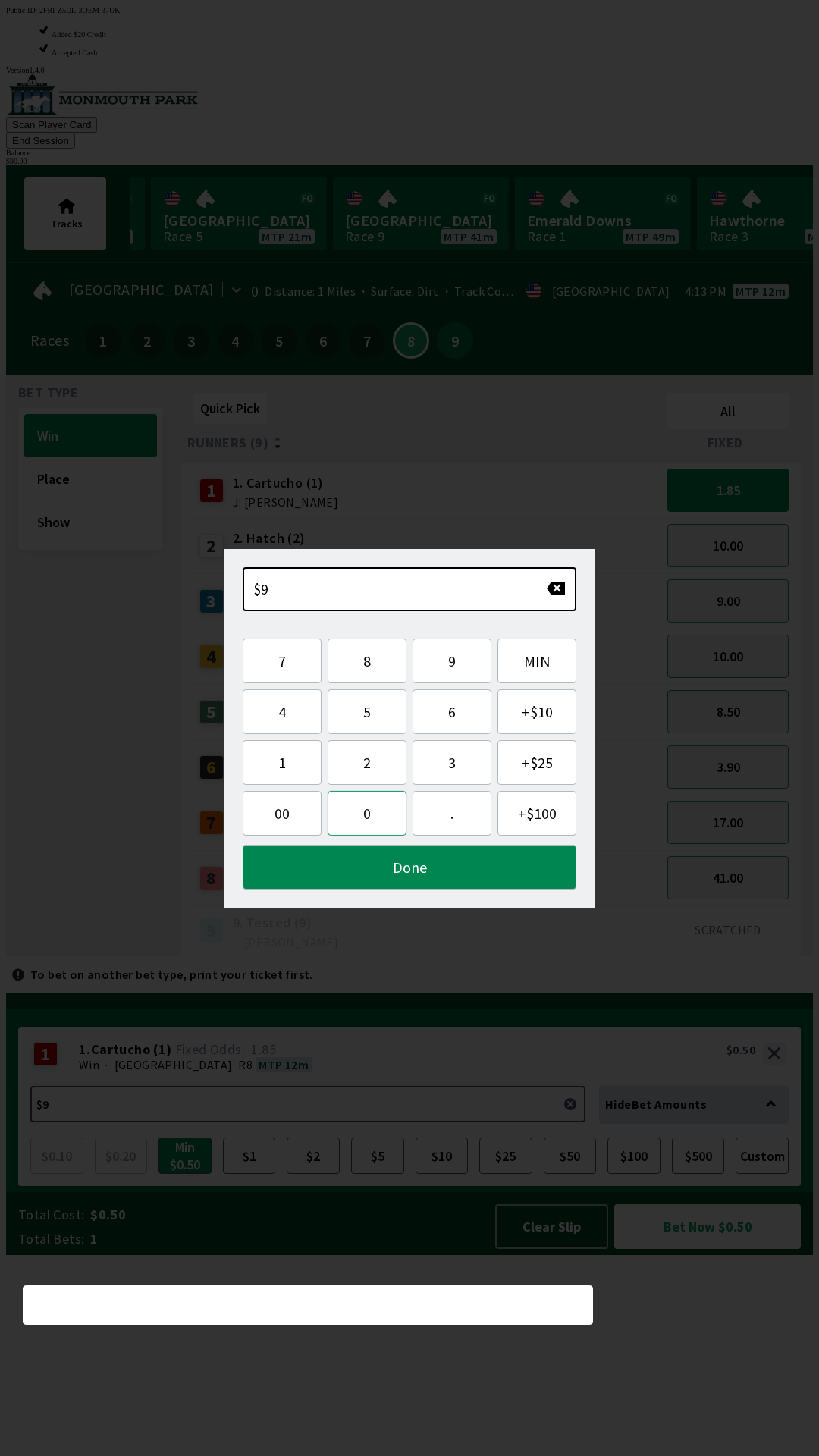
click at [372, 817] on button "0" at bounding box center [368, 813] width 79 height 45
click at [368, 888] on button "Done" at bounding box center [410, 867] width 334 height 45
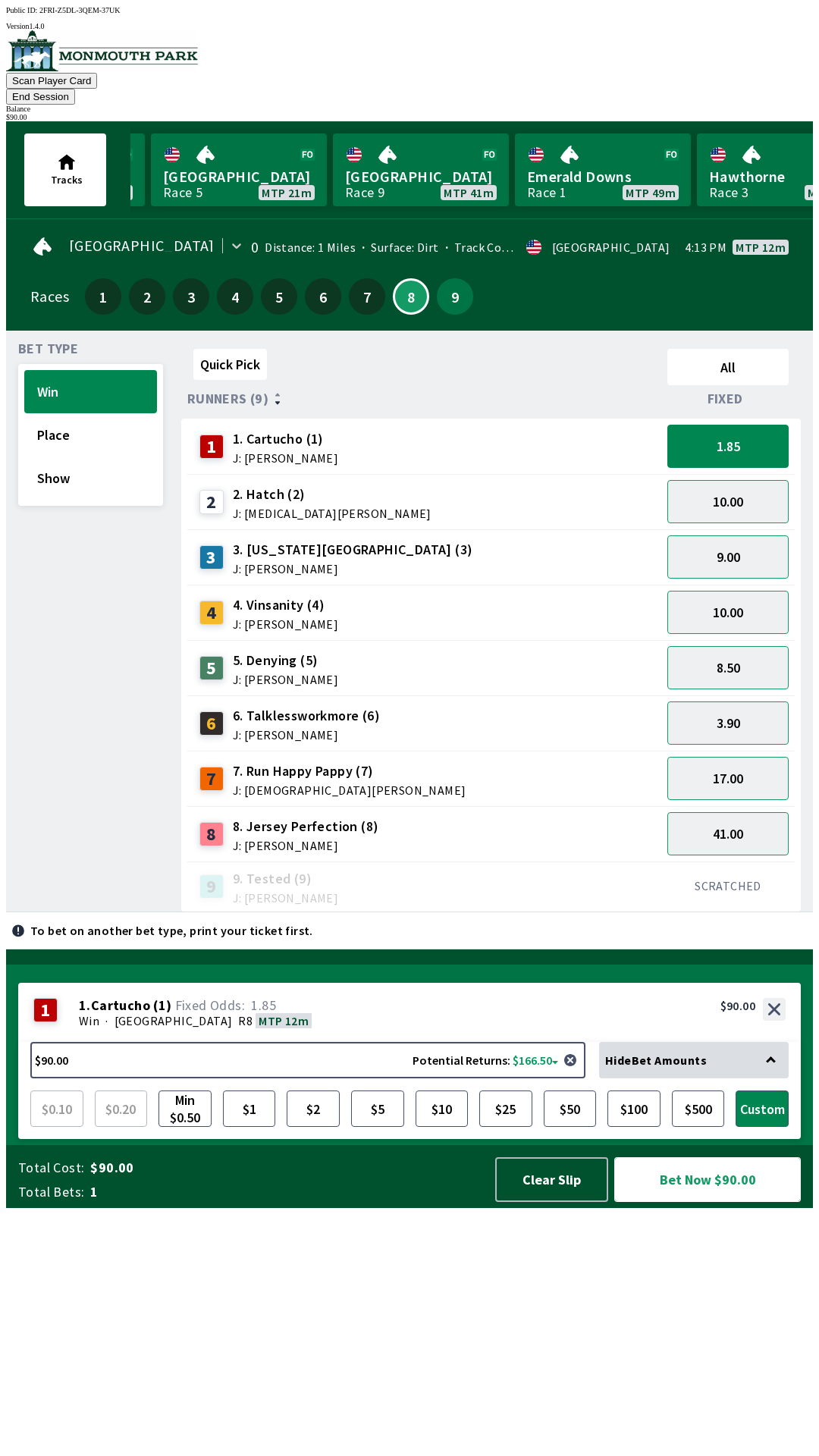
click at [676, 1202] on button "Bet Now $90.00" at bounding box center [708, 1180] width 186 height 45
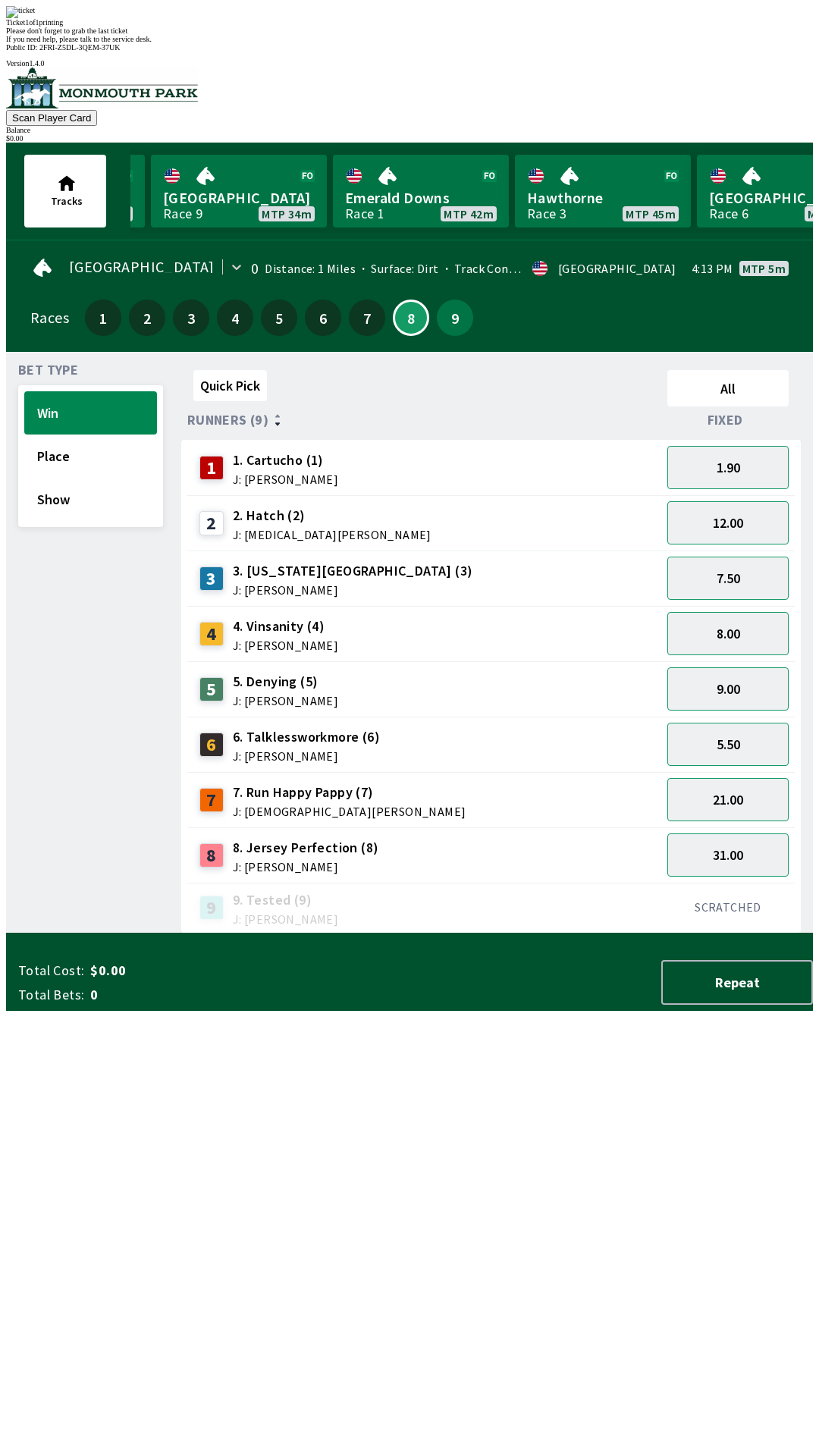
click at [621, 934] on div "Quick Pick All Runners (9) Fixed 1 1. Cartucho (1) J: [PERSON_NAME] 1.90 2 2. H…" at bounding box center [497, 649] width 632 height 570
click at [628, 934] on div "Quick Pick All Runners (9) Fixed 1 1. Cartucho (1) J: [PERSON_NAME] 1.90 2 2. H…" at bounding box center [497, 649] width 632 height 570
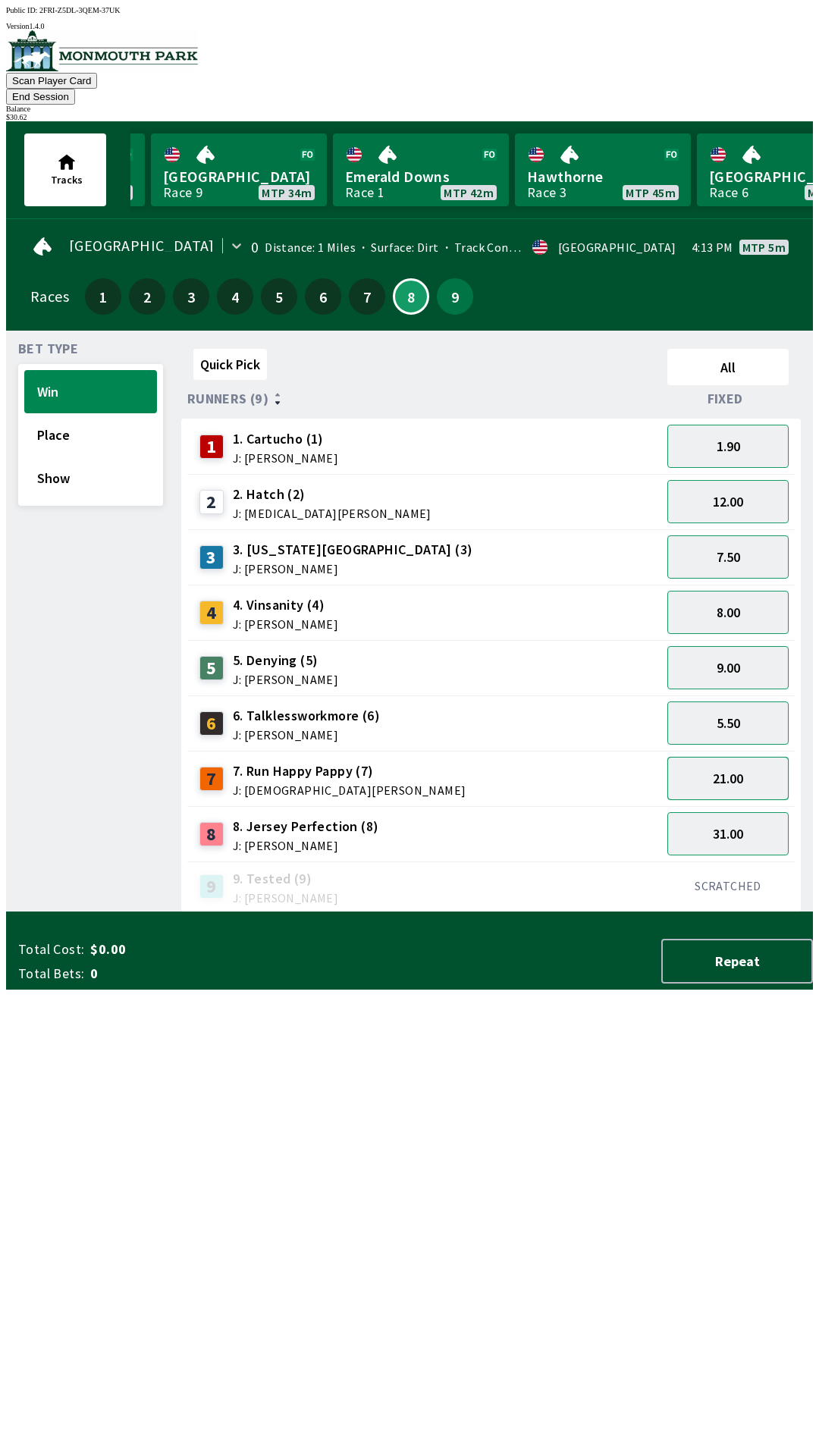
click at [750, 757] on button "21.00" at bounding box center [728, 779] width 121 height 44
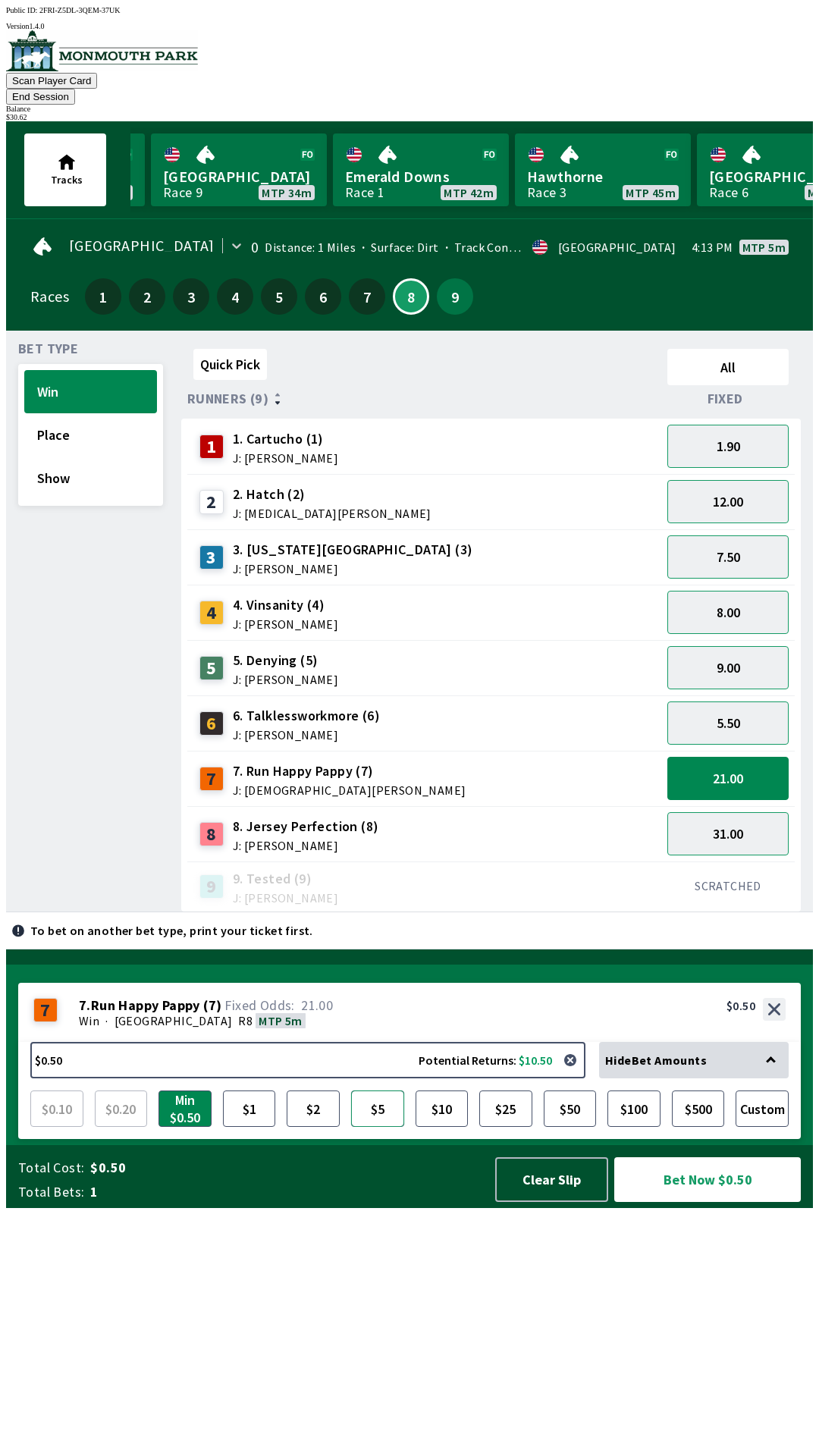
click at [370, 1127] on button "$5" at bounding box center [378, 1109] width 53 height 37
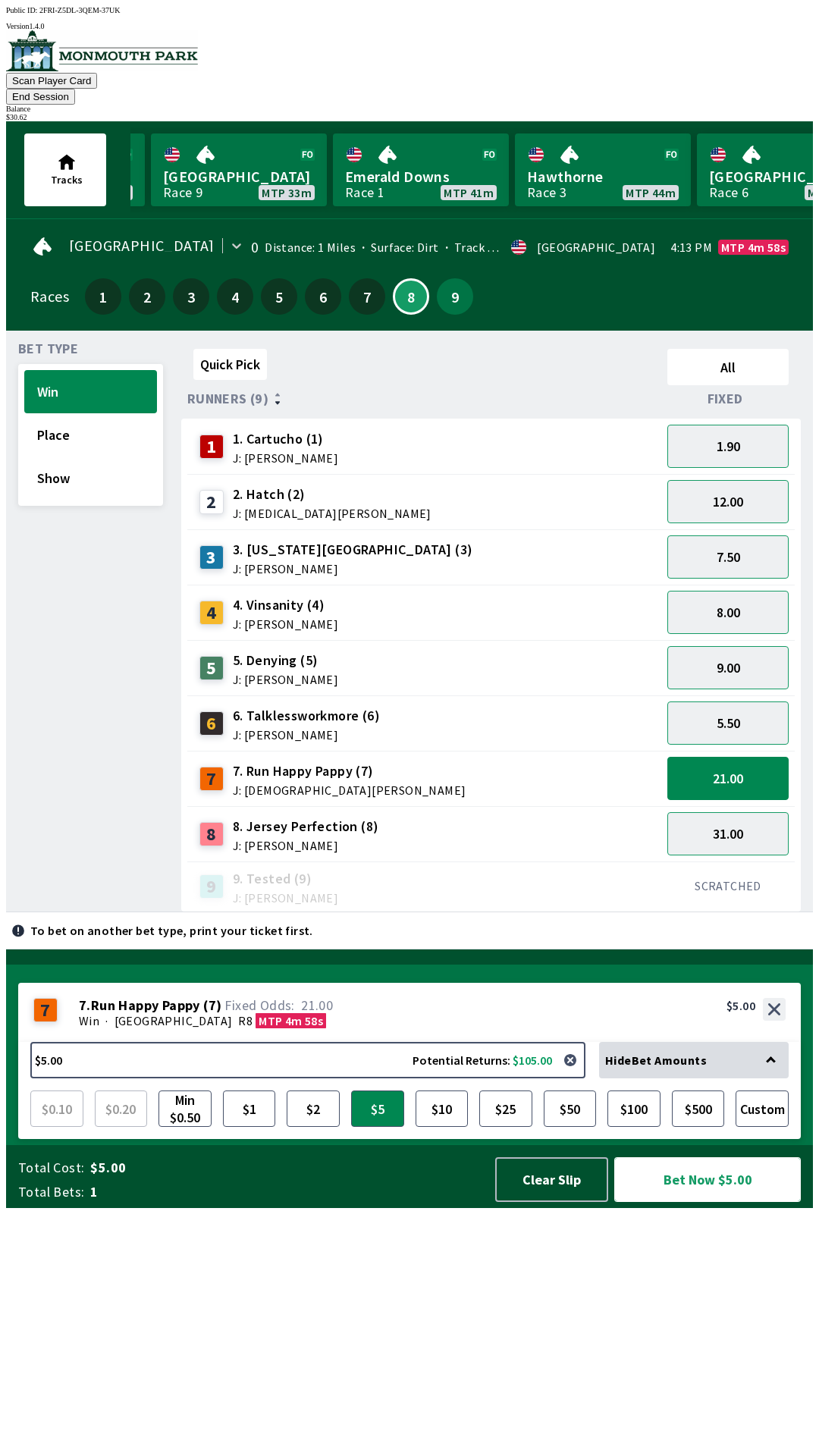
click at [695, 1202] on button "Bet Now $5.00" at bounding box center [708, 1180] width 186 height 45
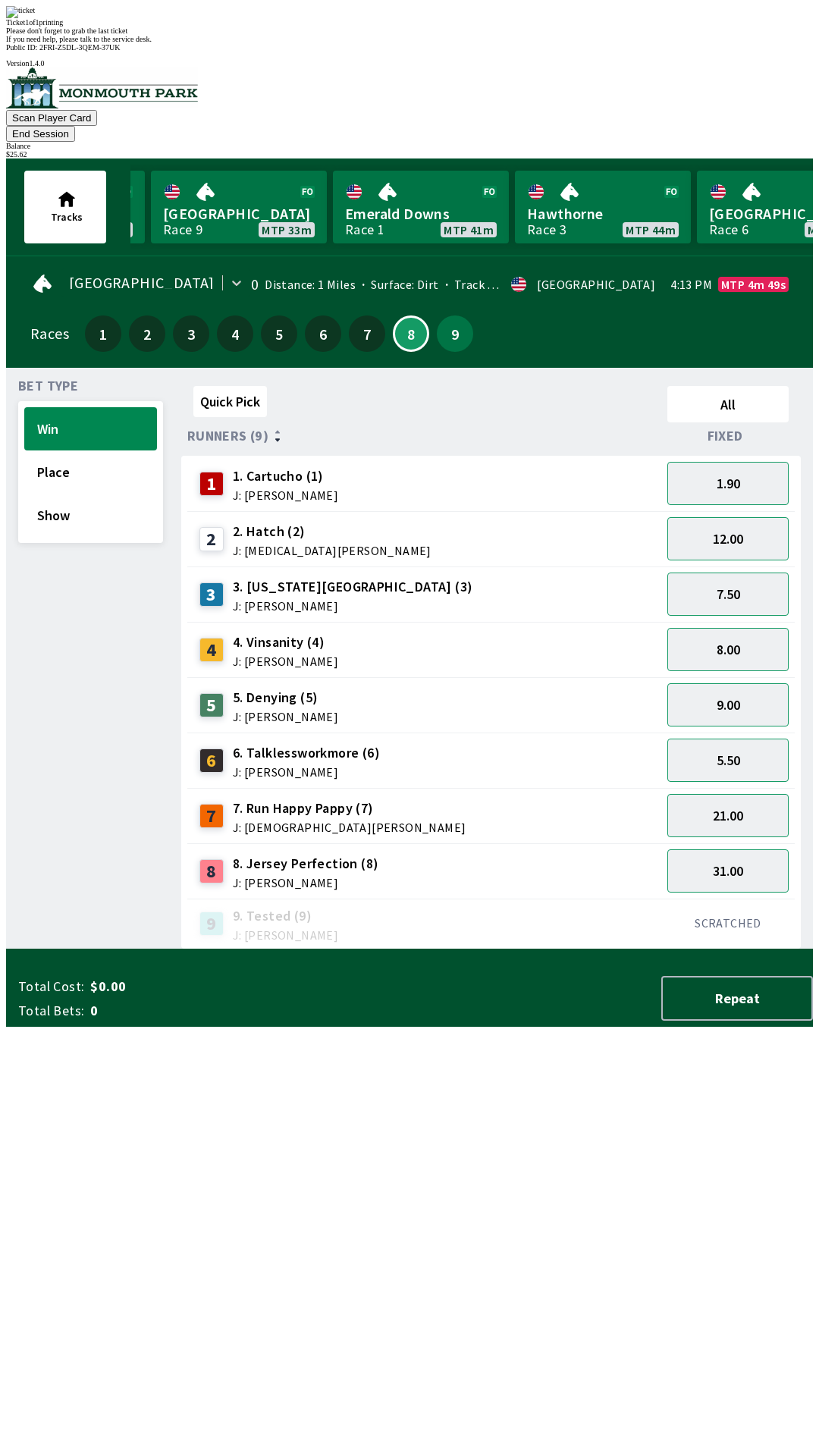
click at [691, 949] on div "Quick Pick All Runners (9) Fixed 1 1. Cartucho (1) J: [PERSON_NAME] 1.90 2 2. H…" at bounding box center [497, 664] width 632 height 570
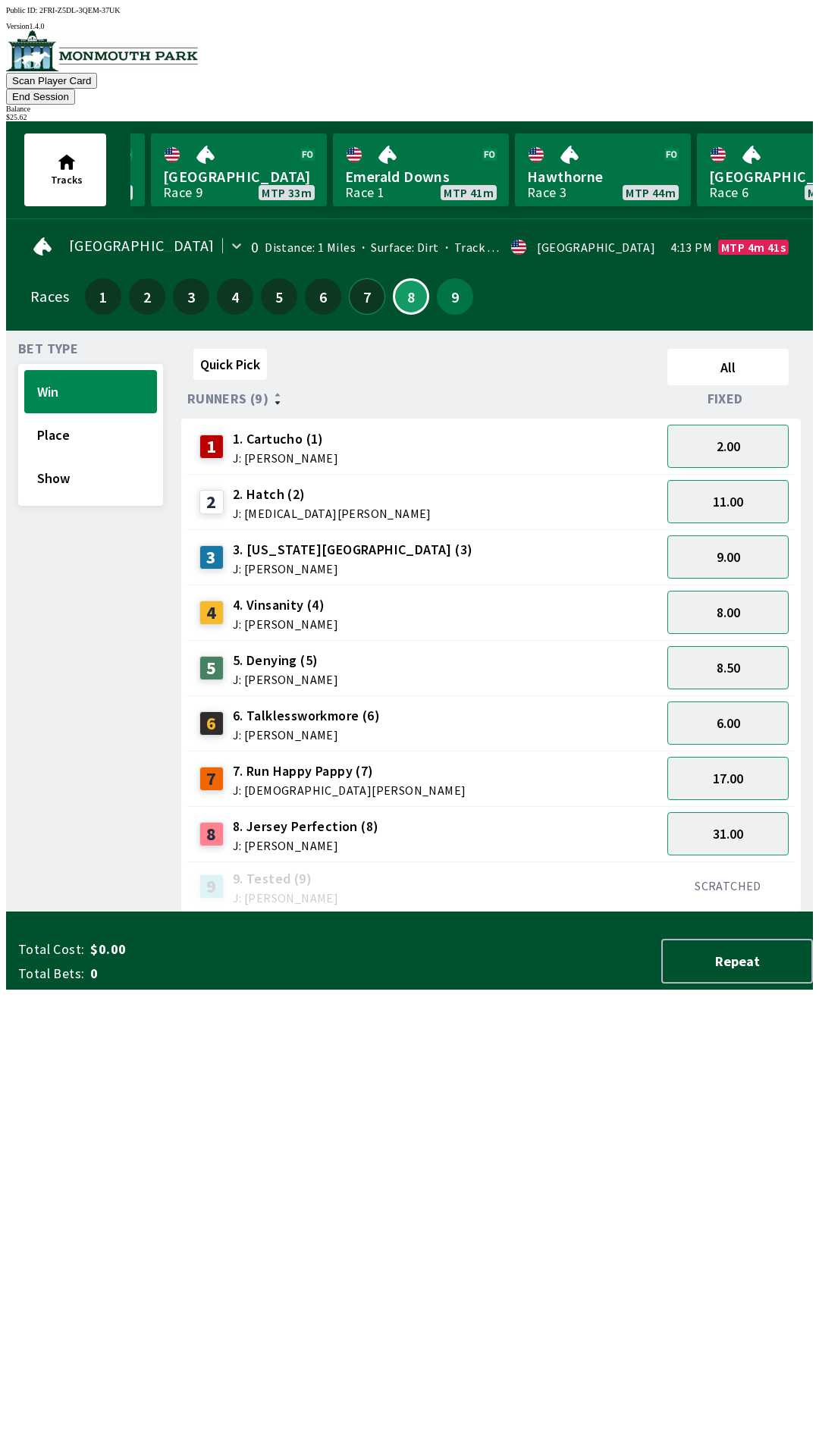
click at [361, 278] on button "7" at bounding box center [367, 296] width 37 height 37
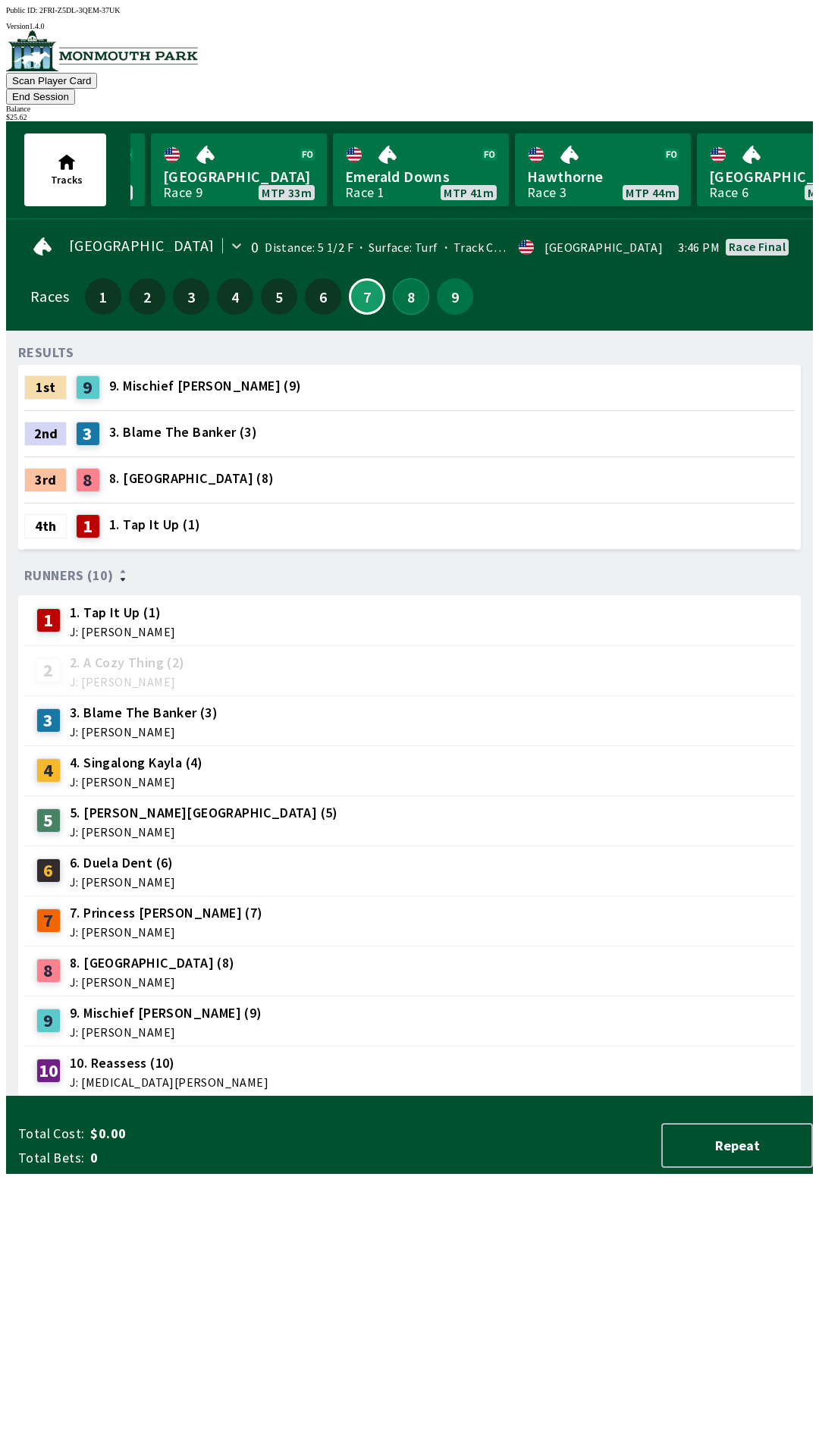
click at [396, 278] on button "8" at bounding box center [411, 296] width 37 height 37
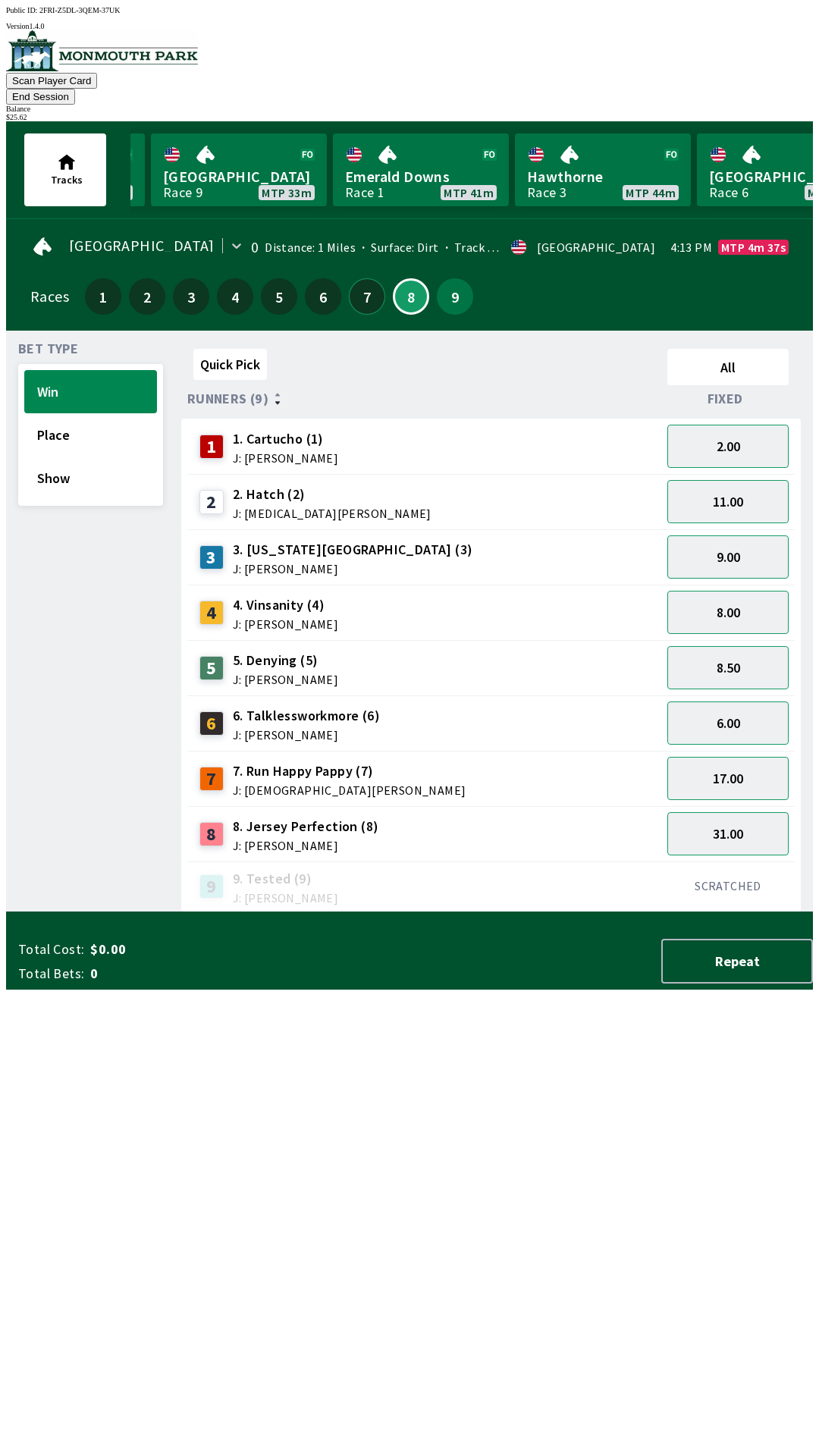
click at [364, 285] on button "7" at bounding box center [367, 296] width 37 height 37
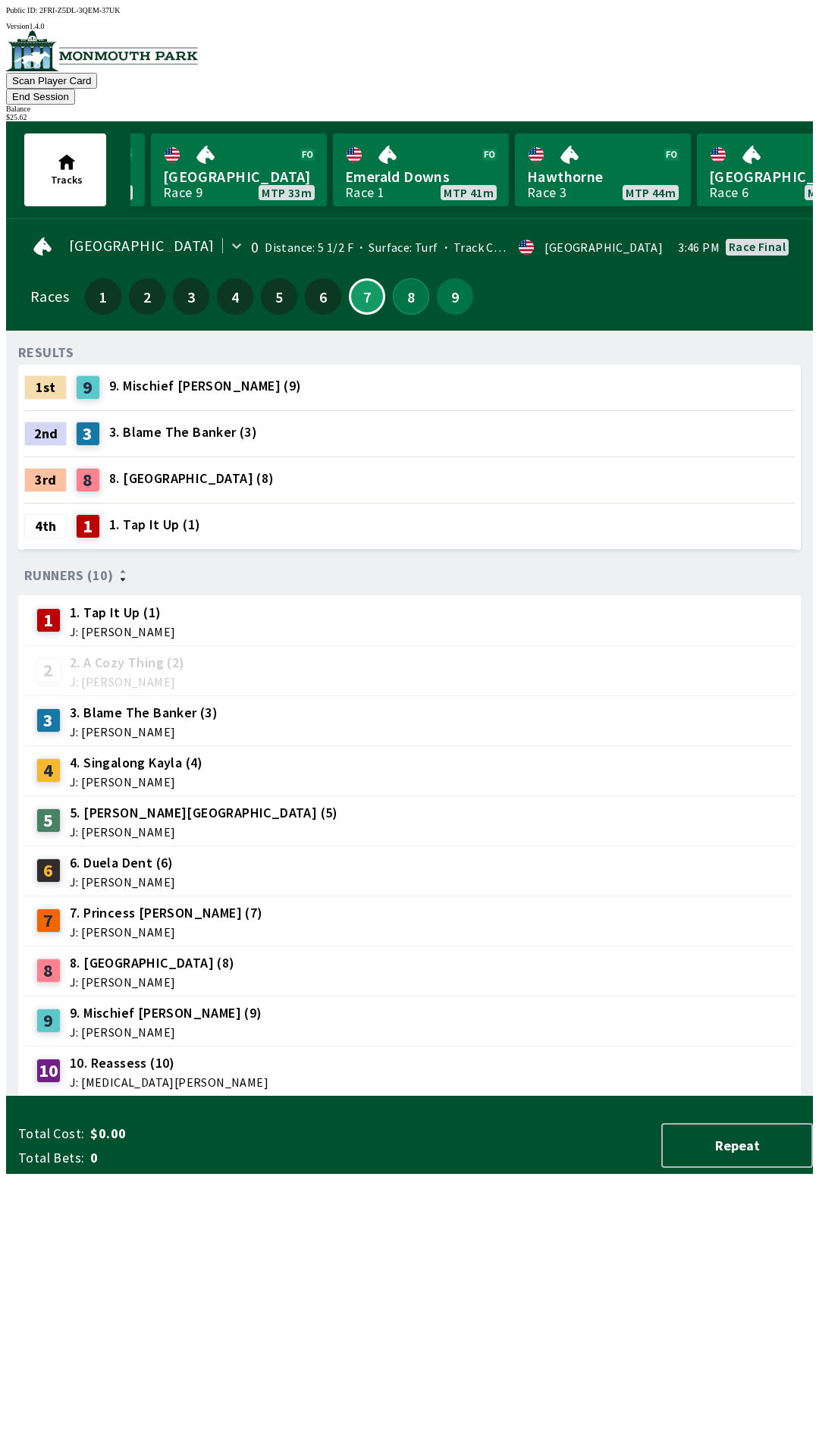
click at [401, 278] on button "8" at bounding box center [411, 296] width 37 height 37
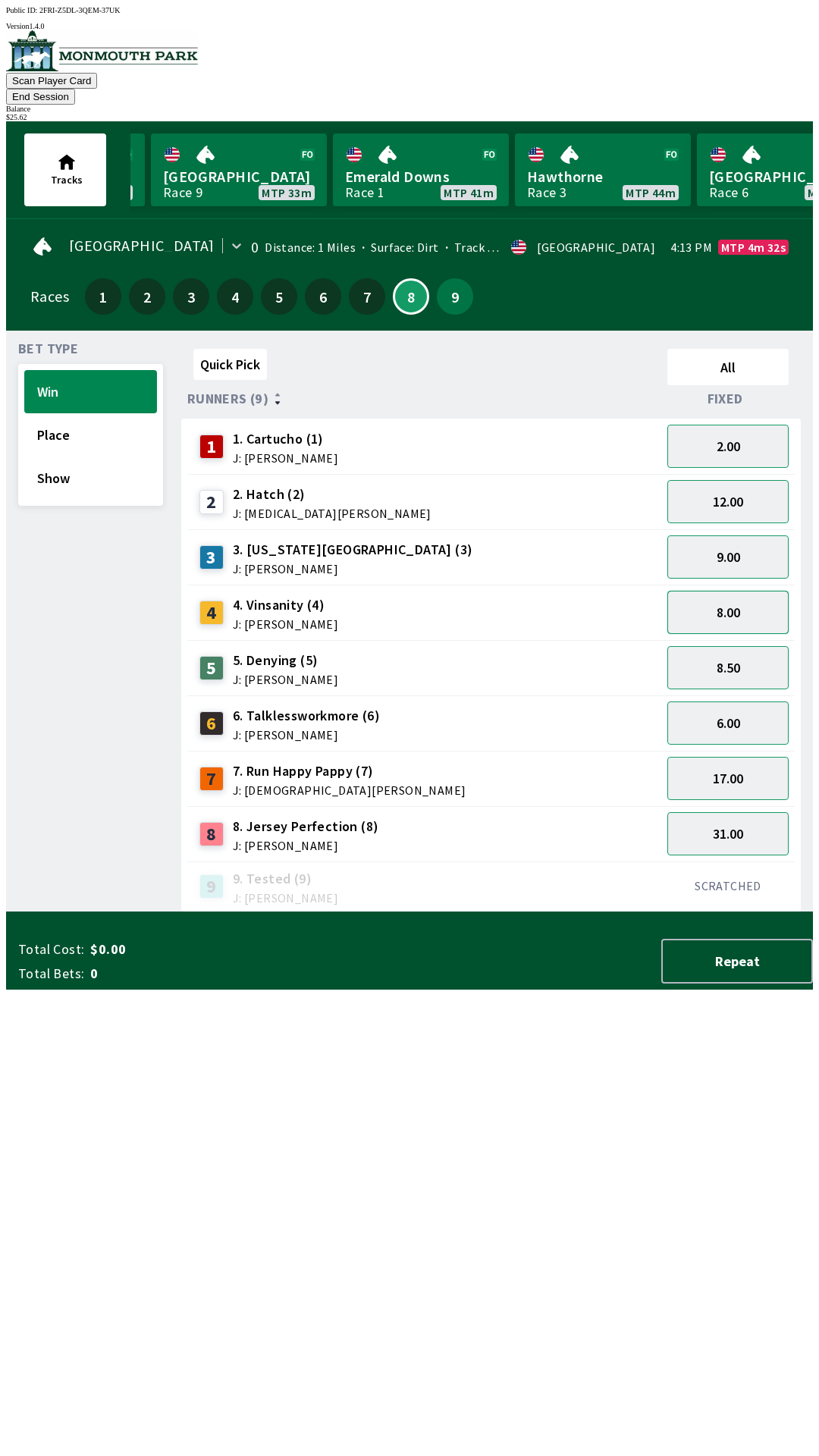
click at [741, 590] on button "8.00" at bounding box center [728, 612] width 121 height 44
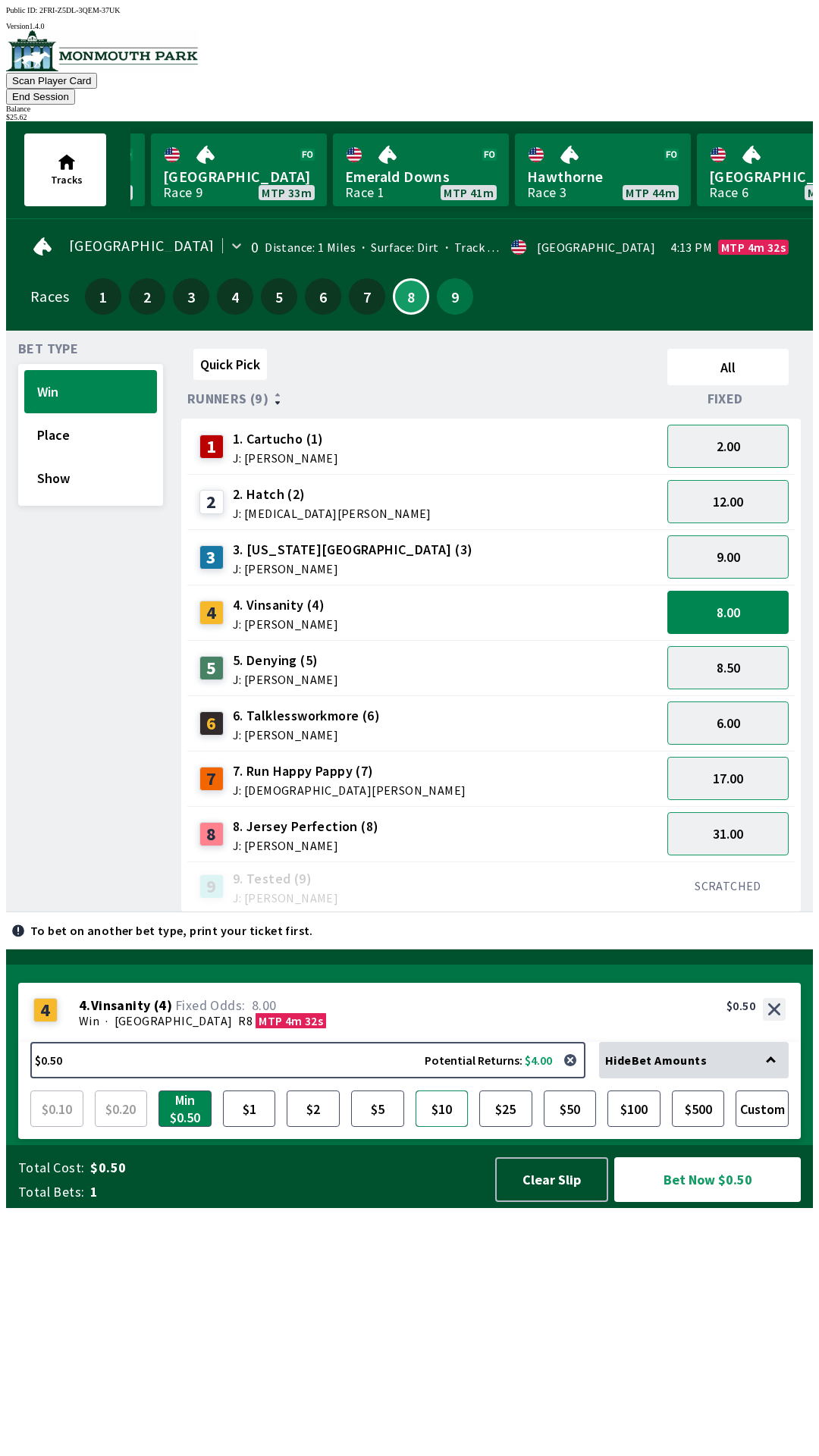
click at [446, 1127] on button "$10" at bounding box center [442, 1109] width 53 height 37
click at [687, 1202] on button "Bet Now $10.00" at bounding box center [708, 1180] width 186 height 45
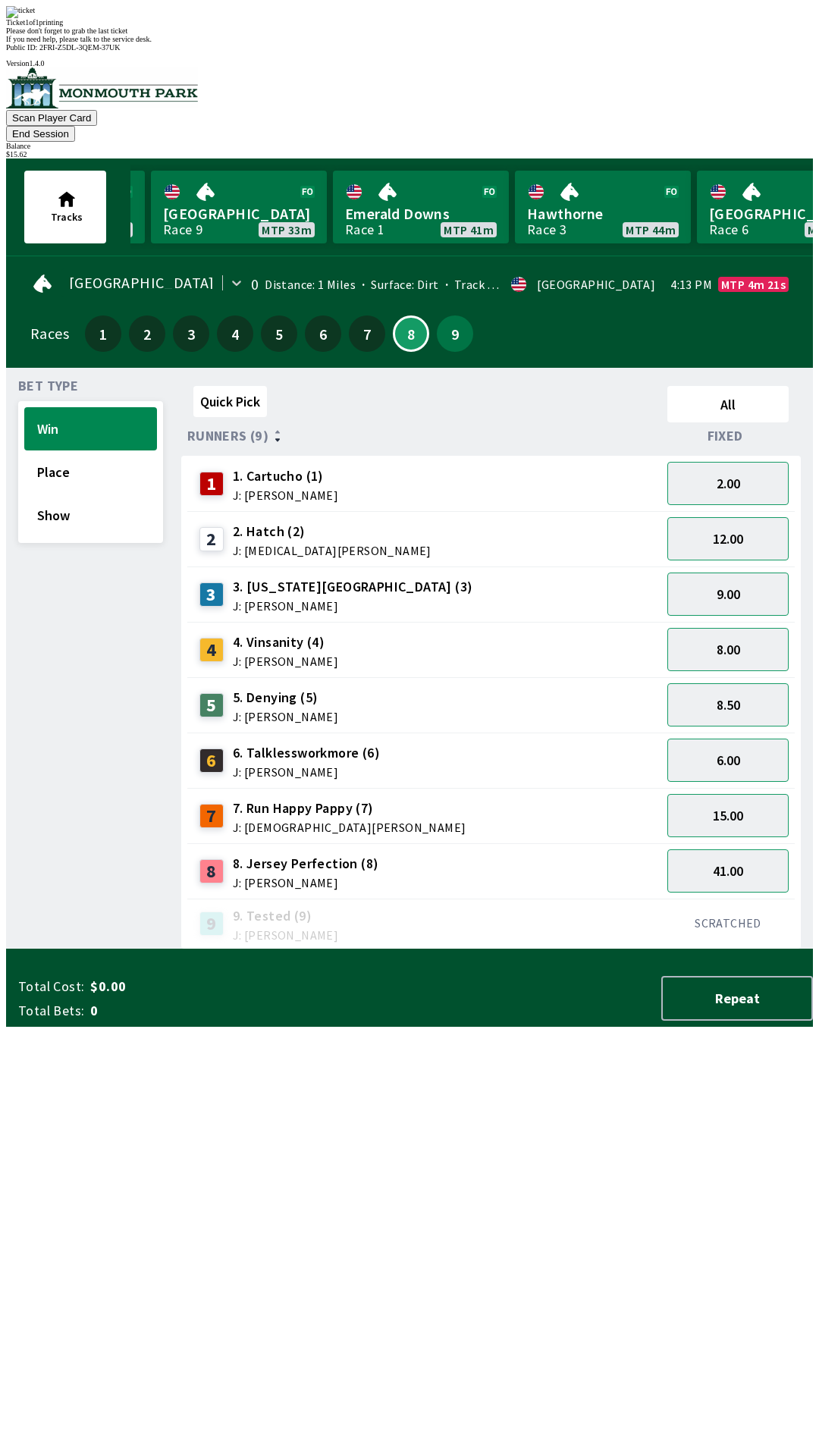
click at [647, 949] on div "Quick Pick All Runners (9) Fixed 1 1. Cartucho (1) J: [PERSON_NAME] 2.00 2 2. H…" at bounding box center [497, 664] width 632 height 570
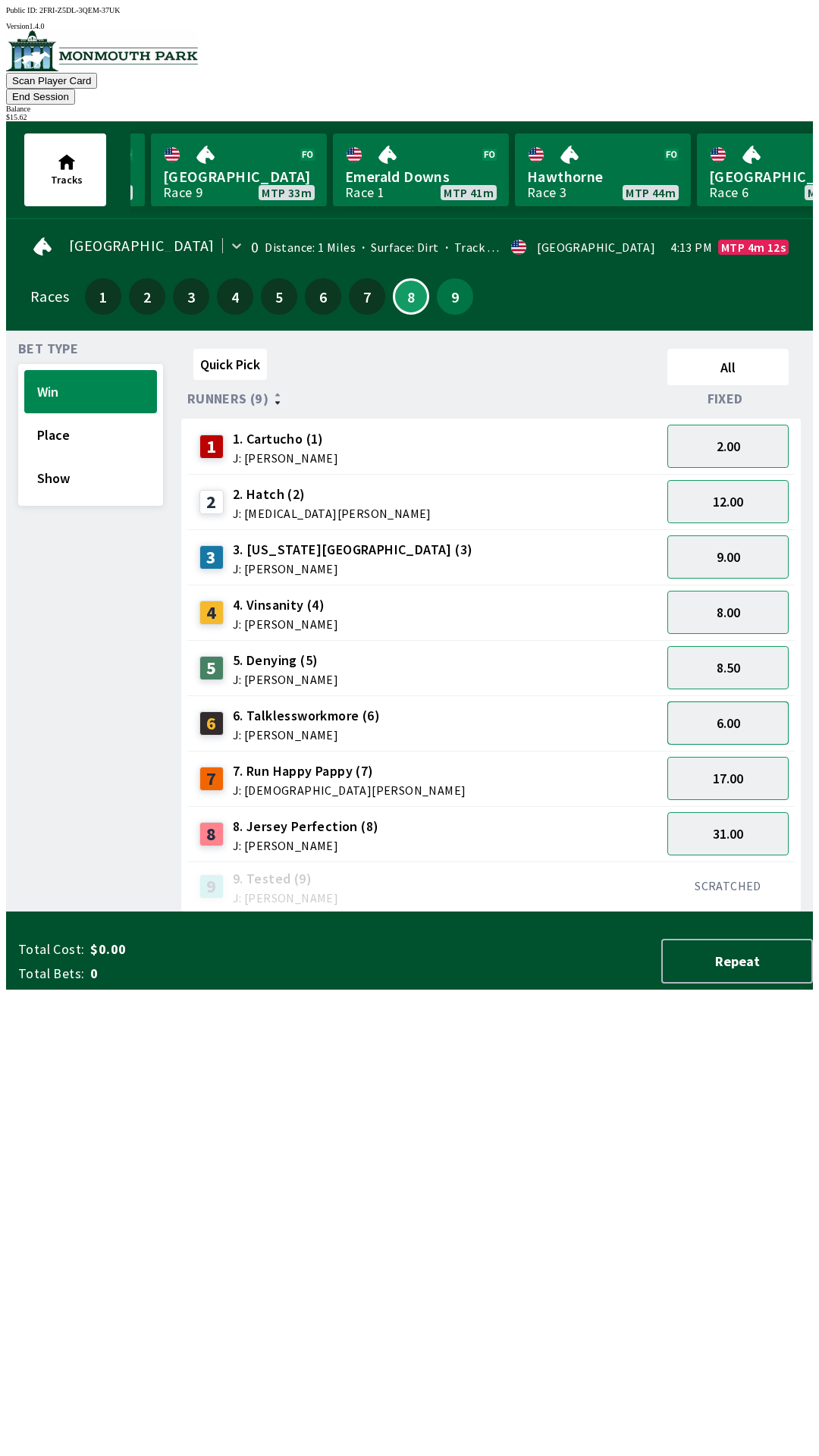
click at [748, 702] on button "6.00" at bounding box center [728, 723] width 121 height 44
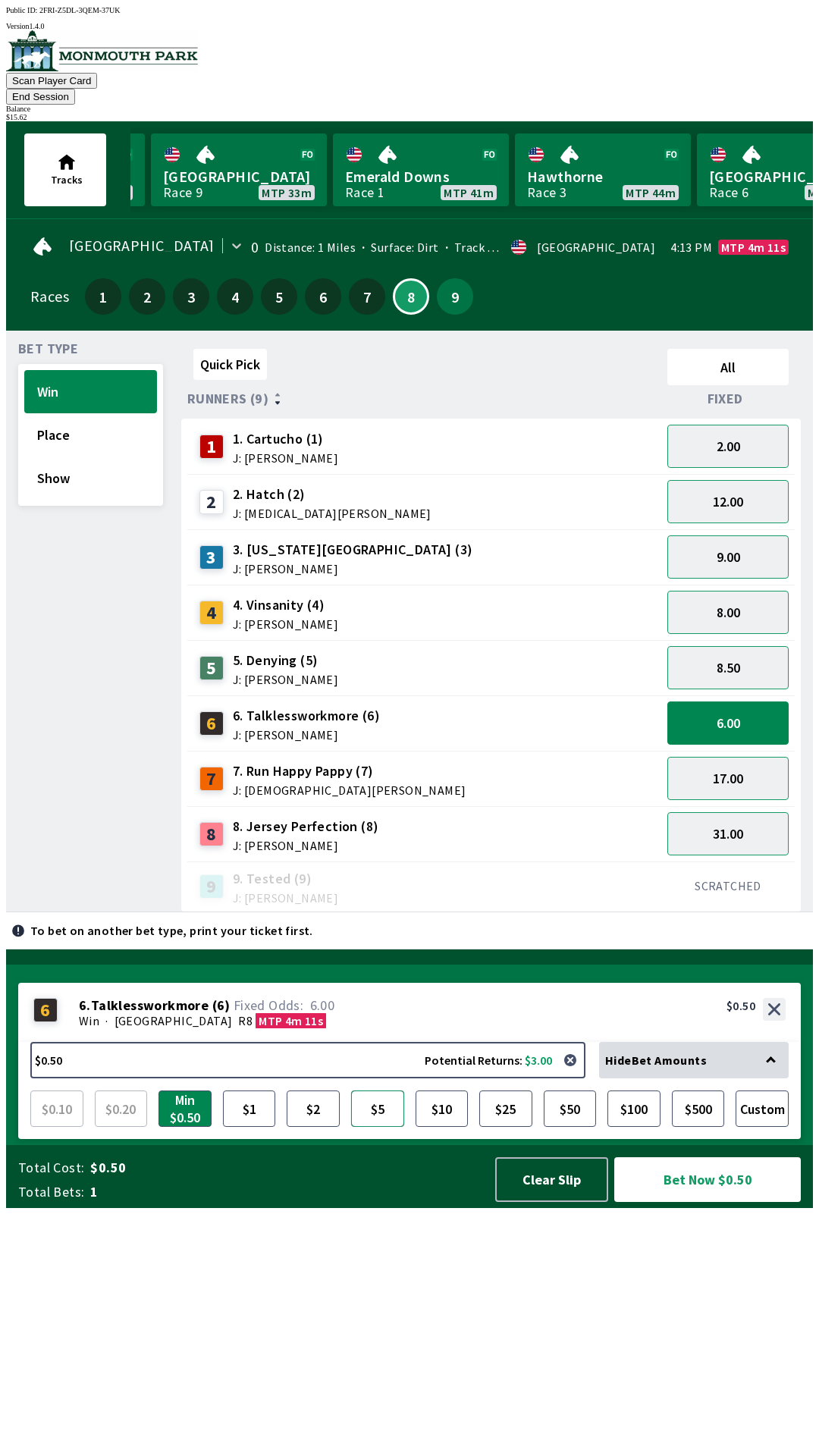
click at [361, 1127] on button "$5" at bounding box center [378, 1109] width 53 height 37
click at [441, 1127] on button "$10" at bounding box center [442, 1109] width 53 height 37
click at [688, 1202] on button "Bet Now $10.00" at bounding box center [708, 1180] width 186 height 45
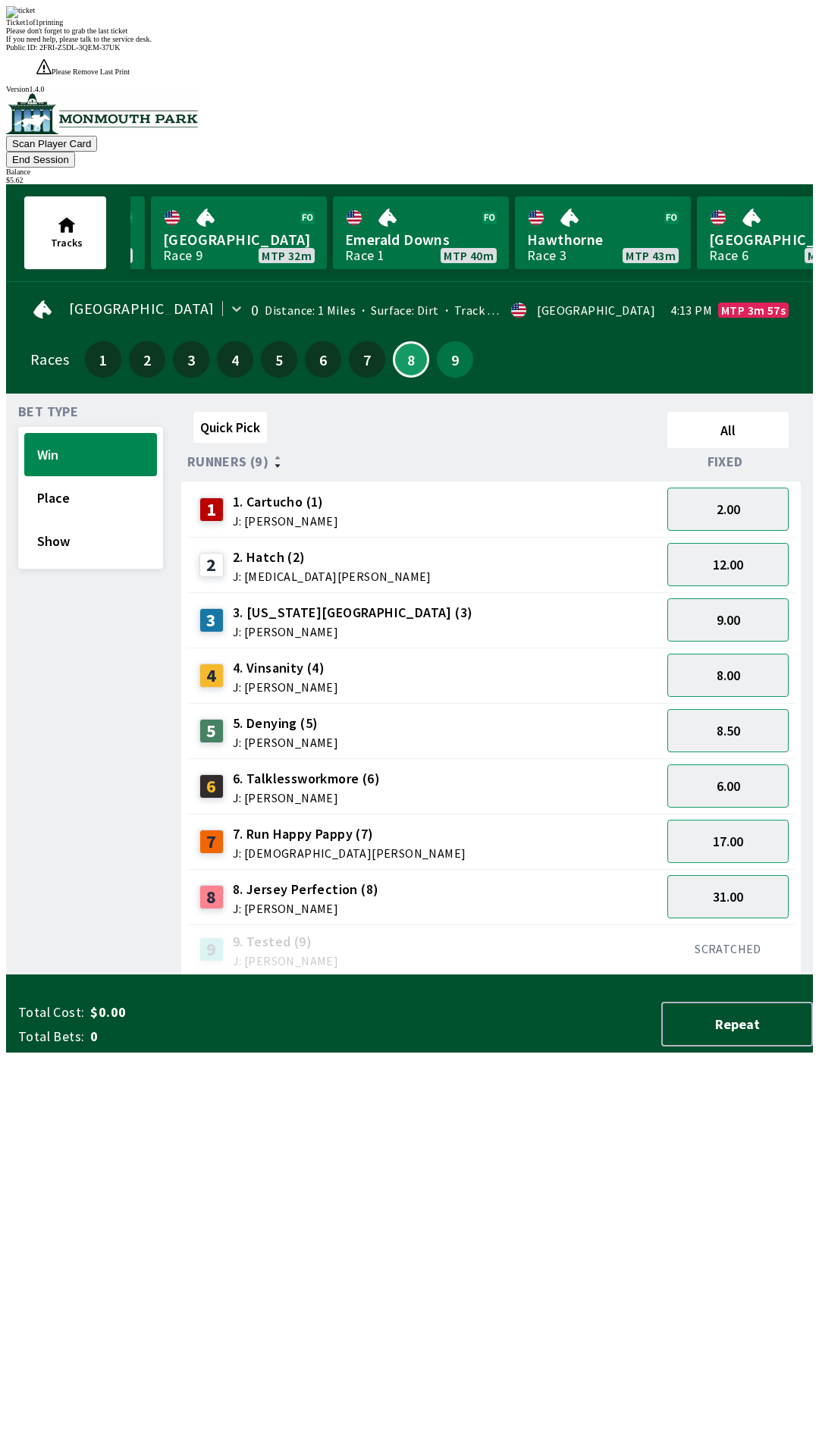
click at [75, 152] on button "End Session" at bounding box center [40, 159] width 69 height 16
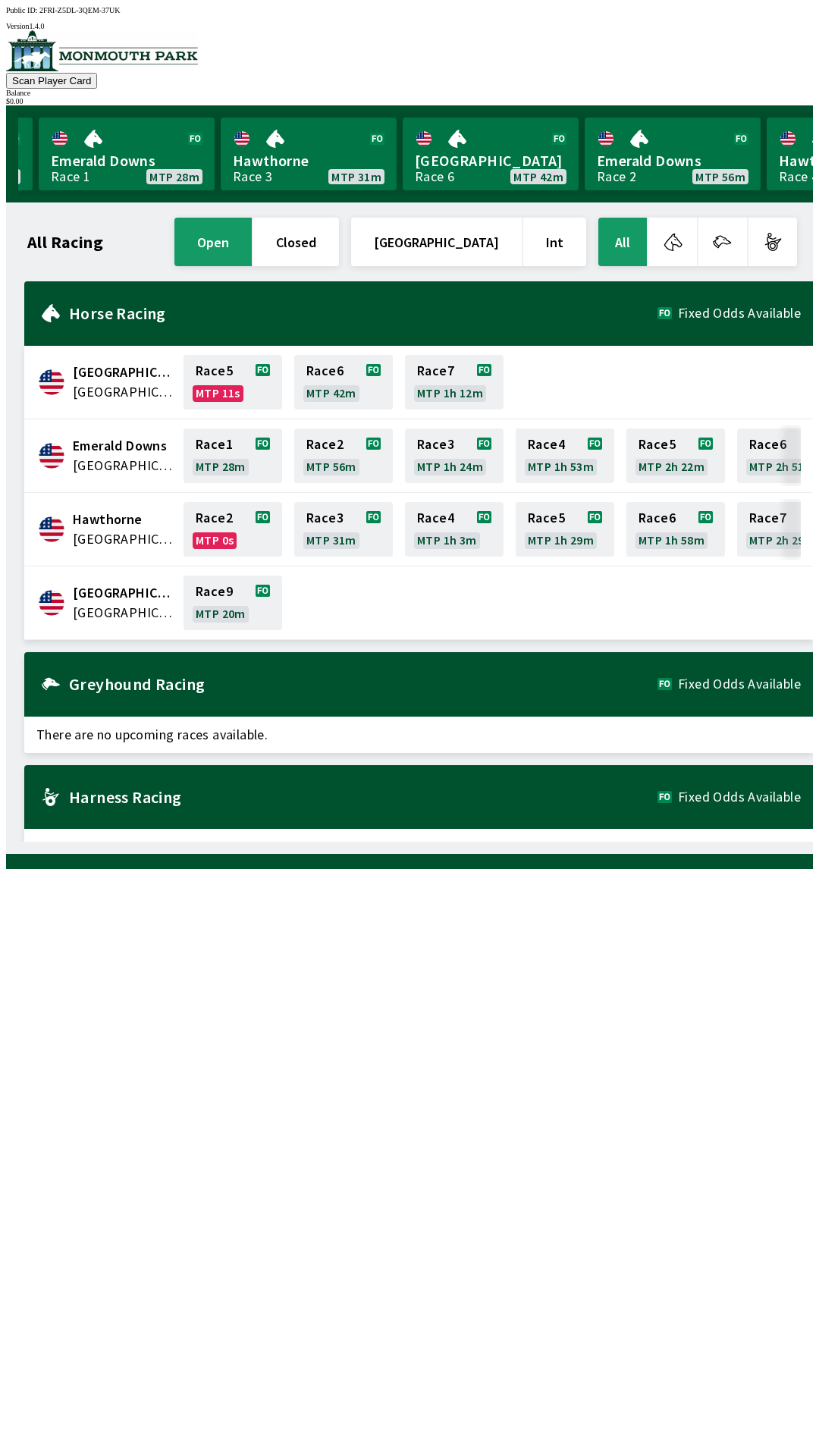
click at [624, 842] on div "All Racing open closed [GEOGRAPHIC_DATA] Int All [GEOGRAPHIC_DATA] [GEOGRAPHIC_…" at bounding box center [415, 528] width 795 height 627
click at [642, 842] on div "All Racing open closed [GEOGRAPHIC_DATA] Int All [GEOGRAPHIC_DATA] [GEOGRAPHIC_…" at bounding box center [415, 528] width 795 height 627
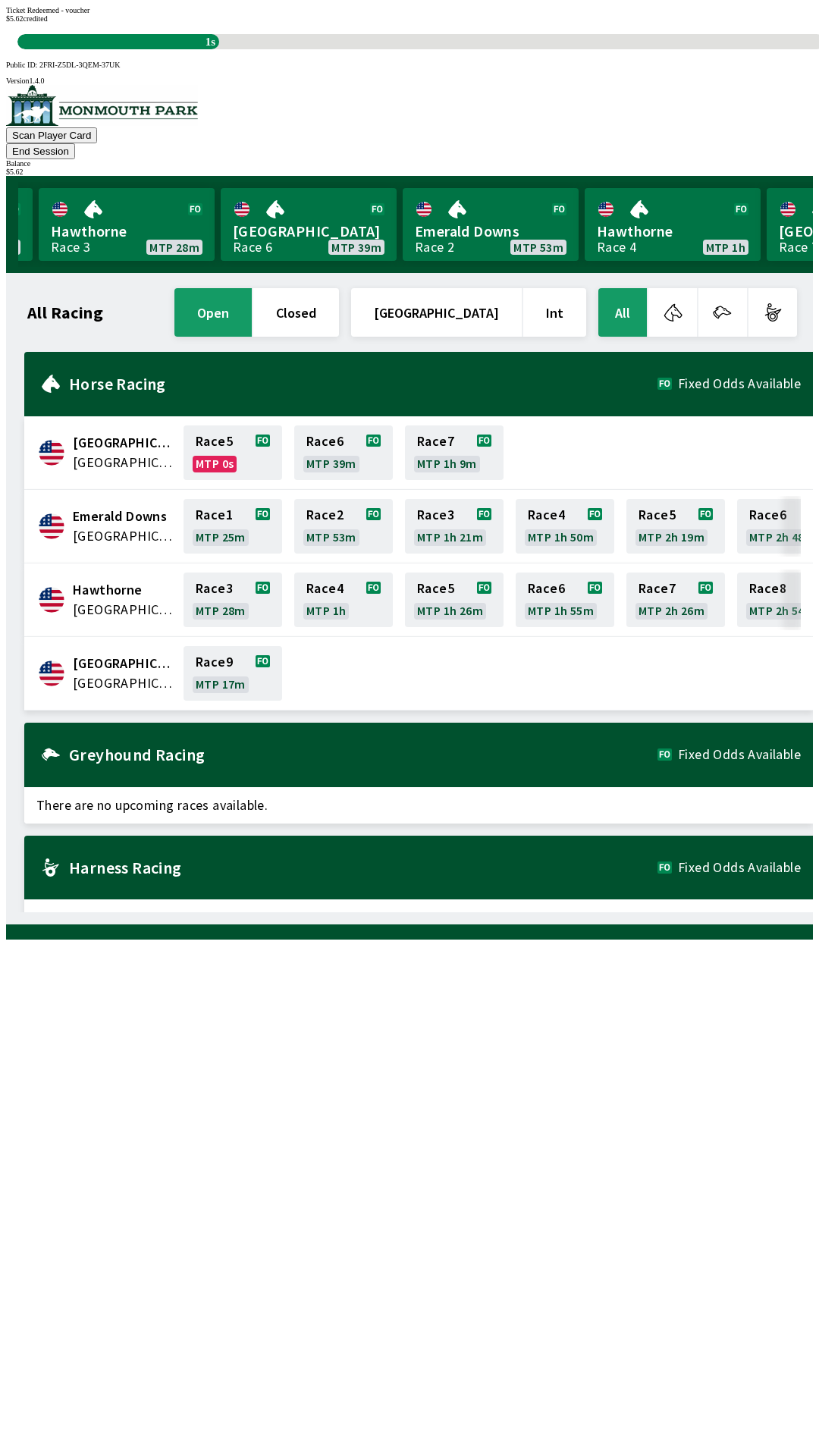
click at [628, 912] on div "All Racing open closed [GEOGRAPHIC_DATA] Int All [GEOGRAPHIC_DATA] [GEOGRAPHIC_…" at bounding box center [415, 598] width 795 height 627
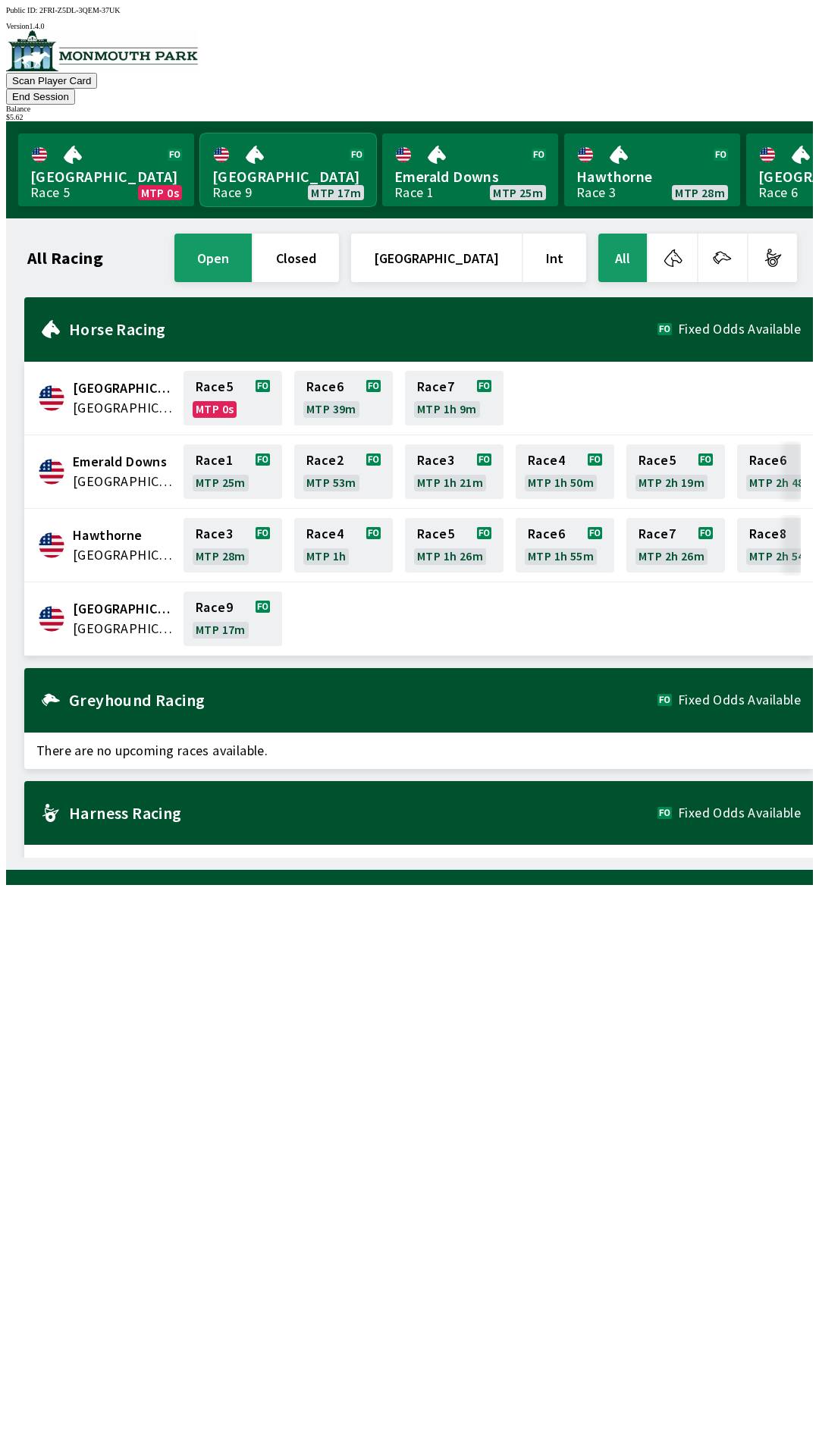
click at [292, 138] on link "[GEOGRAPHIC_DATA] Race 9 MTP 17m" at bounding box center [288, 170] width 176 height 73
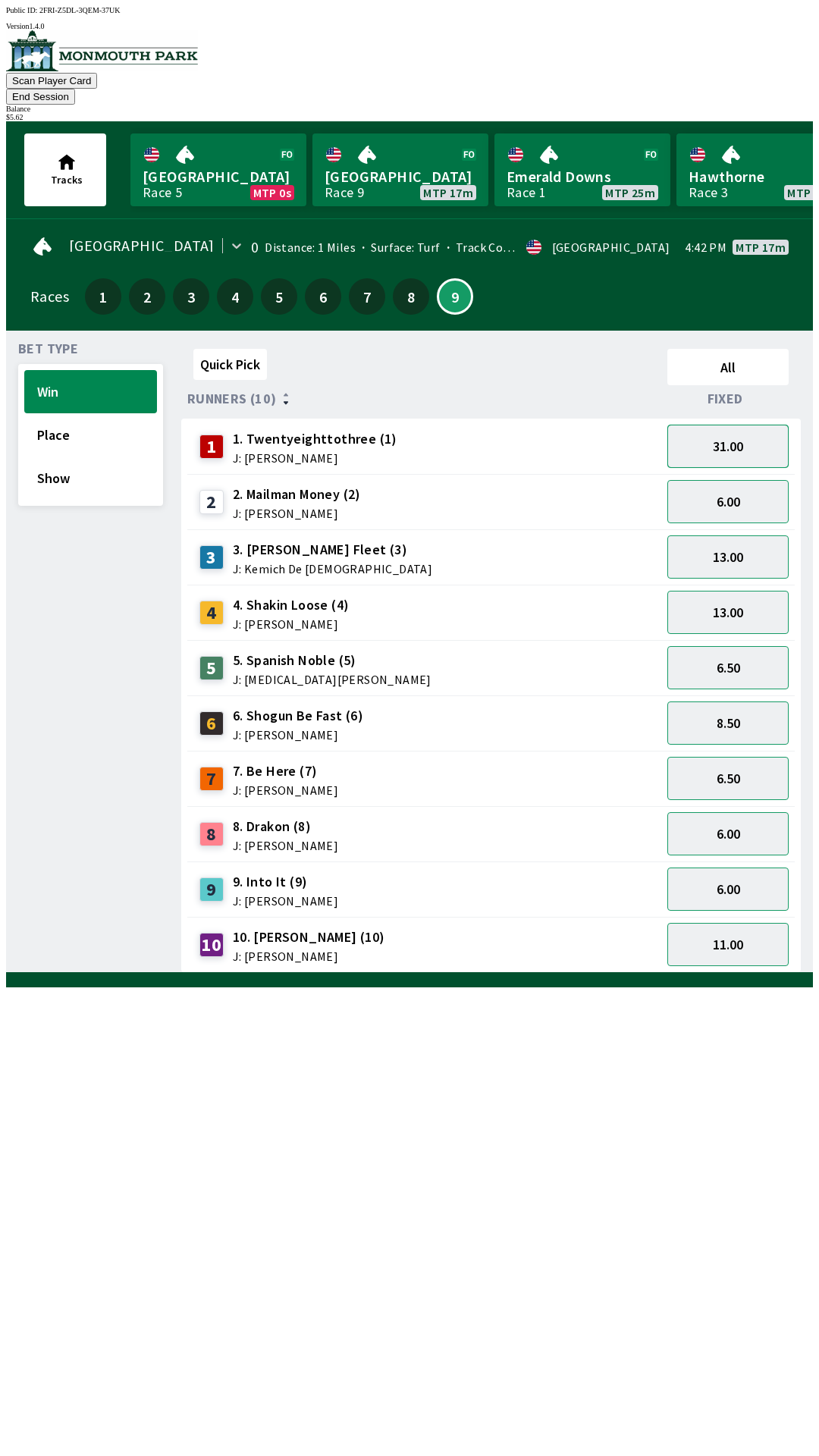
click at [748, 425] on button "31.00" at bounding box center [728, 447] width 121 height 44
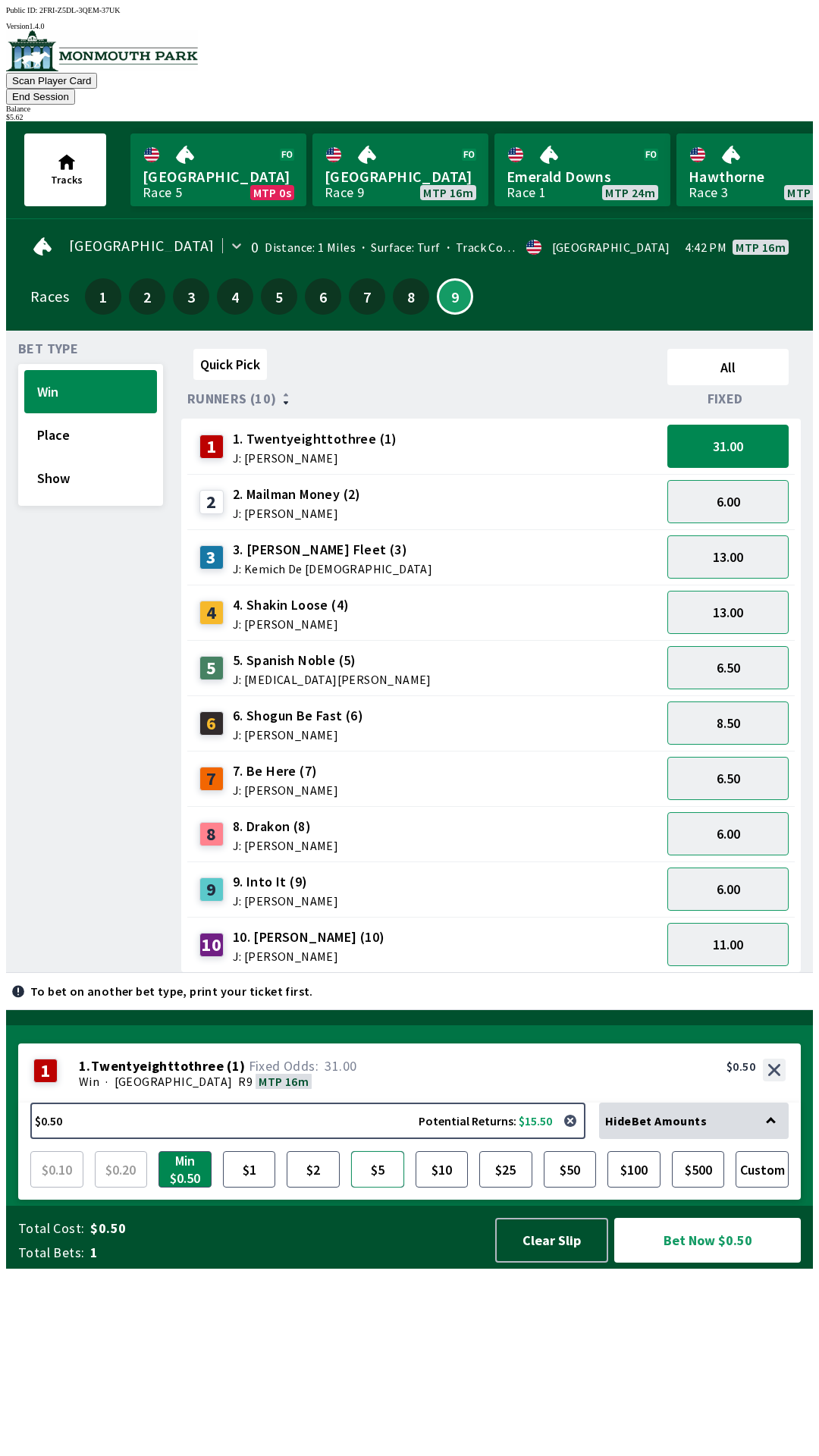
click at [374, 1188] on button "$5" at bounding box center [378, 1169] width 53 height 37
click at [690, 1263] on button "Bet Now $5.00" at bounding box center [708, 1241] width 186 height 45
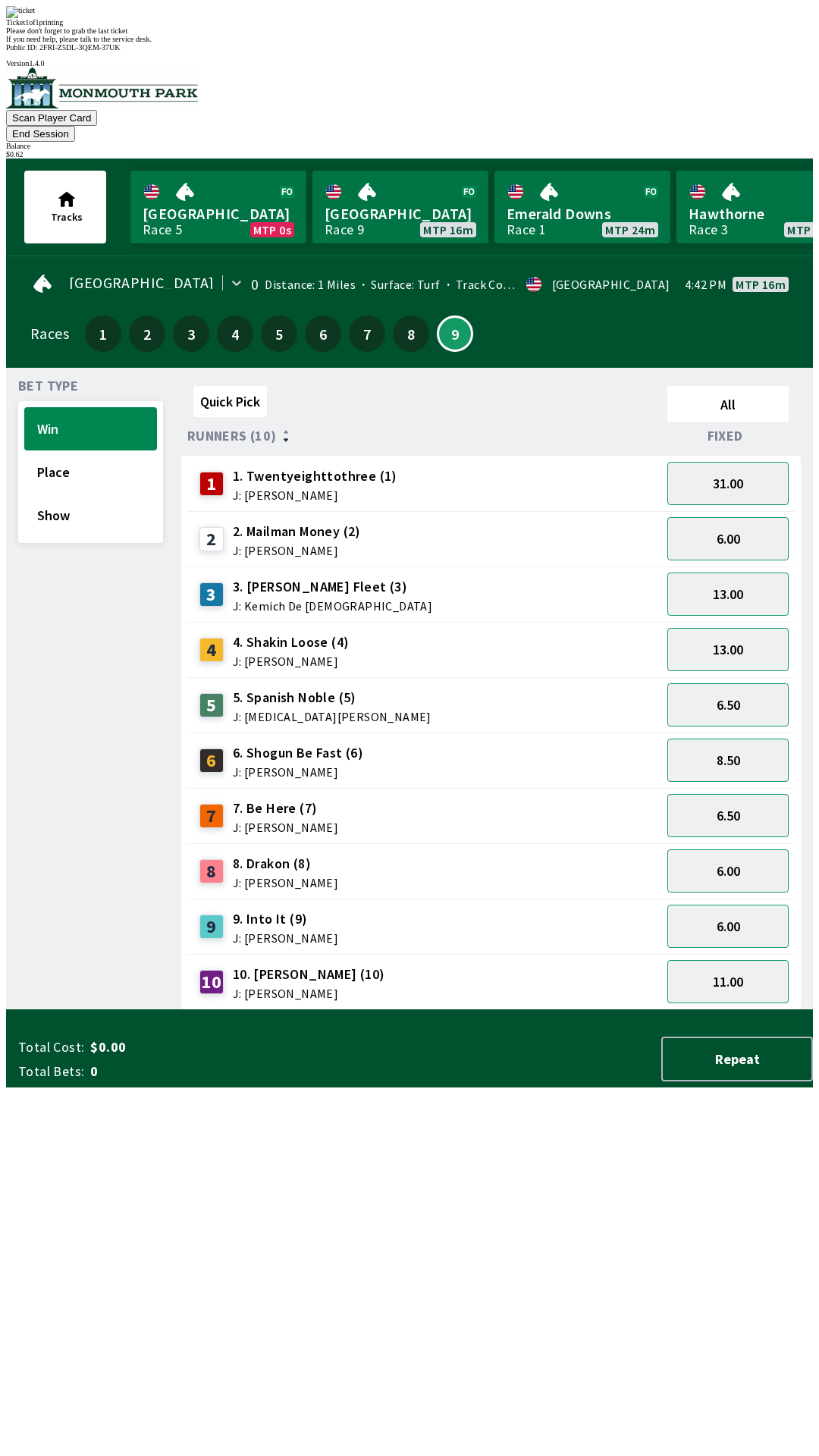
click at [667, 1010] on div "Quick Pick All Runners (10) Fixed 1 1. Twentyeighttothree (1) J: [PERSON_NAME] …" at bounding box center [497, 695] width 632 height 630
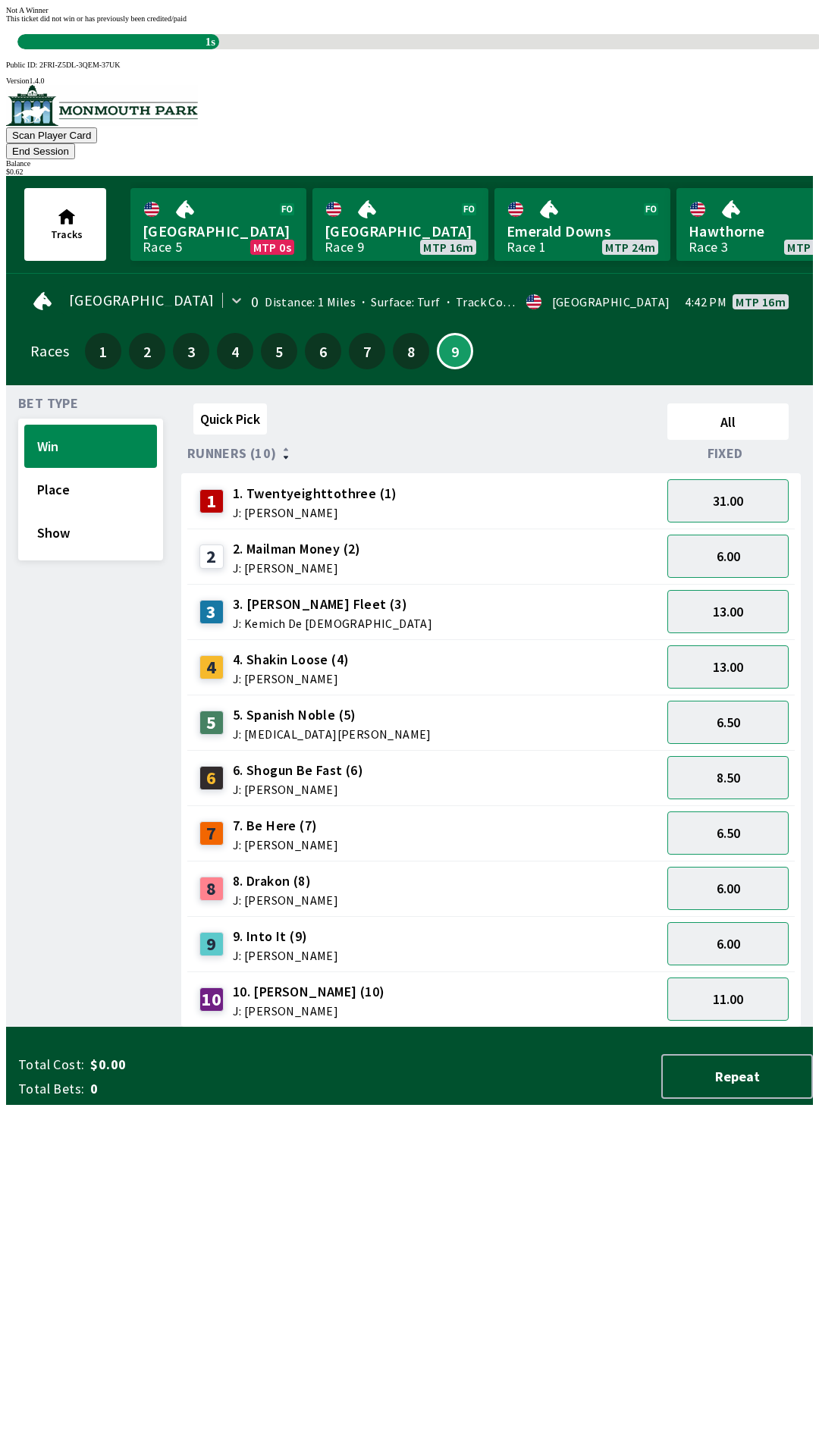
click at [549, 1012] on div "Quick Pick All Runners (10) Fixed 1 1. Twentyeighttothree (1) J: [PERSON_NAME] …" at bounding box center [497, 712] width 632 height 630
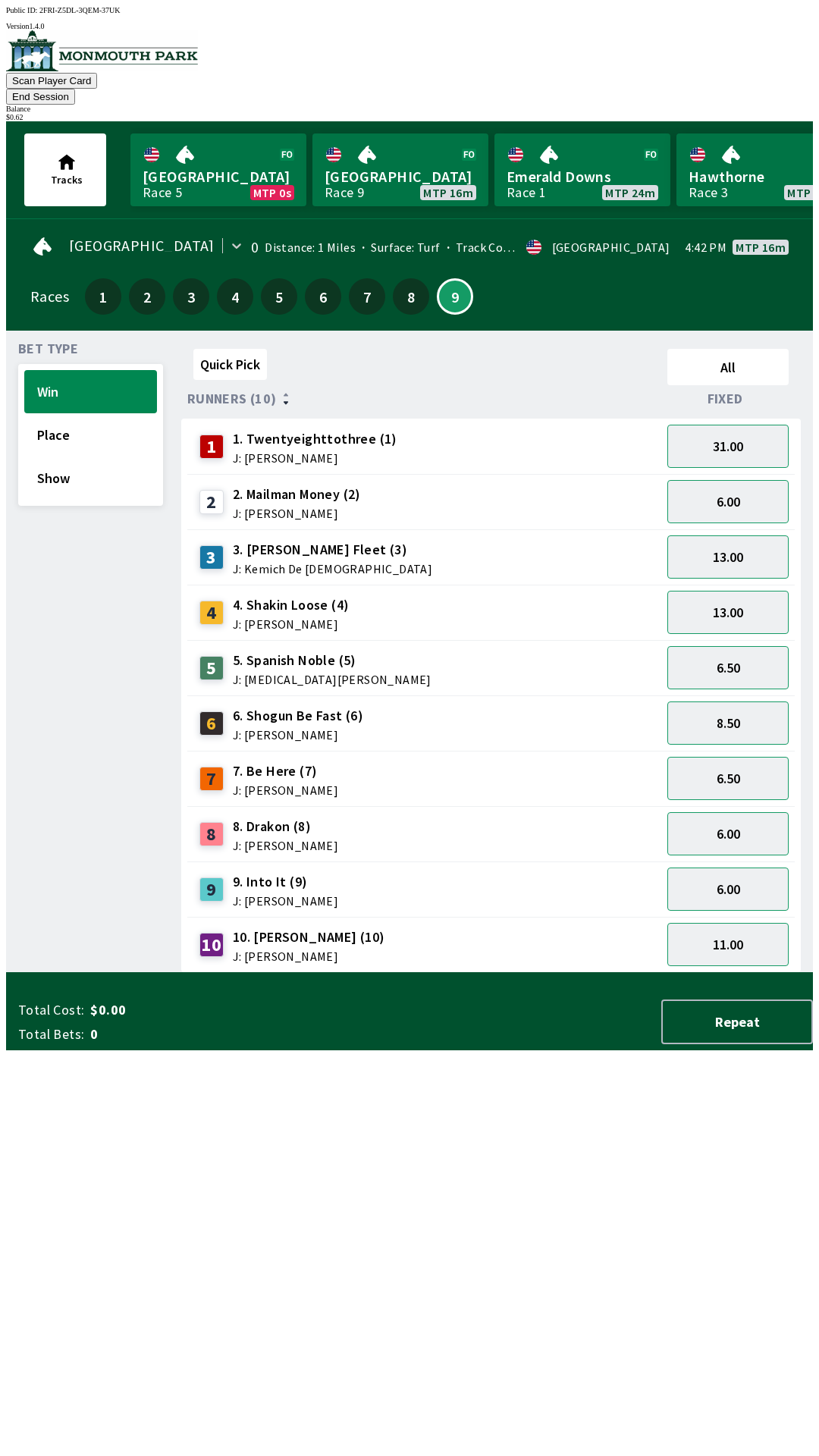
click at [75, 89] on button "End Session" at bounding box center [40, 96] width 69 height 16
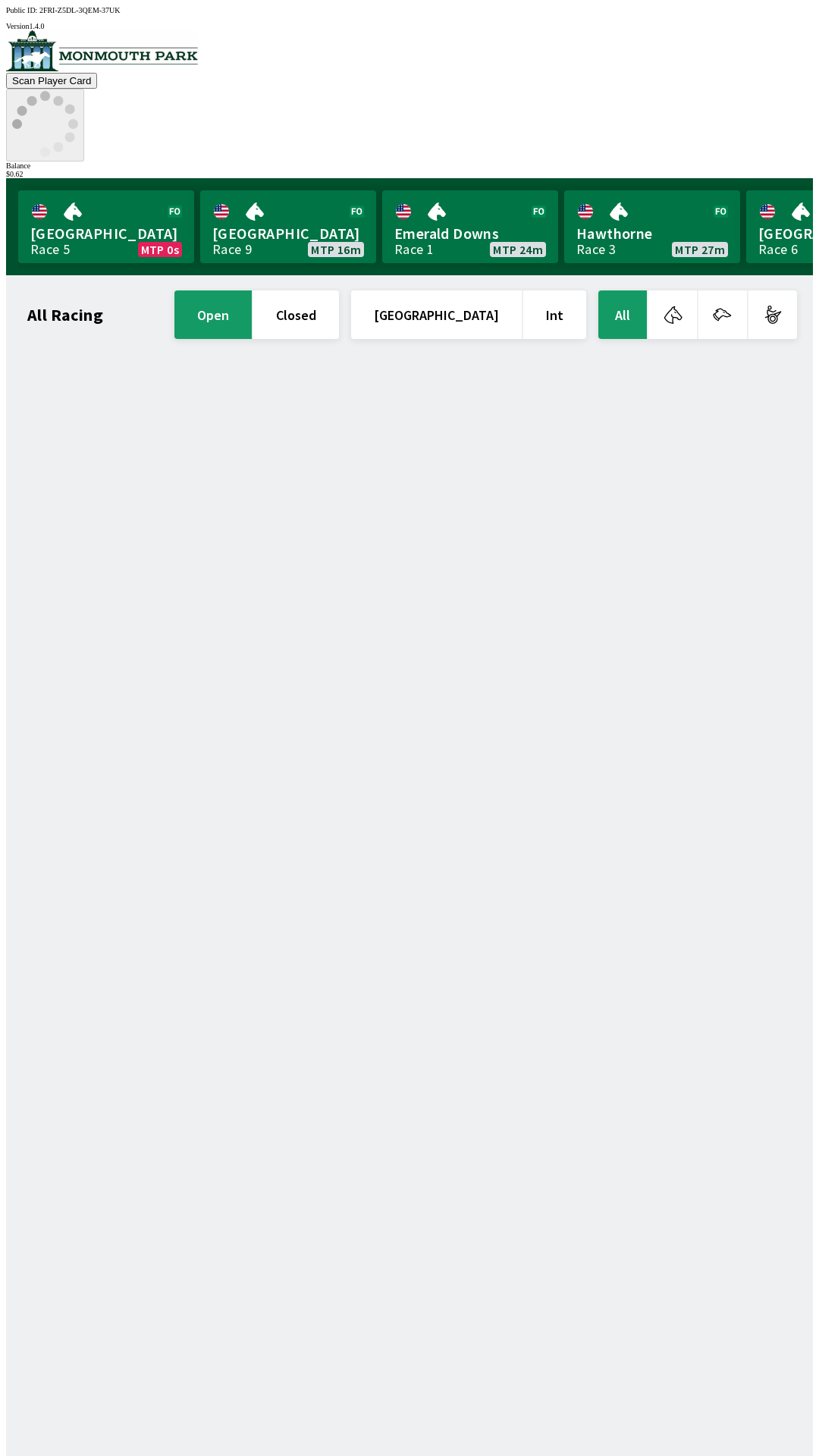
click at [22, 119] on circle at bounding box center [17, 124] width 10 height 10
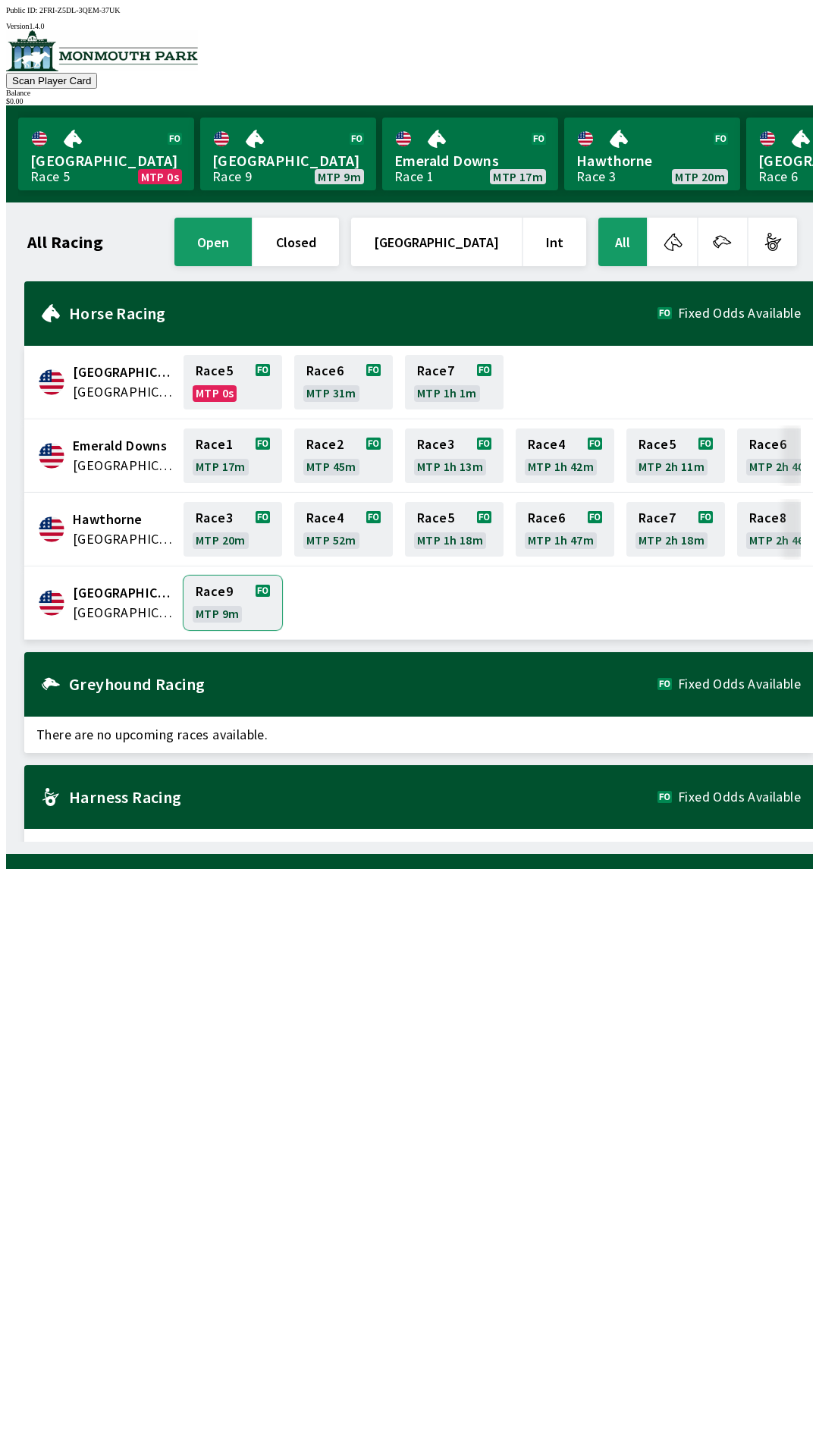
click at [229, 595] on link "Race 9 MTP 9m" at bounding box center [232, 603] width 99 height 54
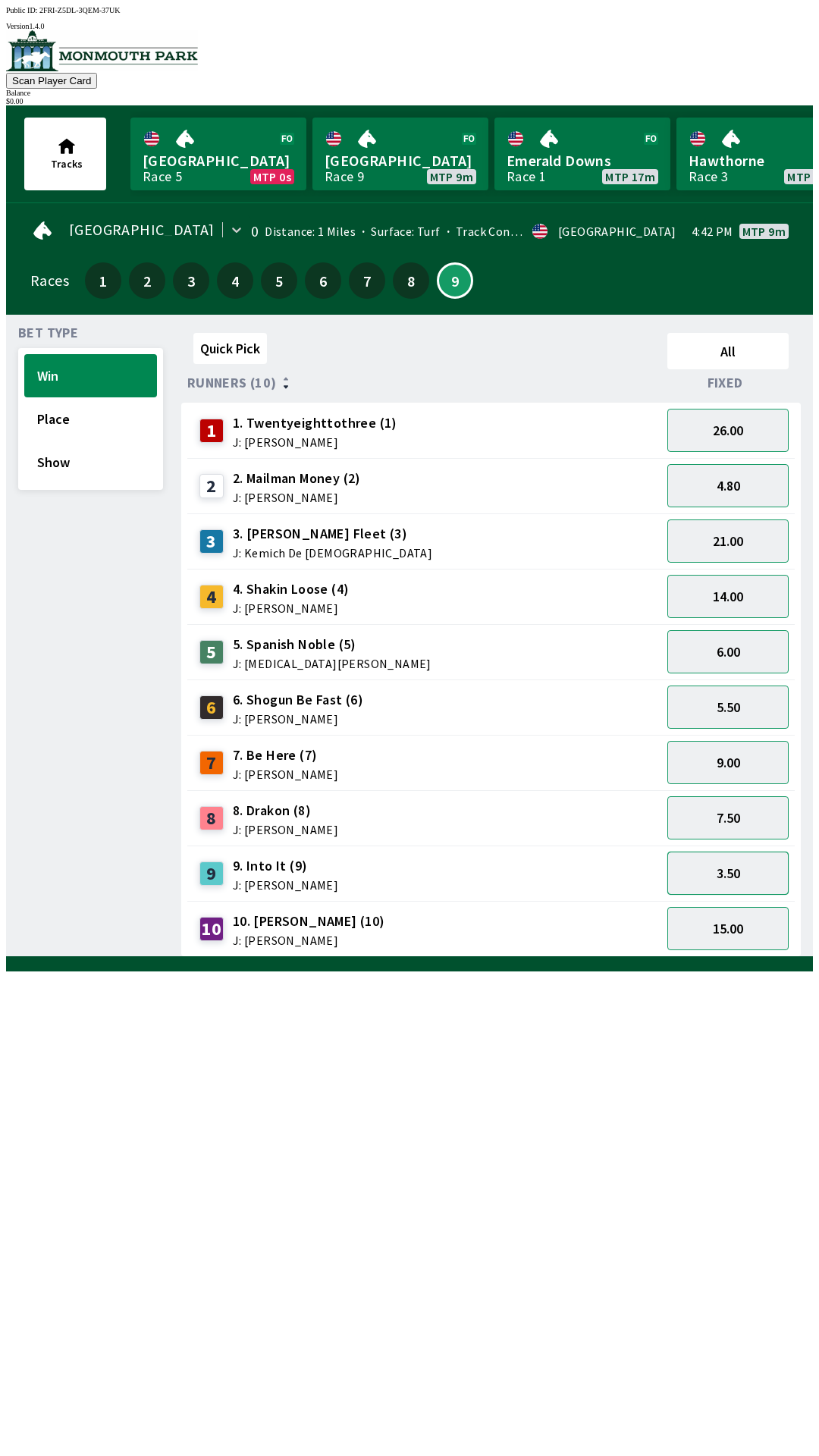
click at [727, 882] on button "3.50" at bounding box center [728, 873] width 121 height 44
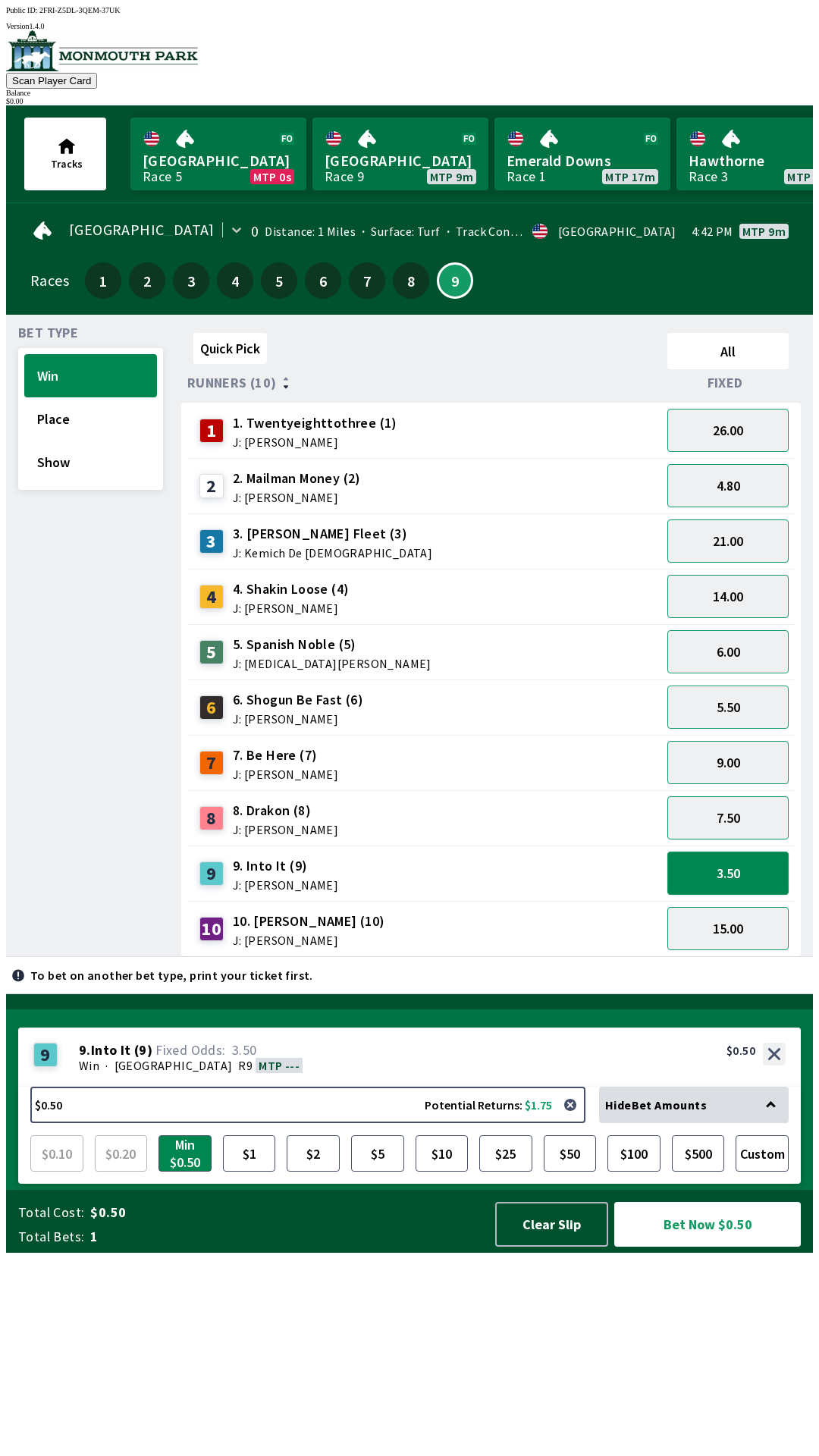
click at [748, 873] on button "3.50" at bounding box center [728, 873] width 121 height 44
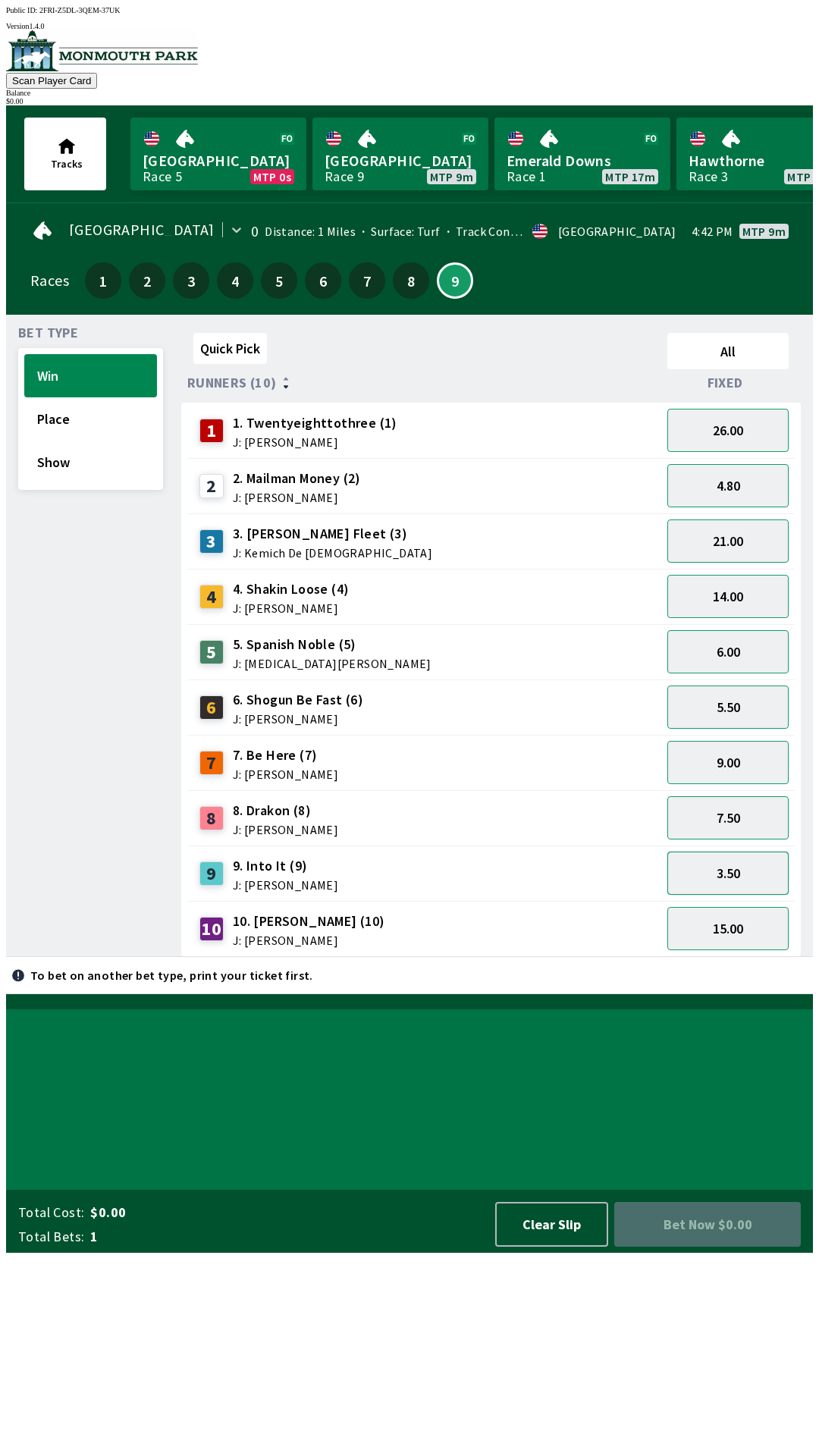
click at [732, 876] on button "3.50" at bounding box center [728, 873] width 121 height 44
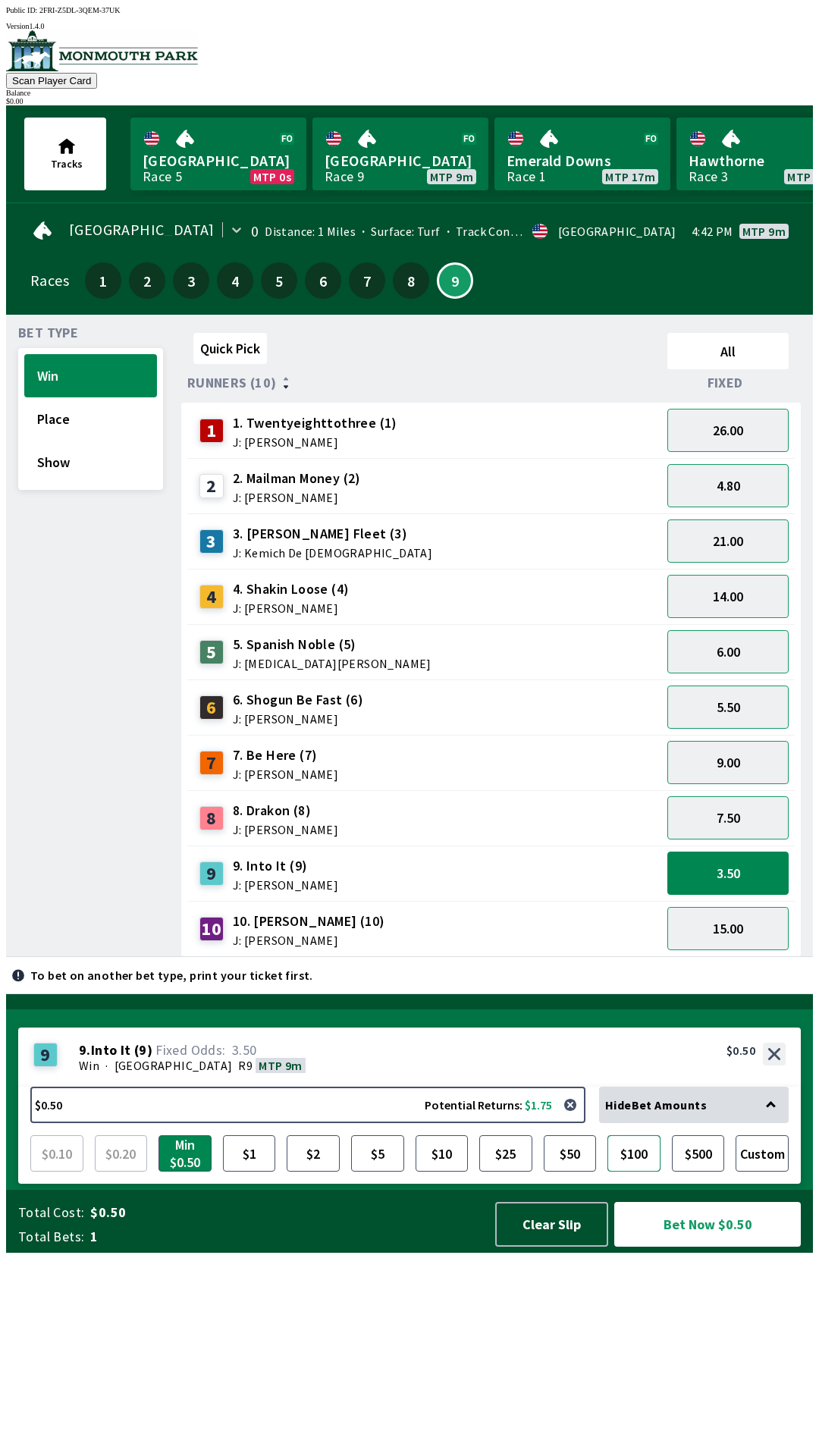
click at [639, 1172] on button "$100" at bounding box center [634, 1153] width 53 height 37
click at [194, 1123] on button "$100.00 Potential Returns: $350.00" at bounding box center [308, 1105] width 556 height 37
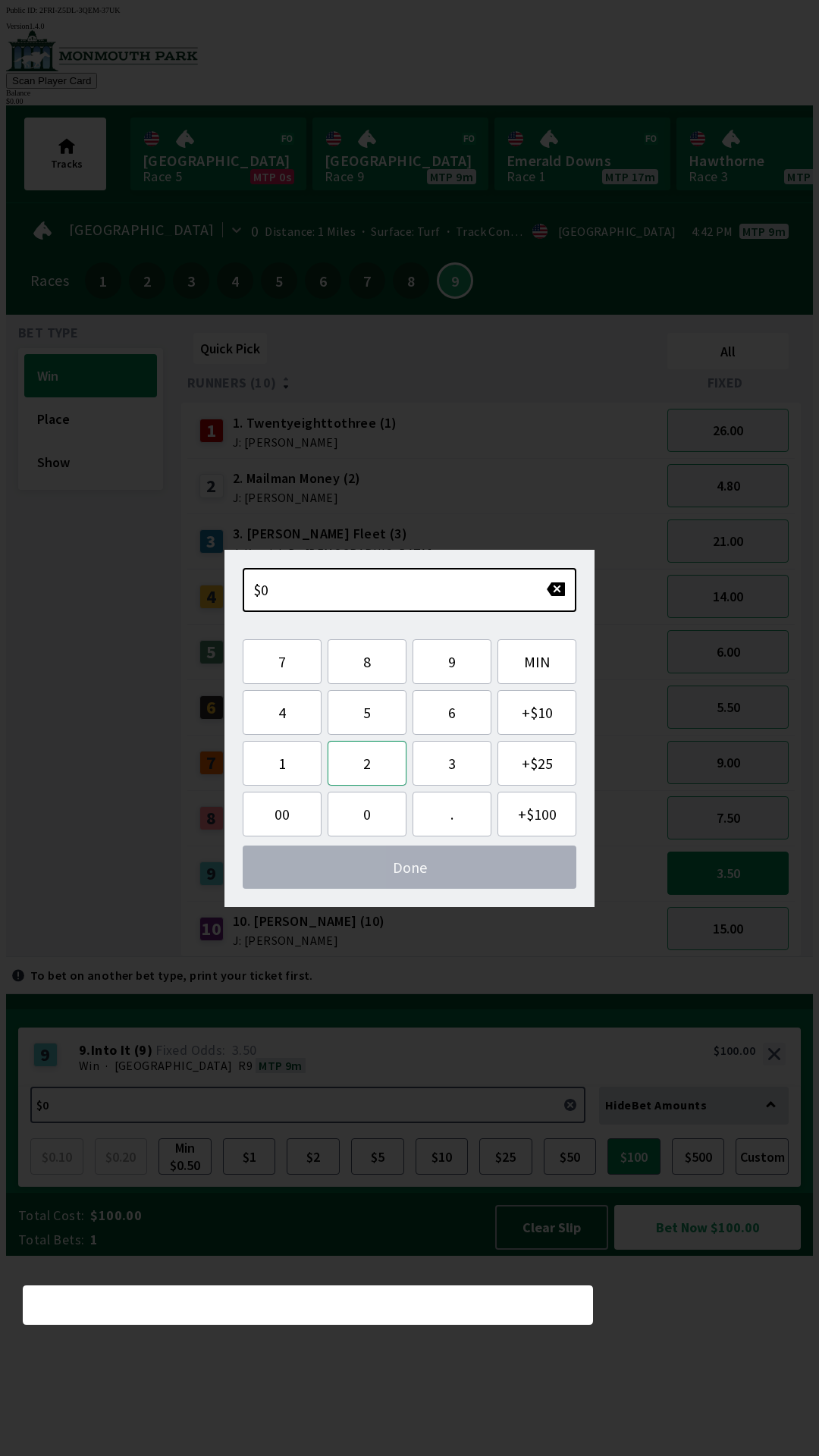
click at [383, 772] on button "2" at bounding box center [368, 764] width 79 height 45
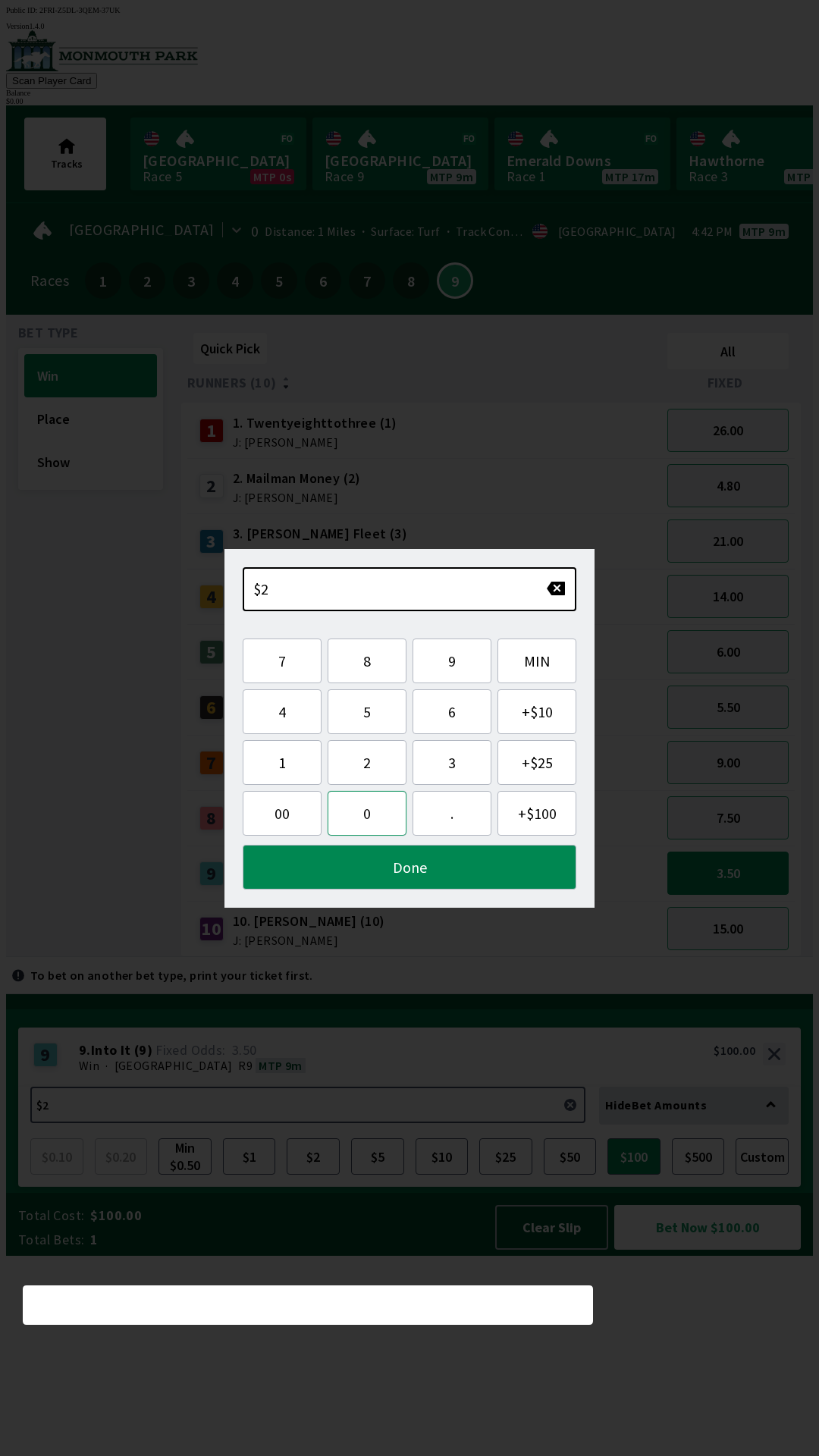
click at [394, 831] on button "0" at bounding box center [368, 813] width 79 height 45
click at [392, 830] on button "0" at bounding box center [368, 813] width 79 height 45
click at [476, 873] on button "Done" at bounding box center [410, 867] width 334 height 45
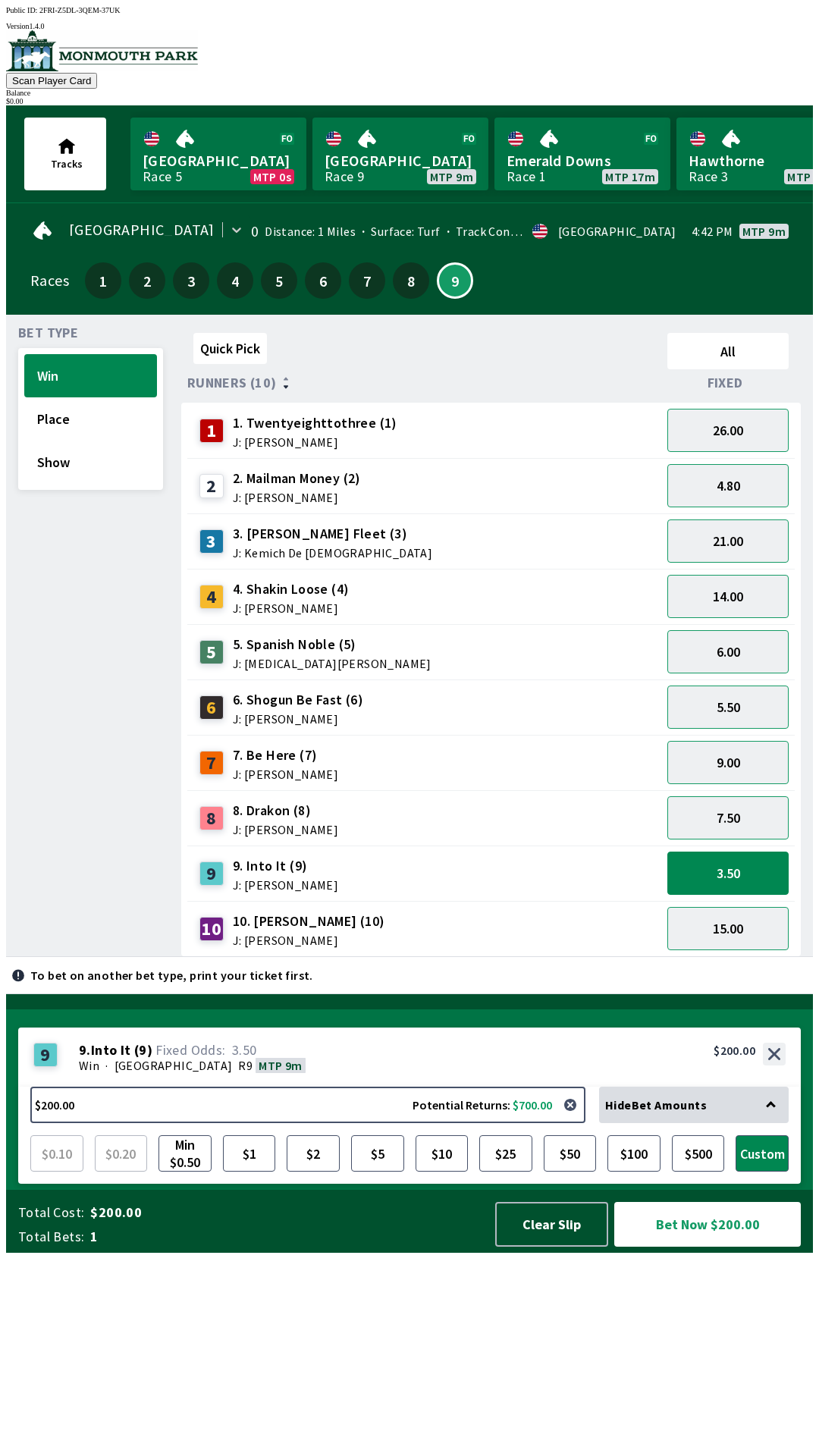
scroll to position [1, 0]
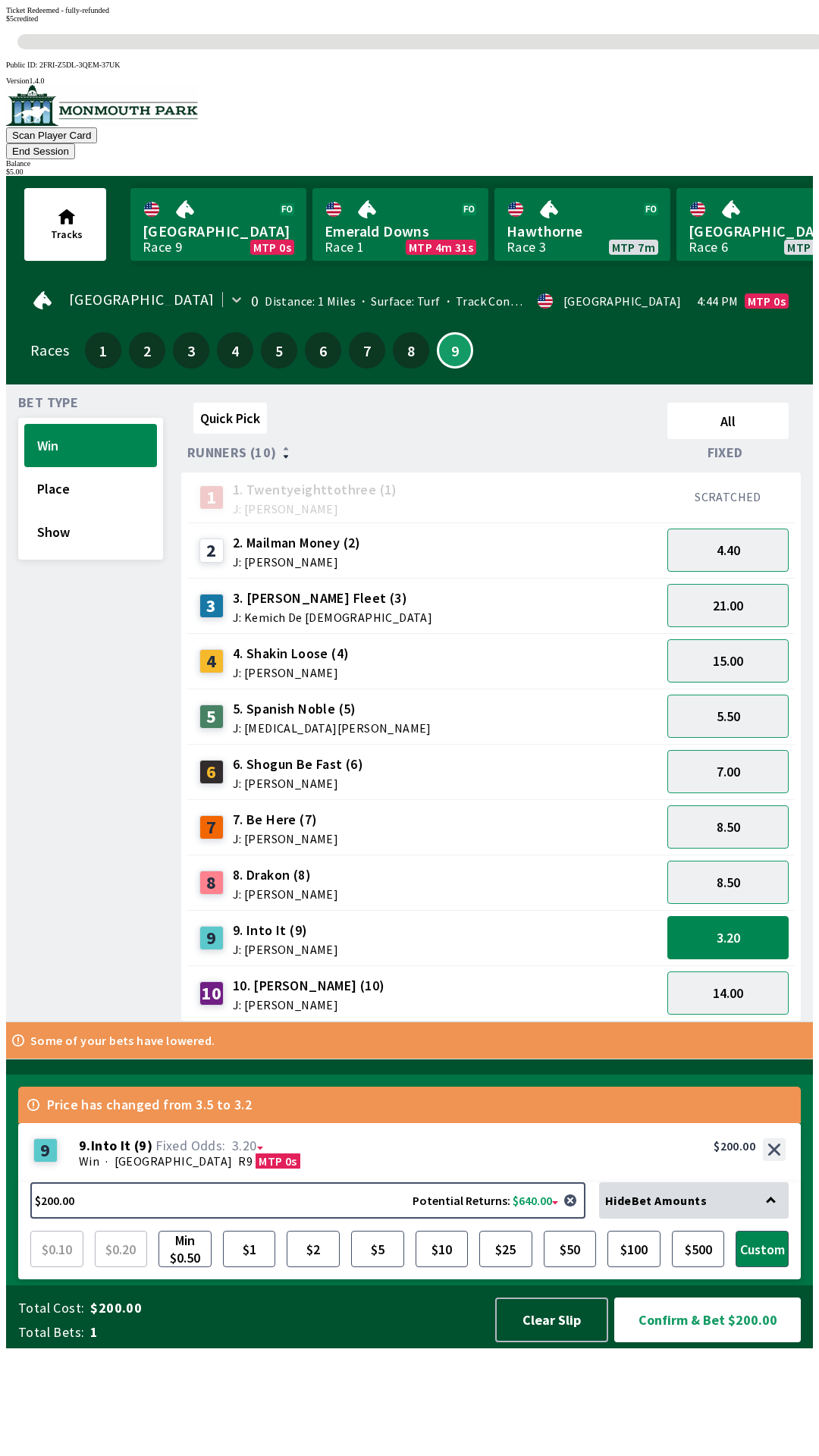
click at [709, 983] on div "Quick Pick All Runners (10) Fixed 1 1. Twentyeighttothree (1) J: [PERSON_NAME] …" at bounding box center [497, 709] width 632 height 625
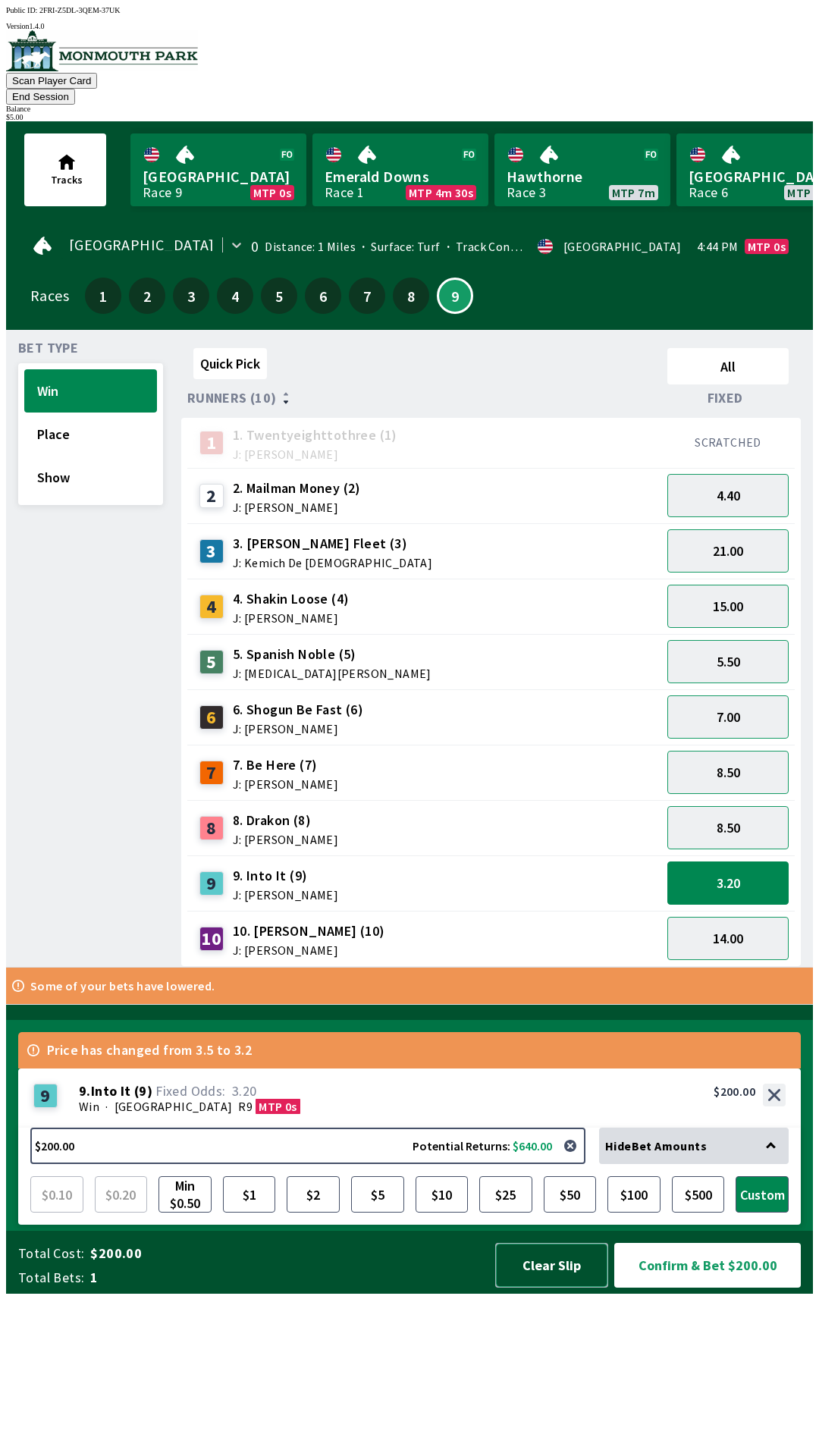
click at [545, 1288] on button "Clear Slip" at bounding box center [551, 1266] width 113 height 45
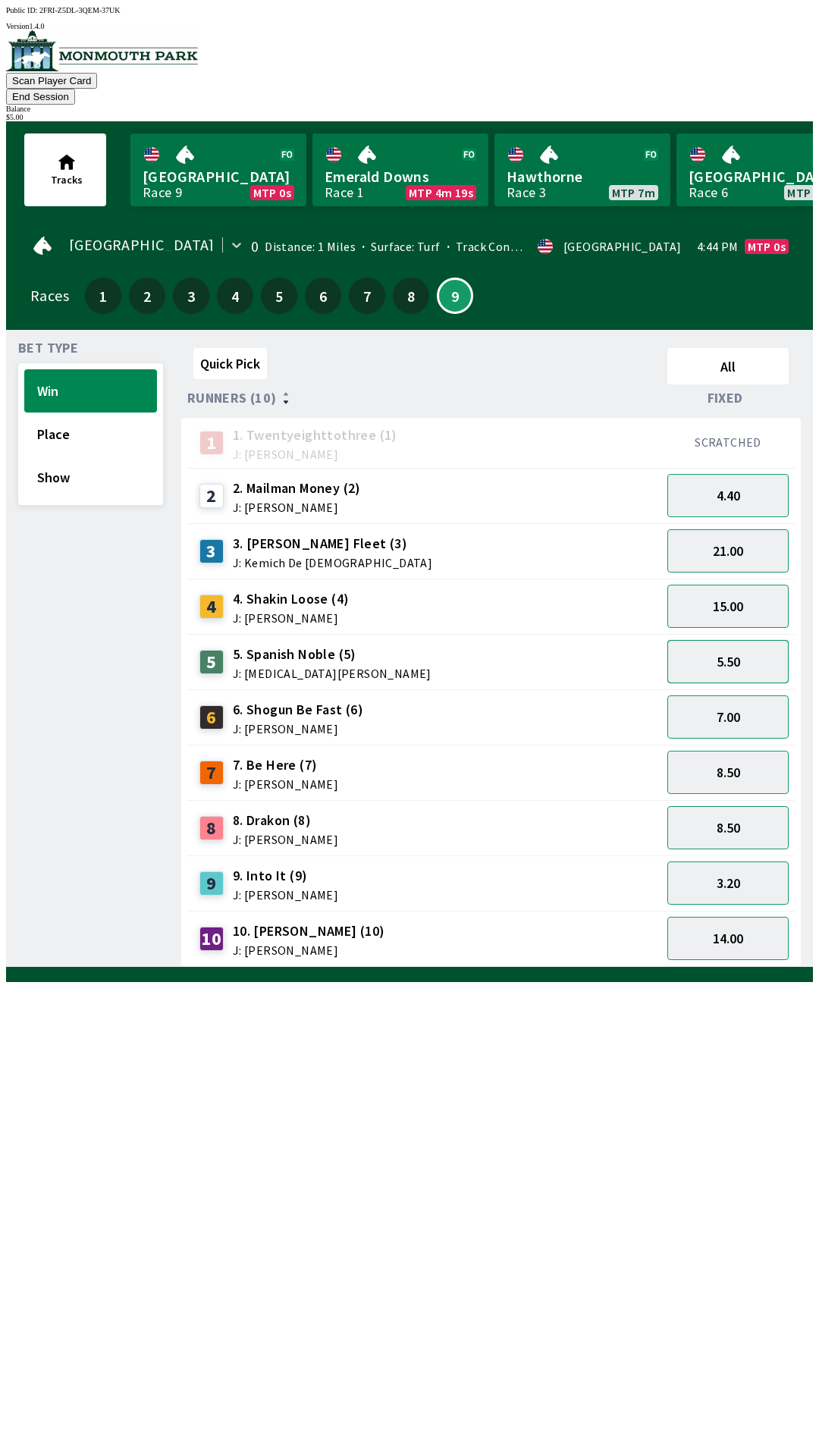
click at [755, 640] on button "5.50" at bounding box center [728, 662] width 121 height 44
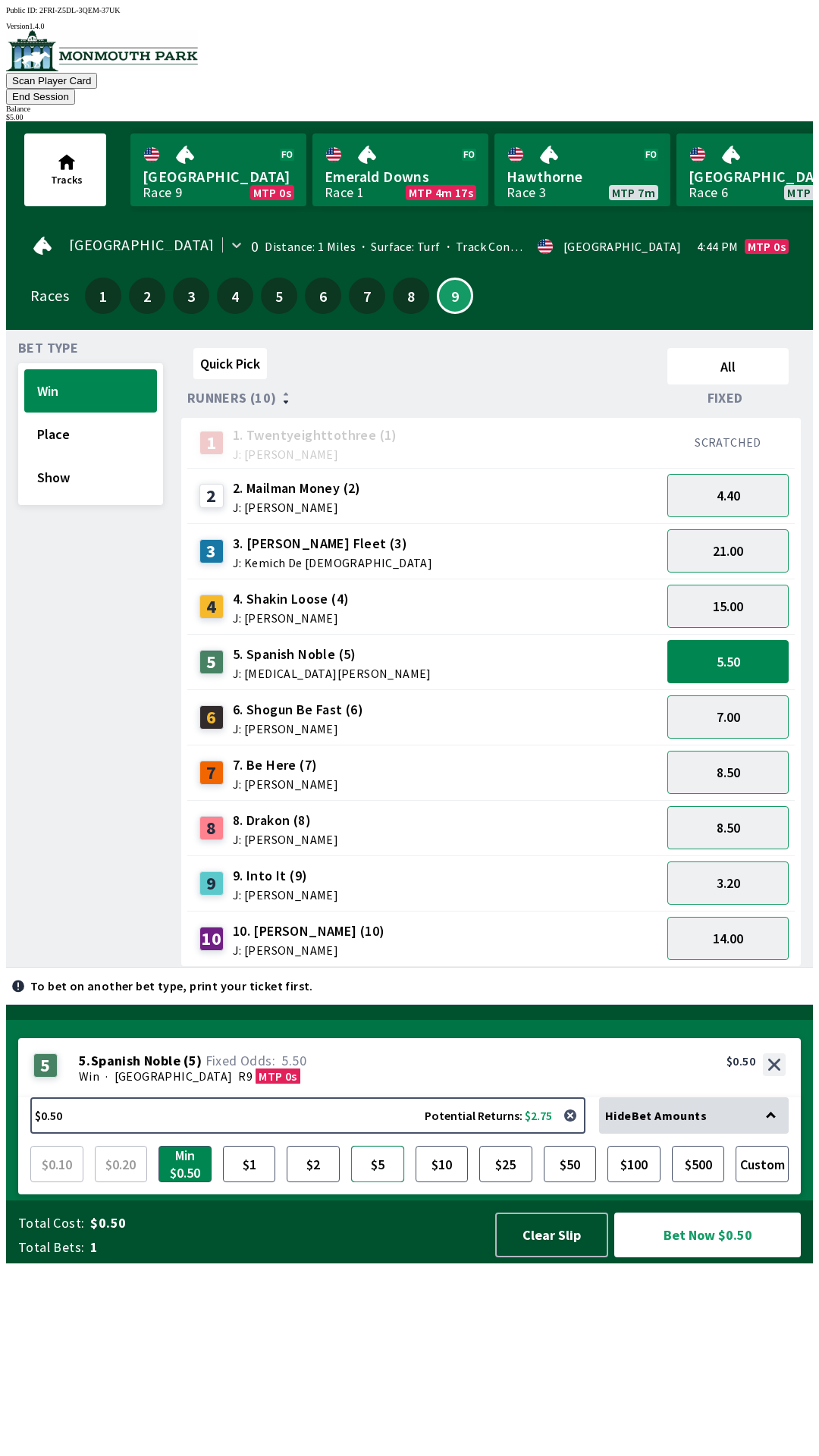
click at [379, 1183] on button "$5" at bounding box center [378, 1164] width 53 height 37
click at [708, 1258] on button "Bet Now $5.00" at bounding box center [708, 1235] width 186 height 45
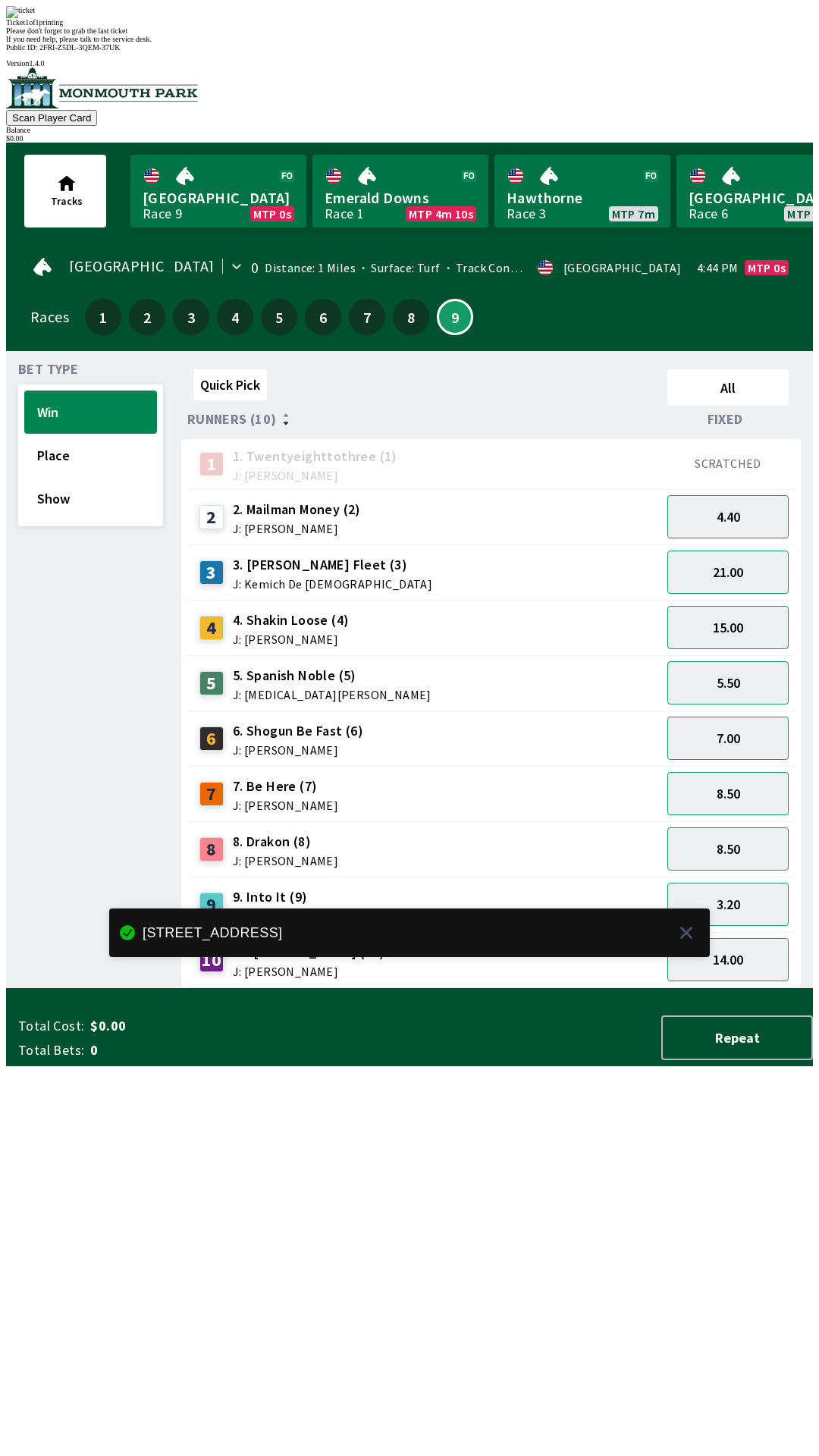
click at [448, 988] on div "Quick Pick All Runners (10) Fixed 1 1. Twentyeighttothree (1) J: [PERSON_NAME] …" at bounding box center [497, 676] width 632 height 625
